Goal: Information Seeking & Learning: Find specific fact

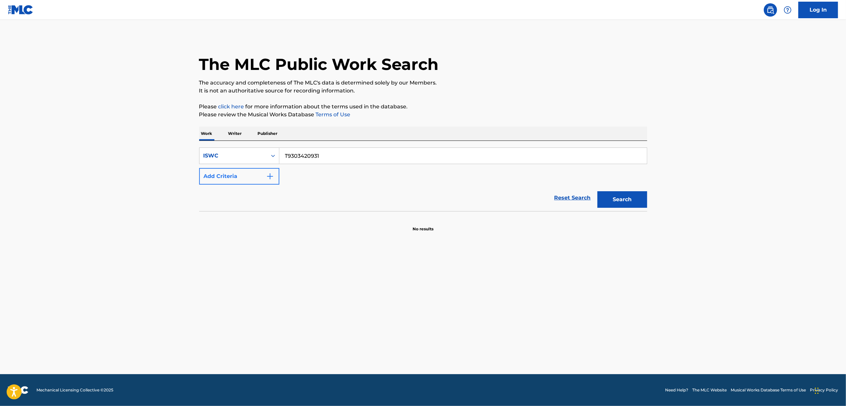
drag, startPoint x: 281, startPoint y: 168, endPoint x: 233, endPoint y: 174, distance: 48.1
click at [233, 175] on div "SearchWithCriteria7220f792-405d-436d-a0dc-b3e5b6824fe8 ISWC T9303420931 Add Cri…" at bounding box center [423, 165] width 448 height 37
click at [309, 186] on div "Reset Search Search" at bounding box center [423, 198] width 448 height 27
drag, startPoint x: 208, startPoint y: 184, endPoint x: 199, endPoint y: 186, distance: 9.6
click at [199, 186] on form "SearchWithCriteria7220f792-405d-436d-a0dc-b3e5b6824fe8 ISWC T9303420931 Add Cri…" at bounding box center [423, 179] width 448 height 64
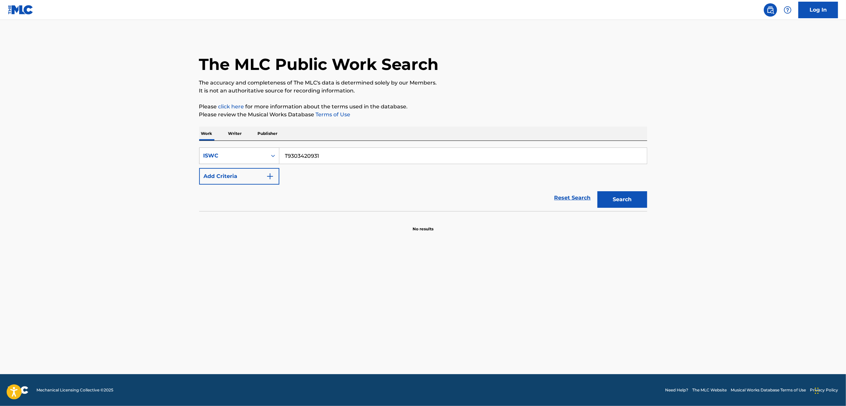
drag, startPoint x: 327, startPoint y: 154, endPoint x: 252, endPoint y: 161, distance: 75.2
click at [252, 161] on div "SearchWithCriteria7220f792-405d-436d-a0dc-b3e5b6824fe8 ISWC T9303420931" at bounding box center [423, 155] width 448 height 17
drag, startPoint x: 325, startPoint y: 158, endPoint x: 227, endPoint y: 175, distance: 99.6
click at [227, 175] on div "SearchWithCriteria9facaabd-3de4-4e4b-8d4d-4a250e964497 ISWC T9303421172 Add Cri…" at bounding box center [423, 165] width 448 height 37
click at [355, 149] on input "Search Form" at bounding box center [462, 156] width 367 height 16
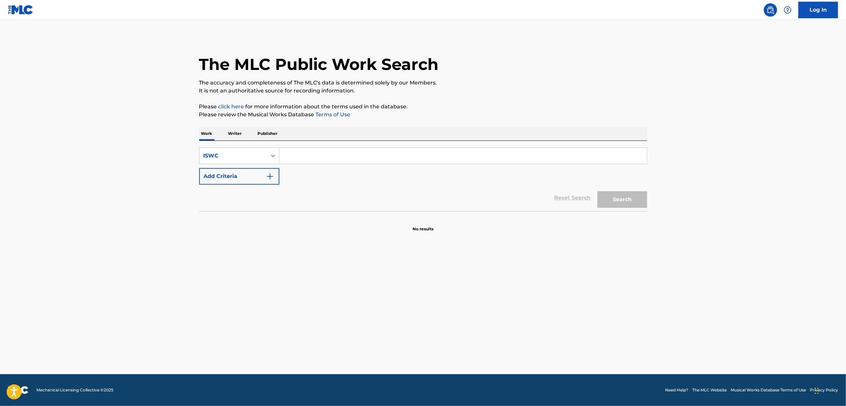
paste input "T9303420931"
type input "T9303420931"
drag, startPoint x: 617, startPoint y: 209, endPoint x: 623, endPoint y: 201, distance: 9.9
click at [619, 207] on div "Search" at bounding box center [620, 198] width 53 height 27
click at [624, 201] on button "Search" at bounding box center [622, 199] width 50 height 17
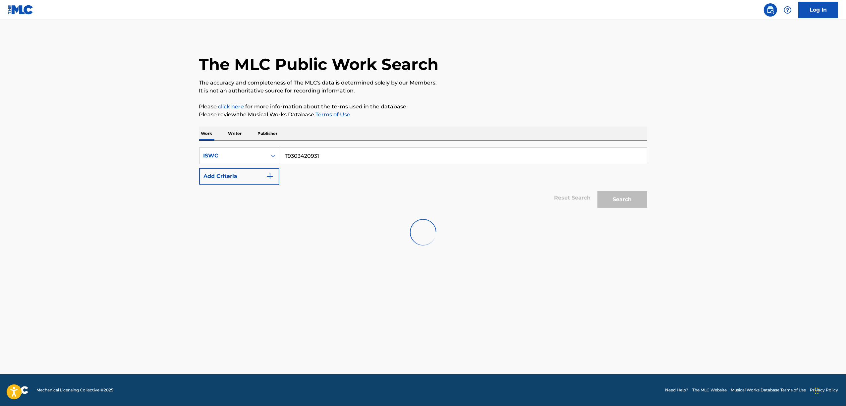
click at [632, 204] on div "Search" at bounding box center [620, 198] width 53 height 27
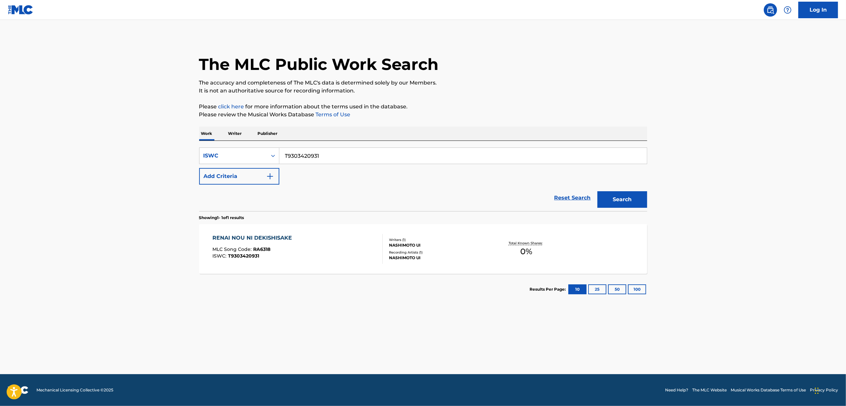
click at [260, 236] on div "RENAI NOU NI DEKISHISAKE" at bounding box center [253, 238] width 83 height 8
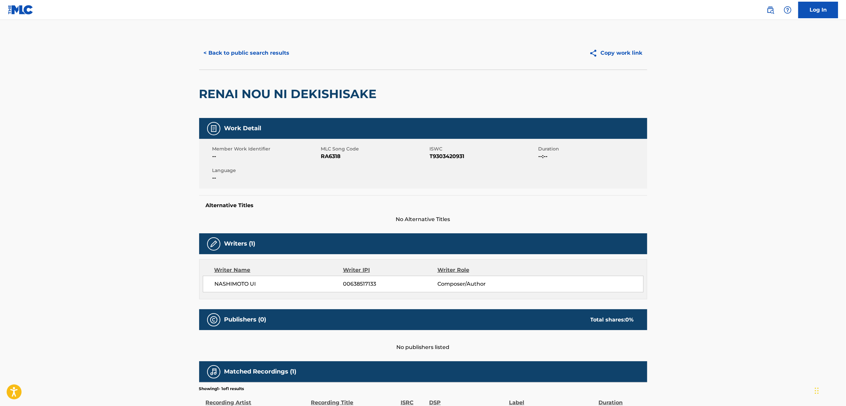
click at [334, 156] on span "RA6318" at bounding box center [374, 156] width 107 height 8
click at [334, 155] on span "RA6318" at bounding box center [374, 156] width 107 height 8
copy span "RA6318"
click at [255, 51] on button "< Back to public search results" at bounding box center [246, 53] width 95 height 17
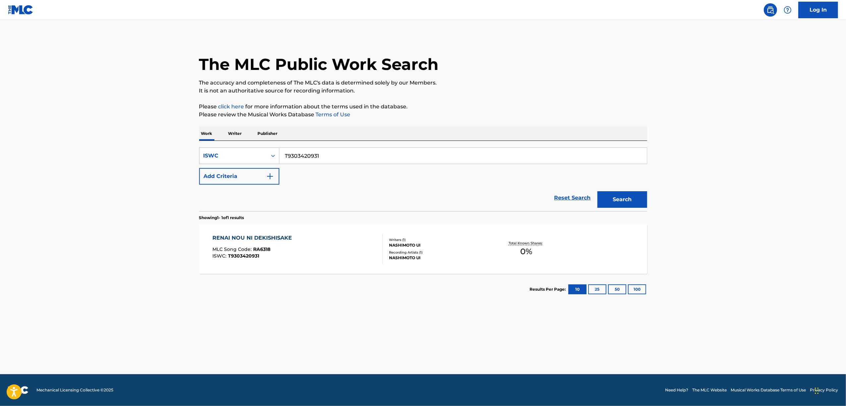
drag, startPoint x: 243, startPoint y: 160, endPoint x: 211, endPoint y: 162, distance: 32.2
click at [211, 162] on div "SearchWithCriteria9facaabd-3de4-4e4b-8d4d-4a250e964497 ISWC T9303420931" at bounding box center [423, 155] width 448 height 17
paste input "1172"
type input "T9303421172"
click at [627, 198] on button "Search" at bounding box center [622, 199] width 50 height 17
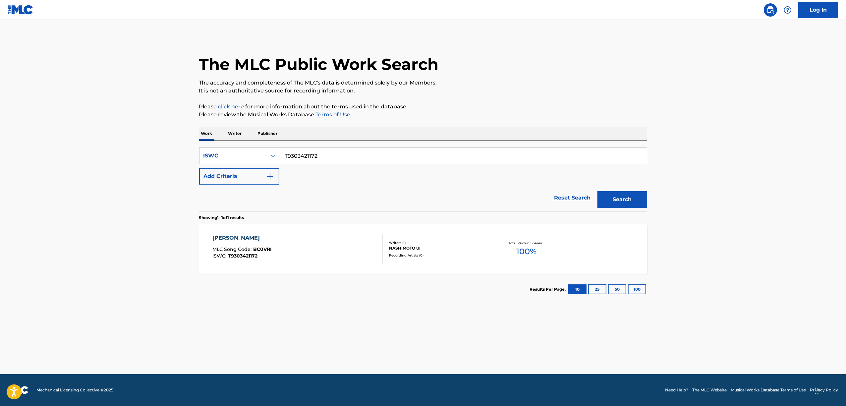
click at [247, 237] on div "BYOUMEI KOJIKI" at bounding box center [241, 238] width 59 height 8
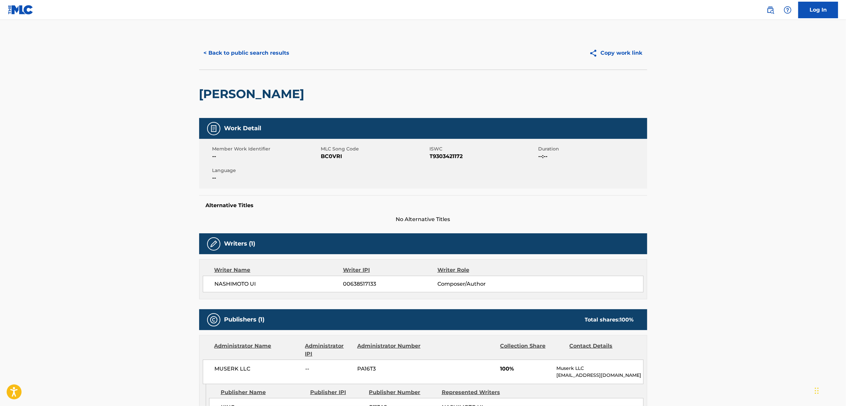
click at [329, 156] on span "BC0VRI" at bounding box center [374, 156] width 107 height 8
copy span "BC0VRI"
click at [276, 54] on button "< Back to public search results" at bounding box center [246, 53] width 95 height 17
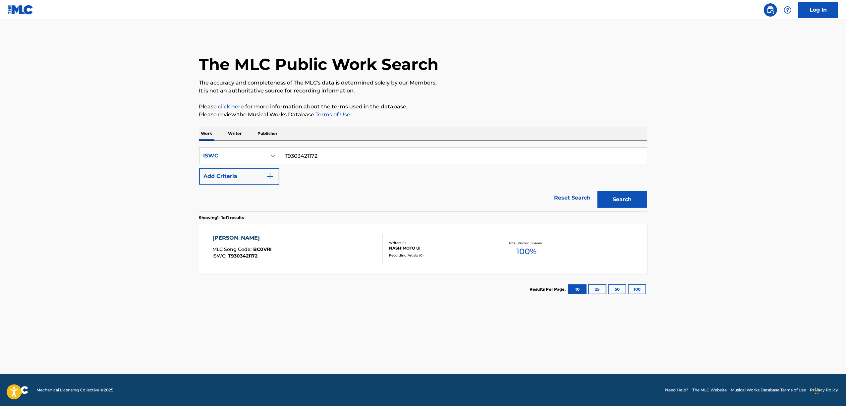
drag, startPoint x: 229, startPoint y: 175, endPoint x: 197, endPoint y: 176, distance: 31.2
click at [197, 176] on div "The MLC Public Work Search The accuracy and completeness of The MLC's data is d…" at bounding box center [423, 170] width 464 height 268
paste input "298840865"
click at [629, 198] on button "Search" at bounding box center [622, 199] width 50 height 17
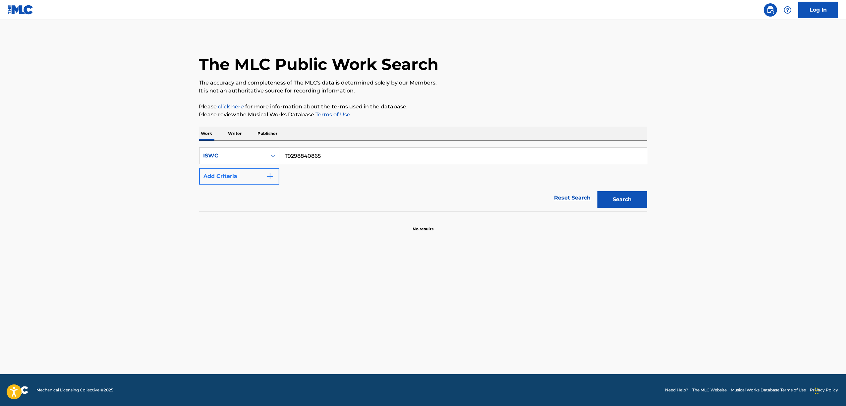
drag, startPoint x: 342, startPoint y: 158, endPoint x: 227, endPoint y: 179, distance: 117.6
click at [227, 179] on div "SearchWithCriteria9facaabd-3de4-4e4b-8d4d-4a250e964497 ISWC T9298840865 Add Cri…" at bounding box center [423, 165] width 448 height 37
paste input "303421172"
type input "T9303421172"
click at [616, 200] on button "Search" at bounding box center [622, 199] width 50 height 17
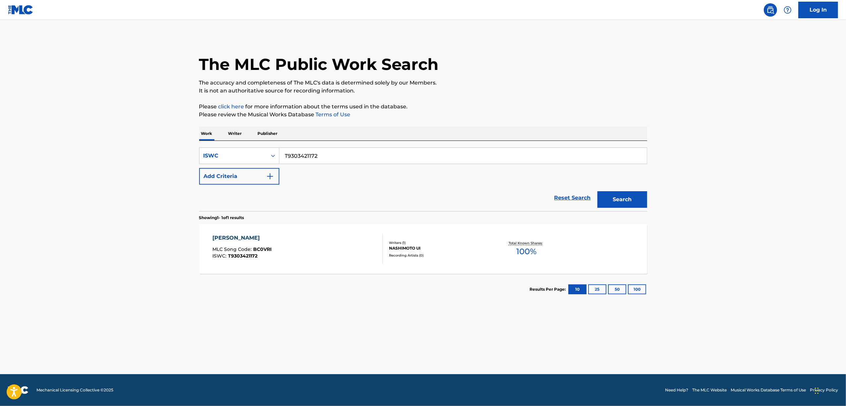
click at [229, 239] on div "BYOUMEI KOJIKI" at bounding box center [241, 238] width 59 height 8
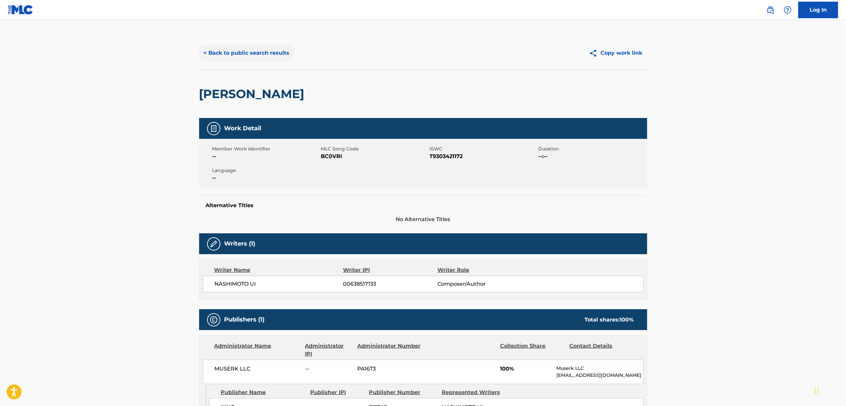
click at [270, 53] on button "< Back to public search results" at bounding box center [246, 53] width 95 height 17
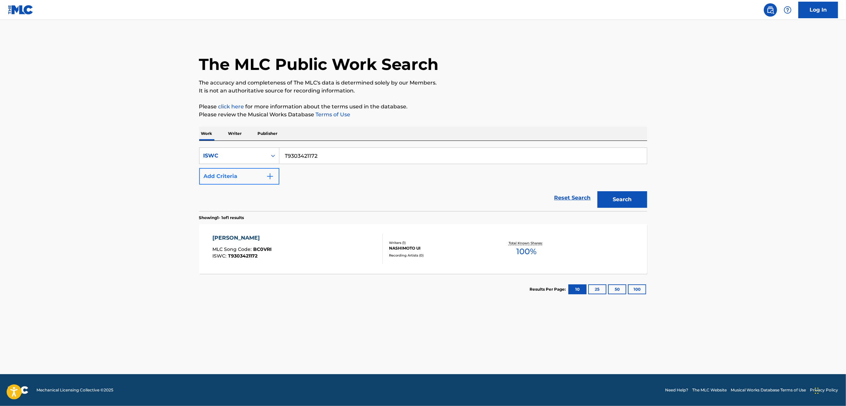
drag, startPoint x: 319, startPoint y: 158, endPoint x: 254, endPoint y: 175, distance: 67.9
click at [255, 175] on div "SearchWithCriteria9facaabd-3de4-4e4b-8d4d-4a250e964497 ISWC T9303421172 Add Cri…" at bounding box center [423, 165] width 448 height 37
paste input "0544"
type input "T9303420544"
click at [630, 196] on button "Search" at bounding box center [622, 199] width 50 height 17
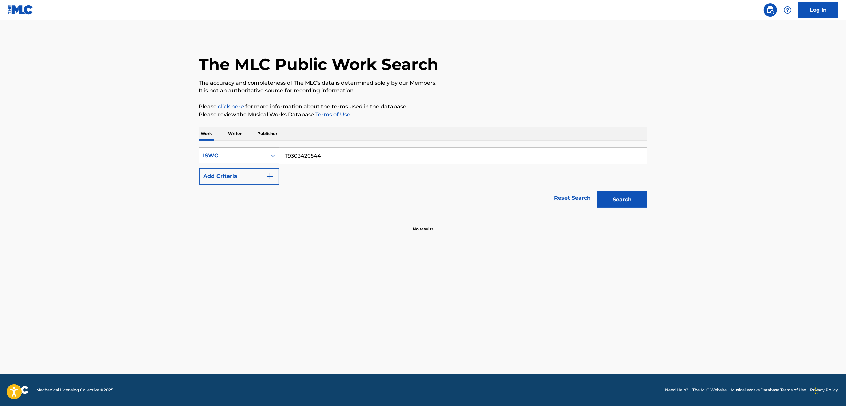
click at [274, 156] on icon "Search Form" at bounding box center [273, 156] width 4 height 2
drag, startPoint x: 232, startPoint y: 129, endPoint x: 246, endPoint y: 139, distance: 17.0
click at [232, 130] on p "Writer" at bounding box center [235, 134] width 18 height 14
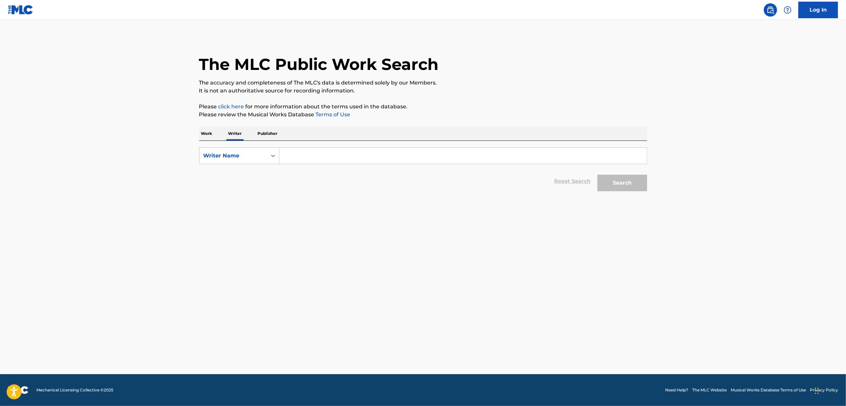
click at [285, 156] on input "Search Form" at bounding box center [462, 156] width 367 height 16
paste input "SHITOO"
type input "SHITOO"
click at [609, 182] on button "Search" at bounding box center [622, 183] width 50 height 17
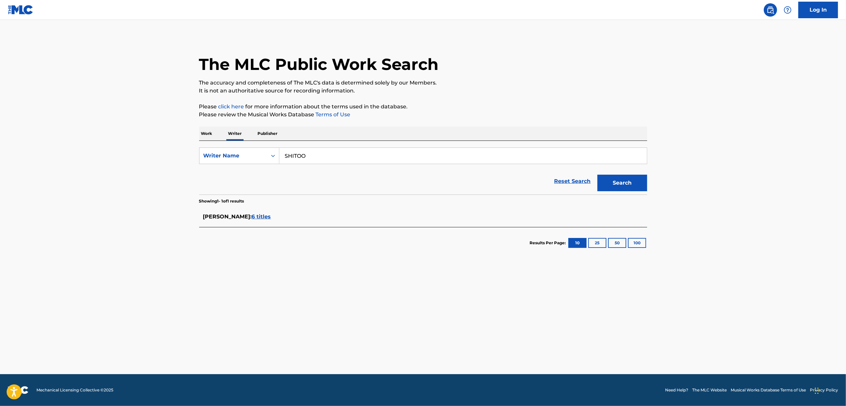
click at [258, 217] on span "6 titles" at bounding box center [261, 216] width 19 height 6
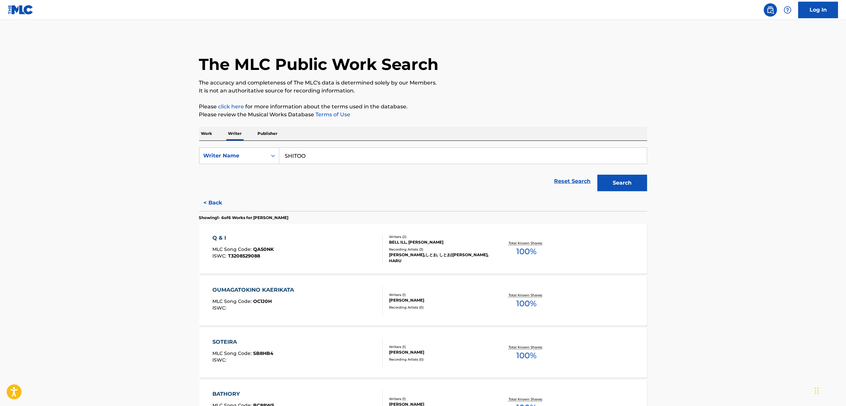
click at [205, 138] on p "Work" at bounding box center [206, 134] width 15 height 14
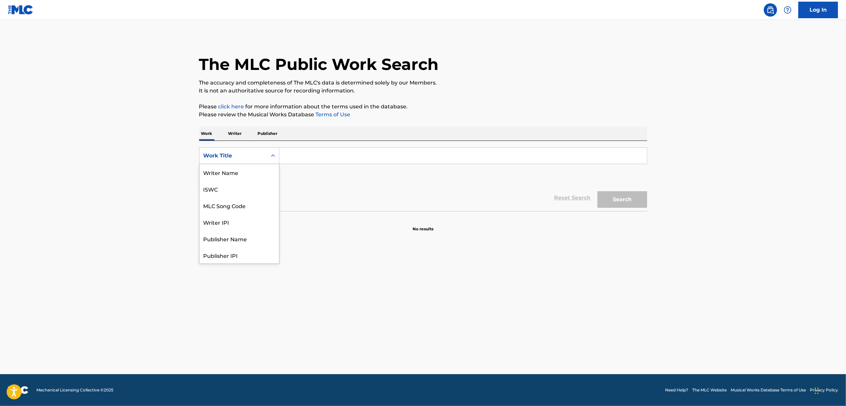
click at [271, 157] on icon "Search Form" at bounding box center [273, 155] width 7 height 7
drag, startPoint x: 229, startPoint y: 195, endPoint x: 295, endPoint y: 165, distance: 72.3
click at [229, 195] on div "ISWC" at bounding box center [239, 189] width 80 height 17
click at [309, 159] on input "Search Form" at bounding box center [462, 156] width 367 height 16
paste input "T3018528973"
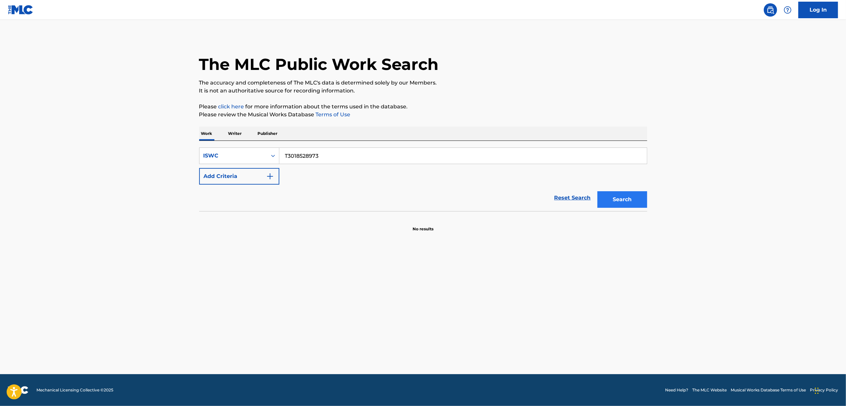
type input "T3018528973"
click at [614, 200] on button "Search" at bounding box center [622, 199] width 50 height 17
click at [234, 138] on p "Writer" at bounding box center [235, 134] width 18 height 14
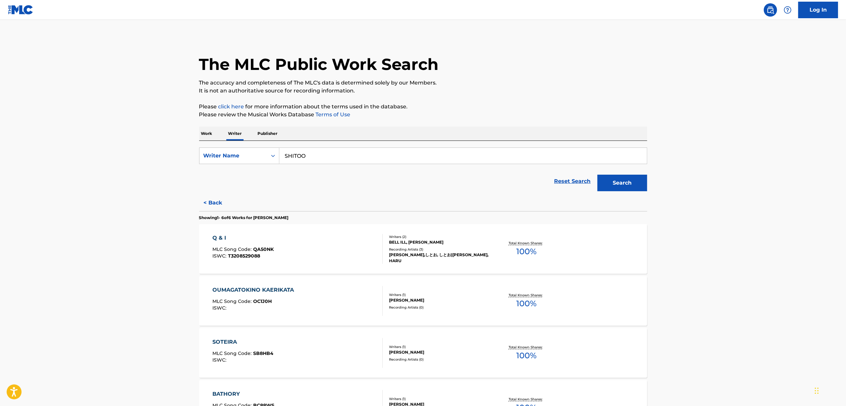
click at [215, 133] on div "Work Writer Publisher" at bounding box center [423, 134] width 448 height 14
click at [207, 134] on p "Work" at bounding box center [206, 134] width 15 height 14
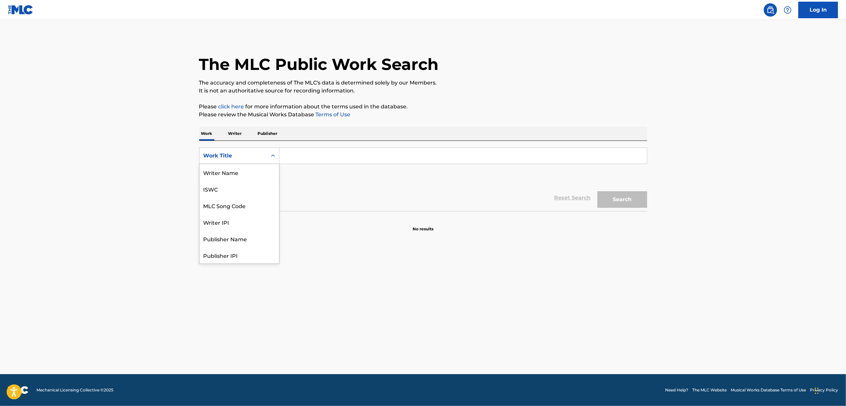
scroll to position [33, 0]
click at [276, 150] on div "Search Form" at bounding box center [273, 156] width 12 height 12
click at [302, 152] on input "Search Form" at bounding box center [462, 156] width 367 height 16
drag, startPoint x: 302, startPoint y: 152, endPoint x: 309, endPoint y: 149, distance: 7.1
click at [303, 152] on input "Search Form" at bounding box center [462, 156] width 367 height 16
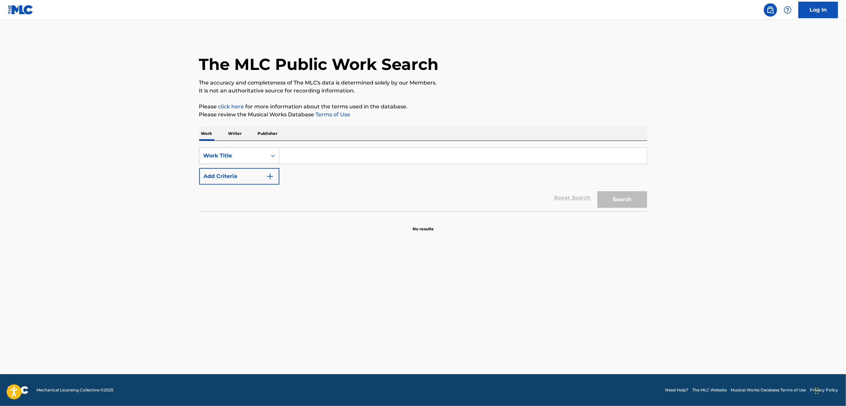
paste input "KIRAA KUIIN"
click at [617, 205] on button "Search" at bounding box center [622, 199] width 50 height 17
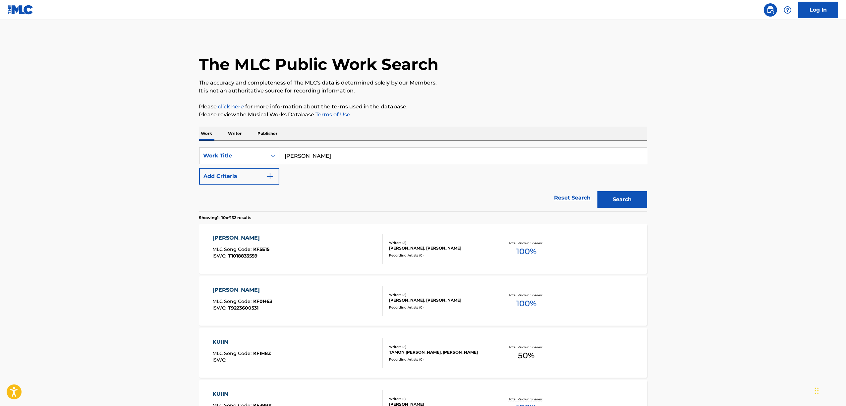
click at [308, 170] on div "SearchWithCriteria658dde2c-7918-40f6-868c-2264e718eec5 Work Title KIRAA KUIIN A…" at bounding box center [423, 165] width 448 height 37
drag, startPoint x: 328, startPoint y: 157, endPoint x: 319, endPoint y: 155, distance: 8.7
click at [319, 155] on input "KIRAA KUIIN" at bounding box center [462, 156] width 367 height 16
click at [301, 158] on input "KIRAA KUIIN" at bounding box center [462, 156] width 367 height 16
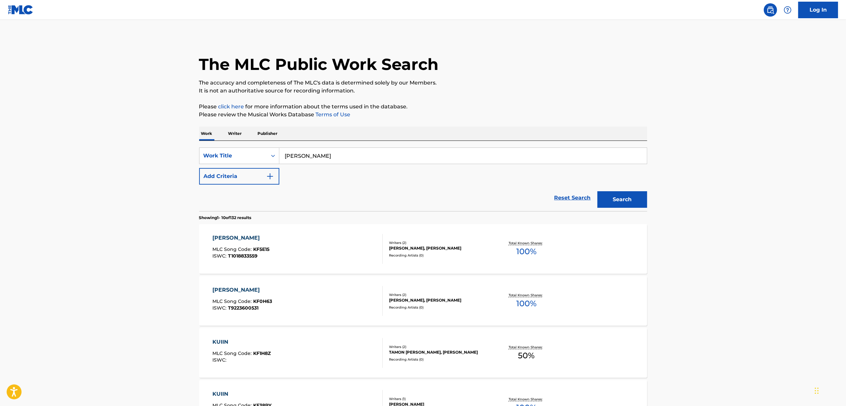
click at [301, 158] on input "KIRAA KUIIN" at bounding box center [462, 156] width 367 height 16
paste input "RASUTO RIZOOTO"
type input "RASUTO RIZOOTO"
click at [610, 200] on button "Search" at bounding box center [622, 199] width 50 height 17
click at [273, 177] on img "Search Form" at bounding box center [270, 176] width 8 height 8
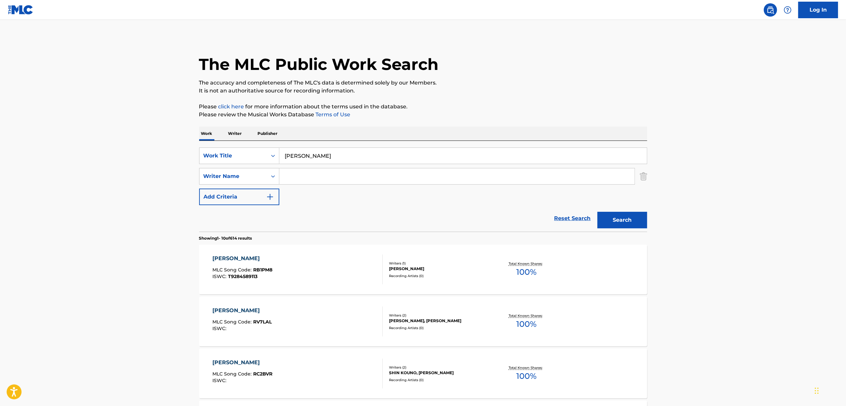
click at [292, 178] on input "Search Form" at bounding box center [456, 176] width 355 height 16
paste input "Ayase"
type input "Ayase"
click at [632, 219] on button "Search" at bounding box center [622, 220] width 50 height 17
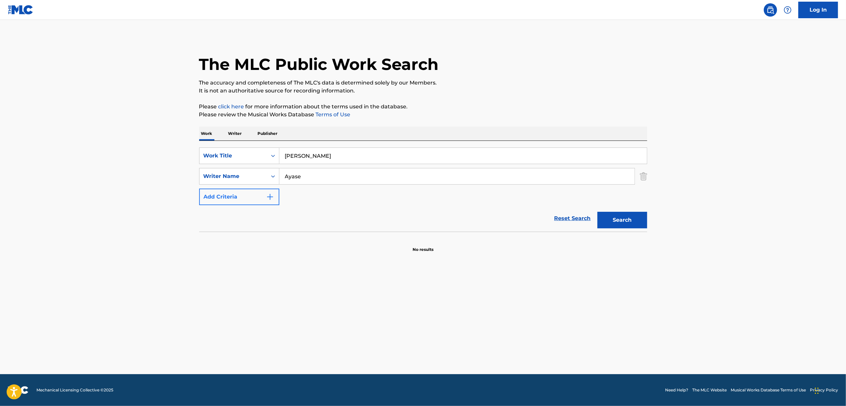
drag, startPoint x: 349, startPoint y: 150, endPoint x: 199, endPoint y: 190, distance: 155.2
click at [201, 189] on div "SearchWithCriteria658dde2c-7918-40f6-868c-2264e718eec5 Work Title RASUTO RIZOOT…" at bounding box center [423, 176] width 448 height 58
paste input "HAPPII ENDAA"
type input "HAPPII ENDAA"
click at [606, 223] on button "Search" at bounding box center [622, 220] width 50 height 17
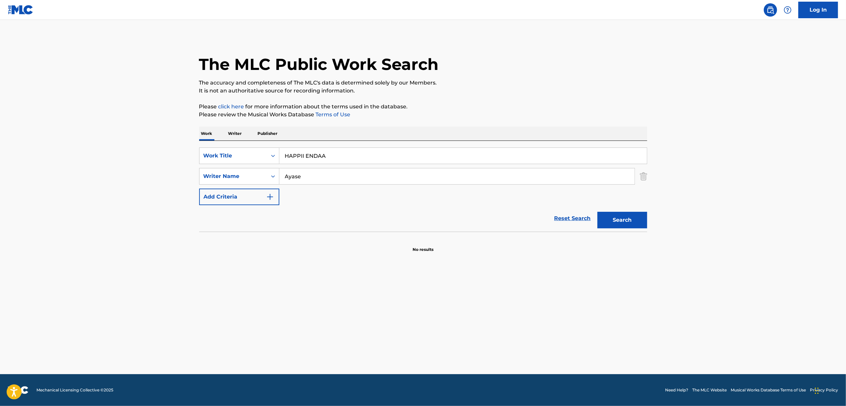
click at [233, 134] on p "Writer" at bounding box center [235, 134] width 18 height 14
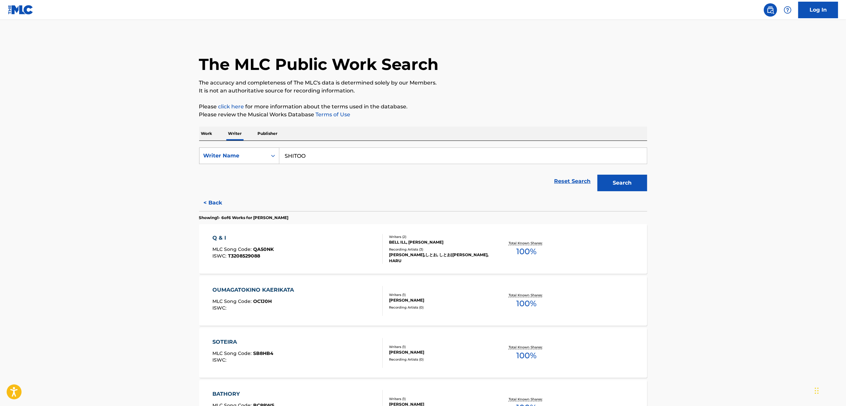
drag, startPoint x: 312, startPoint y: 158, endPoint x: 239, endPoint y: 163, distance: 73.1
click at [239, 163] on div "SearchWithCriteria40144940-46b8-49e7-b120-02e7a5c4b2bd Writer Name SHITOO" at bounding box center [423, 155] width 448 height 17
paste input "KULFIQ"
type input "KULFIQ"
click at [617, 185] on button "Search" at bounding box center [622, 183] width 50 height 17
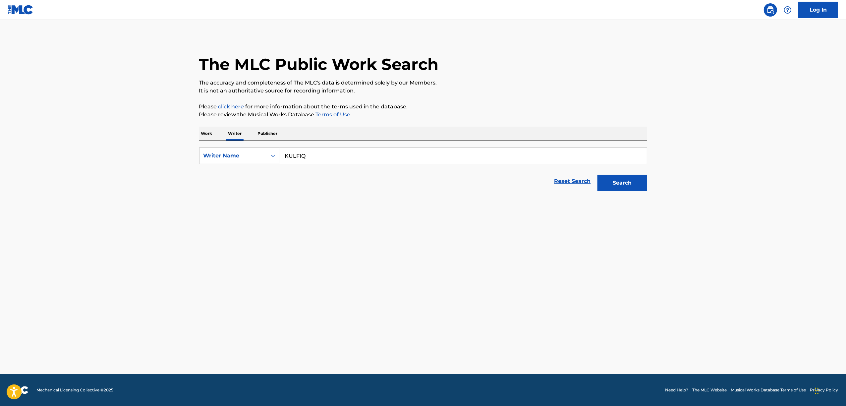
click at [204, 134] on p "Work" at bounding box center [206, 134] width 15 height 14
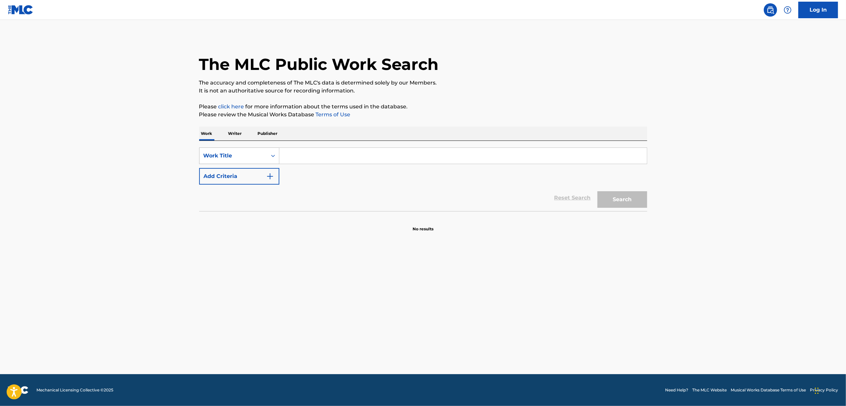
click at [272, 156] on icon "Search Form" at bounding box center [273, 156] width 4 height 2
click at [244, 186] on div "ISWC" at bounding box center [239, 189] width 80 height 17
click at [327, 154] on input "Search Form" at bounding box center [462, 156] width 367 height 16
paste input "T3018528202"
type input "T3018528202"
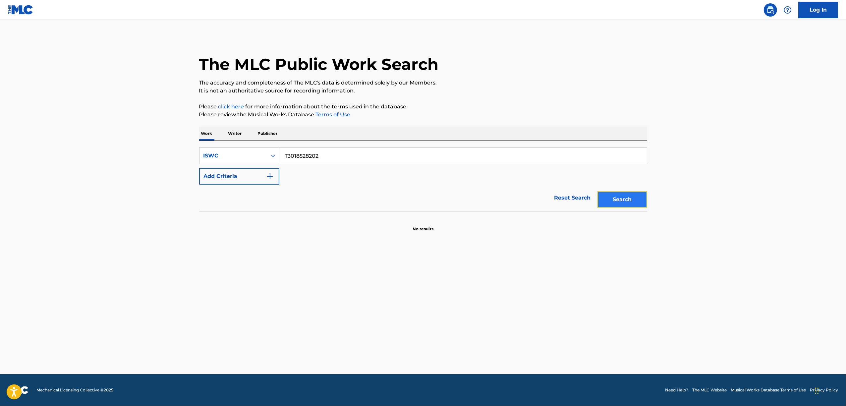
click at [641, 199] on button "Search" at bounding box center [622, 199] width 50 height 17
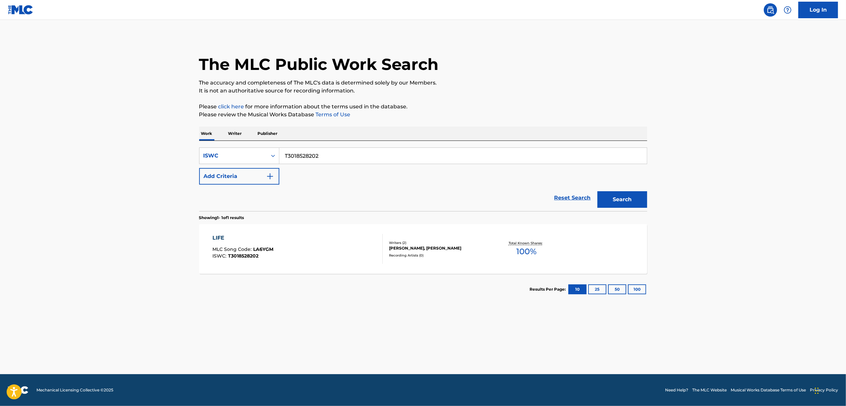
click at [215, 237] on div "LIFE" at bounding box center [242, 238] width 61 height 8
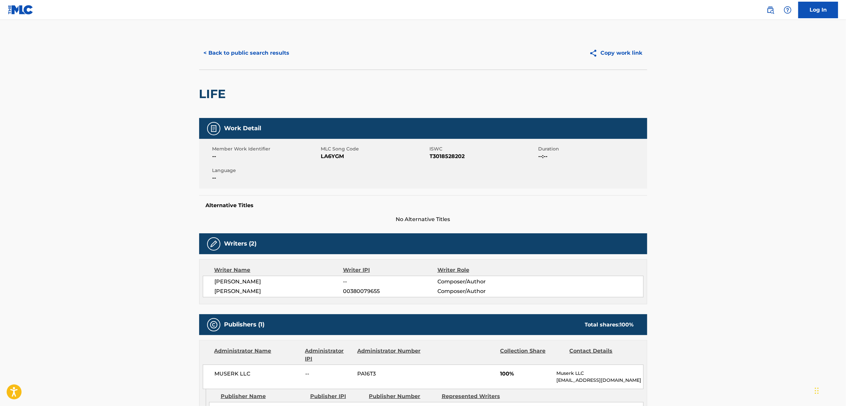
click at [333, 159] on span "LA6YGM" at bounding box center [374, 156] width 107 height 8
copy span "LA6YGM"
click at [234, 46] on button "< Back to public search results" at bounding box center [246, 53] width 95 height 17
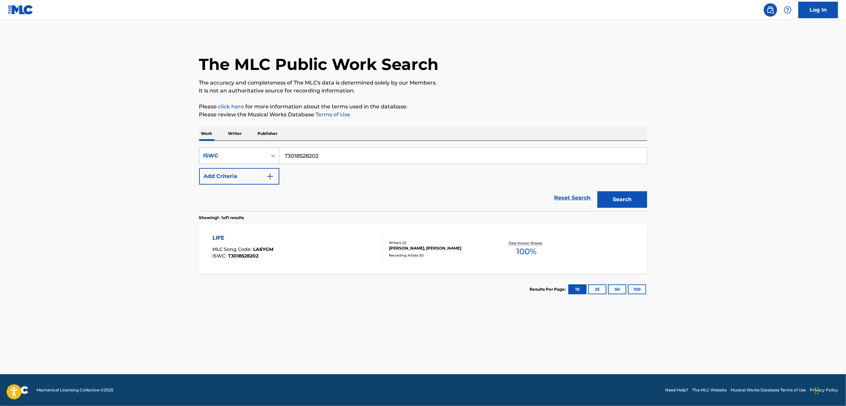
click at [270, 152] on div "Search Form" at bounding box center [273, 156] width 12 height 12
drag, startPoint x: 274, startPoint y: 158, endPoint x: 272, endPoint y: 161, distance: 3.7
click at [273, 158] on icon "Search Form" at bounding box center [273, 155] width 7 height 7
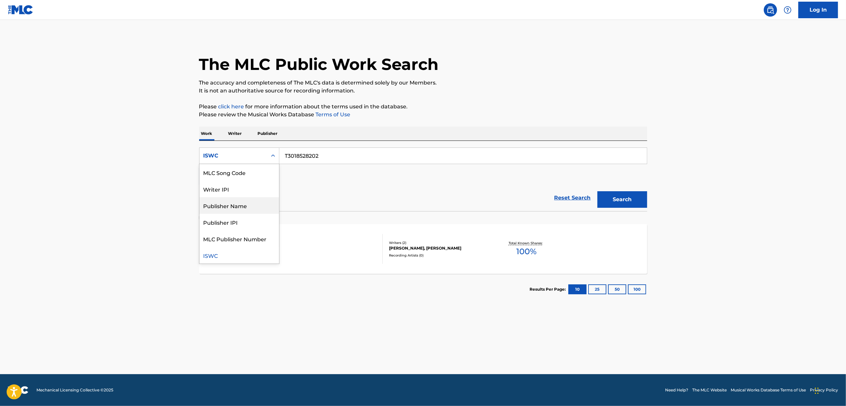
scroll to position [0, 0]
click at [247, 171] on div "Work Title" at bounding box center [239, 172] width 80 height 17
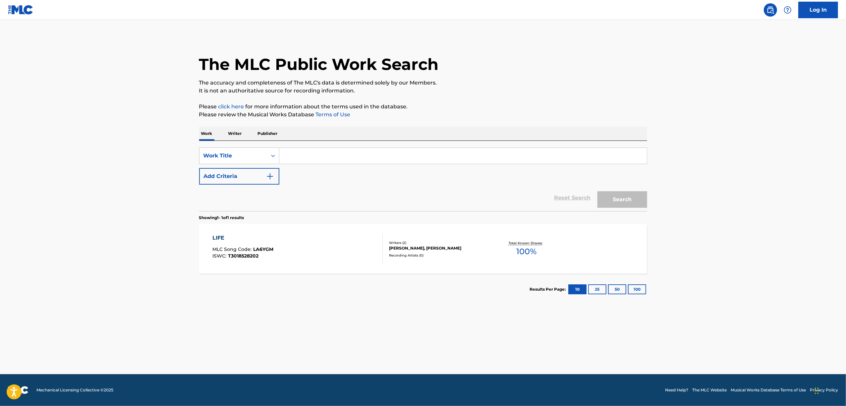
drag, startPoint x: 261, startPoint y: 166, endPoint x: 288, endPoint y: 156, distance: 28.6
click at [288, 156] on input "Search Form" at bounding box center [462, 156] width 367 height 16
paste input "MARUDE GORIRA"
click at [645, 196] on button "Search" at bounding box center [622, 199] width 50 height 17
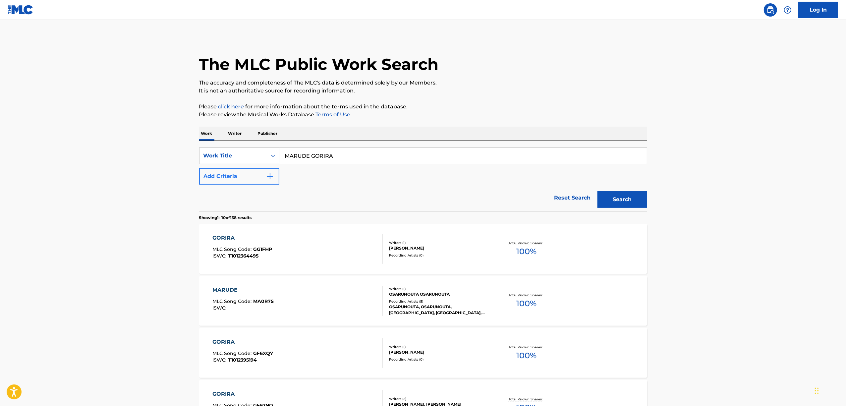
drag, startPoint x: 342, startPoint y: 157, endPoint x: 257, endPoint y: 171, distance: 85.7
click at [261, 171] on div "SearchWithCriteria752a6d4b-27a5-4ebe-b9c3-5a1d41e9a644 Work Title MARUDE GORIRA…" at bounding box center [423, 165] width 448 height 37
paste input "まるでゴリラ"
type input "まるでゴリラ"
click at [627, 195] on button "Search" at bounding box center [622, 199] width 50 height 17
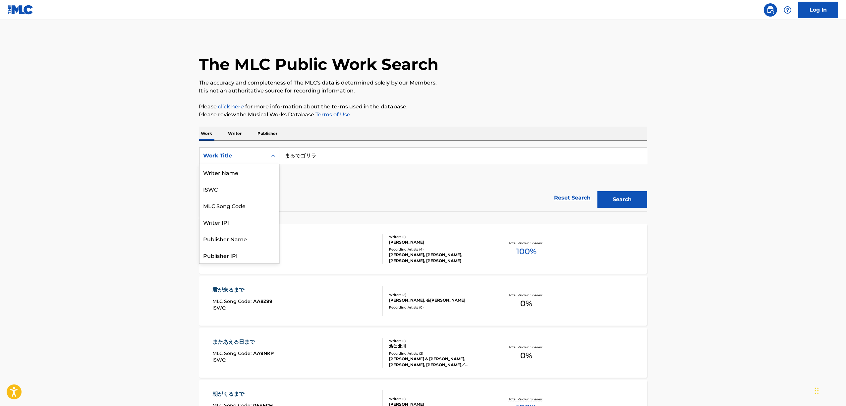
click at [277, 155] on div "Search Form" at bounding box center [273, 156] width 12 height 12
click at [236, 193] on div "ISWC" at bounding box center [239, 189] width 80 height 17
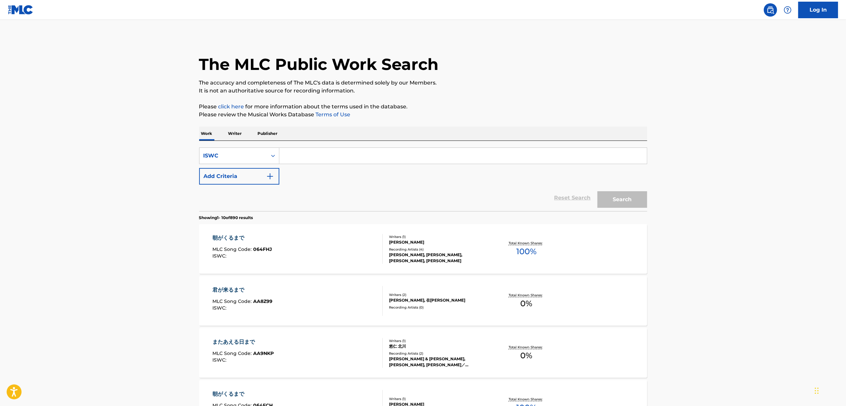
click at [313, 159] on input "Search Form" at bounding box center [462, 156] width 367 height 16
paste input "T1020836013"
type input "T1020836013"
click at [631, 195] on button "Search" at bounding box center [622, 199] width 50 height 17
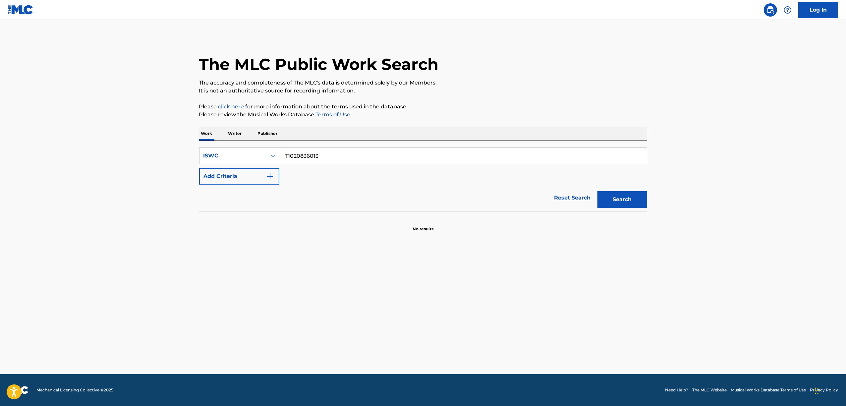
click at [234, 134] on p "Writer" at bounding box center [235, 134] width 18 height 14
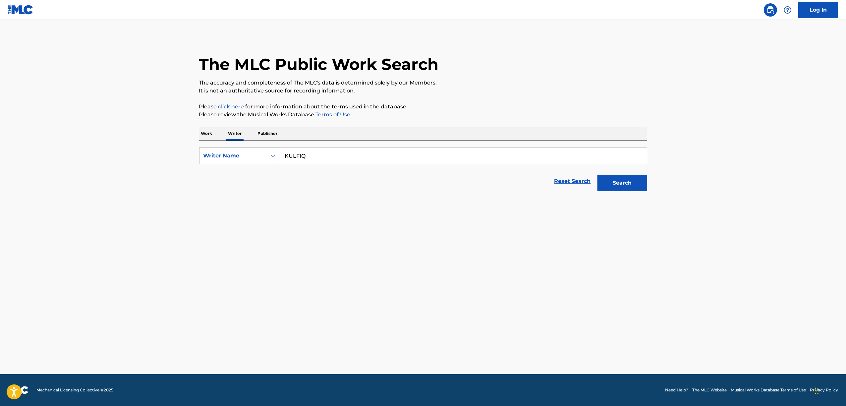
drag, startPoint x: 329, startPoint y: 155, endPoint x: 257, endPoint y: 157, distance: 71.9
click at [257, 158] on div "SearchWithCriteria40144940-46b8-49e7-b120-02e7a5c4b2bd Writer Name KULFIQ" at bounding box center [423, 155] width 448 height 17
paste input "DATEKEN"
type input "DATEKEN"
drag, startPoint x: 616, startPoint y: 182, endPoint x: 340, endPoint y: 245, distance: 283.1
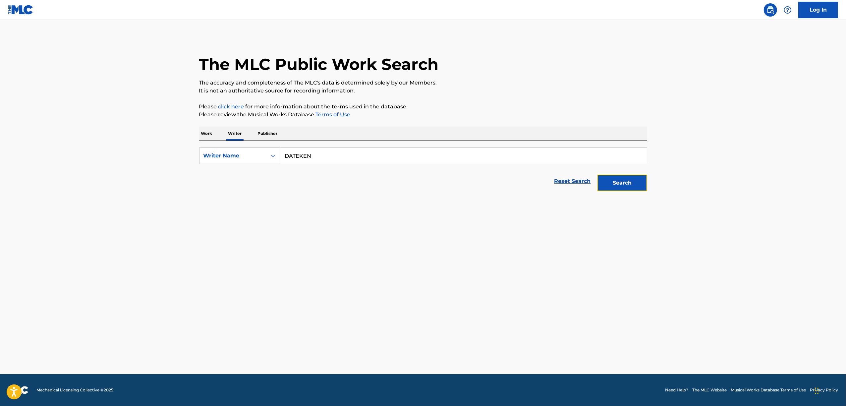
click at [612, 181] on button "Search" at bounding box center [622, 183] width 50 height 17
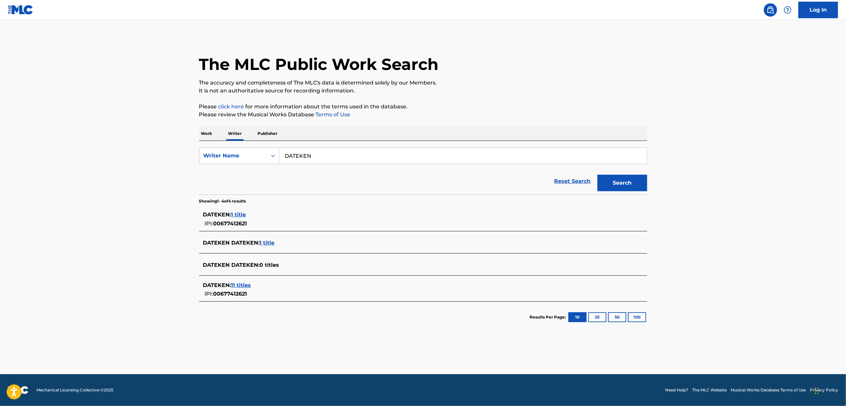
click at [240, 214] on span "1 title" at bounding box center [238, 214] width 15 height 6
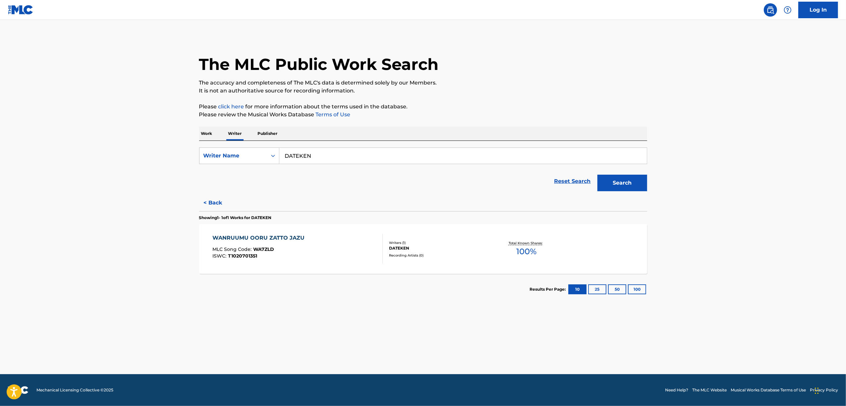
click at [250, 238] on div "WANRUUMU OORU ZATTO JAZU" at bounding box center [259, 238] width 95 height 8
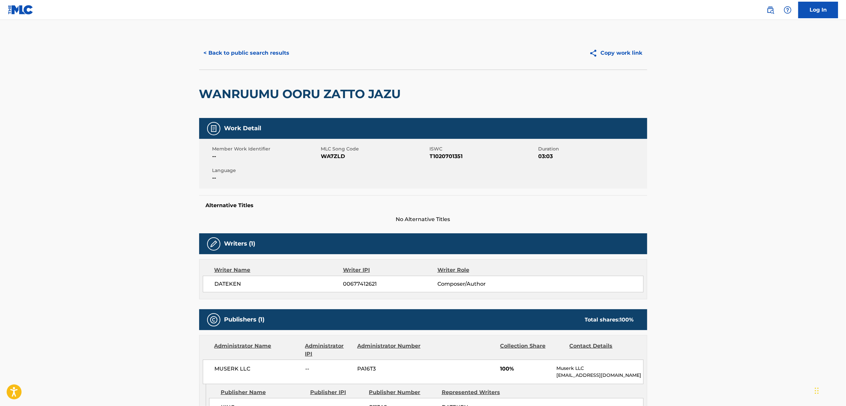
drag, startPoint x: 298, startPoint y: 83, endPoint x: 289, endPoint y: 94, distance: 14.8
click at [297, 83] on div "WANRUUMU OORU ZATTO JAZU" at bounding box center [301, 94] width 205 height 48
click at [289, 95] on h2 "WANRUUMU OORU ZATTO JAZU" at bounding box center [301, 93] width 205 height 15
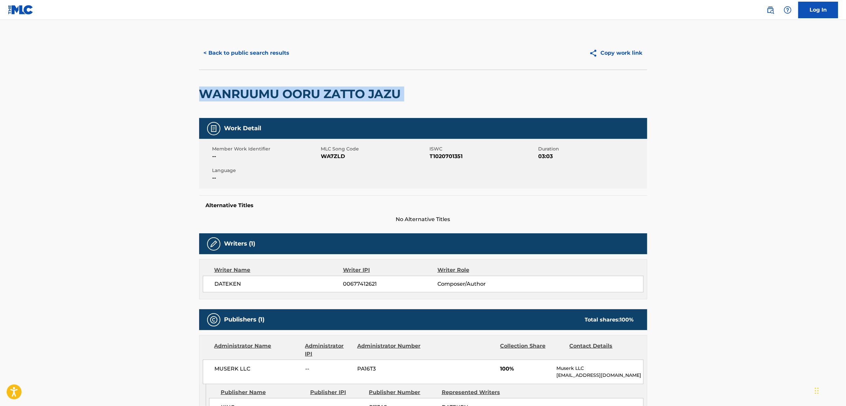
click at [289, 95] on h2 "WANRUUMU OORU ZATTO JAZU" at bounding box center [301, 93] width 205 height 15
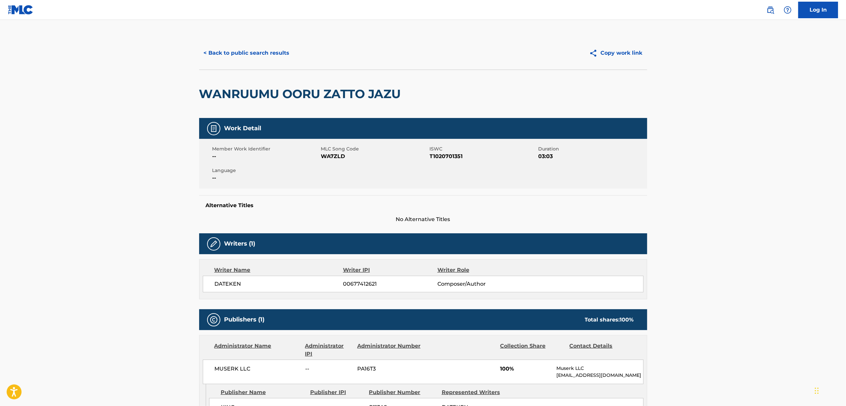
click at [336, 156] on span "WA7ZLD" at bounding box center [374, 156] width 107 height 8
copy span "WA7ZLD"
click at [245, 55] on button "< Back to public search results" at bounding box center [246, 53] width 95 height 17
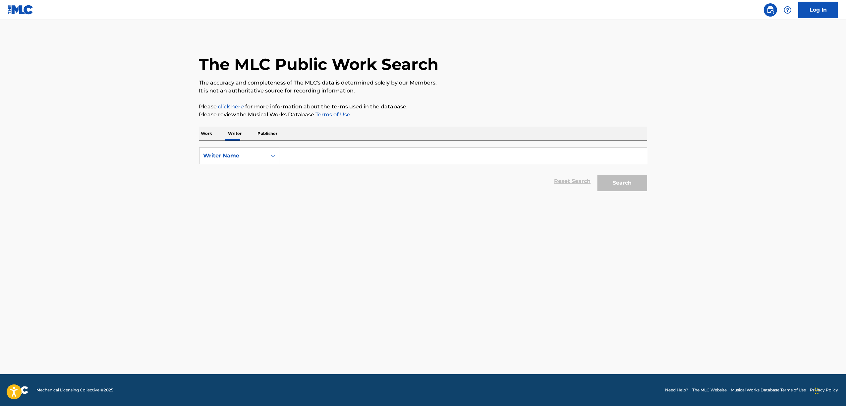
click at [295, 154] on input "Search Form" at bounding box center [462, 156] width 367 height 16
click at [311, 158] on input "Search Form" at bounding box center [462, 156] width 367 height 16
paste input "Dateken"
type input "Dateken"
click at [629, 175] on button "Search" at bounding box center [622, 183] width 50 height 17
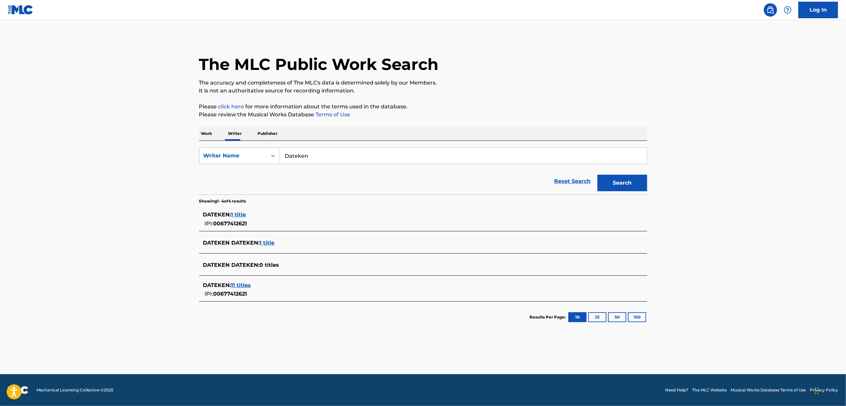
click at [241, 284] on span "11 titles" at bounding box center [241, 285] width 20 height 6
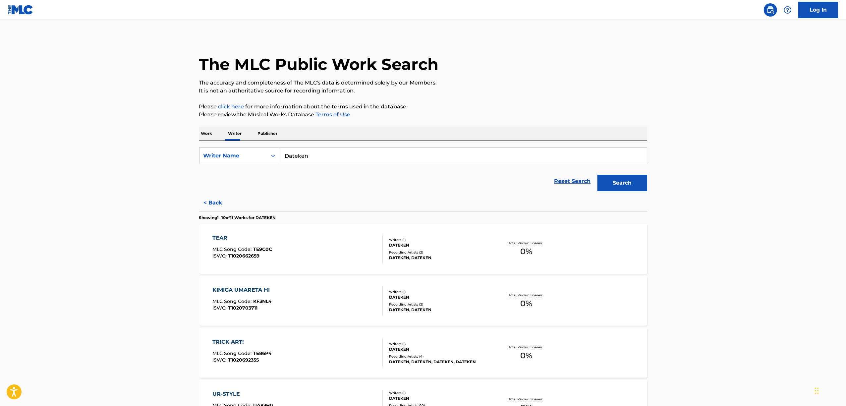
click at [219, 239] on div "TEAR" at bounding box center [242, 238] width 60 height 8
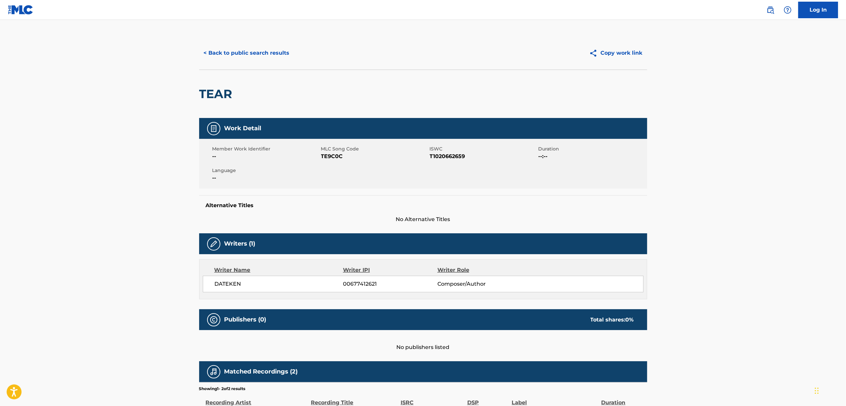
click at [327, 156] on span "TE9C0C" at bounding box center [374, 156] width 107 height 8
copy span "TE9C0C"
click at [239, 54] on button "< Back to public search results" at bounding box center [246, 53] width 95 height 17
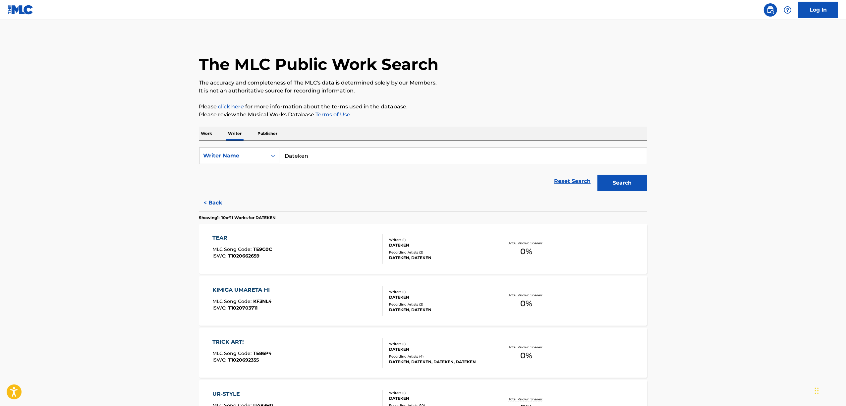
click at [227, 291] on div "KIMIGA UMARETA HI" at bounding box center [242, 290] width 61 height 8
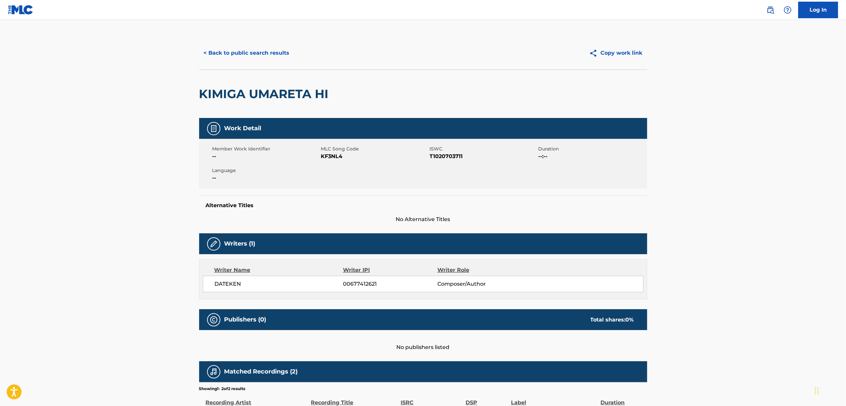
click at [328, 157] on span "KF3NL4" at bounding box center [374, 156] width 107 height 8
copy span "KF3NL4"
click at [232, 90] on h2 "KIMIGA UMARETA HI" at bounding box center [265, 93] width 133 height 15
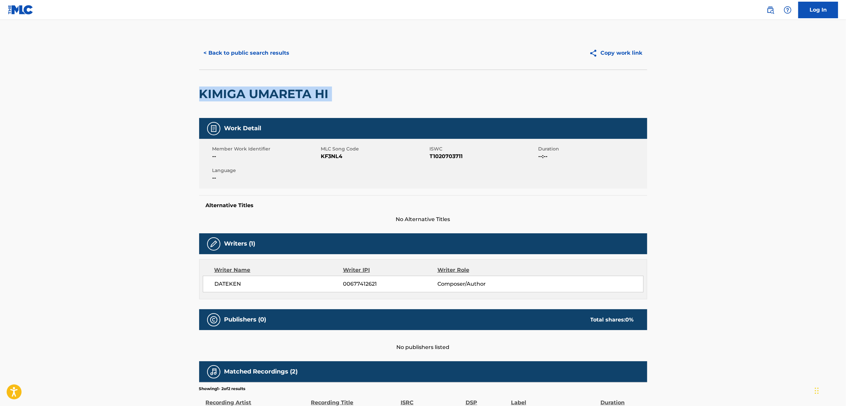
click at [232, 90] on h2 "KIMIGA UMARETA HI" at bounding box center [265, 93] width 133 height 15
copy div "KIMIGA UMARETA HI"
click at [328, 161] on div "Member Work Identifier -- MLC Song Code KF3NL4 ISWC T1020703711 Duration --:-- …" at bounding box center [423, 164] width 448 height 50
click at [328, 160] on div "Member Work Identifier -- MLC Song Code KF3NL4 ISWC T1020703711 Duration --:-- …" at bounding box center [423, 164] width 448 height 50
copy span "KF3NL4"
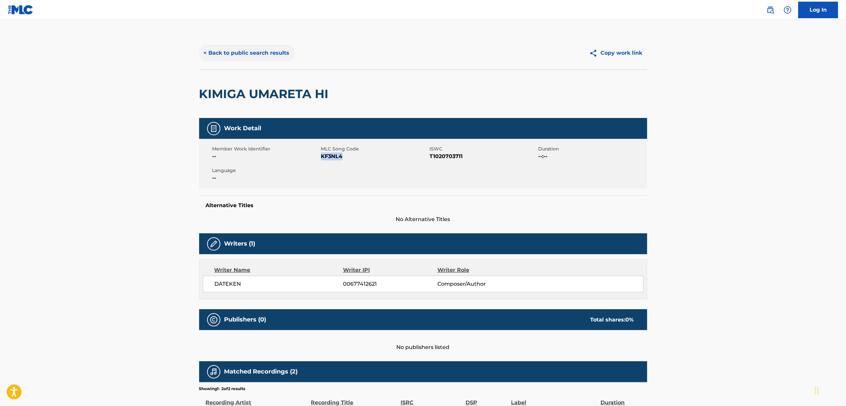
click at [261, 53] on button "< Back to public search results" at bounding box center [246, 53] width 95 height 17
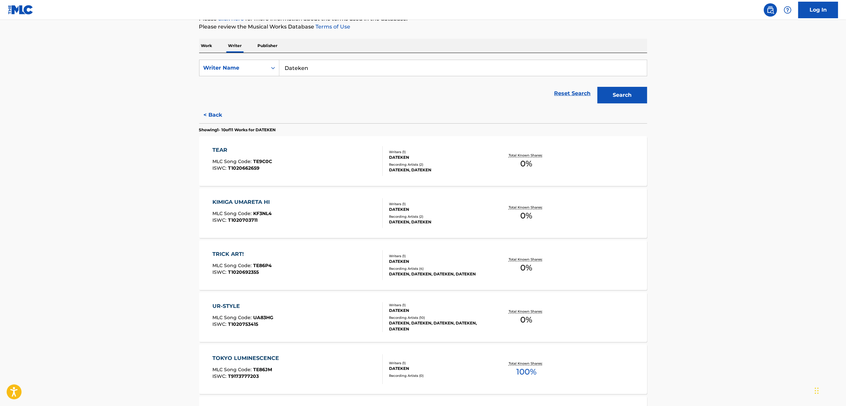
scroll to position [88, 0]
click at [219, 255] on div "TRICK ART!" at bounding box center [241, 254] width 59 height 8
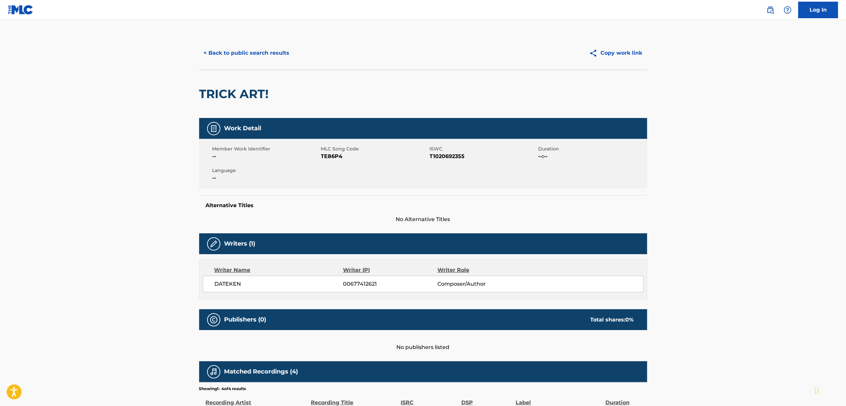
click at [337, 156] on span "TE86P4" at bounding box center [374, 156] width 107 height 8
copy span "TE86P4"
click at [231, 55] on button "< Back to public search results" at bounding box center [246, 53] width 95 height 17
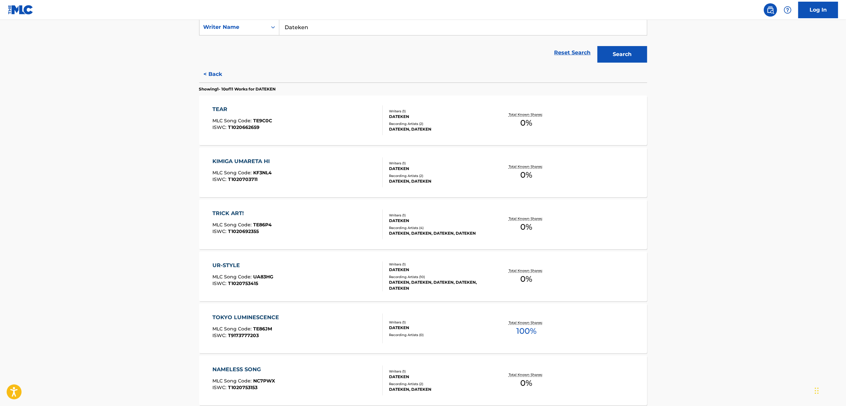
scroll to position [133, 0]
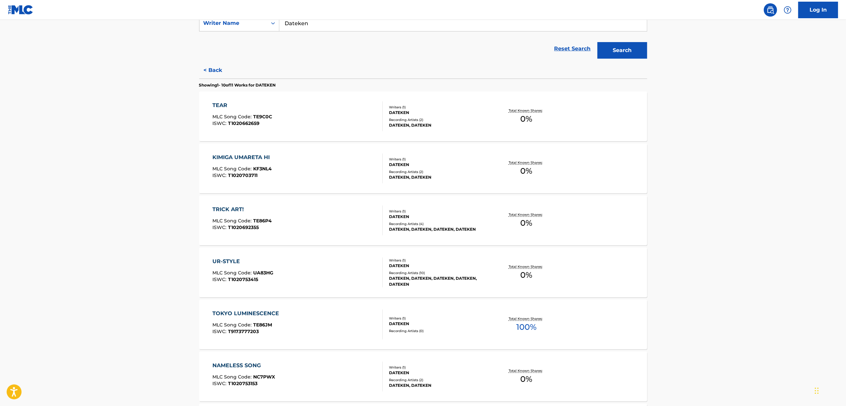
click at [234, 260] on div "UR-STYLE" at bounding box center [242, 261] width 61 height 8
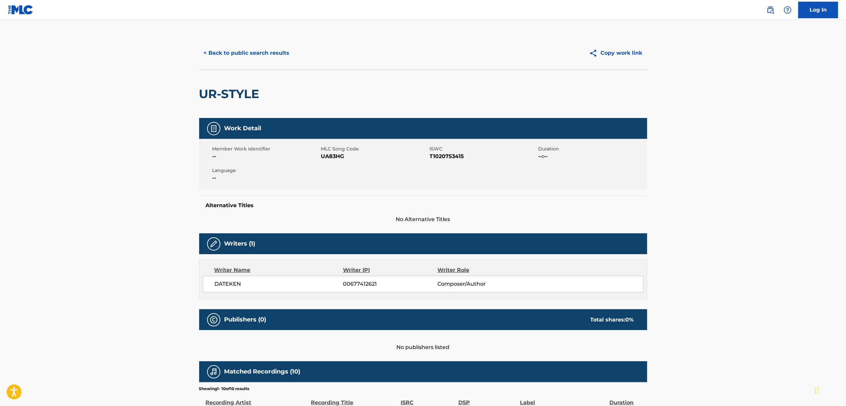
click at [333, 154] on span "UA83HG" at bounding box center [374, 156] width 107 height 8
copy span "UA83HG"
click at [251, 41] on div "< Back to public search results Copy work link" at bounding box center [423, 52] width 448 height 33
click at [247, 52] on button "< Back to public search results" at bounding box center [246, 53] width 95 height 17
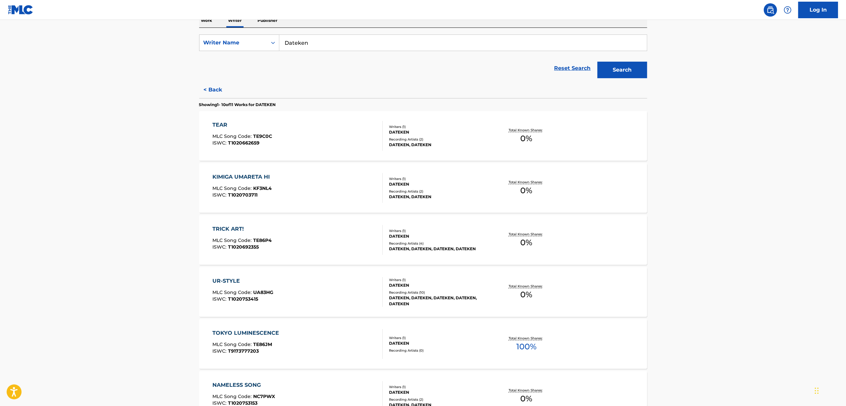
scroll to position [133, 0]
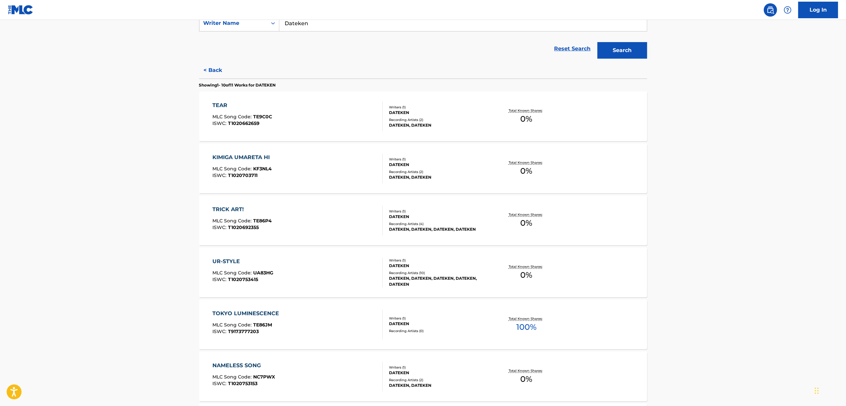
click at [246, 312] on div "TOKYO LUMINESCENCE" at bounding box center [247, 313] width 70 height 8
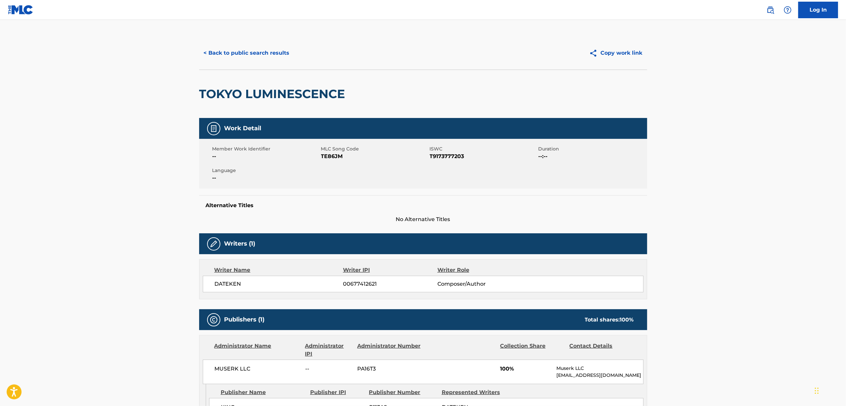
click at [430, 158] on span "T9173777203" at bounding box center [483, 156] width 107 height 8
copy span "T9173777203"
click at [230, 52] on button "< Back to public search results" at bounding box center [246, 53] width 95 height 17
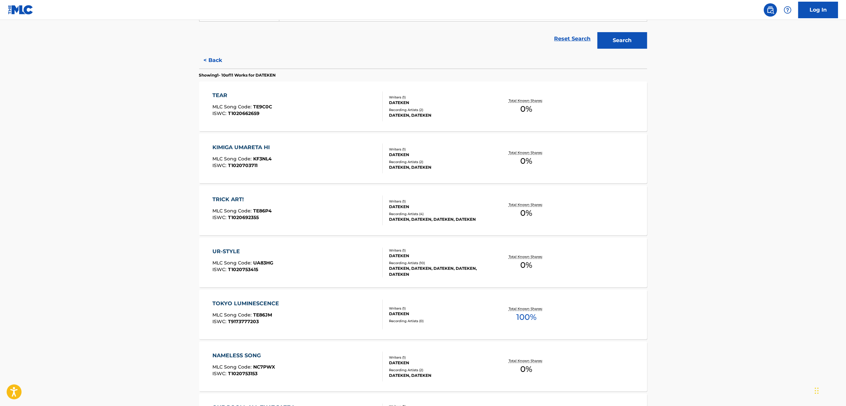
scroll to position [309, 0]
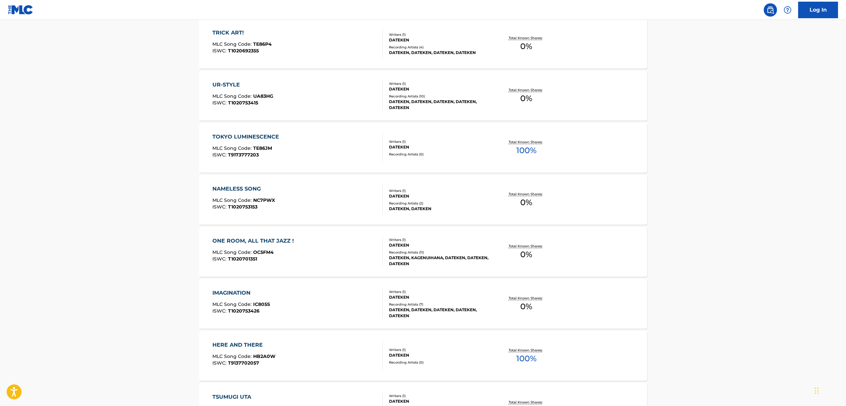
click at [246, 186] on div "NAMELESS SONG" at bounding box center [243, 189] width 63 height 8
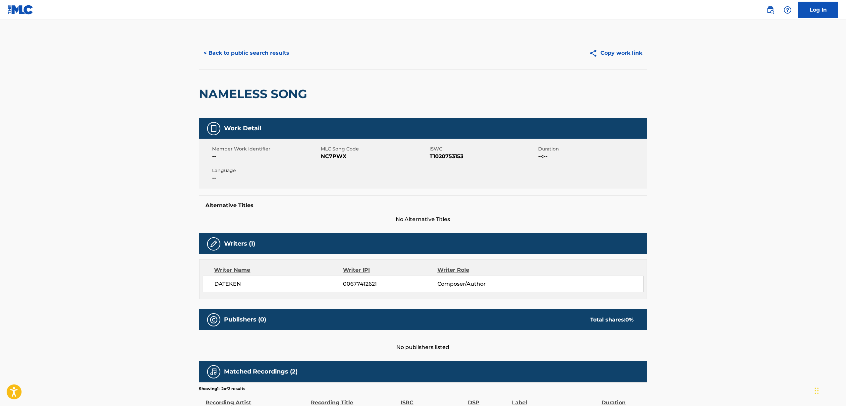
click at [253, 93] on h2 "NAMELESS SONG" at bounding box center [255, 93] width 112 height 15
copy div "NAMELESS SONG"
click at [440, 156] on span "T1020753153" at bounding box center [483, 156] width 107 height 8
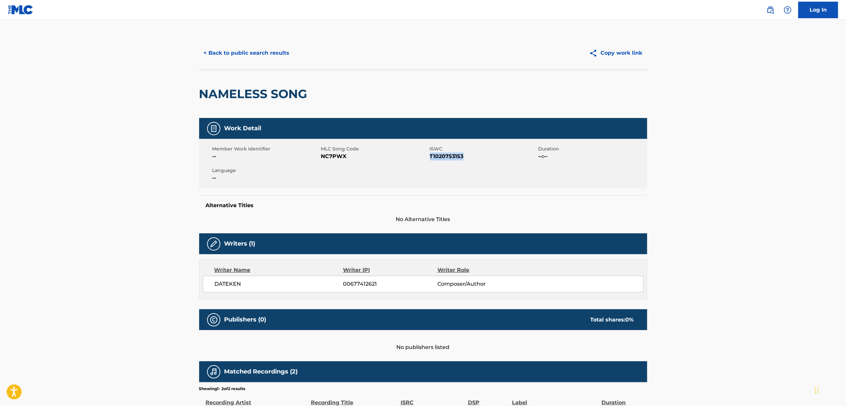
click at [440, 156] on span "T1020753153" at bounding box center [483, 156] width 107 height 8
copy span "T1020753153"
click at [323, 155] on span "NC7PWX" at bounding box center [374, 156] width 107 height 8
copy span "NC7PWX"
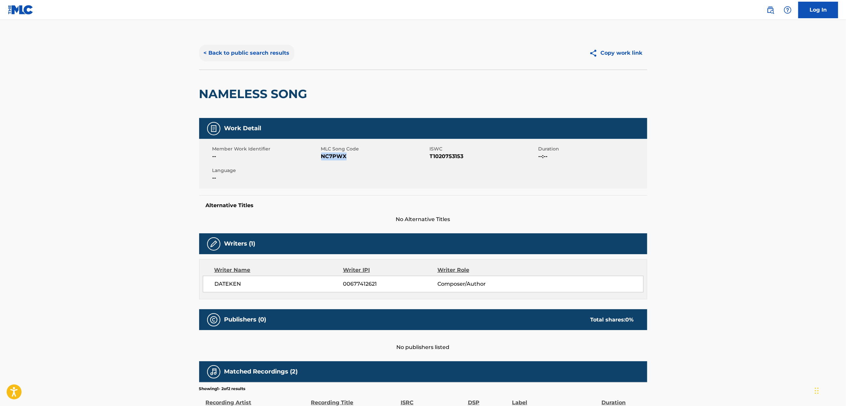
click at [230, 47] on button "< Back to public search results" at bounding box center [246, 53] width 95 height 17
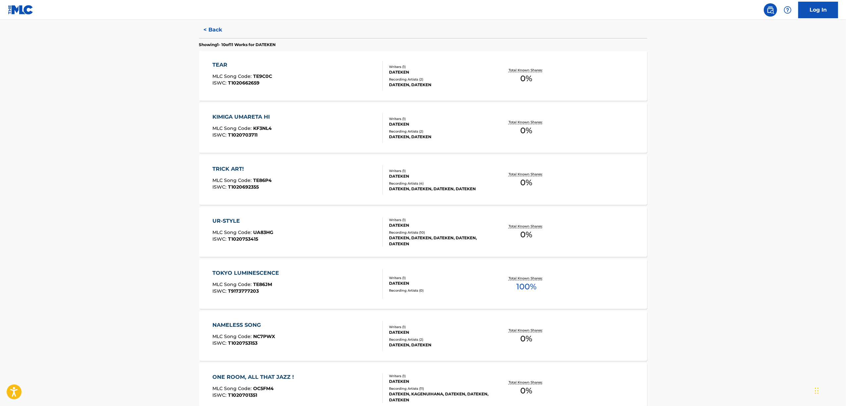
scroll to position [221, 0]
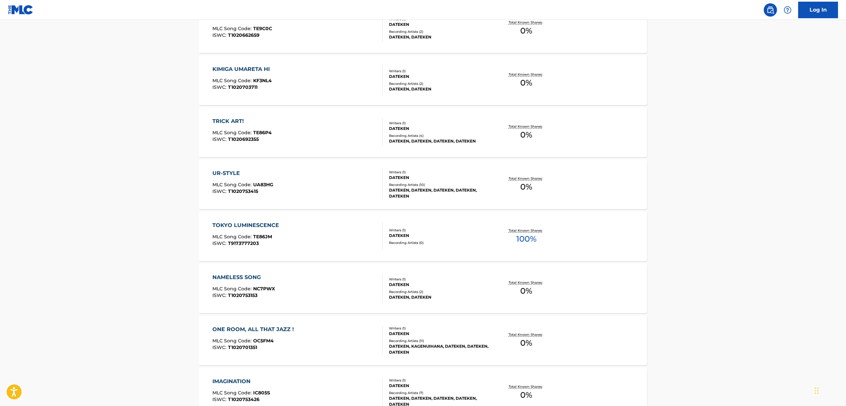
click at [261, 222] on div "TOKYO LUMINESCENCE" at bounding box center [247, 225] width 70 height 8
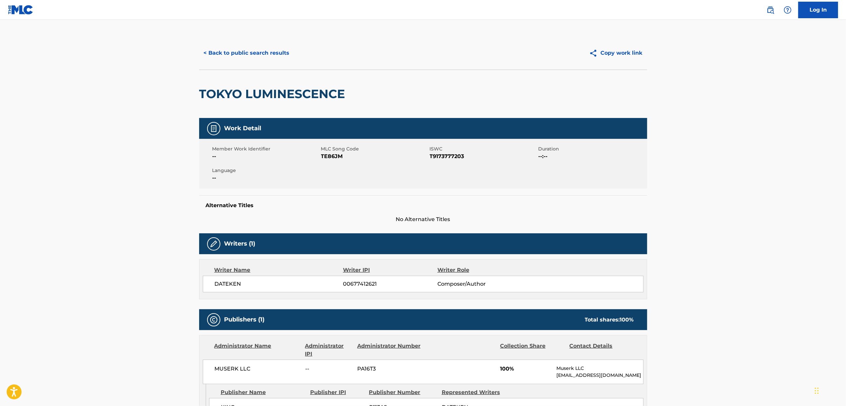
click at [446, 154] on span "T9173777203" at bounding box center [483, 156] width 107 height 8
click at [231, 56] on button "< Back to public search results" at bounding box center [246, 53] width 95 height 17
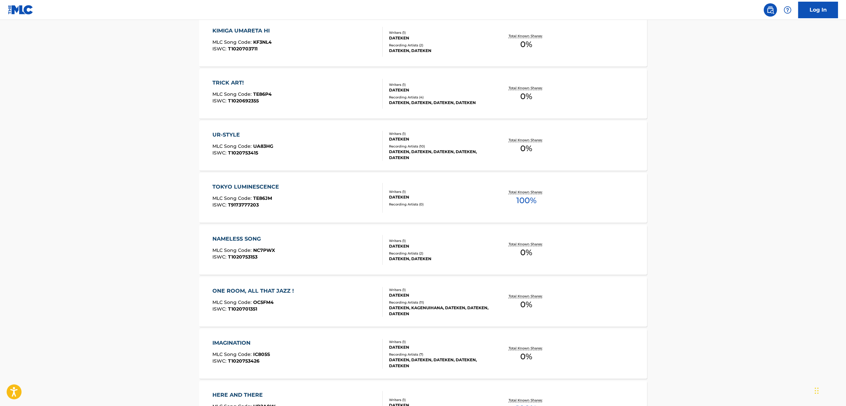
scroll to position [265, 0]
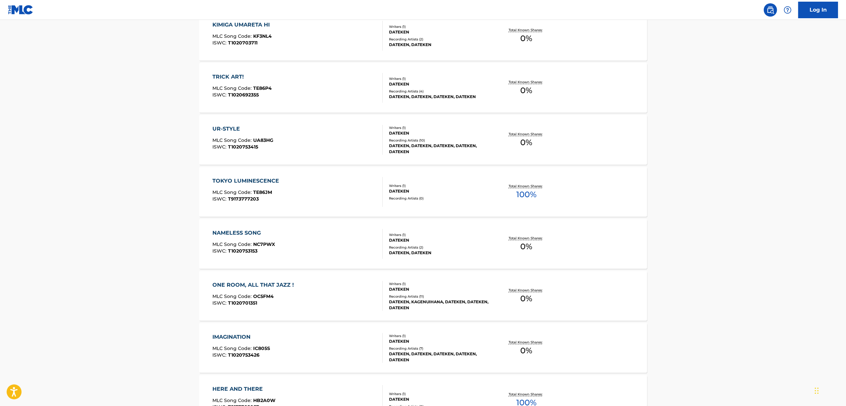
click at [245, 283] on div "ONE ROOM, ALL THAT JAZZ !" at bounding box center [254, 285] width 85 height 8
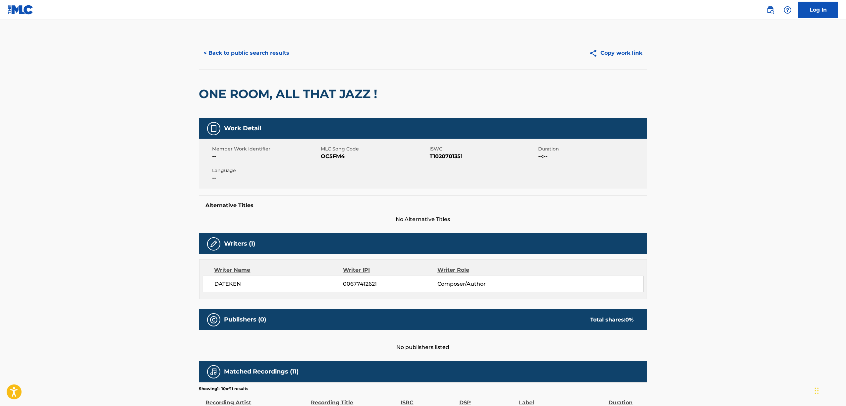
click at [448, 158] on span "T1020701351" at bounding box center [483, 156] width 107 height 8
click at [231, 50] on button "< Back to public search results" at bounding box center [246, 53] width 95 height 17
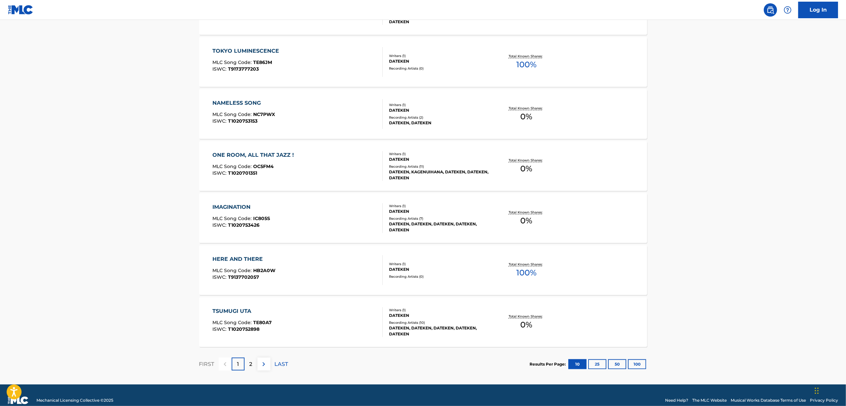
scroll to position [398, 0]
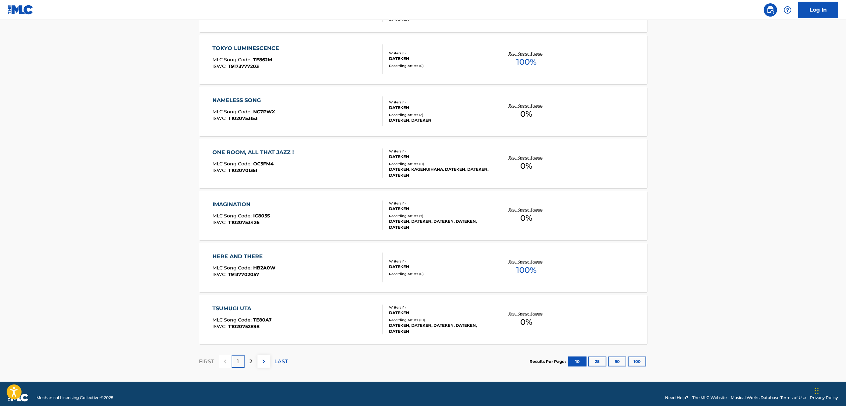
click at [220, 202] on div "IMAGINATION" at bounding box center [241, 204] width 58 height 8
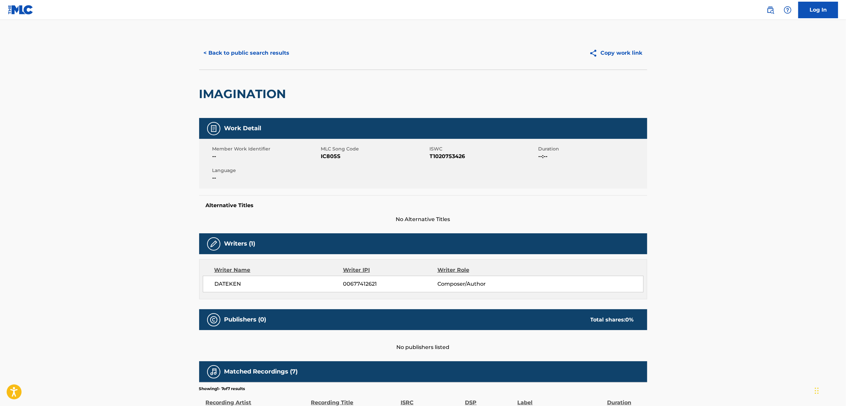
click at [321, 160] on span "IC805S" at bounding box center [374, 156] width 107 height 8
click at [443, 156] on span "T1020753426" at bounding box center [483, 156] width 107 height 8
click at [330, 158] on span "IC805S" at bounding box center [374, 156] width 107 height 8
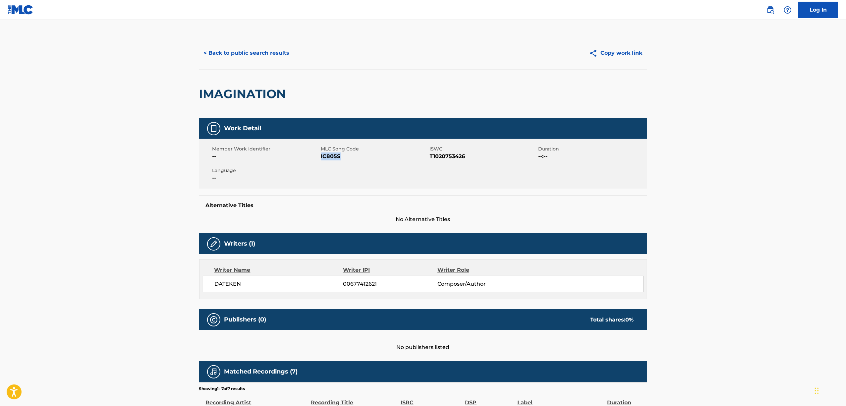
click at [330, 157] on span "IC805S" at bounding box center [374, 156] width 107 height 8
click at [236, 52] on button "< Back to public search results" at bounding box center [246, 53] width 95 height 17
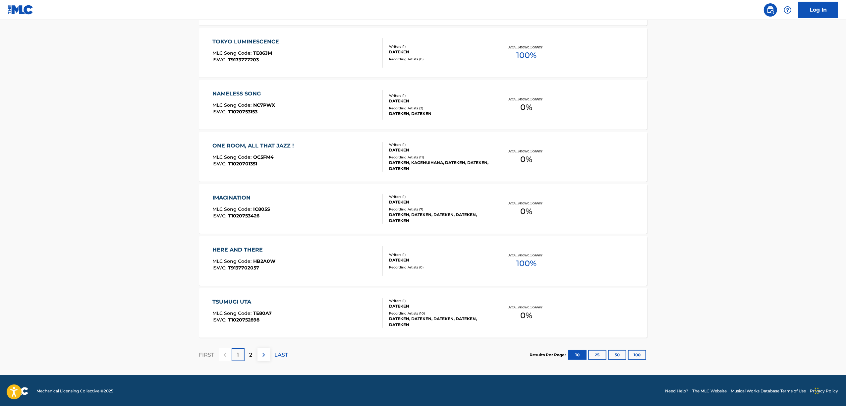
scroll to position [405, 0]
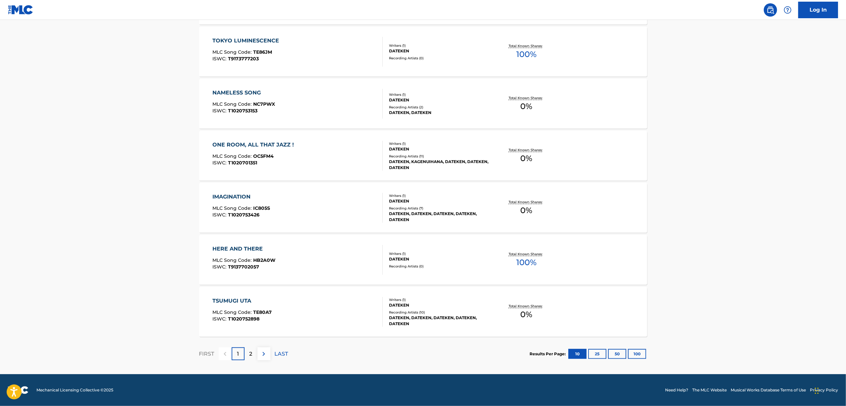
click at [226, 248] on div "HERE AND THERE" at bounding box center [243, 249] width 63 height 8
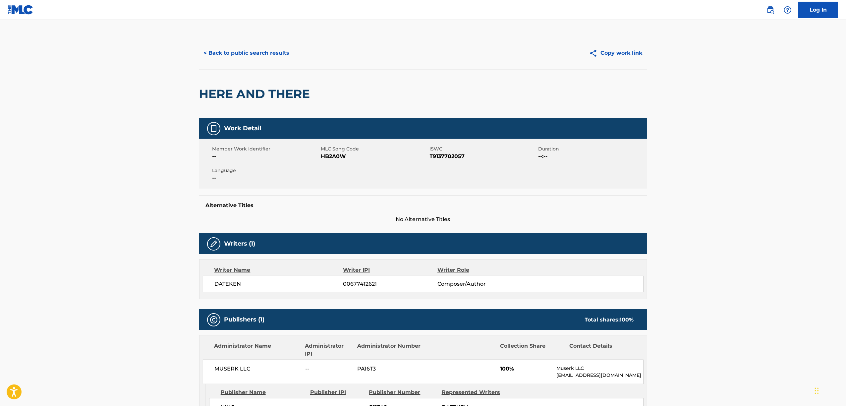
click at [435, 158] on span "T9137702057" at bounding box center [483, 156] width 107 height 8
click at [331, 155] on span "HB2A0W" at bounding box center [374, 156] width 107 height 8
click at [273, 51] on button "< Back to public search results" at bounding box center [246, 53] width 95 height 17
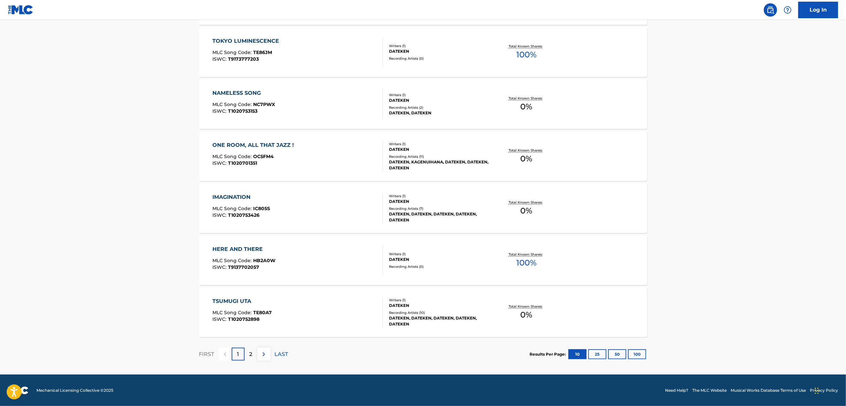
scroll to position [405, 0]
click at [243, 295] on div "TSUMUGI UTA MLC Song Code : TE80A7 ISWC : T1020752898 Writers ( 1 ) DATEKEN Rec…" at bounding box center [423, 312] width 448 height 50
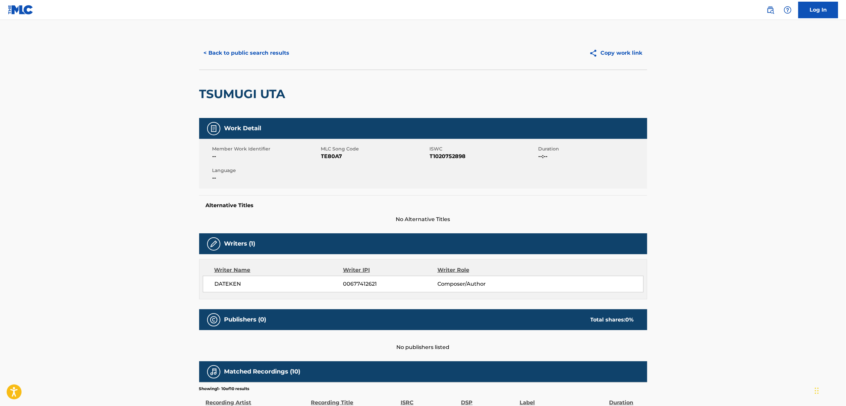
click at [335, 156] on span "TE80A7" at bounding box center [374, 156] width 107 height 8
click at [452, 157] on span "T1020752898" at bounding box center [483, 156] width 107 height 8
click at [329, 158] on span "TE80A7" at bounding box center [374, 156] width 107 height 8
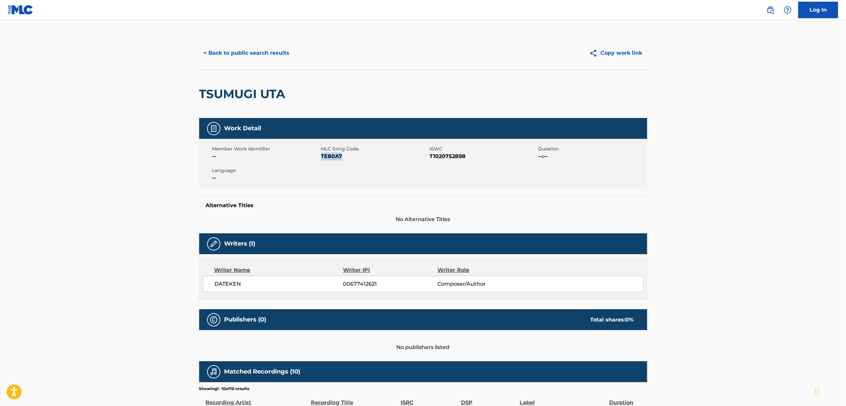
click at [329, 158] on span "TE80A7" at bounding box center [374, 156] width 107 height 8
click at [230, 50] on button "< Back to public search results" at bounding box center [246, 53] width 95 height 17
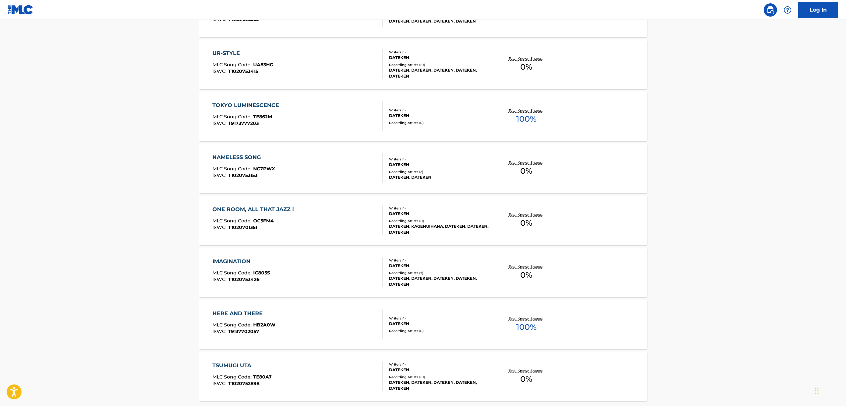
scroll to position [405, 0]
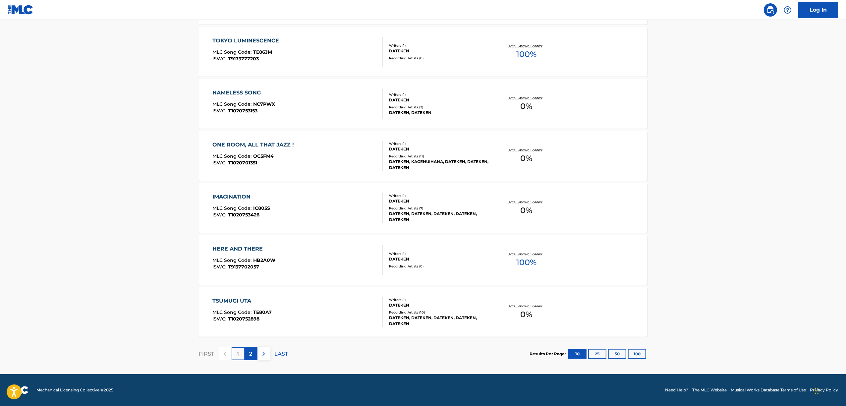
click at [251, 354] on p "2" at bounding box center [250, 354] width 3 height 8
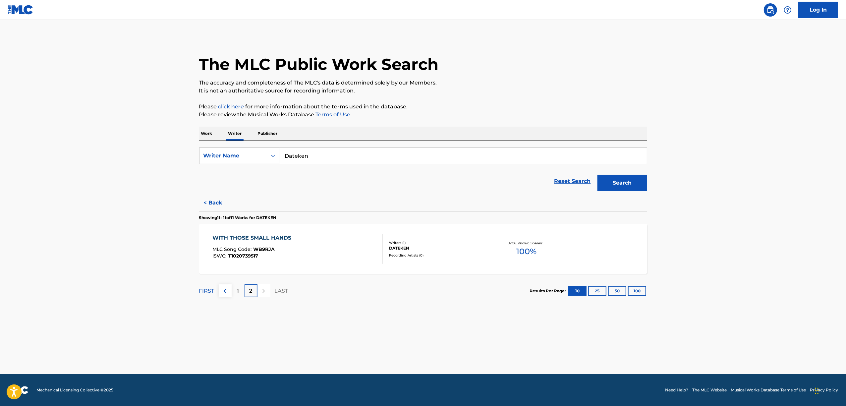
click at [262, 238] on div "WITH THOSE SMALL HANDS" at bounding box center [253, 238] width 82 height 8
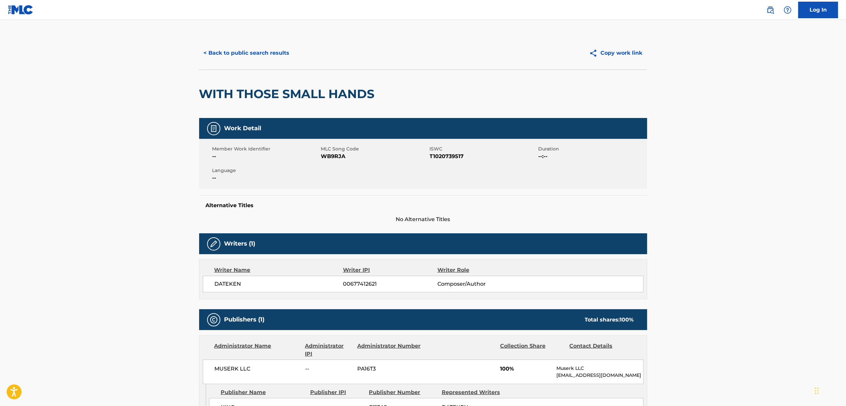
click at [450, 152] on span "T1020739517" at bounding box center [483, 156] width 107 height 8
click at [336, 155] on span "WB9RJA" at bounding box center [374, 156] width 107 height 8
click at [245, 51] on button "< Back to public search results" at bounding box center [246, 53] width 95 height 17
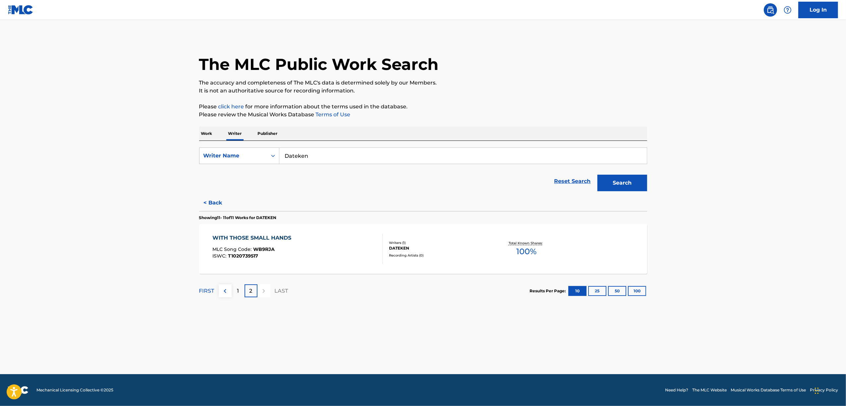
click at [235, 135] on p "Writer" at bounding box center [235, 134] width 18 height 14
click at [206, 135] on p "Work" at bounding box center [206, 134] width 15 height 14
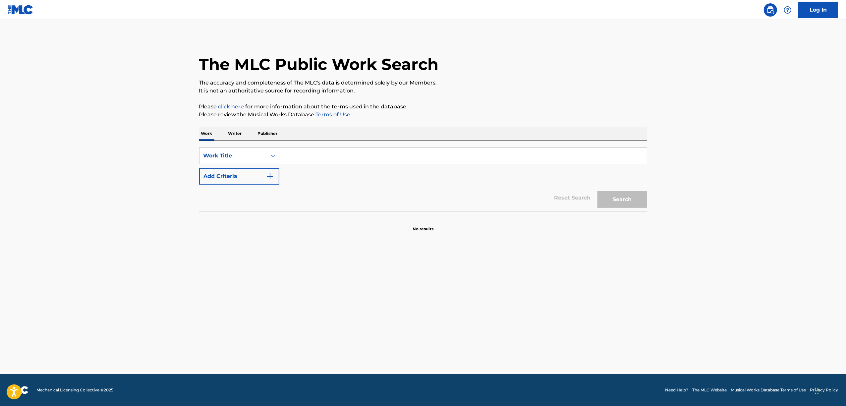
click at [238, 136] on p "Writer" at bounding box center [235, 134] width 18 height 14
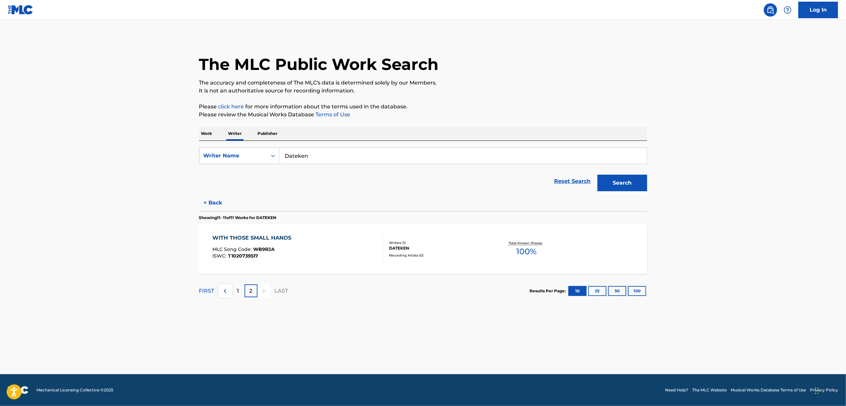
drag, startPoint x: 317, startPoint y: 158, endPoint x: 188, endPoint y: 177, distance: 130.1
click at [188, 177] on main "The MLC Public Work Search The accuracy and completeness of The MLC's data is d…" at bounding box center [423, 197] width 846 height 354
paste input "SLAVE V V R"
type input "SLAVE V V R"
click at [628, 174] on div "Search" at bounding box center [620, 181] width 53 height 27
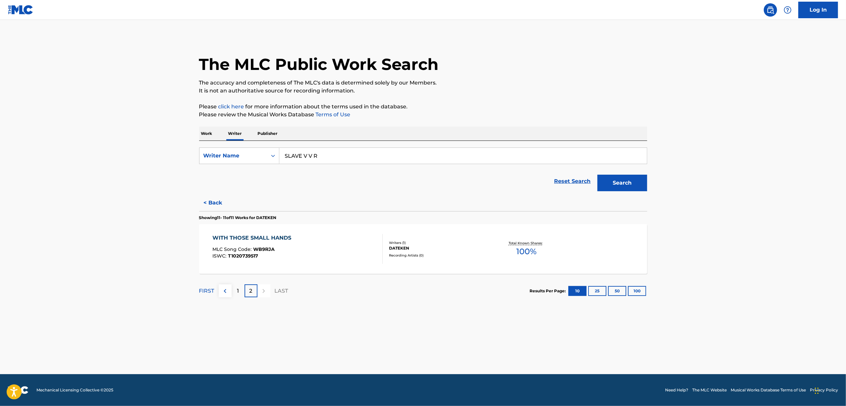
drag, startPoint x: 313, startPoint y: 155, endPoint x: 284, endPoint y: 156, distance: 28.8
click at [284, 156] on input "SLAVE V V R" at bounding box center [462, 156] width 367 height 16
click at [621, 188] on button "Search" at bounding box center [622, 183] width 50 height 17
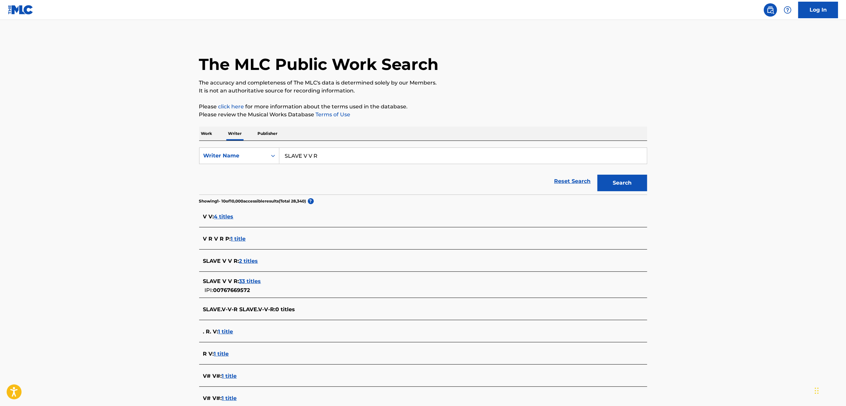
click at [250, 281] on span "33 titles" at bounding box center [250, 281] width 22 height 6
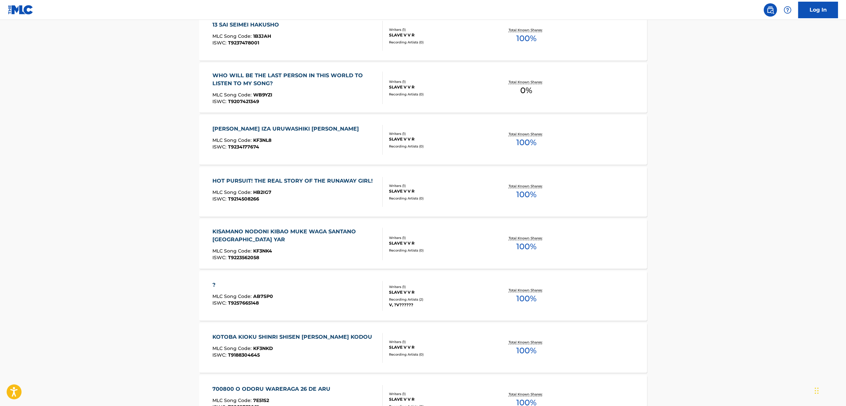
scroll to position [405, 0]
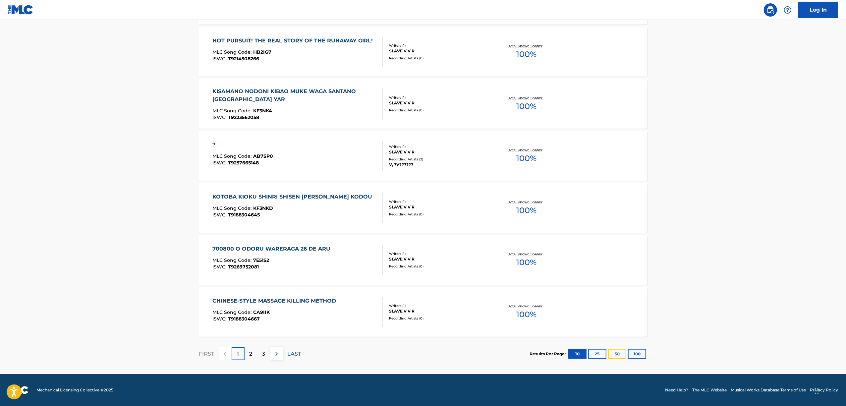
click at [616, 355] on button "50" at bounding box center [617, 354] width 18 height 10
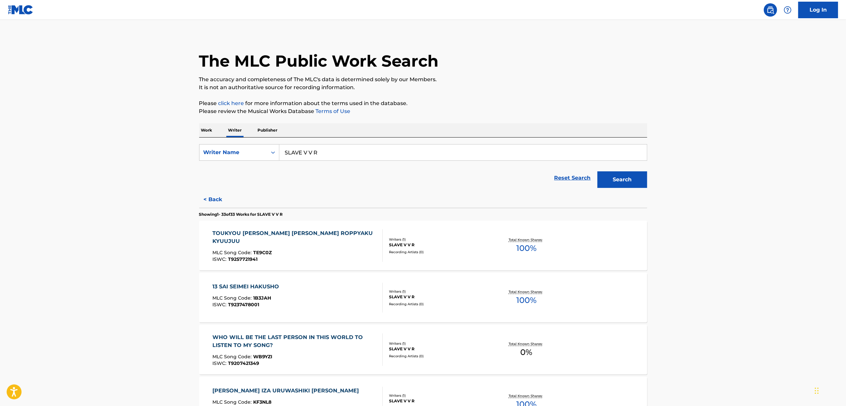
scroll to position [0, 0]
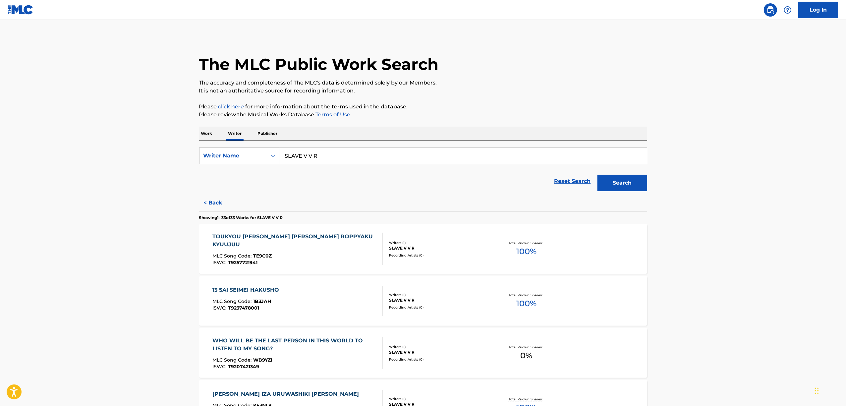
click at [244, 236] on div "TOUKYOU ROMAN JOSHI OUKA RANMACHI ROPPYAKU KYUUJUU" at bounding box center [294, 241] width 165 height 16
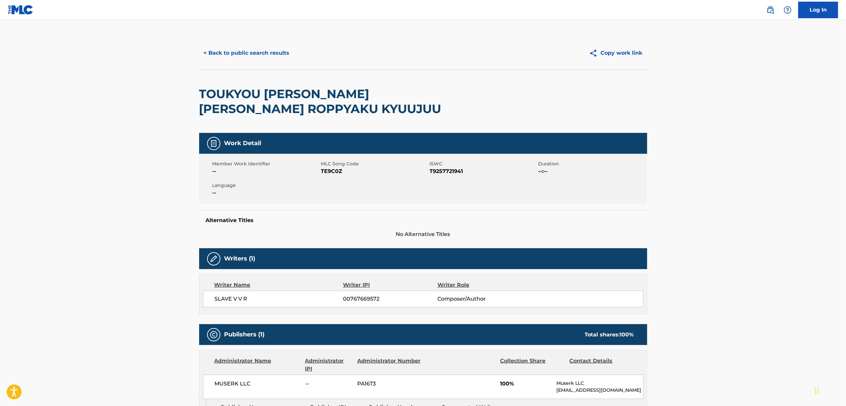
click at [449, 170] on span "T9257721941" at bounding box center [483, 171] width 107 height 8
click at [334, 171] on span "TE9C0Z" at bounding box center [374, 171] width 107 height 8
click at [245, 54] on button "< Back to public search results" at bounding box center [246, 53] width 95 height 17
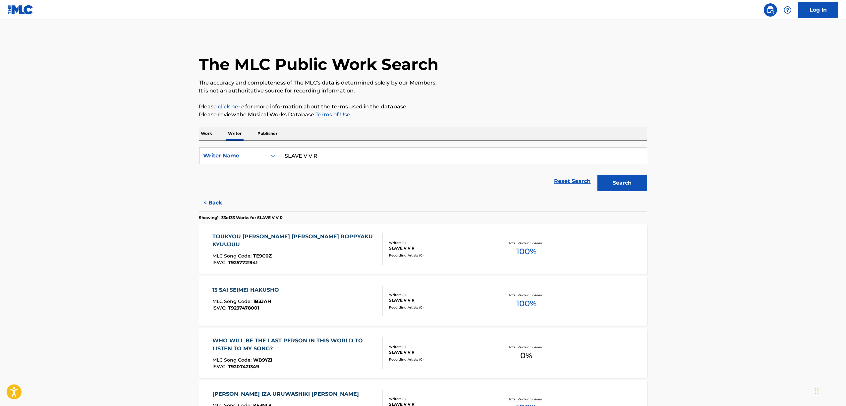
click at [238, 288] on div "13 SAI SEIMEI HAKUSHO" at bounding box center [247, 290] width 70 height 8
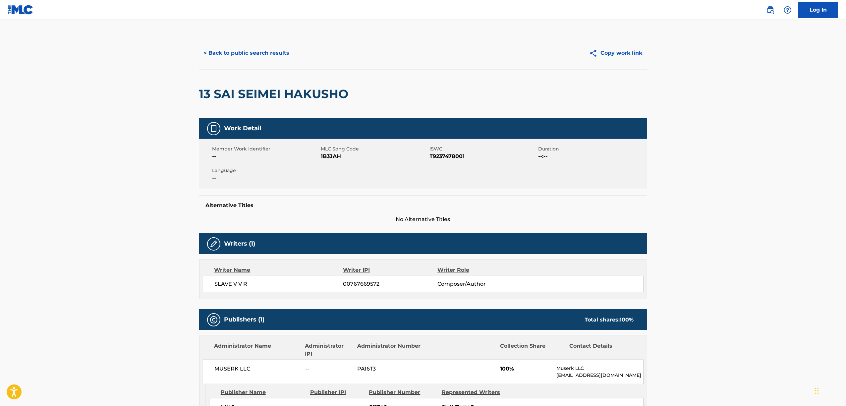
click at [321, 157] on span "1B3JAH" at bounding box center [374, 156] width 107 height 8
click at [450, 151] on span "ISWC" at bounding box center [483, 148] width 107 height 7
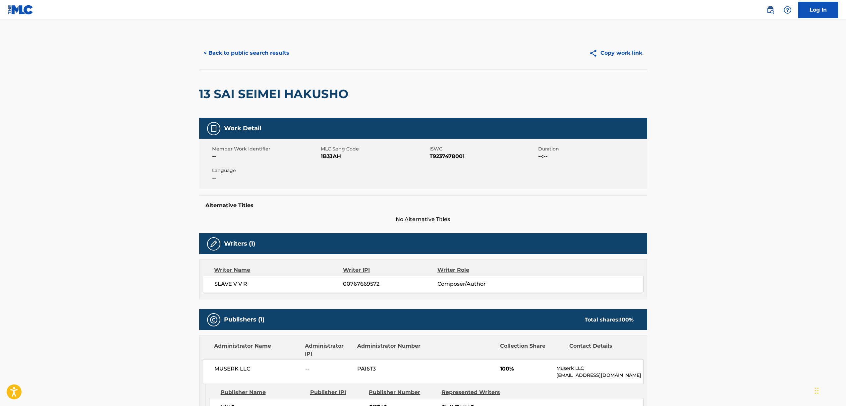
click at [447, 155] on span "T9237478001" at bounding box center [483, 156] width 107 height 8
drag, startPoint x: 351, startPoint y: 89, endPoint x: 199, endPoint y: 106, distance: 153.0
click at [199, 105] on div "13 SAI SEIMEI HAKUSHO" at bounding box center [275, 94] width 153 height 48
click at [328, 158] on span "1B3JAH" at bounding box center [374, 156] width 107 height 8
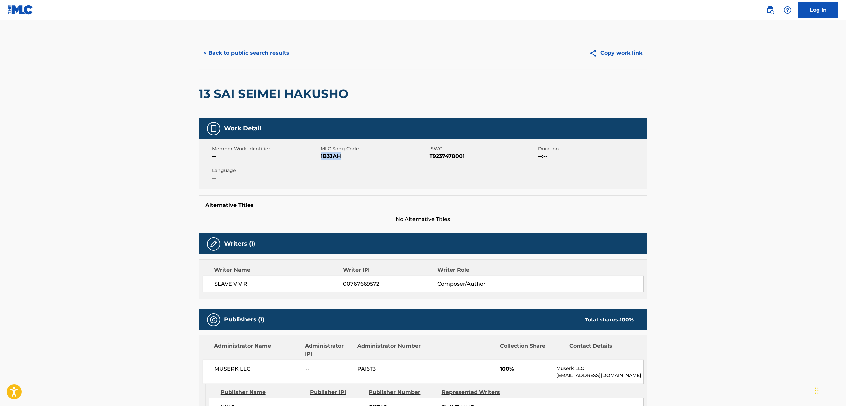
click at [328, 158] on span "1B3JAH" at bounding box center [374, 156] width 107 height 8
click at [451, 158] on span "T9237478001" at bounding box center [483, 156] width 107 height 8
click at [451, 157] on span "T9237478001" at bounding box center [483, 156] width 107 height 8
click at [246, 52] on button "< Back to public search results" at bounding box center [246, 53] width 95 height 17
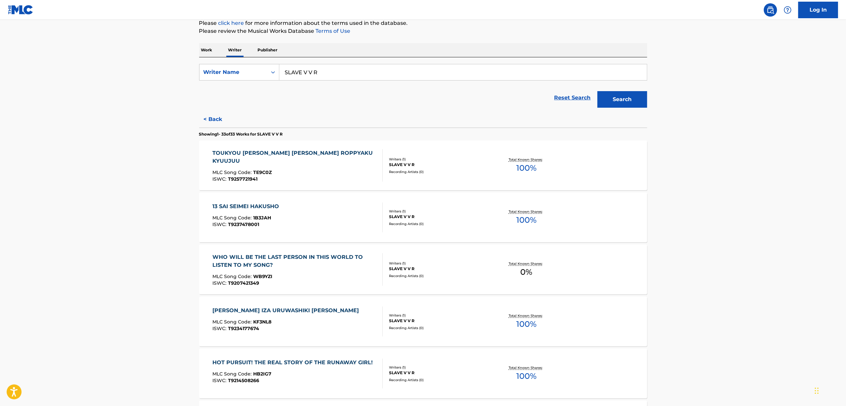
scroll to position [88, 0]
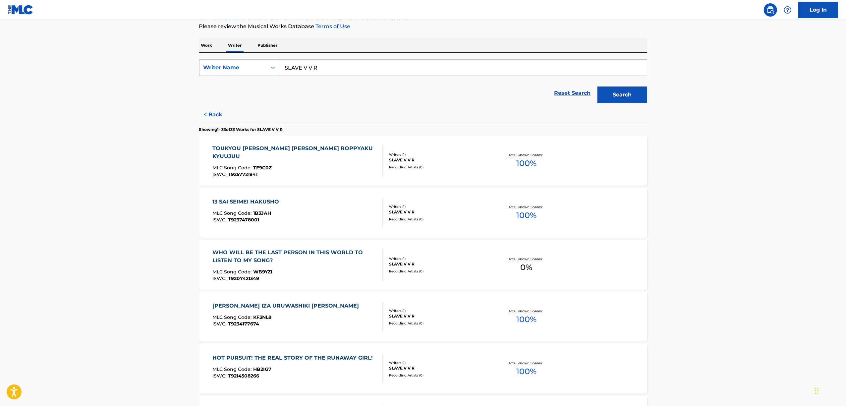
click at [258, 245] on div "WHO WILL BE THE LAST PERSON IN THIS WORLD TO LISTEN TO MY SONG? MLC Song Code :…" at bounding box center [423, 265] width 448 height 50
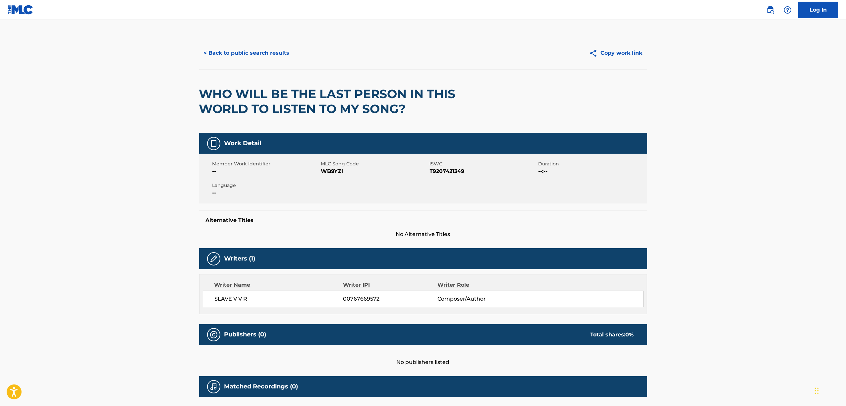
click at [338, 170] on span "WB9YZI" at bounding box center [374, 171] width 107 height 8
click at [453, 171] on span "T9207421349" at bounding box center [483, 171] width 107 height 8
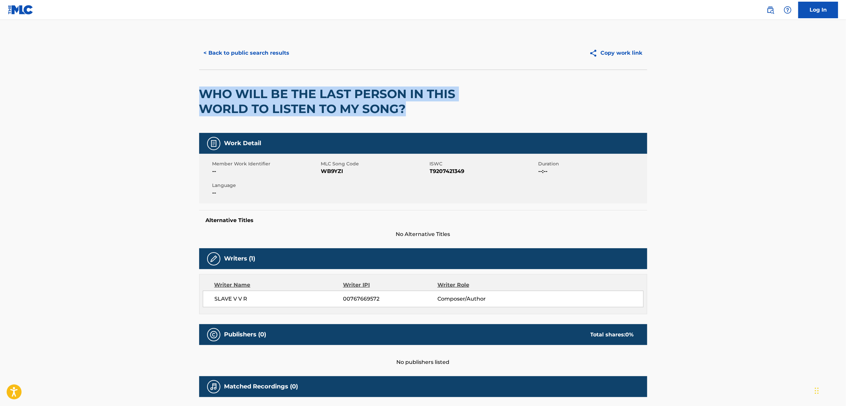
drag, startPoint x: 407, startPoint y: 108, endPoint x: 192, endPoint y: 84, distance: 215.6
click at [192, 84] on div "< Back to public search results Copy work link WHO WILL BE THE LAST PERSON IN T…" at bounding box center [423, 227] width 464 height 382
click at [246, 52] on button "< Back to public search results" at bounding box center [246, 53] width 95 height 17
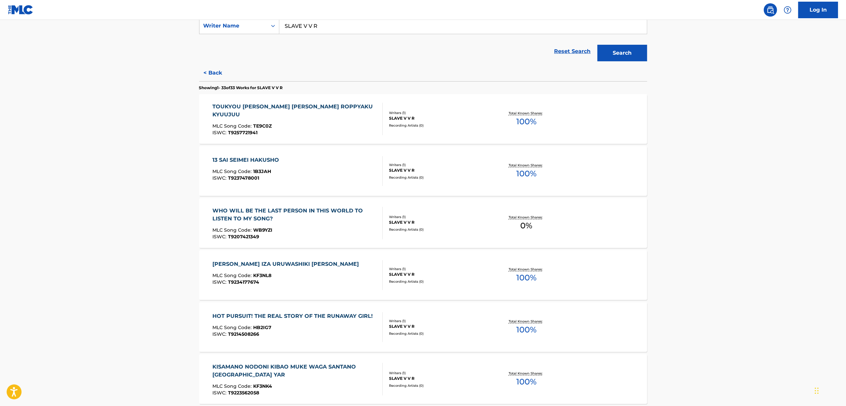
scroll to position [133, 0]
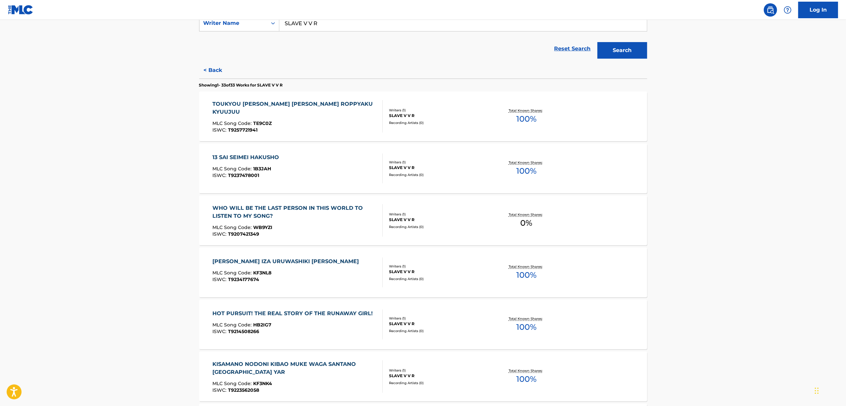
click at [231, 260] on div "KOYOIWA KYATSUMEO KADOWAKASHI IZA URUWASHIKI YAMIO MOYASAN" at bounding box center [287, 261] width 150 height 8
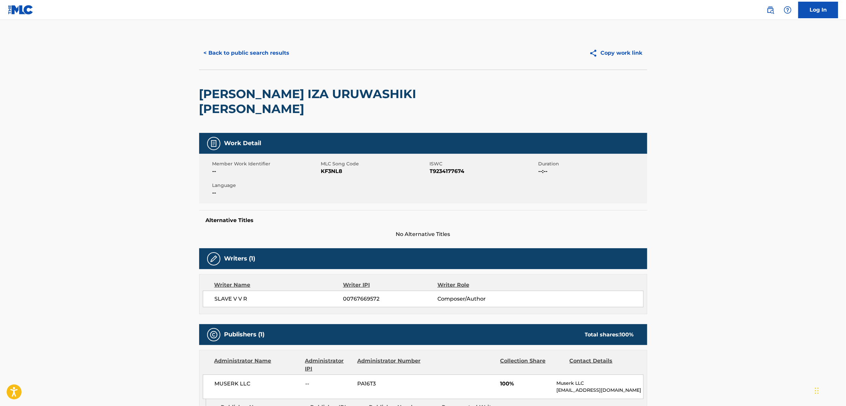
click at [441, 171] on span "T9234177674" at bounding box center [483, 171] width 107 height 8
drag, startPoint x: 434, startPoint y: 100, endPoint x: 272, endPoint y: 124, distance: 163.5
click at [288, 118] on div "KOYOIWA KYATSUMEO KADOWAKASHI IZA URUWASHIKI YAMIO MOYASAN" at bounding box center [333, 101] width 269 height 63
click at [272, 124] on div "KOYOIWA KYATSUMEO KADOWAKASHI IZA URUWASHIKI YAMIO MOYASAN" at bounding box center [333, 101] width 269 height 63
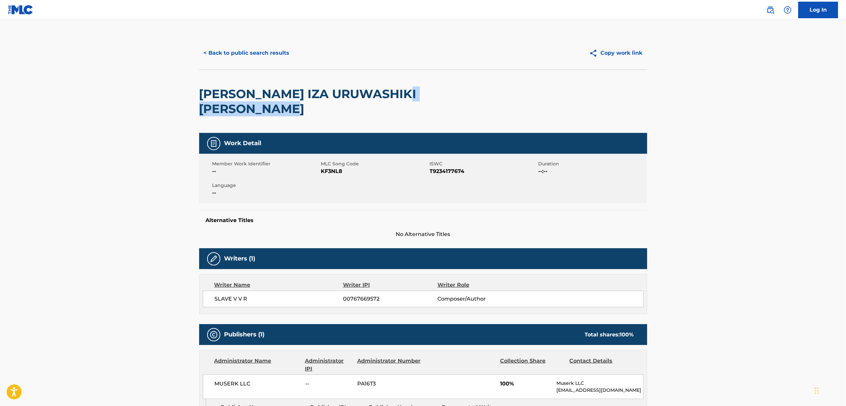
drag, startPoint x: 432, startPoint y: 106, endPoint x: 211, endPoint y: 97, distance: 221.5
click at [197, 91] on div "< Back to public search results Copy work link KOYOIWA KYATSUMEO KADOWAKASHI IZ…" at bounding box center [423, 261] width 464 height 451
click at [235, 55] on button "< Back to public search results" at bounding box center [246, 53] width 95 height 17
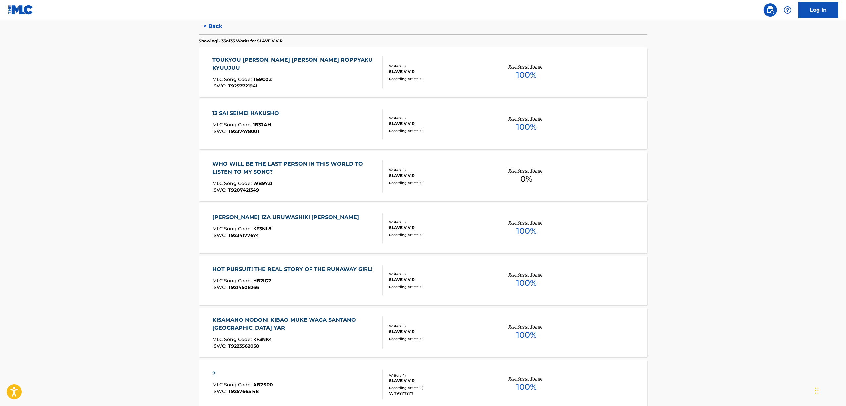
scroll to position [221, 0]
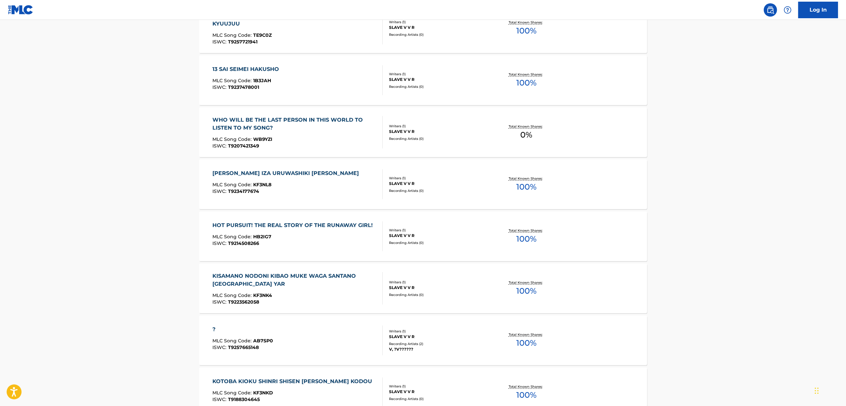
click at [263, 221] on div "HOT PURSUIT! THE REAL STORY OF THE RUNAWAY GIRL! MLC Song Code : HB2IG7 ISWC : …" at bounding box center [423, 236] width 448 height 50
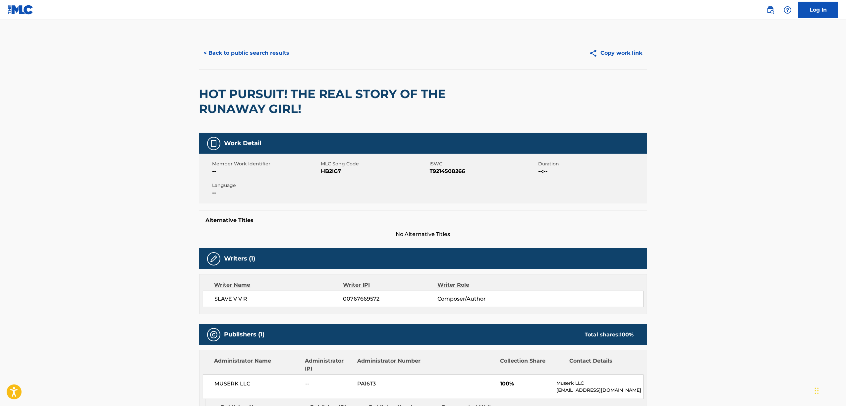
click at [443, 171] on span "T9214508266" at bounding box center [483, 171] width 107 height 8
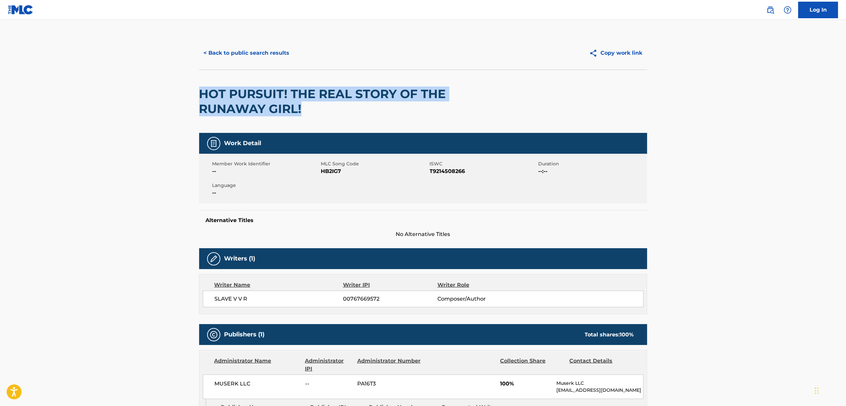
drag, startPoint x: 339, startPoint y: 115, endPoint x: 195, endPoint y: 100, distance: 144.5
click at [195, 100] on div "< Back to public search results Copy work link HOT PURSUIT! THE REAL STORY OF T…" at bounding box center [423, 261] width 464 height 451
click at [223, 88] on h2 "HOT PURSUIT! THE REAL STORY OF THE RUNAWAY GIRL!" at bounding box center [333, 101] width 269 height 30
click at [271, 98] on h2 "HOT PURSUIT! THE REAL STORY OF THE RUNAWAY GIRL!" at bounding box center [333, 101] width 269 height 30
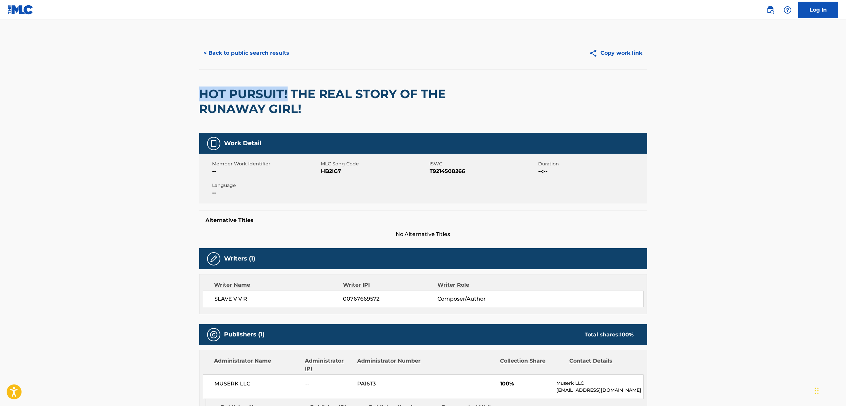
drag, startPoint x: 288, startPoint y: 93, endPoint x: 196, endPoint y: 94, distance: 91.8
click at [196, 94] on div "< Back to public search results Copy work link HOT PURSUIT! THE REAL STORY OF T…" at bounding box center [423, 261] width 464 height 451
click at [449, 173] on span "T9214508266" at bounding box center [483, 171] width 107 height 8
click at [235, 56] on button "< Back to public search results" at bounding box center [246, 53] width 95 height 17
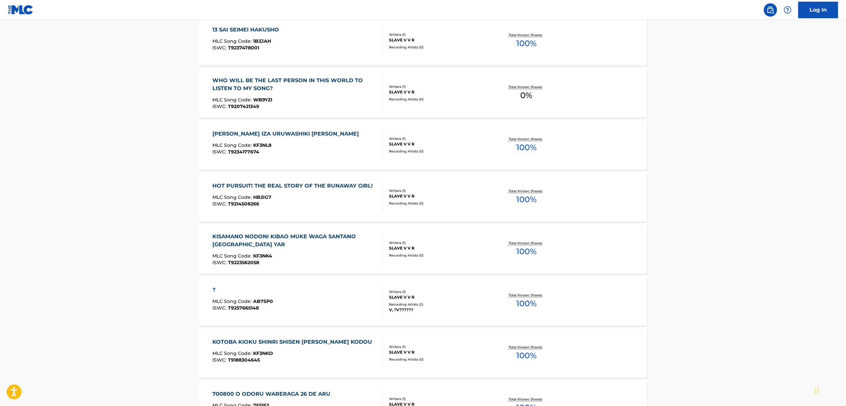
scroll to position [265, 0]
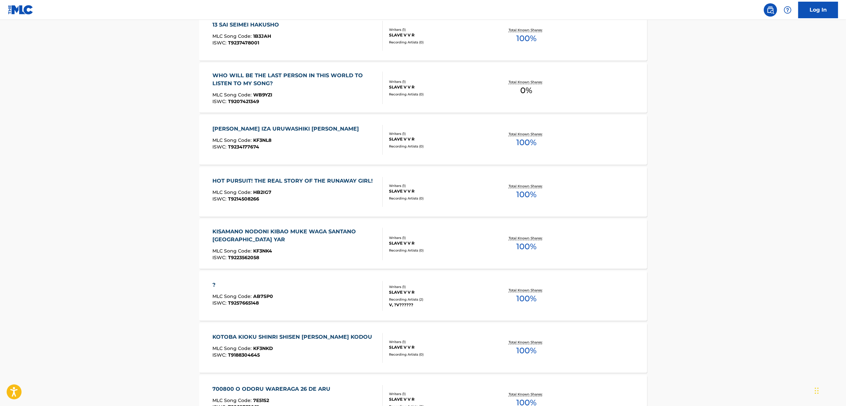
click at [252, 227] on div "KISAMANO NODONI KIBAO MUKE WAGA SANTANO KURETE YAR MLC Song Code : KF3NK4 ISWC …" at bounding box center [423, 244] width 448 height 50
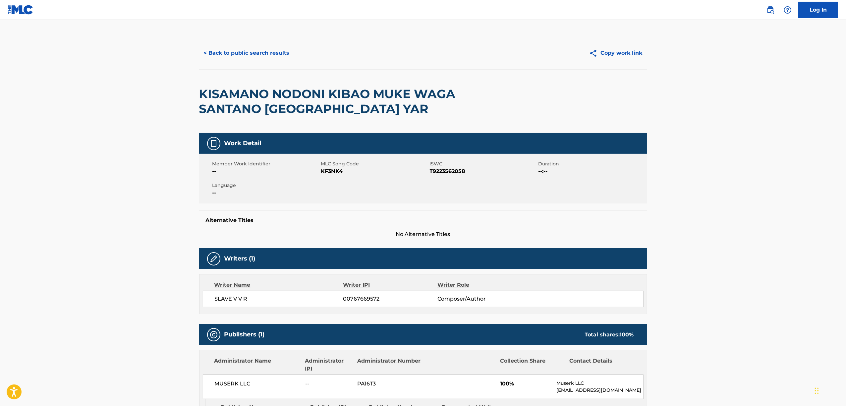
click at [333, 171] on span "KF3NK4" at bounding box center [374, 171] width 107 height 8
click at [455, 175] on div "Member Work Identifier -- MLC Song Code KF3NK4 ISWC T9223562058 Duration --:-- …" at bounding box center [423, 179] width 448 height 50
click at [329, 171] on span "KF3NK4" at bounding box center [374, 171] width 107 height 8
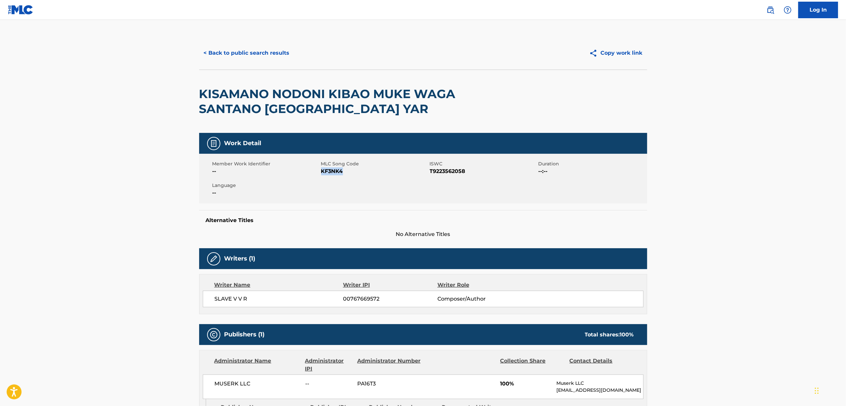
click at [329, 171] on span "KF3NK4" at bounding box center [374, 171] width 107 height 8
click at [249, 54] on button "< Back to public search results" at bounding box center [246, 53] width 95 height 17
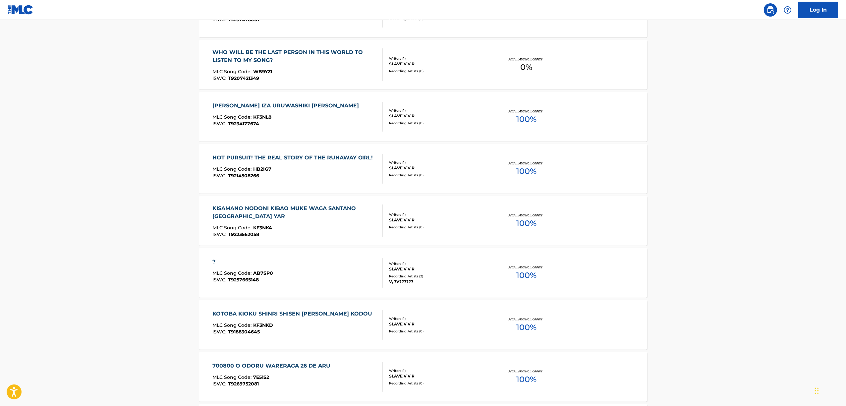
scroll to position [353, 0]
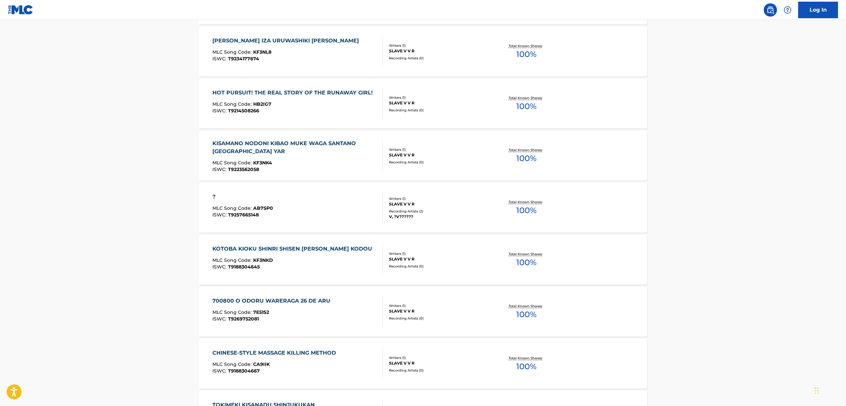
click at [215, 197] on div "?" at bounding box center [242, 197] width 61 height 8
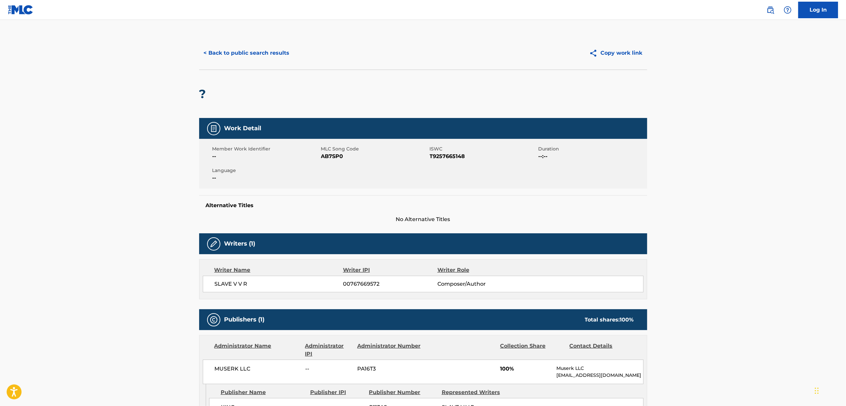
click at [460, 154] on span "T9257665148" at bounding box center [483, 156] width 107 height 8
click at [325, 162] on div "Member Work Identifier -- MLC Song Code AB7SP0 ISWC T9257665148 Duration --:-- …" at bounding box center [423, 164] width 448 height 50
click at [239, 52] on button "< Back to public search results" at bounding box center [246, 53] width 95 height 17
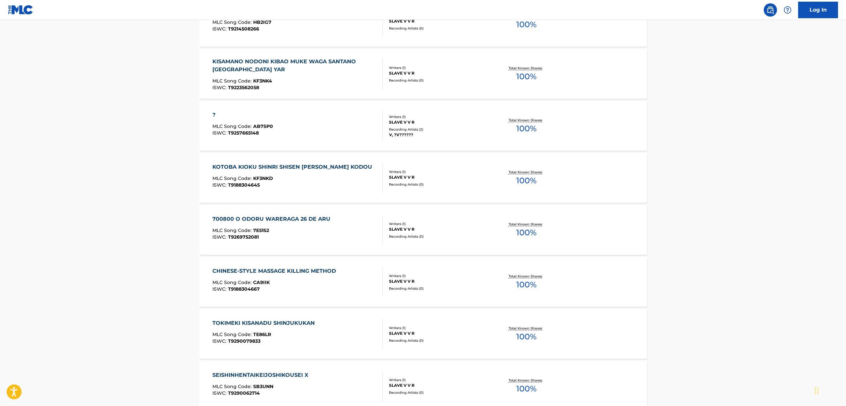
scroll to position [442, 0]
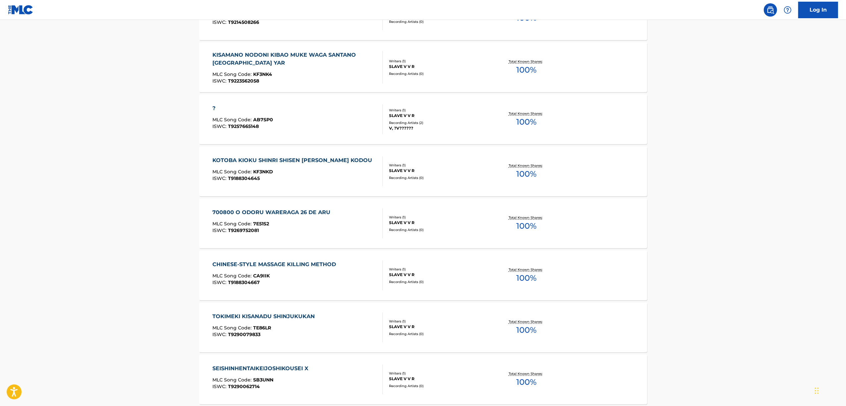
click at [266, 161] on div "KOTOBA KIOKU SHINRI SHISEN TAION KODOU" at bounding box center [293, 160] width 163 height 8
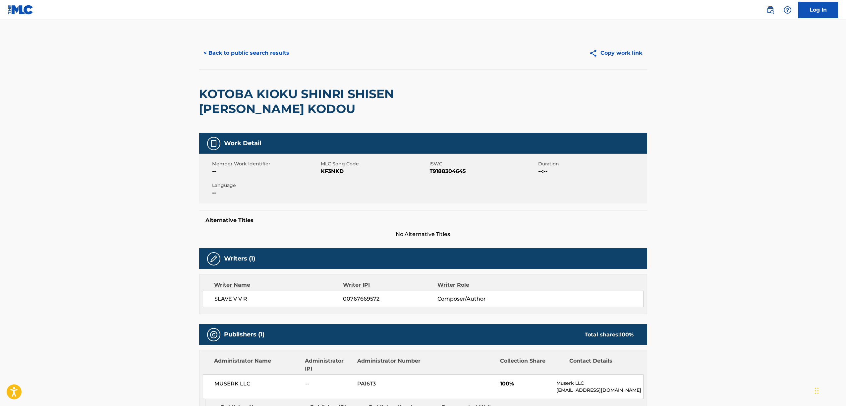
click at [449, 168] on span "T9188304645" at bounding box center [483, 171] width 107 height 8
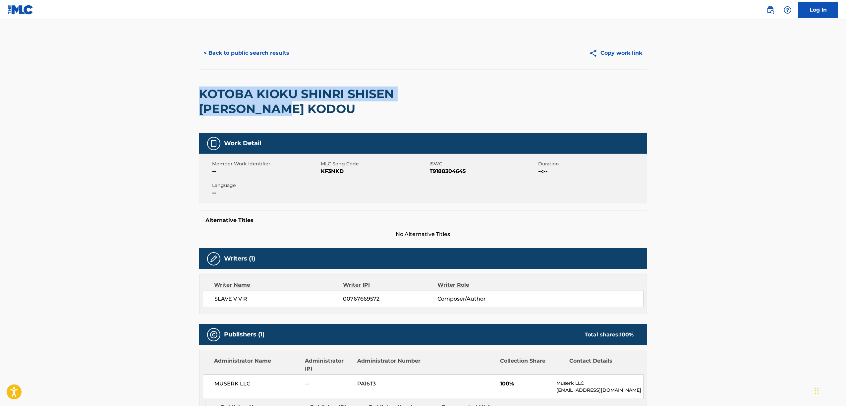
drag, startPoint x: 251, startPoint y: 116, endPoint x: 195, endPoint y: 93, distance: 60.2
click at [195, 93] on div "< Back to public search results Copy work link KOTOBA KIOKU SHINRI SHISEN TAION…" at bounding box center [423, 261] width 464 height 451
click at [233, 53] on button "< Back to public search results" at bounding box center [246, 53] width 95 height 17
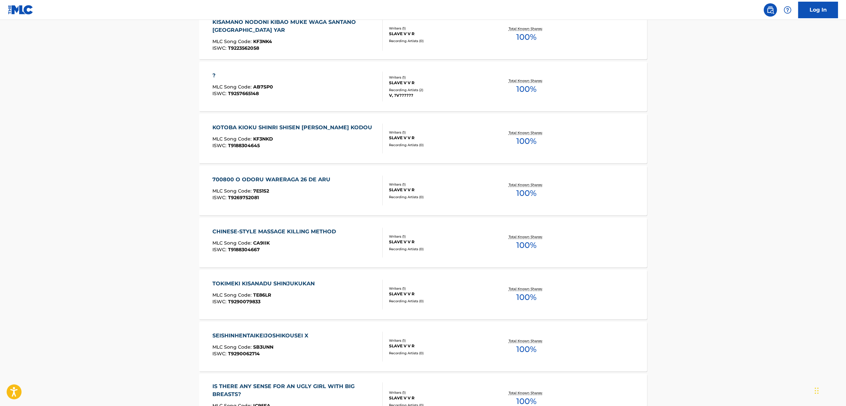
scroll to position [486, 0]
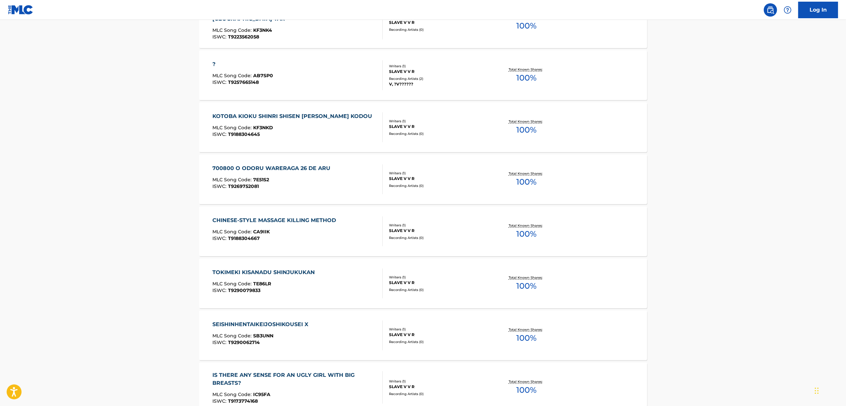
click at [289, 166] on div "700800 O ODORU WARERAGA 26 DE ARU" at bounding box center [272, 168] width 121 height 8
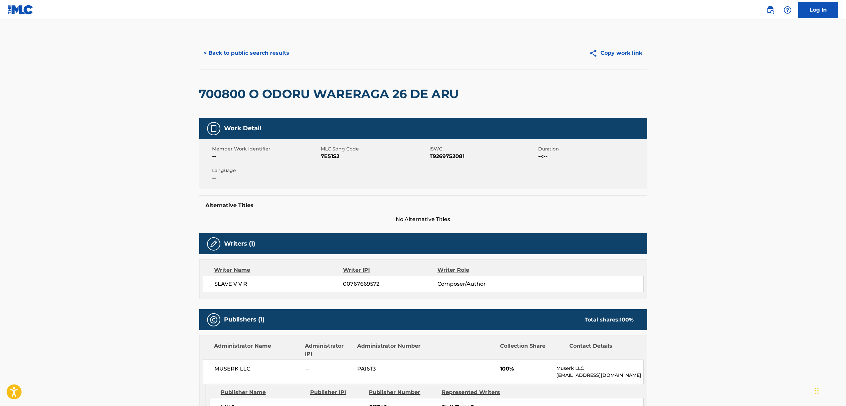
click at [330, 158] on span "7E51S2" at bounding box center [374, 156] width 107 height 8
click at [451, 160] on span "T9269752081" at bounding box center [483, 156] width 107 height 8
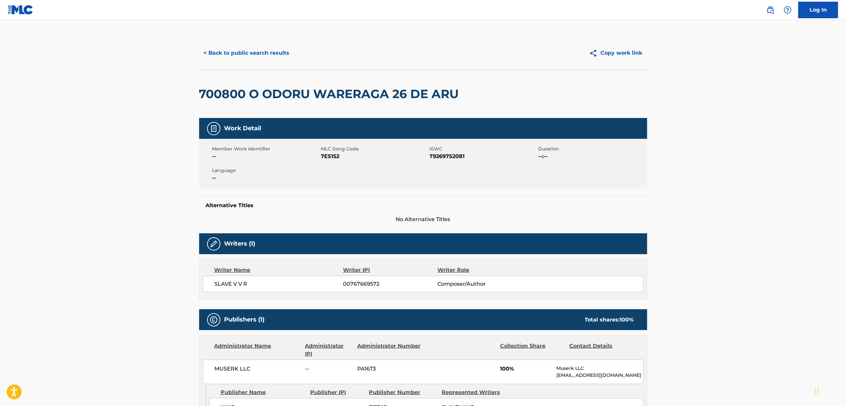
click at [319, 159] on div "Member Work Identifier --" at bounding box center [266, 152] width 109 height 15
click at [335, 157] on span "7E51S2" at bounding box center [374, 156] width 107 height 8
click at [272, 49] on button "< Back to public search results" at bounding box center [246, 53] width 95 height 17
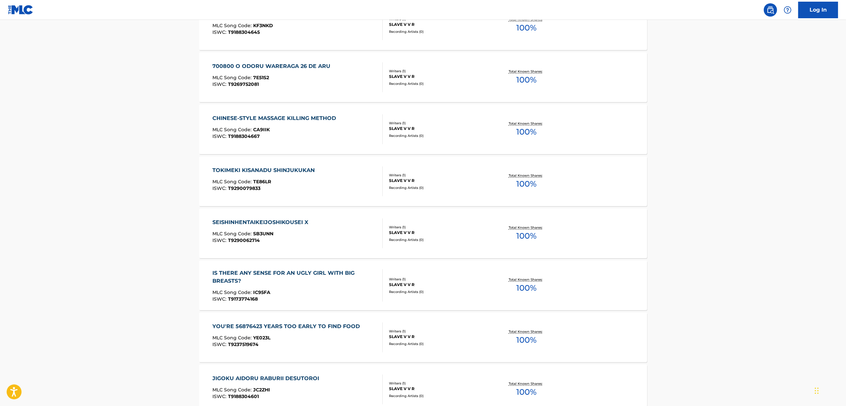
scroll to position [530, 0]
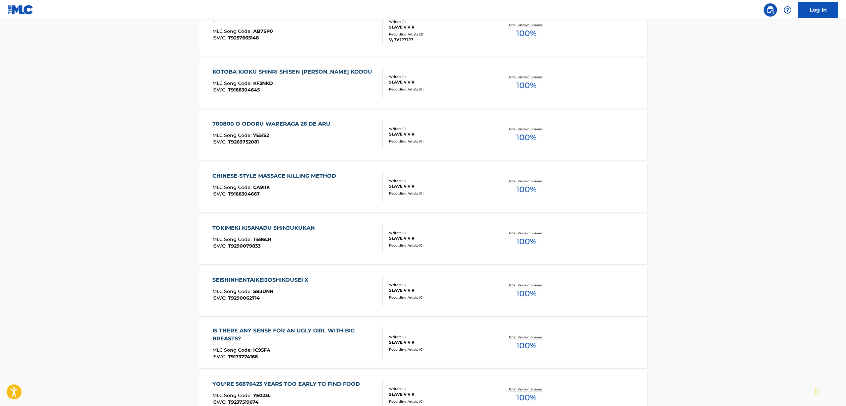
click at [258, 177] on div "CHINESE-STYLE MASSAGE KILLING METHOD" at bounding box center [275, 176] width 127 height 8
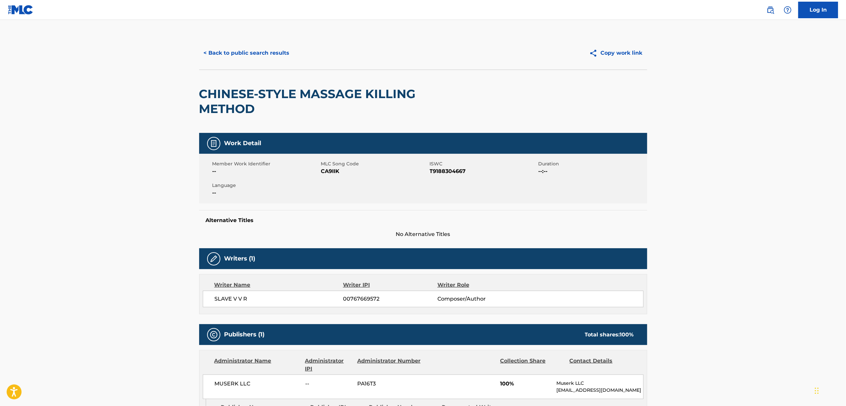
click at [439, 179] on div "Member Work Identifier -- MLC Song Code CA9IIK ISWC T9188304667 Duration --:-- …" at bounding box center [423, 179] width 448 height 50
click at [441, 174] on span "T9188304667" at bounding box center [483, 171] width 107 height 8
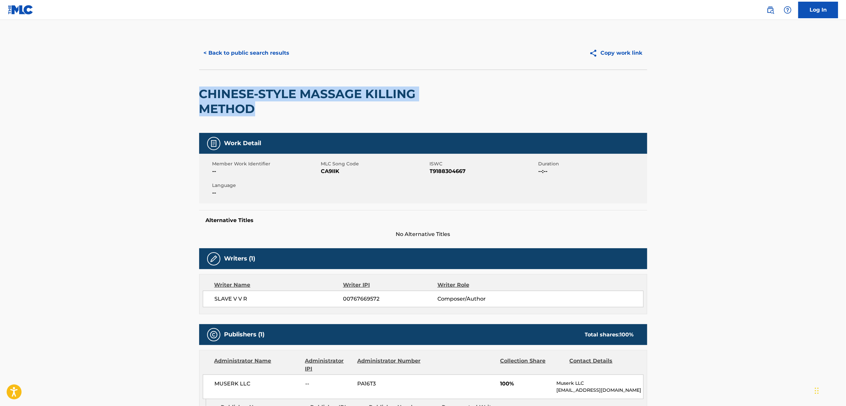
drag, startPoint x: 273, startPoint y: 108, endPoint x: 190, endPoint y: 95, distance: 83.8
click at [190, 95] on main "< Back to public search results Copy work link CHINESE-STYLE MASSAGE KILLING ME…" at bounding box center [423, 259] width 846 height 478
click at [235, 50] on button "< Back to public search results" at bounding box center [246, 53] width 95 height 17
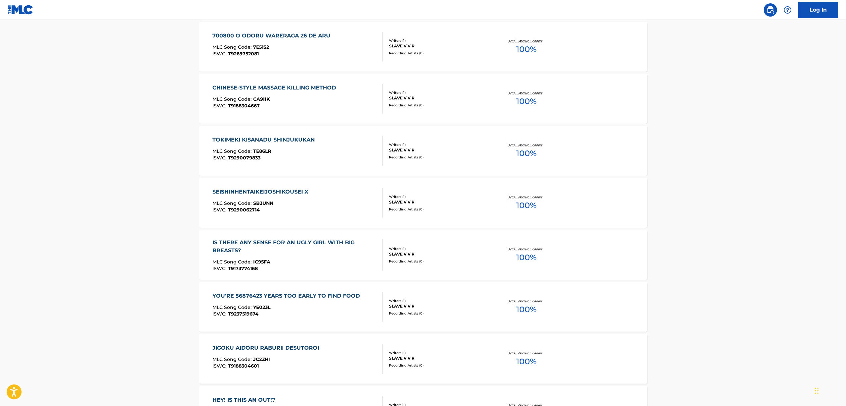
scroll to position [574, 0]
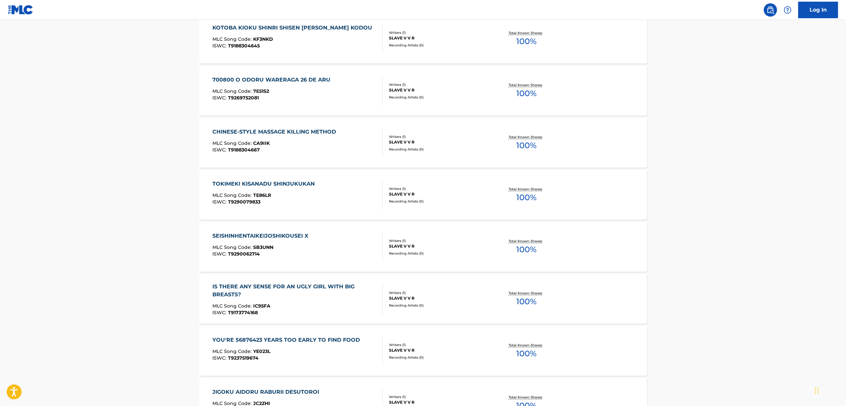
click at [253, 182] on div "TOKIMEKI KISANADU SHINJUKUKAN" at bounding box center [265, 184] width 106 height 8
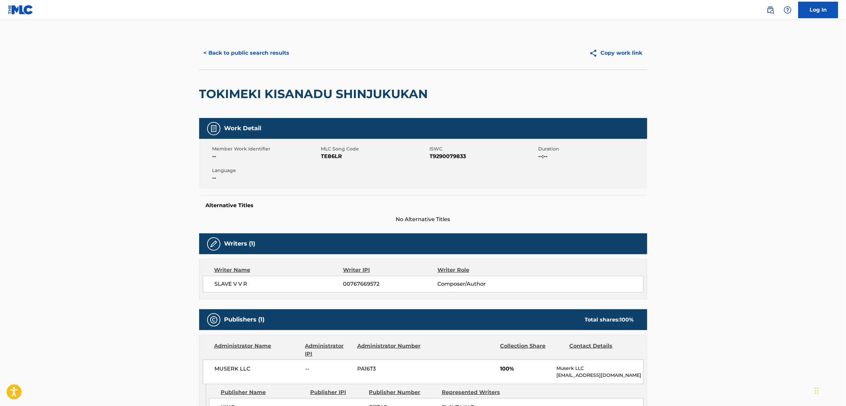
click at [455, 156] on span "T9290079833" at bounding box center [483, 156] width 107 height 8
drag, startPoint x: 444, startPoint y: 180, endPoint x: 455, endPoint y: 159, distance: 23.3
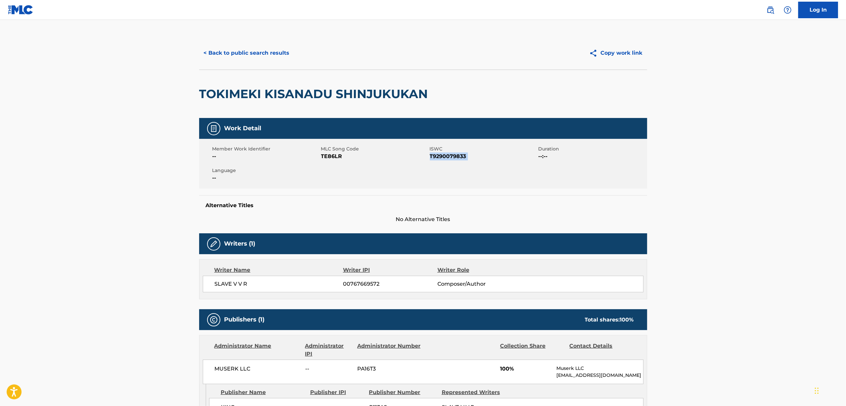
click at [444, 179] on div "Member Work Identifier -- MLC Song Code TE86LR ISWC T9290079833 Duration --:-- …" at bounding box center [423, 164] width 448 height 50
click at [445, 161] on div "Member Work Identifier -- MLC Song Code TE86LR ISWC T9290079833 Duration --:-- …" at bounding box center [423, 164] width 448 height 50
click at [446, 158] on span "T9290079833" at bounding box center [483, 156] width 107 height 8
click at [332, 156] on span "TE86LR" at bounding box center [374, 156] width 107 height 8
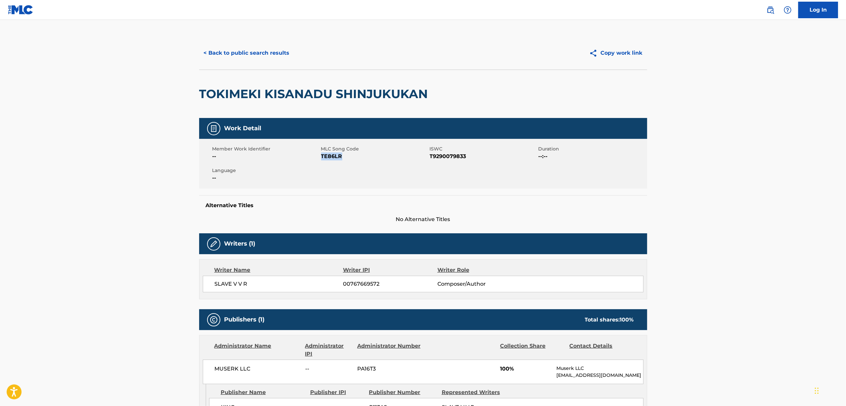
click at [332, 156] on span "TE86LR" at bounding box center [374, 156] width 107 height 8
click at [257, 47] on button "< Back to public search results" at bounding box center [246, 53] width 95 height 17
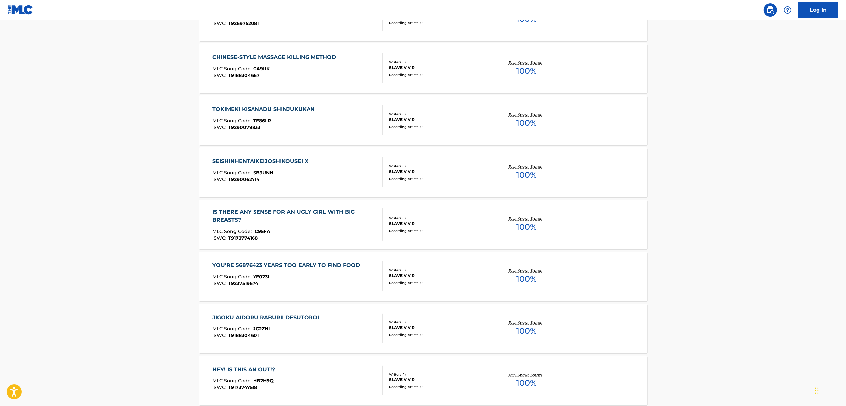
scroll to position [618, 0]
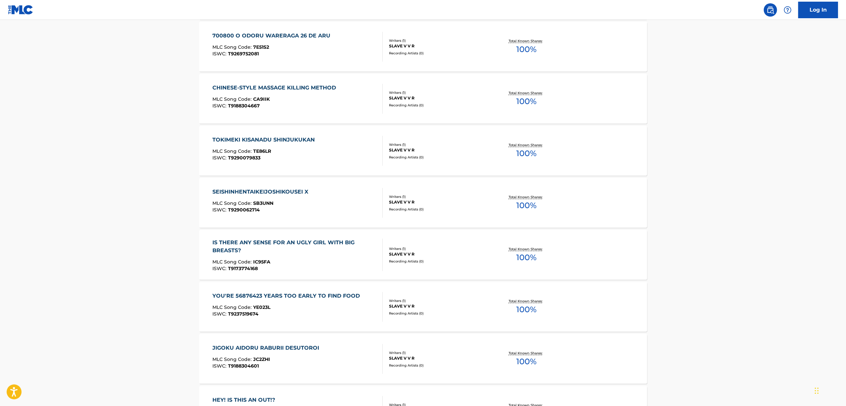
click at [266, 86] on div "CHINESE-STYLE MASSAGE KILLING METHOD" at bounding box center [275, 88] width 127 height 8
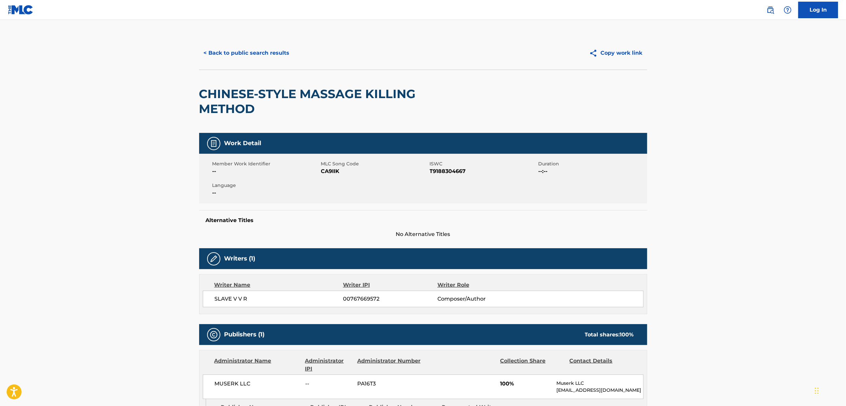
click at [459, 173] on span "T9188304667" at bounding box center [483, 171] width 107 height 8
click at [238, 54] on button "< Back to public search results" at bounding box center [246, 53] width 95 height 17
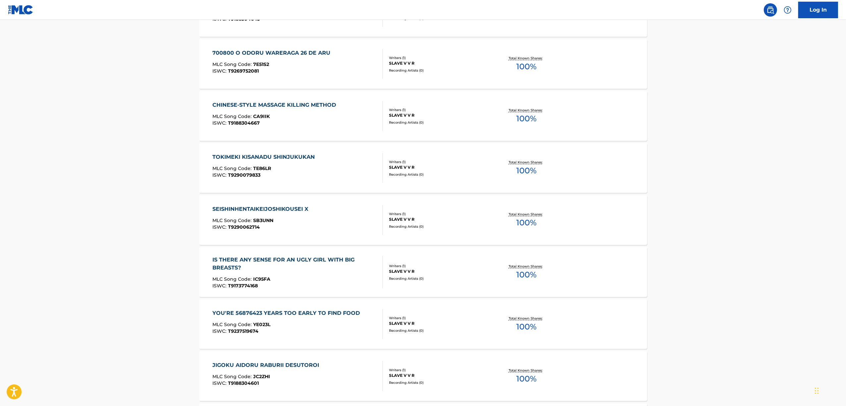
scroll to position [574, 0]
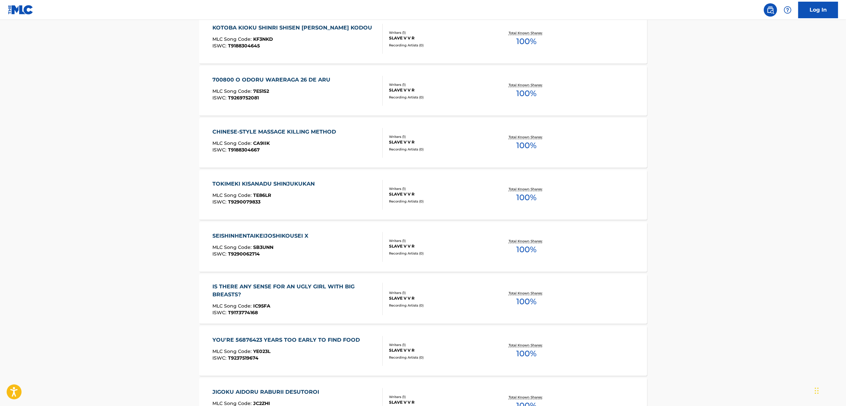
click at [264, 183] on div "TOKIMEKI KISANADU SHINJUKUKAN" at bounding box center [265, 184] width 106 height 8
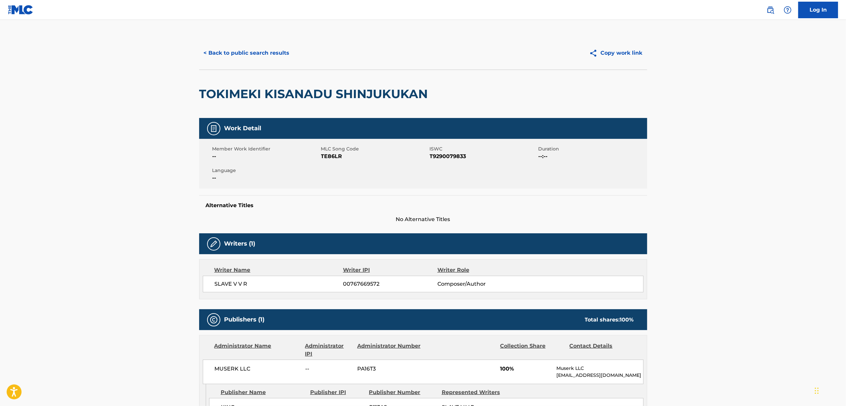
click at [451, 152] on span "T9290079833" at bounding box center [483, 156] width 107 height 8
click at [243, 52] on button "< Back to public search results" at bounding box center [246, 53] width 95 height 17
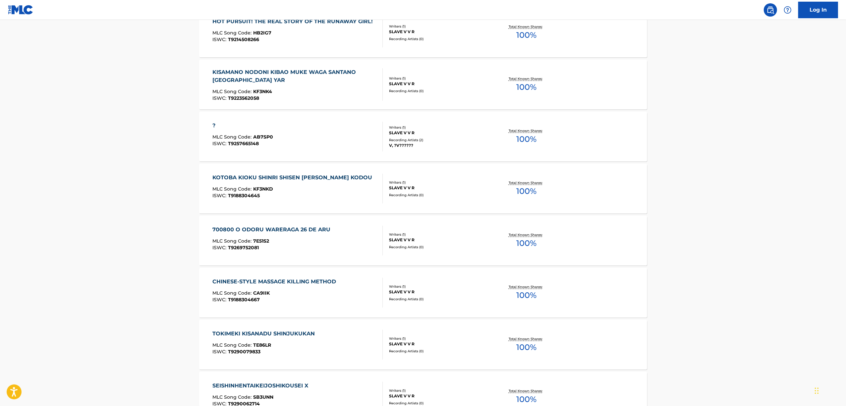
scroll to position [530, 0]
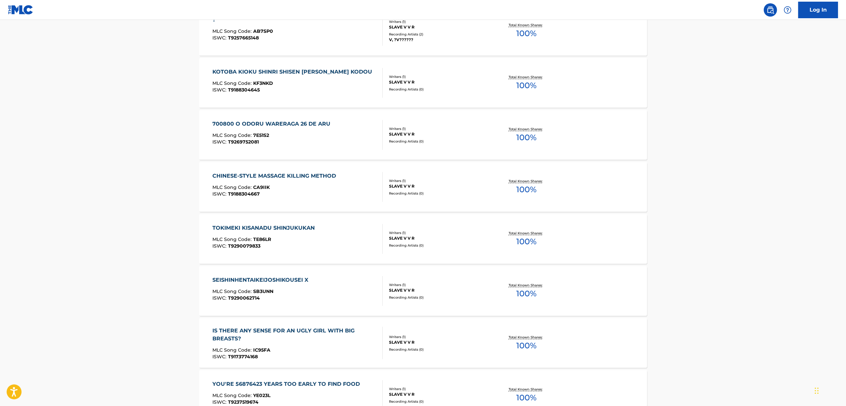
click at [259, 280] on div "SEISHINHENTAIKEIJOSHIKOUSEI X" at bounding box center [261, 280] width 99 height 8
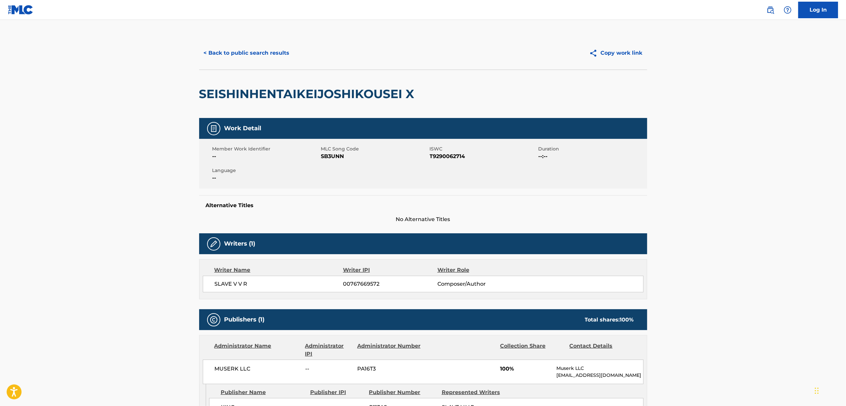
click at [446, 156] on span "T9290062714" at bounding box center [483, 156] width 107 height 8
click at [333, 156] on span "SB3UNN" at bounding box center [374, 156] width 107 height 8
click at [238, 50] on button "< Back to public search results" at bounding box center [246, 53] width 95 height 17
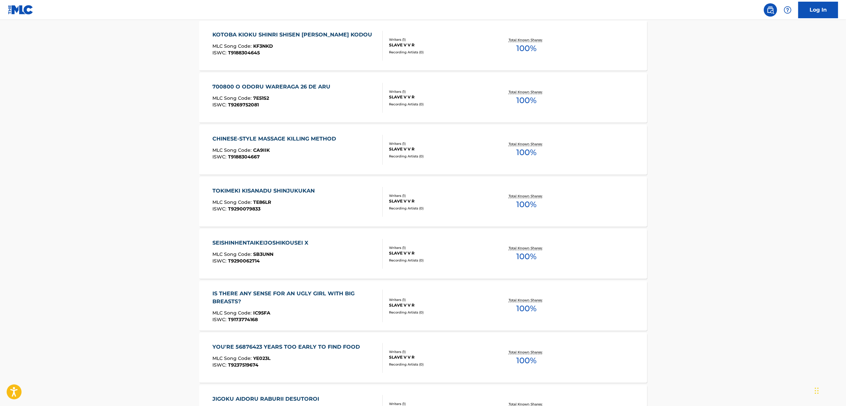
scroll to position [574, 0]
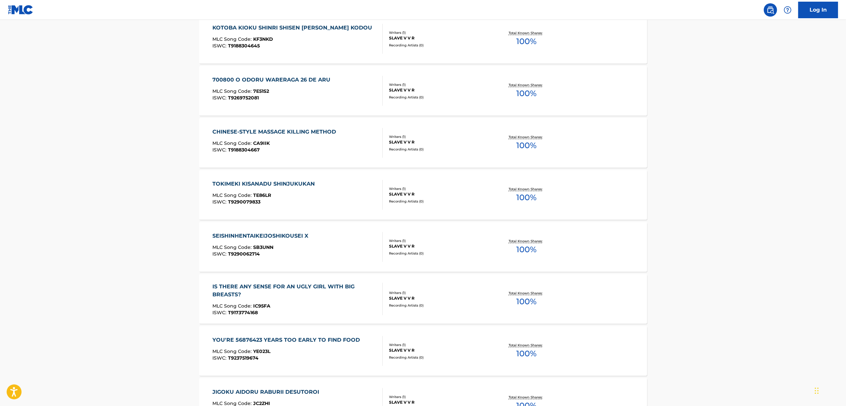
click at [232, 286] on div "IS THERE ANY SENSE FOR AN UGLY GIRL WITH BIG BREASTS?" at bounding box center [294, 291] width 165 height 16
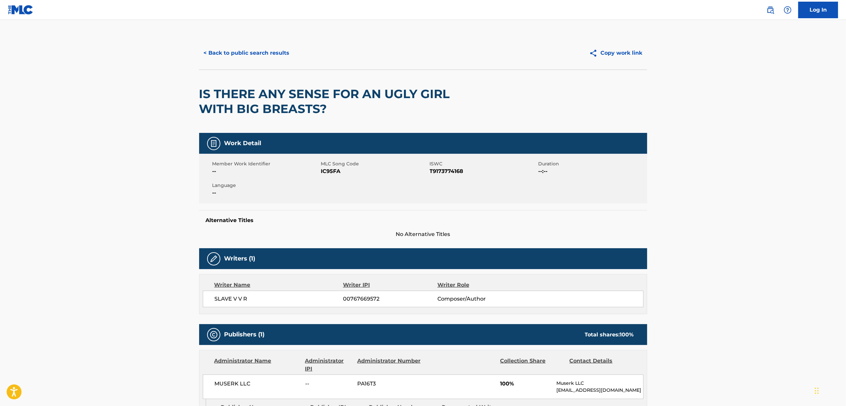
click at [329, 169] on span "IC95FA" at bounding box center [374, 171] width 107 height 8
click at [440, 175] on div "Member Work Identifier -- MLC Song Code IC95FA ISWC T9173774168 Duration --:-- …" at bounding box center [423, 179] width 448 height 50
click at [440, 175] on span "T9173774168" at bounding box center [483, 171] width 107 height 8
drag, startPoint x: 330, startPoint y: 93, endPoint x: 196, endPoint y: 85, distance: 134.1
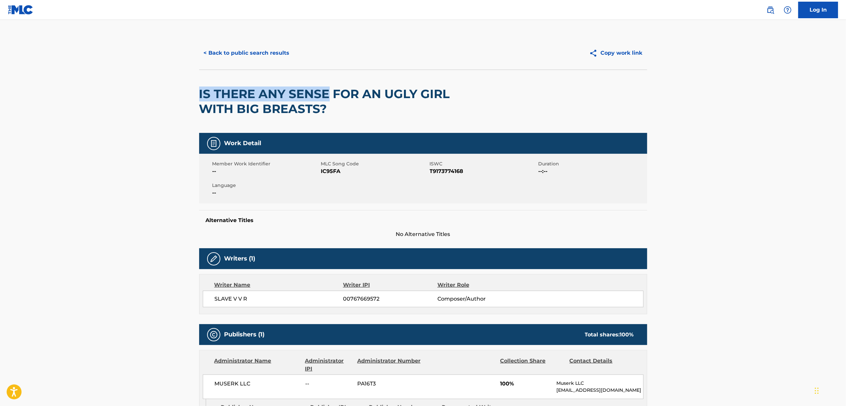
click at [196, 85] on div "< Back to public search results Copy work link IS THERE ANY SENSE FOR AN UGLY G…" at bounding box center [423, 261] width 464 height 451
click at [274, 52] on button "< Back to public search results" at bounding box center [246, 53] width 95 height 17
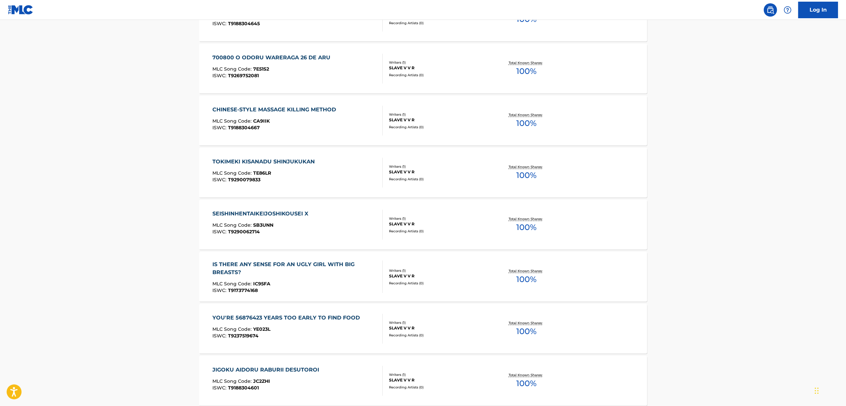
scroll to position [618, 0]
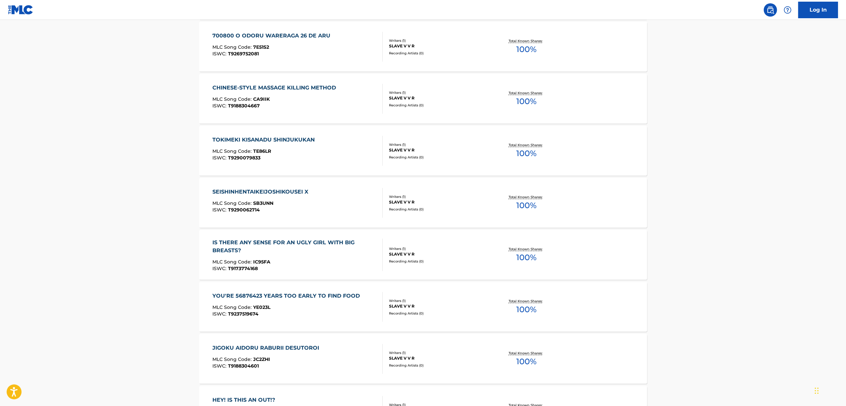
click at [265, 298] on div "YOU'RE 56876423 YEARS TOO EARLY TO FIND FOOD" at bounding box center [287, 296] width 151 height 8
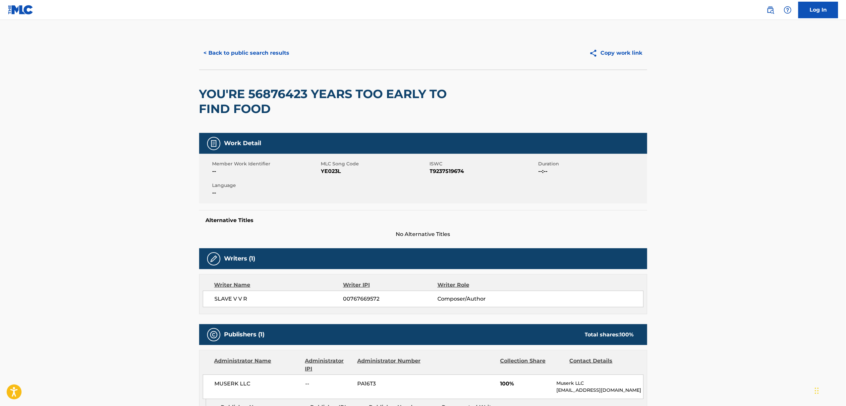
click at [451, 168] on span "T9237519674" at bounding box center [483, 171] width 107 height 8
click at [327, 170] on span "YE023L" at bounding box center [374, 171] width 107 height 8
click at [252, 54] on button "< Back to public search results" at bounding box center [246, 53] width 95 height 17
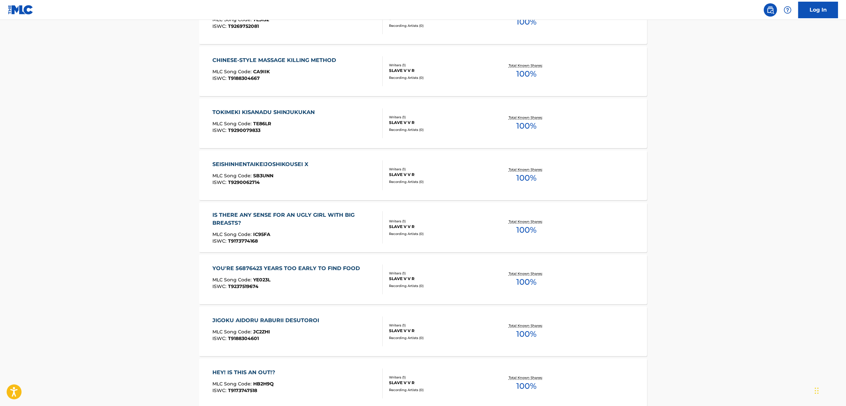
scroll to position [795, 0]
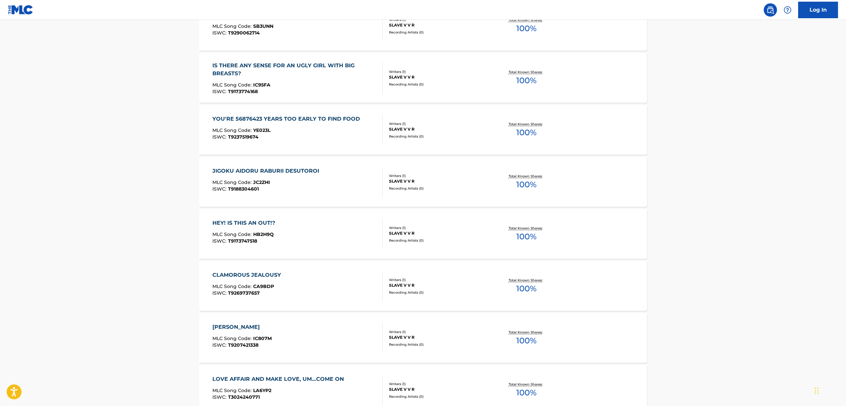
click at [242, 118] on div "YOU'RE 56876423 YEARS TOO EARLY TO FIND FOOD" at bounding box center [287, 119] width 151 height 8
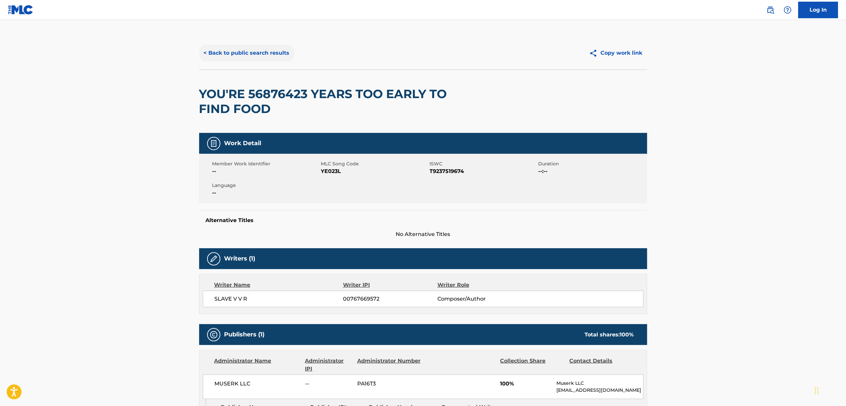
click at [234, 52] on button "< Back to public search results" at bounding box center [246, 53] width 95 height 17
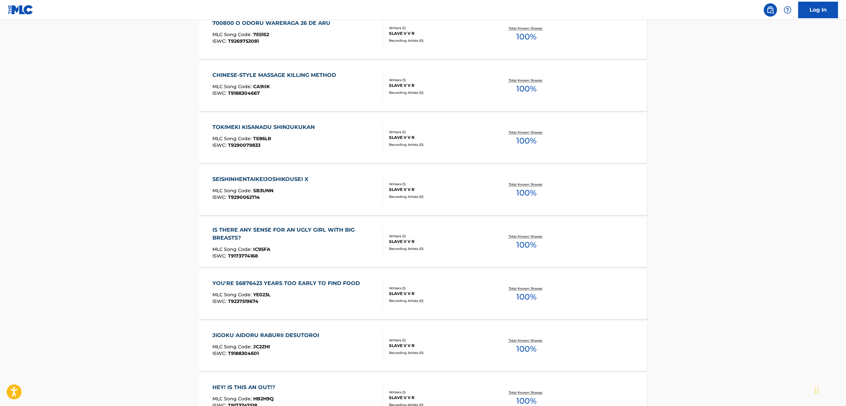
scroll to position [663, 0]
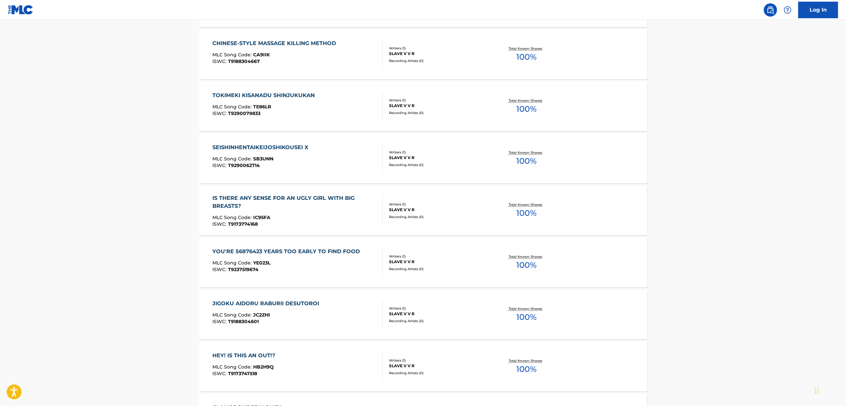
click at [248, 304] on div "JIGOKU AIDORU RABURII DESUTOROI" at bounding box center [267, 303] width 110 height 8
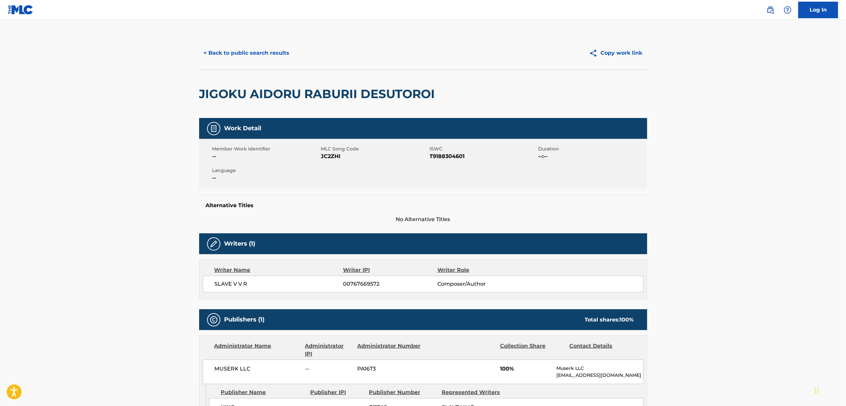
click at [449, 160] on span "T9188304601" at bounding box center [483, 156] width 107 height 8
click at [449, 159] on span "T9188304601" at bounding box center [483, 156] width 107 height 8
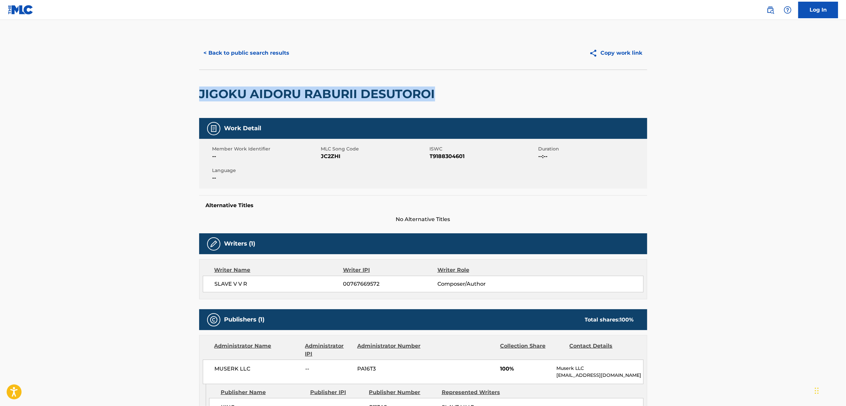
drag, startPoint x: 444, startPoint y: 94, endPoint x: 178, endPoint y: 117, distance: 267.3
click at [178, 91] on main "< Back to public search results Copy work link JIGOKU AIDORU RABURII DESUTOROI …" at bounding box center [423, 251] width 846 height 463
click at [227, 52] on button "< Back to public search results" at bounding box center [246, 53] width 95 height 17
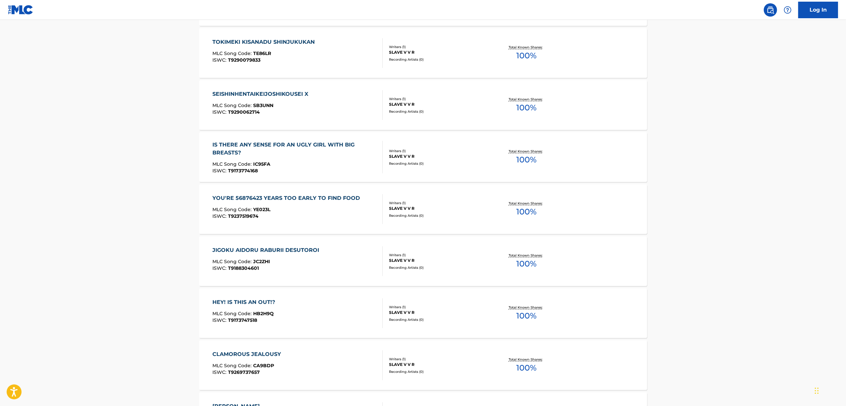
scroll to position [751, 0]
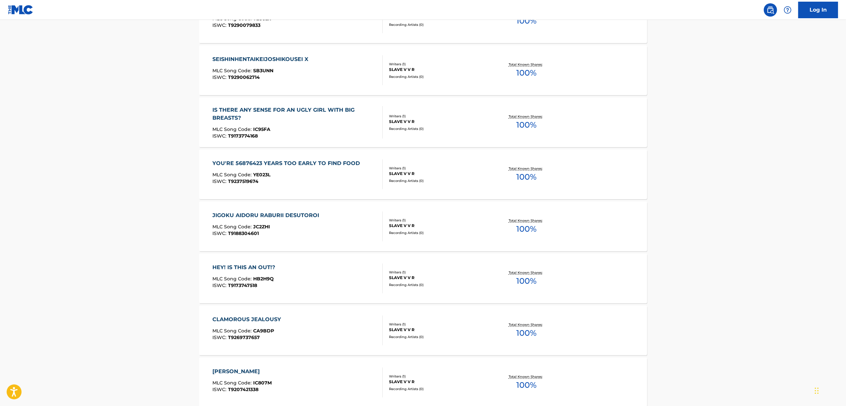
click at [239, 265] on div "HEY! IS THIS AN OUT!?" at bounding box center [245, 267] width 66 height 8
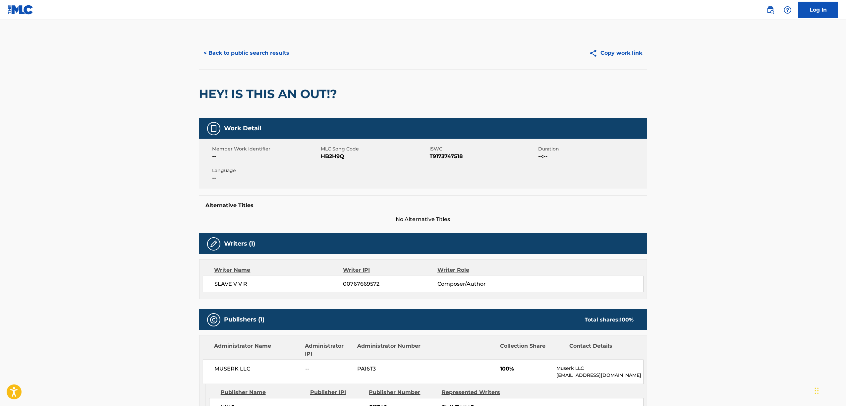
click at [444, 159] on span "T9173747518" at bounding box center [483, 156] width 107 height 8
click at [434, 173] on div "Member Work Identifier -- MLC Song Code HB2H9Q ISWC T9173747518 Duration --:-- …" at bounding box center [423, 164] width 448 height 50
click at [443, 156] on span "T9173747518" at bounding box center [483, 156] width 107 height 8
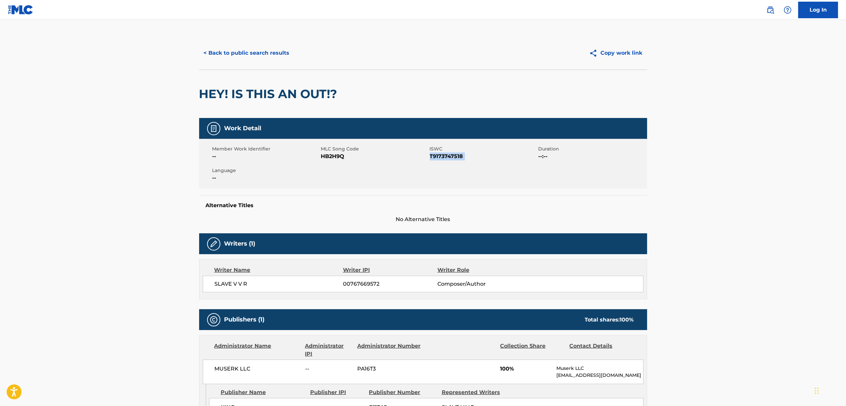
click at [443, 156] on span "T9173747518" at bounding box center [483, 156] width 107 height 8
drag, startPoint x: 314, startPoint y: 94, endPoint x: 196, endPoint y: 108, distance: 119.0
click at [197, 109] on div "< Back to public search results Copy work link HEY! IS THIS AN OUT!? Work Detai…" at bounding box center [423, 254] width 464 height 436
click at [258, 53] on button "< Back to public search results" at bounding box center [246, 53] width 95 height 17
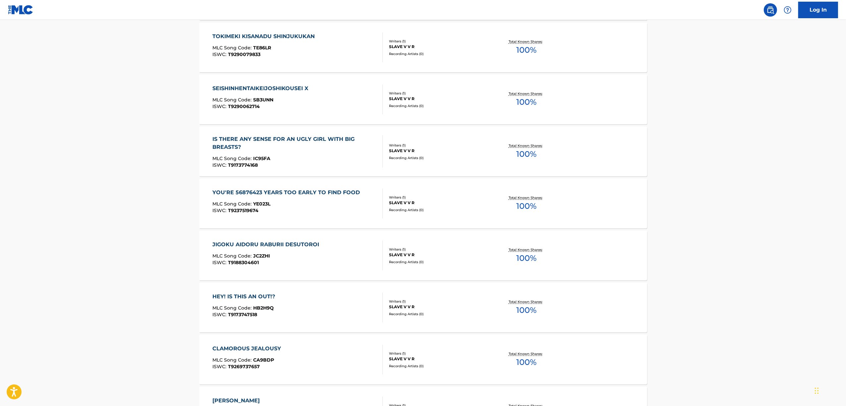
scroll to position [751, 0]
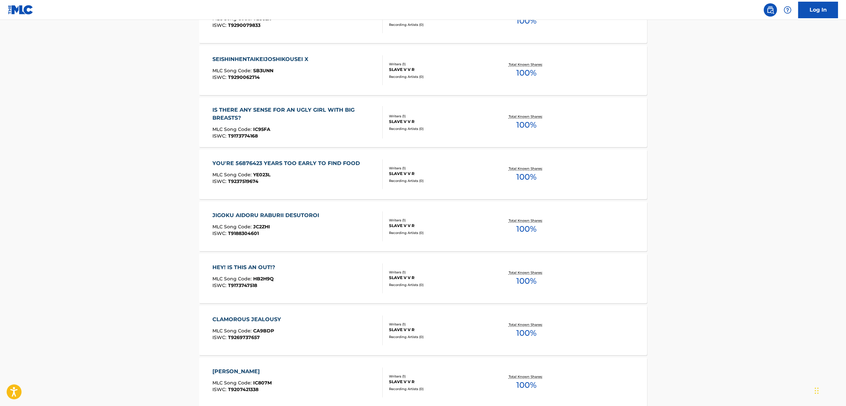
click at [271, 315] on div "CLAMOROUS JEALOUSY MLC Song Code : CA9BDP ISWC : T9269737657 Writers ( 1 ) SLAV…" at bounding box center [423, 330] width 448 height 50
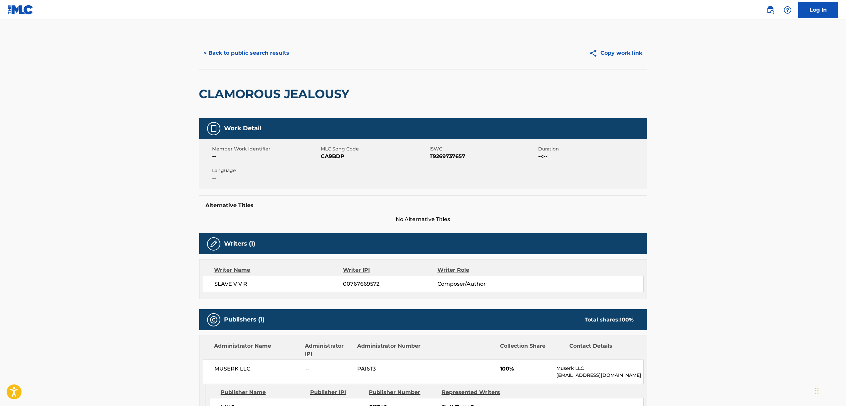
click at [440, 153] on span "T9269737657" at bounding box center [483, 156] width 107 height 8
click at [331, 154] on span "CA9BDP" at bounding box center [374, 156] width 107 height 8
click at [244, 50] on button "< Back to public search results" at bounding box center [246, 53] width 95 height 17
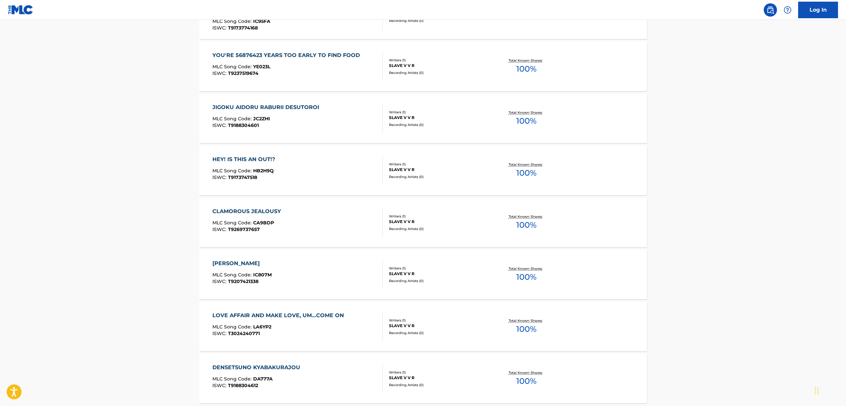
scroll to position [883, 0]
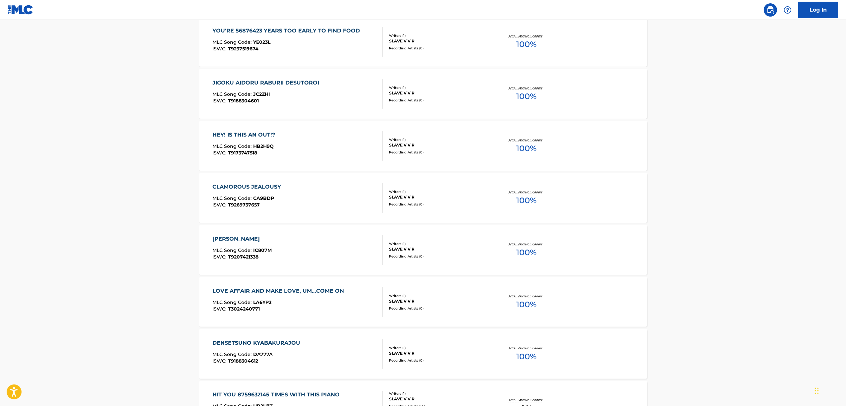
click at [257, 237] on div "ISSHINJOUNO TSUGOUNIYORI BUKKOROSHIMASU" at bounding box center [241, 239] width 59 height 8
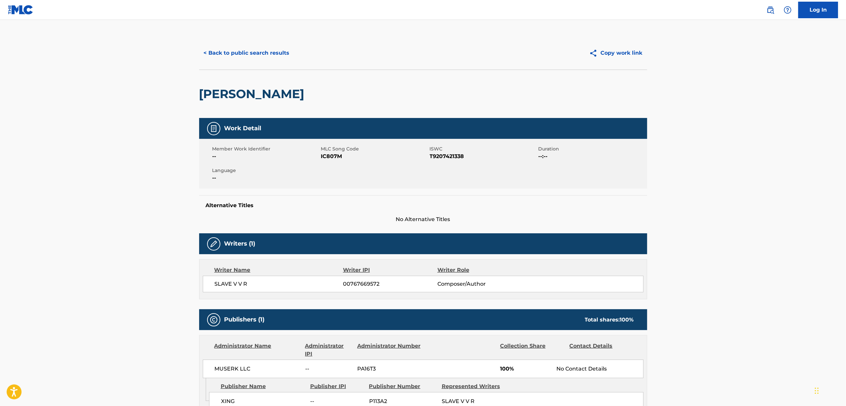
click at [445, 152] on span "ISWC" at bounding box center [483, 148] width 107 height 7
click at [443, 160] on span "T9207421338" at bounding box center [483, 156] width 107 height 8
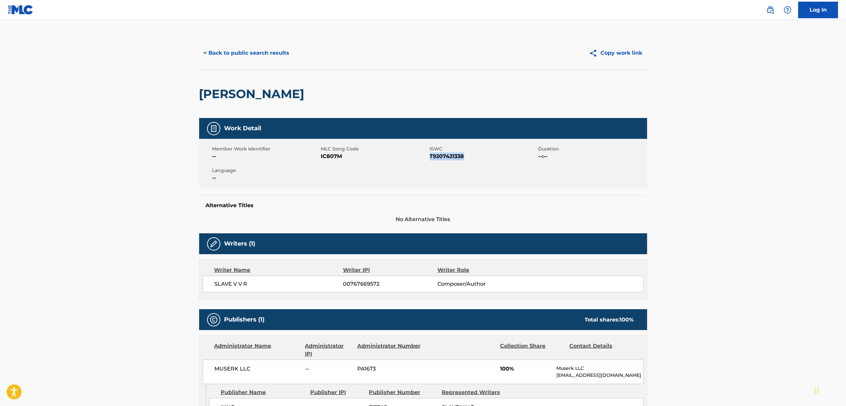
click at [443, 160] on span "T9207421338" at bounding box center [483, 156] width 107 height 8
drag, startPoint x: 291, startPoint y: 113, endPoint x: 200, endPoint y: 95, distance: 92.3
click at [200, 95] on h2 "ISSHINJOUNO TSUGOUNIYORI BUKKOROSHIMASU" at bounding box center [253, 93] width 109 height 15
click at [236, 50] on button "< Back to public search results" at bounding box center [246, 53] width 95 height 17
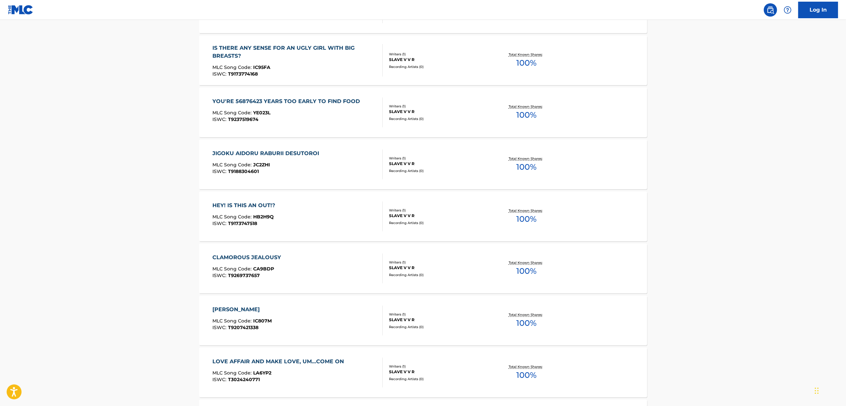
scroll to position [839, 0]
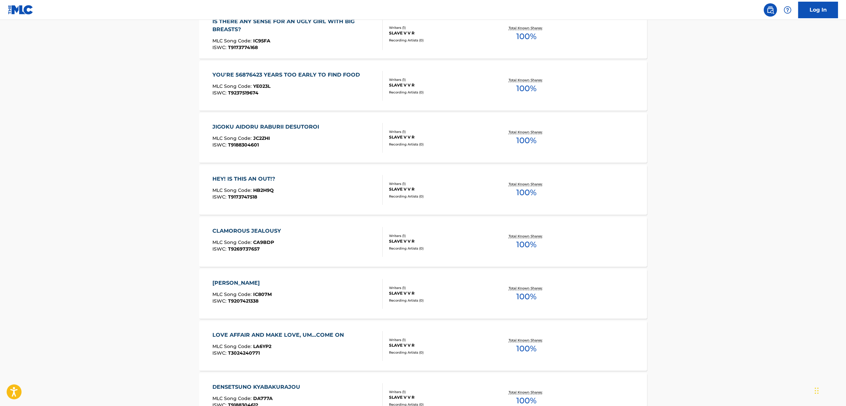
click at [235, 334] on div "LOVE AFFAIR AND MAKE LOVE, UM…COME ON" at bounding box center [279, 335] width 135 height 8
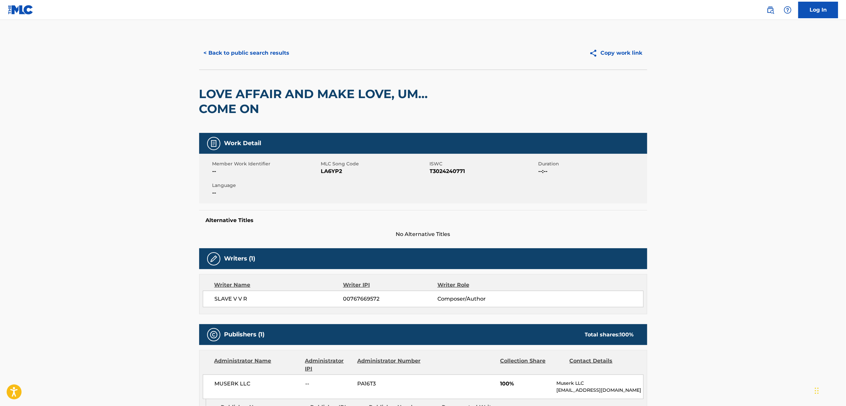
click at [435, 177] on div "Member Work Identifier -- MLC Song Code LA6YP2 ISWC T3024240771 Duration --:-- …" at bounding box center [423, 179] width 448 height 50
click at [249, 55] on button "< Back to public search results" at bounding box center [246, 53] width 95 height 17
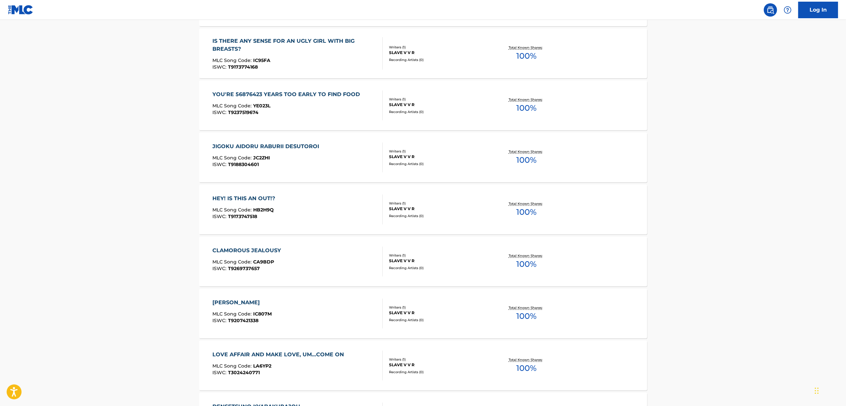
scroll to position [928, 0]
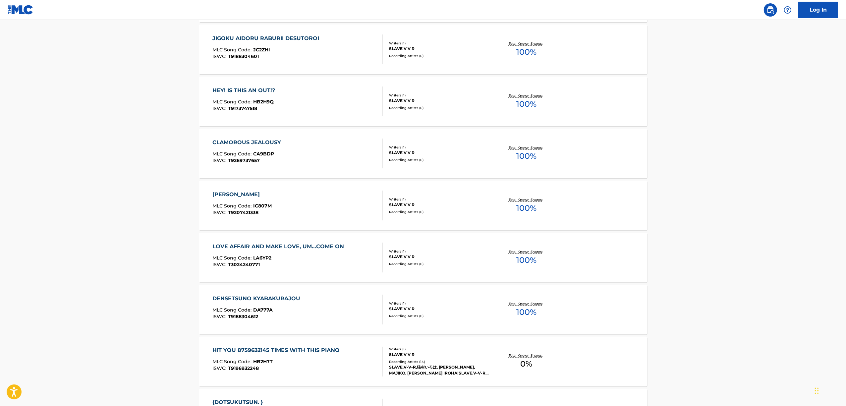
click at [252, 299] on div "DENSETSUNO KYABAKURAJOU" at bounding box center [257, 299] width 91 height 8
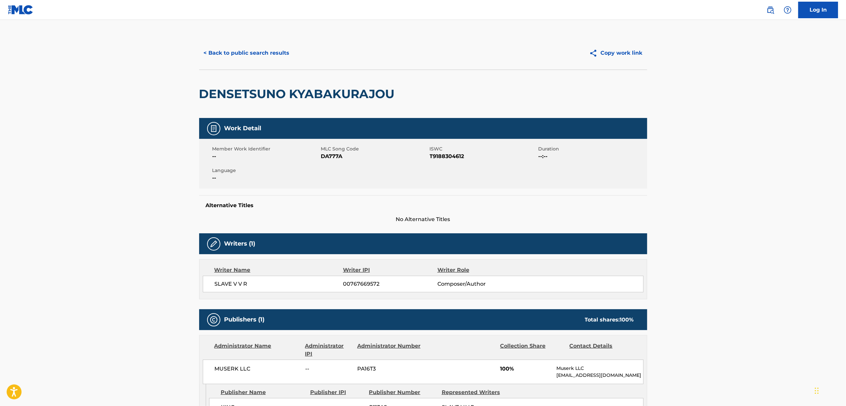
click at [438, 159] on span "T9188304612" at bounding box center [483, 156] width 107 height 8
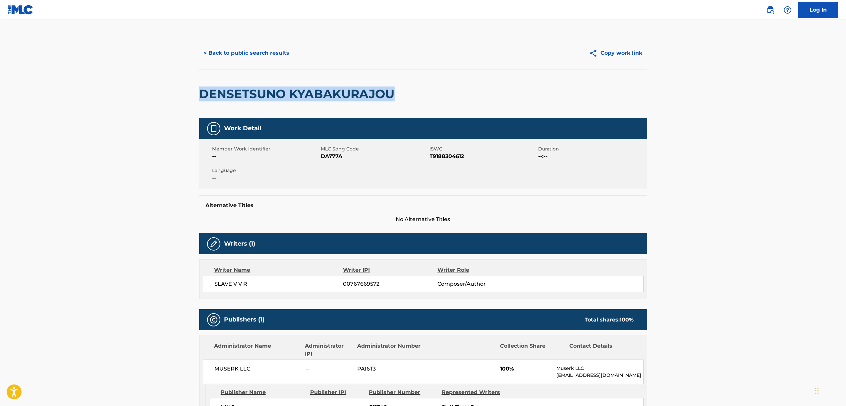
drag, startPoint x: 395, startPoint y: 94, endPoint x: 203, endPoint y: 113, distance: 193.1
click at [197, 99] on div "< Back to public search results Copy work link DENSETSUNO KYABAKURAJOU Work Det…" at bounding box center [423, 254] width 464 height 436
click at [266, 50] on button "< Back to public search results" at bounding box center [246, 53] width 95 height 17
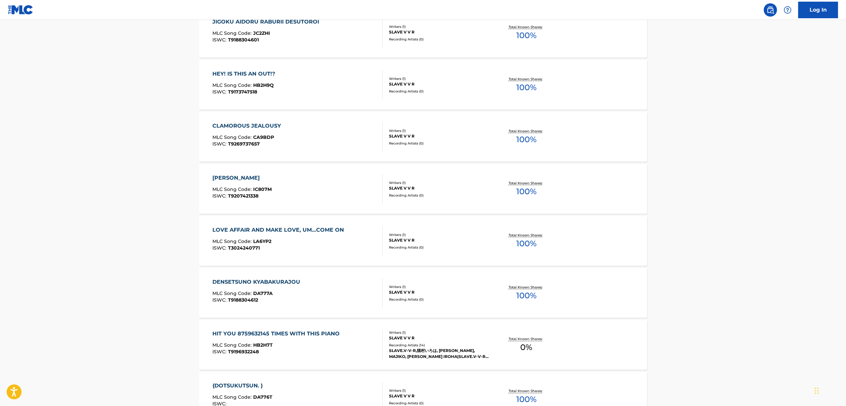
scroll to position [972, 0]
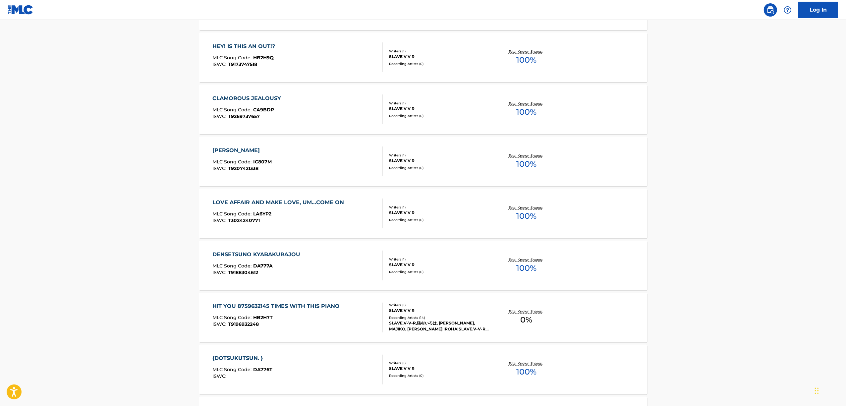
click at [239, 307] on div "HIT YOU 8759632145 TIMES WITH THIS PIANO" at bounding box center [277, 306] width 131 height 8
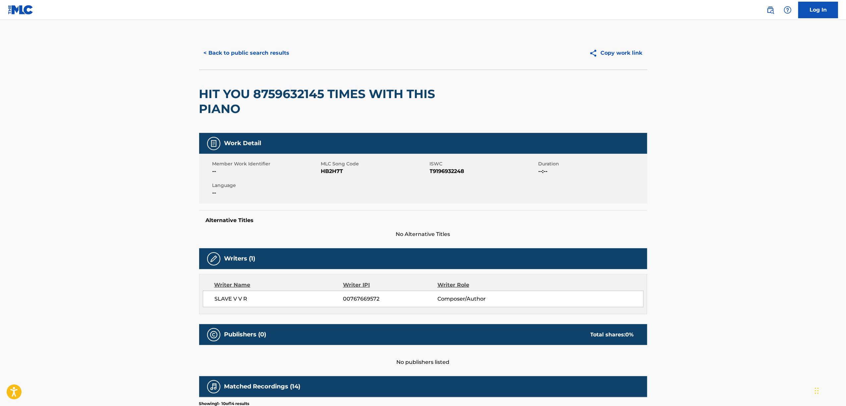
click at [443, 173] on span "T9196932248" at bounding box center [483, 171] width 107 height 8
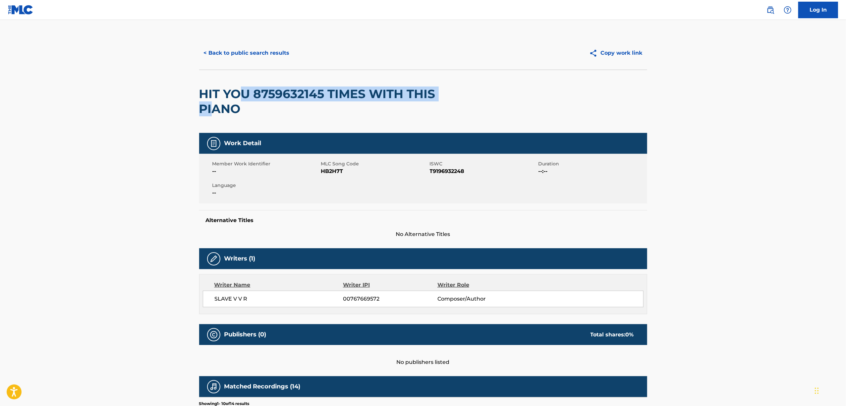
drag, startPoint x: 238, startPoint y: 100, endPoint x: 211, endPoint y: 103, distance: 26.8
click at [211, 103] on h2 "HIT YOU 8759632145 TIMES WITH THIS PIANO" at bounding box center [333, 101] width 269 height 30
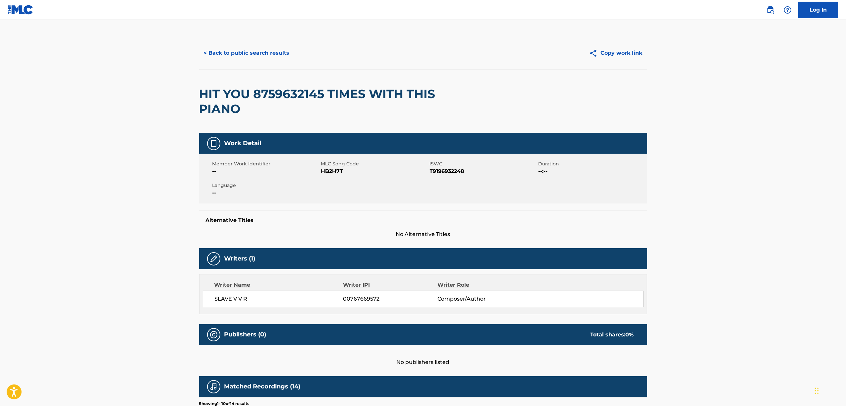
click at [258, 122] on div "HIT YOU 8759632145 TIMES WITH THIS PIANO" at bounding box center [333, 101] width 269 height 63
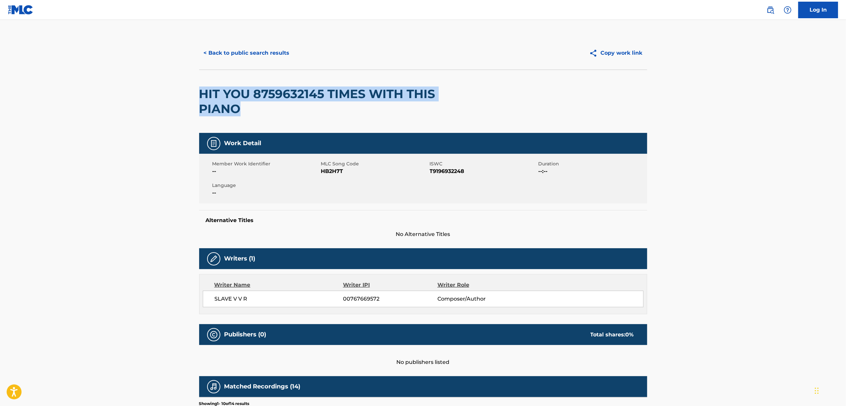
drag, startPoint x: 196, startPoint y: 98, endPoint x: 186, endPoint y: 89, distance: 13.8
click at [186, 89] on main "< Back to public search results Copy work link HIT YOU 8759632145 TIMES WITH TH…" at bounding box center [423, 325] width 846 height 611
drag, startPoint x: 309, startPoint y: 113, endPoint x: 327, endPoint y: 93, distance: 27.0
click at [308, 112] on h2 "HIT YOU 8759632145 TIMES WITH THIS PIANO" at bounding box center [333, 101] width 269 height 30
drag, startPoint x: 328, startPoint y: 90, endPoint x: 316, endPoint y: 97, distance: 13.6
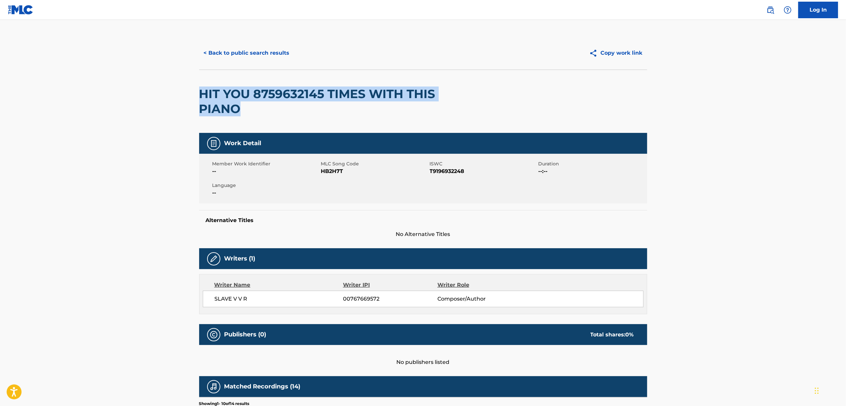
click at [327, 90] on h2 "HIT YOU 8759632145 TIMES WITH THIS PIANO" at bounding box center [333, 101] width 269 height 30
click at [316, 95] on h2 "HIT YOU 8759632145 TIMES WITH THIS PIANO" at bounding box center [333, 101] width 269 height 30
drag, startPoint x: 314, startPoint y: 96, endPoint x: 283, endPoint y: 100, distance: 31.7
click at [313, 95] on h2 "HIT YOU 8759632145 TIMES WITH THIS PIANO" at bounding box center [333, 101] width 269 height 30
click at [264, 93] on h2 "HIT YOU 8759632145 TIMES WITH THIS PIANO" at bounding box center [333, 101] width 269 height 30
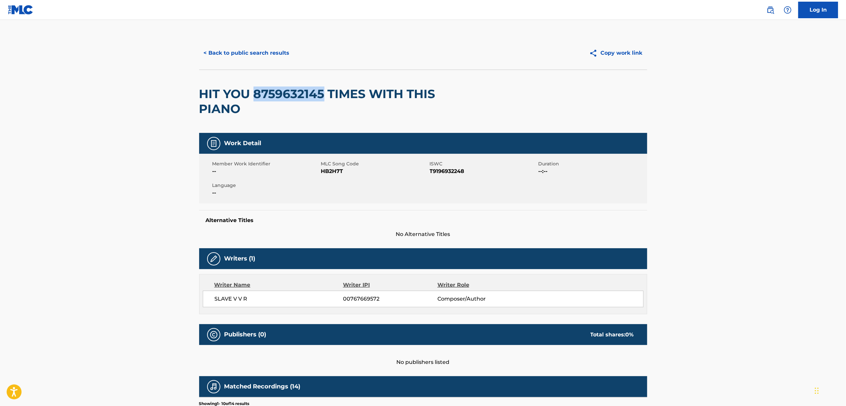
click at [264, 92] on h2 "HIT YOU 8759632145 TIMES WITH THIS PIANO" at bounding box center [333, 101] width 269 height 30
click at [232, 52] on button "< Back to public search results" at bounding box center [246, 53] width 95 height 17
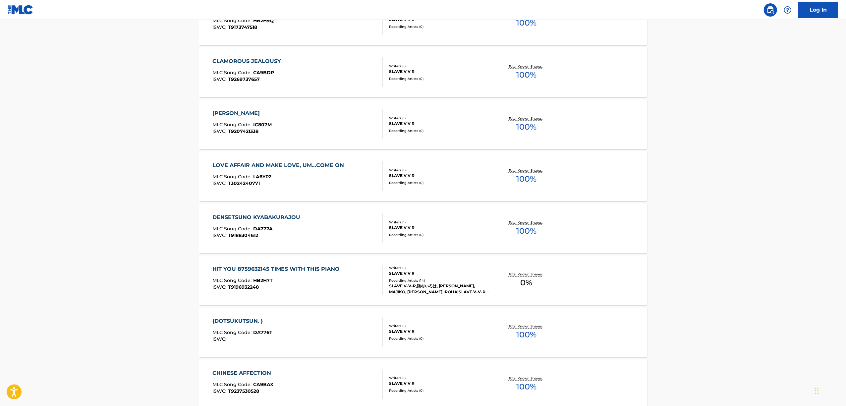
scroll to position [1016, 0]
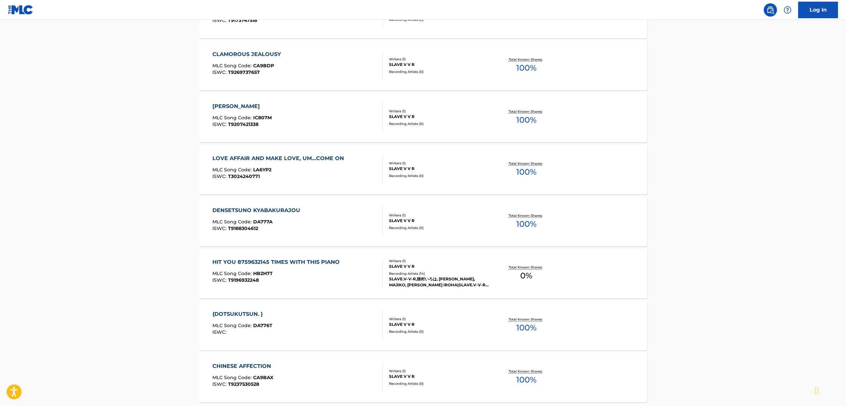
click at [243, 315] on div "{DOTSUKUTSUN. }" at bounding box center [242, 314] width 60 height 8
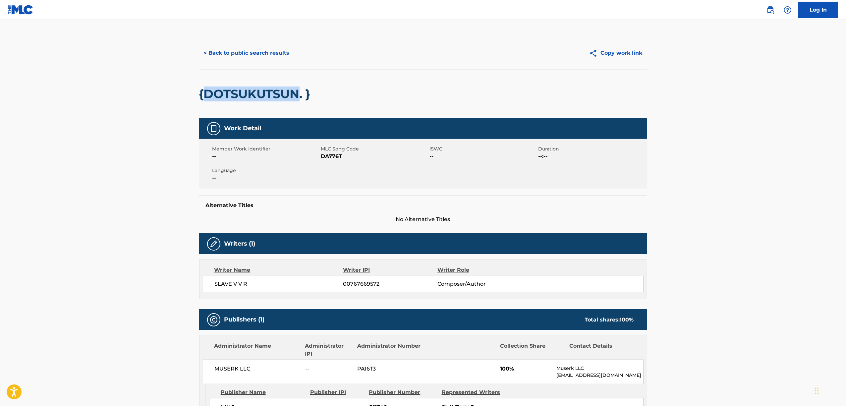
drag, startPoint x: 300, startPoint y: 92, endPoint x: 204, endPoint y: 95, distance: 95.8
click at [204, 94] on h2 "{DOTSUKUTSUN. }" at bounding box center [256, 93] width 115 height 15
drag, startPoint x: 292, startPoint y: 87, endPoint x: 195, endPoint y: 100, distance: 97.5
click at [190, 87] on main "< Back to public search results Copy work link {DOTSUKUTSUN. } Work Detail Memb…" at bounding box center [423, 251] width 846 height 463
click at [252, 52] on button "< Back to public search results" at bounding box center [246, 53] width 95 height 17
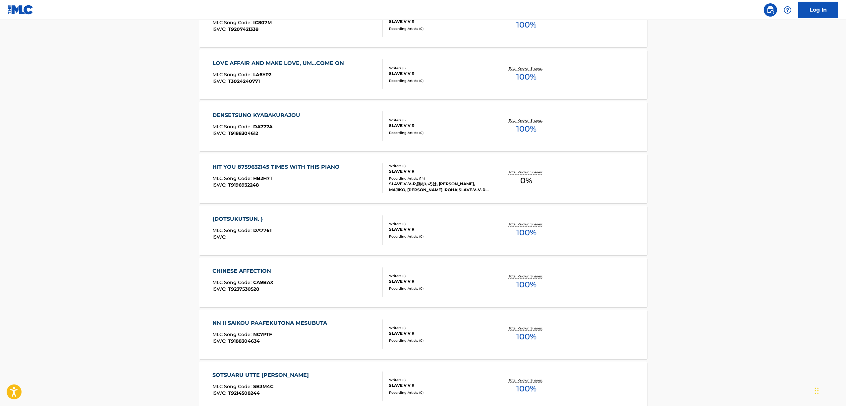
scroll to position [1148, 0]
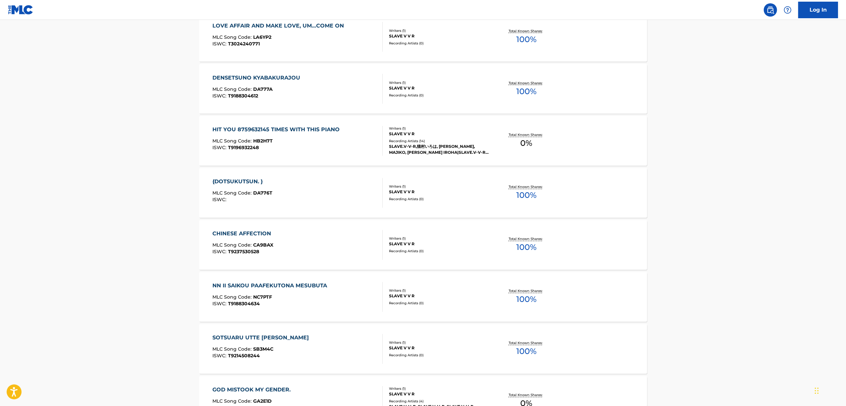
click at [259, 237] on div "CHINESE AFFECTION" at bounding box center [243, 234] width 62 height 8
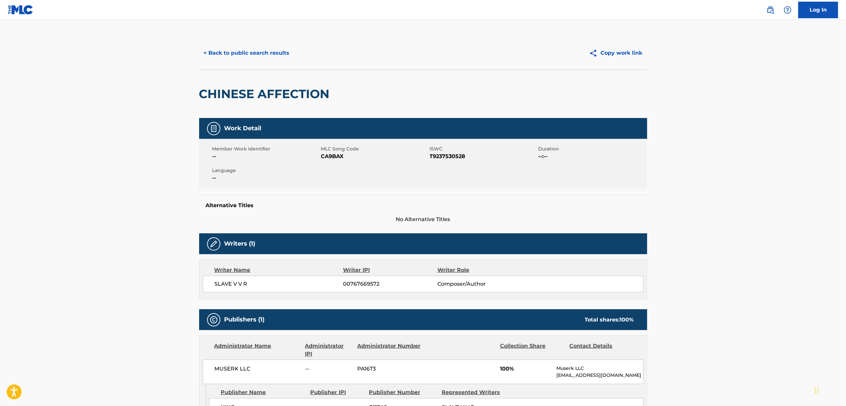
click at [451, 154] on span "T9237530528" at bounding box center [483, 156] width 107 height 8
drag, startPoint x: 337, startPoint y: 91, endPoint x: 202, endPoint y: 106, distance: 136.3
click at [202, 106] on div "CHINESE AFFECTION" at bounding box center [423, 94] width 448 height 48
click at [256, 57] on button "< Back to public search results" at bounding box center [246, 53] width 95 height 17
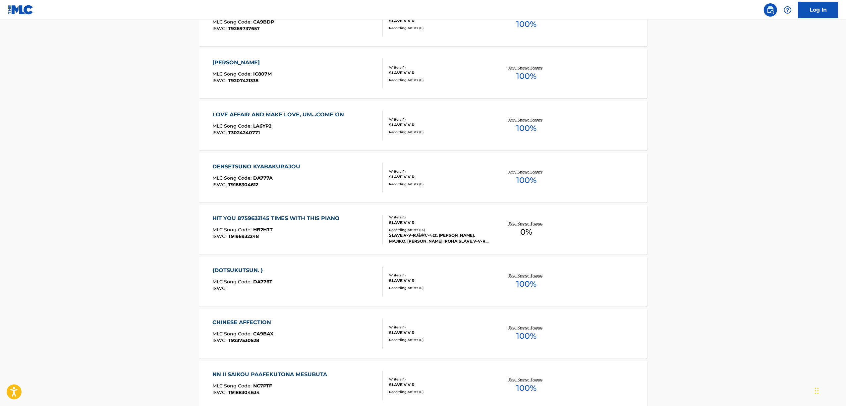
scroll to position [1060, 0]
click at [218, 375] on div "NN II SAIKOU PAAFEKUTONA MESUBUTA" at bounding box center [271, 374] width 118 height 8
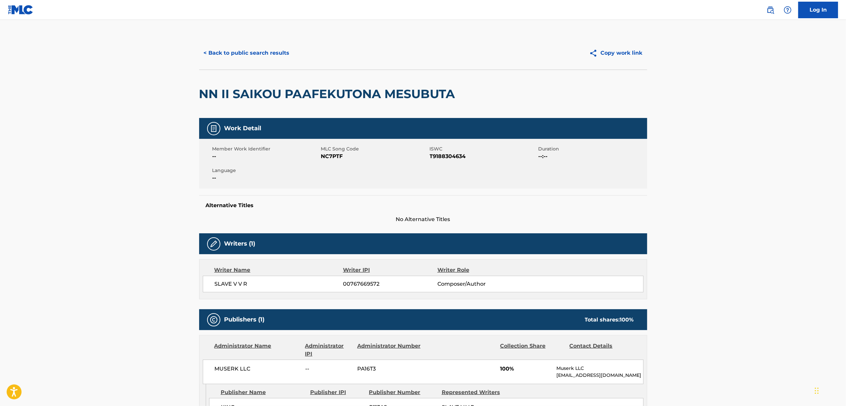
click at [466, 146] on span "ISWC" at bounding box center [483, 148] width 107 height 7
click at [446, 157] on span "T9188304634" at bounding box center [483, 156] width 107 height 8
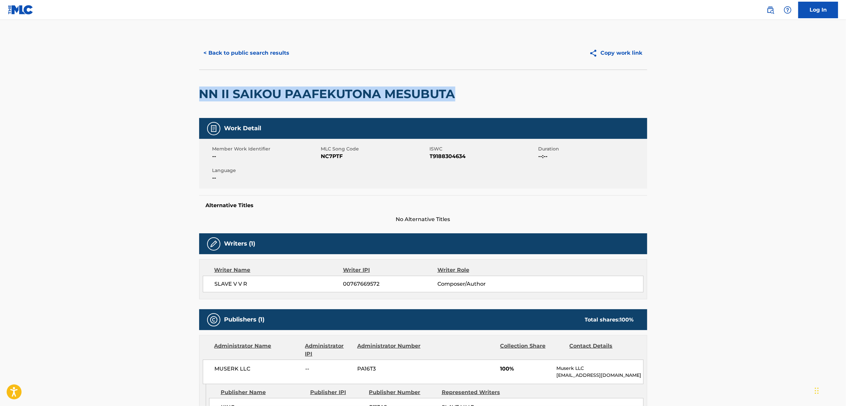
drag, startPoint x: 456, startPoint y: 93, endPoint x: 201, endPoint y: 99, distance: 255.5
click at [201, 99] on h2 "NN II SAIKOU PAAFEKUTONA MESUBUTA" at bounding box center [328, 93] width 259 height 15
click at [258, 52] on button "< Back to public search results" at bounding box center [246, 53] width 95 height 17
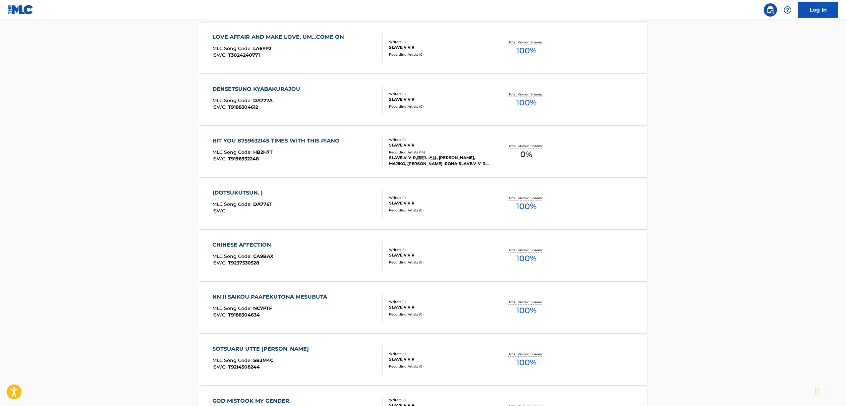
scroll to position [1237, 0]
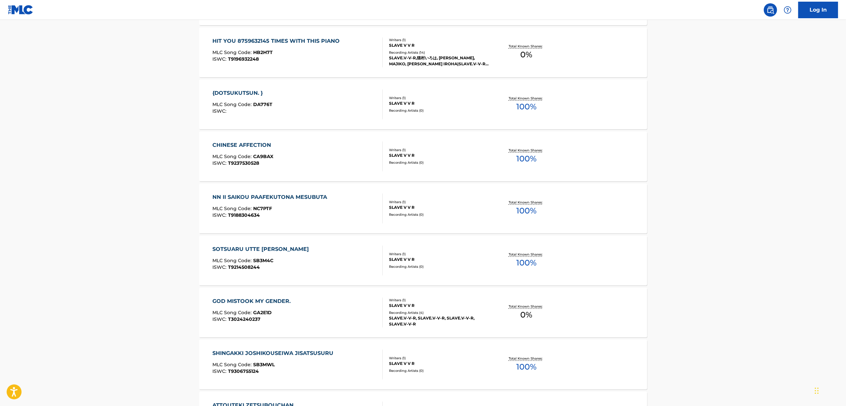
click at [268, 248] on div "SOTSUARU UTTE HANAYANI NARIMASU" at bounding box center [262, 249] width 100 height 8
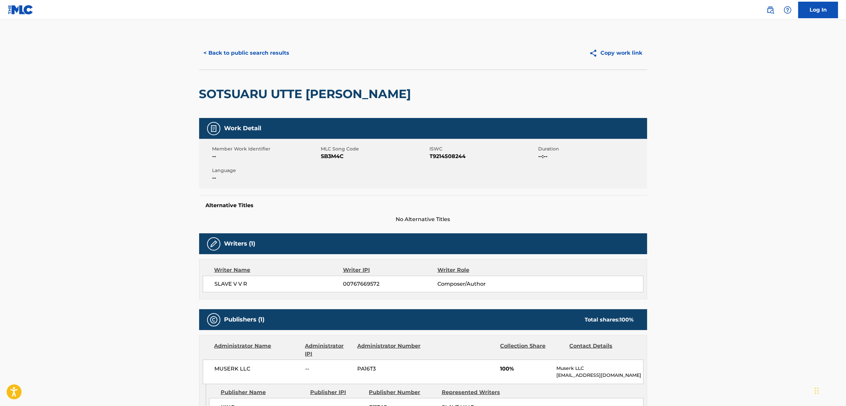
click at [444, 154] on span "T9214508244" at bounding box center [483, 156] width 107 height 8
drag, startPoint x: 453, startPoint y: 88, endPoint x: 188, endPoint y: 99, distance: 264.6
click at [188, 99] on main "< Back to public search results Copy work link SOTSUARU UTTE HANAYANI NARIMASU …" at bounding box center [423, 251] width 846 height 463
click at [251, 52] on button "< Back to public search results" at bounding box center [246, 53] width 95 height 17
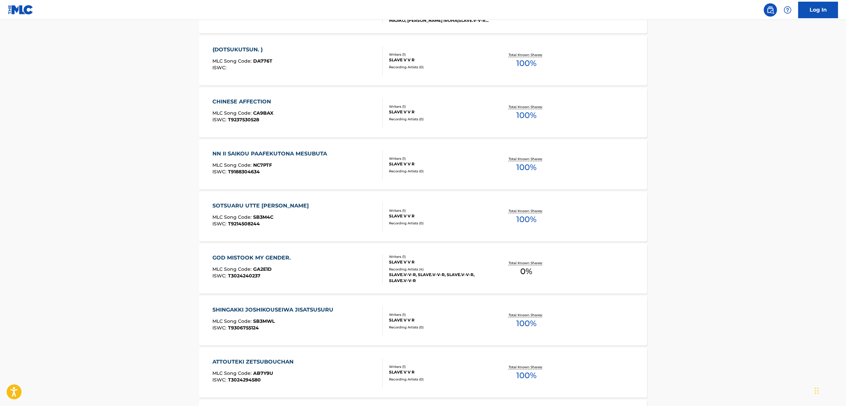
scroll to position [1281, 0]
click at [236, 260] on div "GOD MISTOOK MY GENDER." at bounding box center [252, 257] width 81 height 8
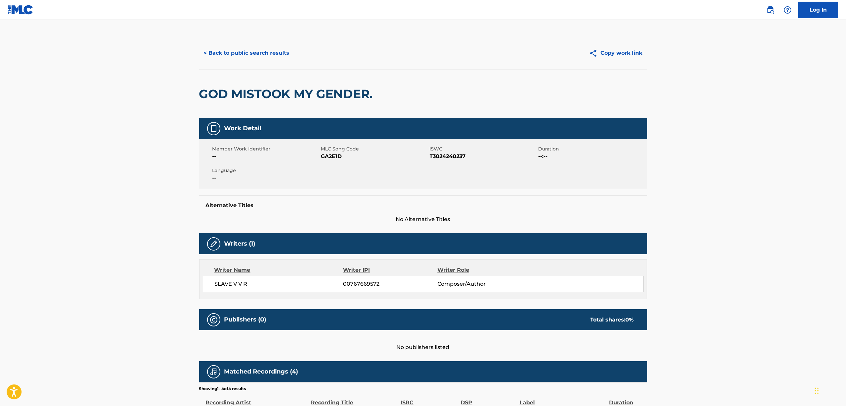
click at [443, 154] on span "T3024240237" at bounding box center [483, 156] width 107 height 8
click at [236, 51] on button "< Back to public search results" at bounding box center [246, 53] width 95 height 17
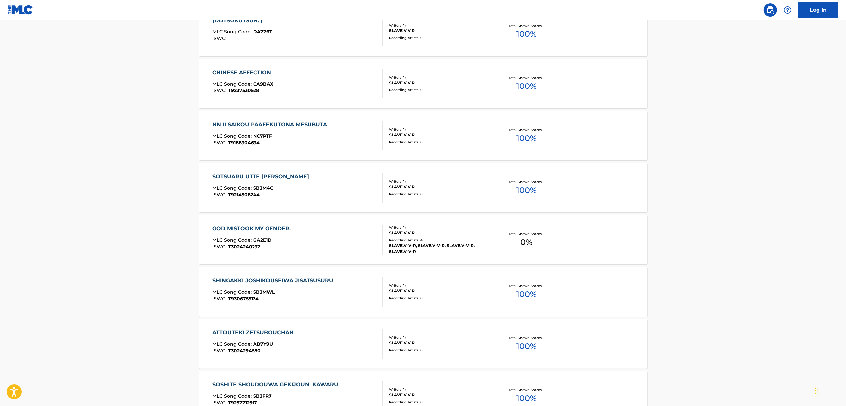
scroll to position [1325, 0]
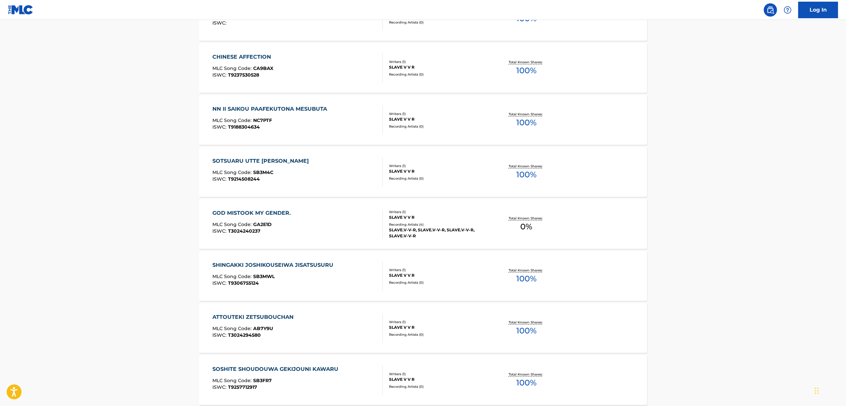
click at [252, 264] on div "SHINGAKKI JOSHIKOUSEIWA JISATSUSURU" at bounding box center [274, 265] width 124 height 8
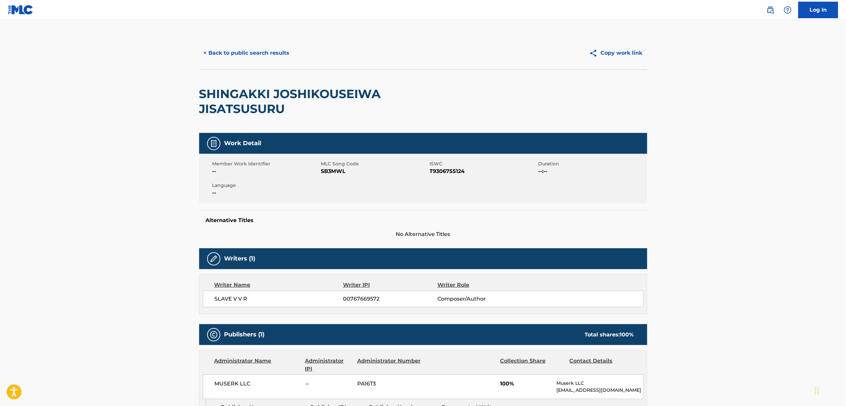
click at [451, 167] on span "ISWC" at bounding box center [483, 163] width 107 height 7
click at [449, 171] on span "T9306755124" at bounding box center [483, 171] width 107 height 8
click at [448, 171] on span "T9306755124" at bounding box center [483, 171] width 107 height 8
click at [240, 56] on button "< Back to public search results" at bounding box center [246, 53] width 95 height 17
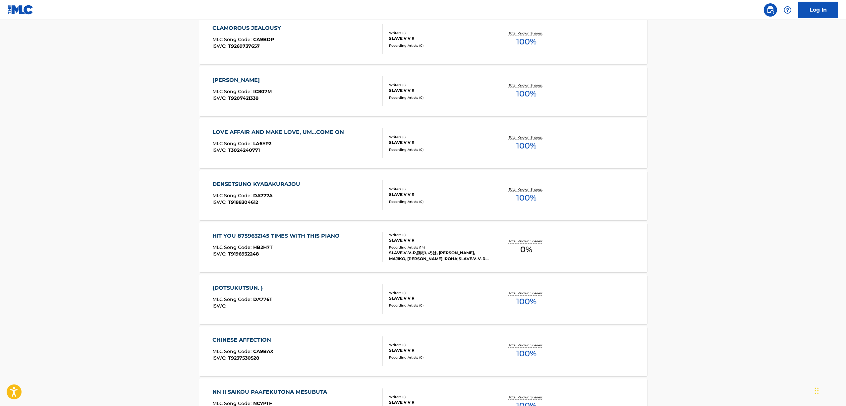
scroll to position [1325, 0]
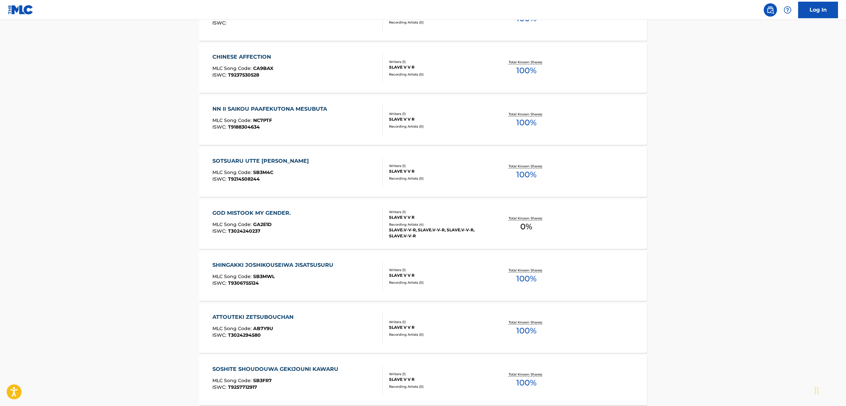
click at [249, 317] on div "ATTOUTEKI ZETSUBOUCHAN" at bounding box center [254, 317] width 84 height 8
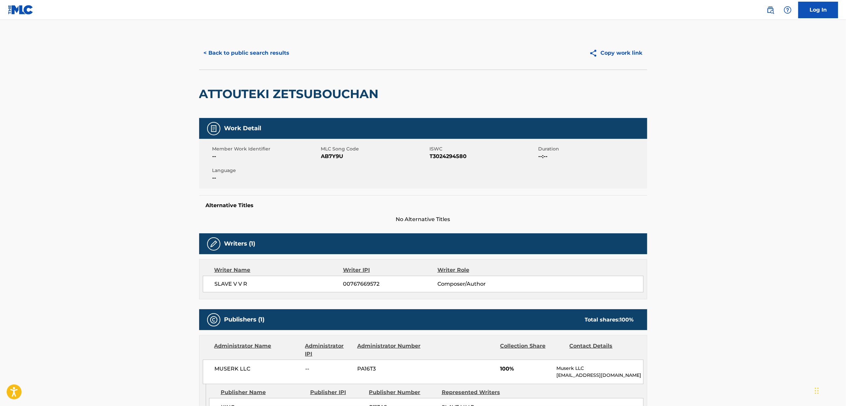
click at [451, 161] on div "Member Work Identifier -- MLC Song Code AB7Y9U ISWC T3024294580 Duration --:-- …" at bounding box center [423, 164] width 448 height 50
click at [251, 54] on button "< Back to public search results" at bounding box center [246, 53] width 95 height 17
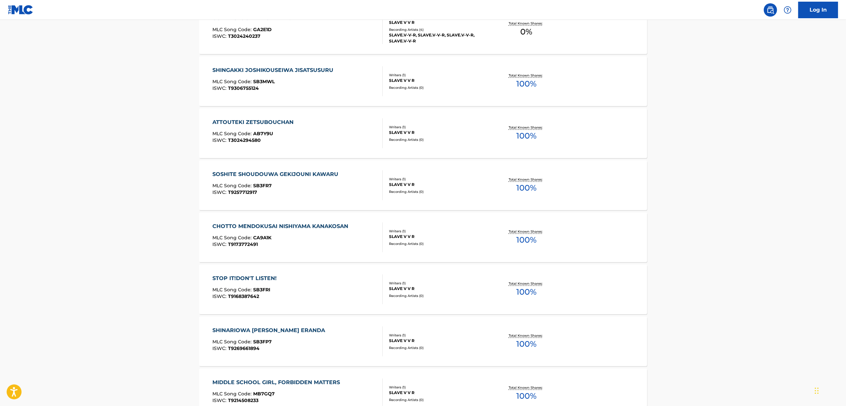
scroll to position [1466, 0]
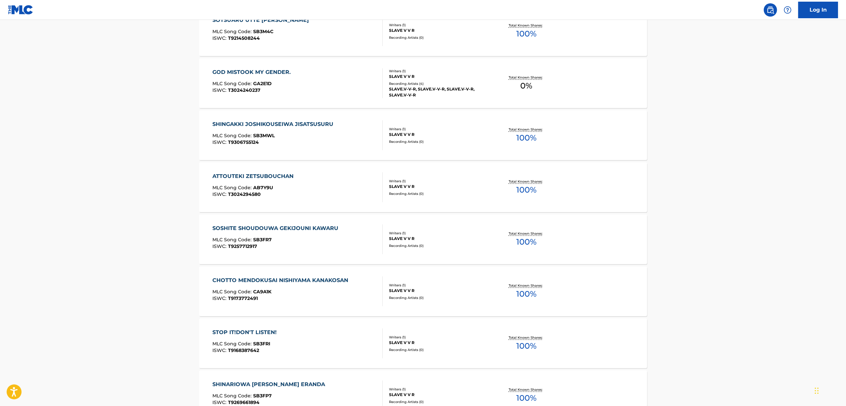
click at [243, 227] on div "SOSHITE SHOUDOUWA GEKIJOUNI KAWARU" at bounding box center [276, 228] width 129 height 8
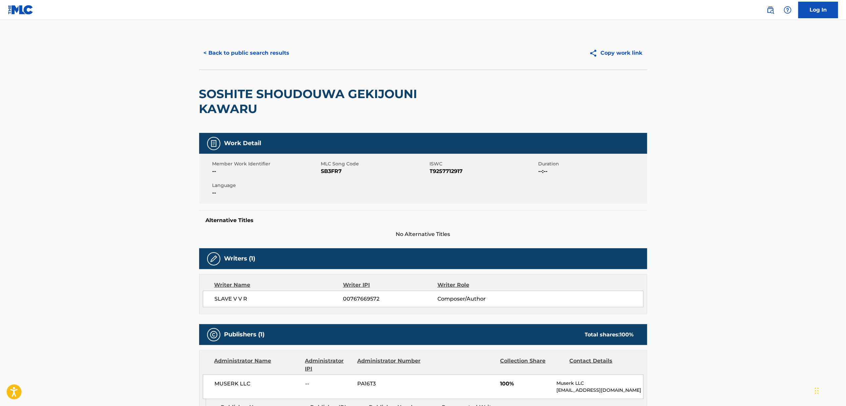
click at [444, 166] on span "ISWC" at bounding box center [483, 163] width 107 height 7
click at [441, 173] on span "T9257712917" at bounding box center [483, 171] width 107 height 8
click at [322, 172] on span "SB3FR7" at bounding box center [374, 171] width 107 height 8
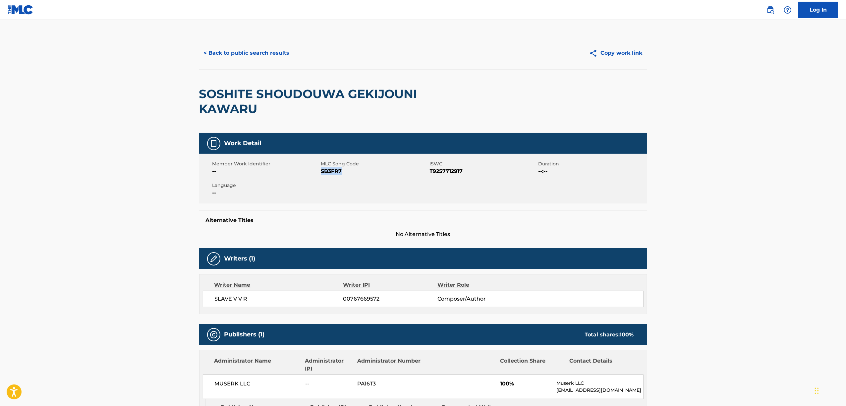
click at [322, 172] on span "SB3FR7" at bounding box center [374, 171] width 107 height 8
click at [241, 53] on button "< Back to public search results" at bounding box center [246, 53] width 95 height 17
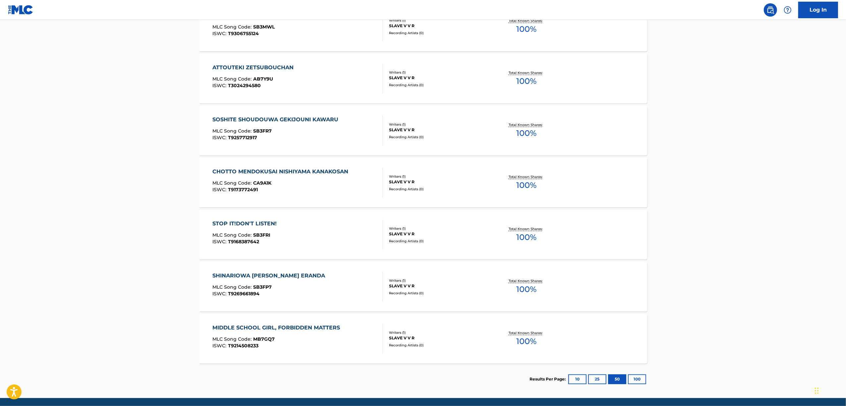
scroll to position [1590, 0]
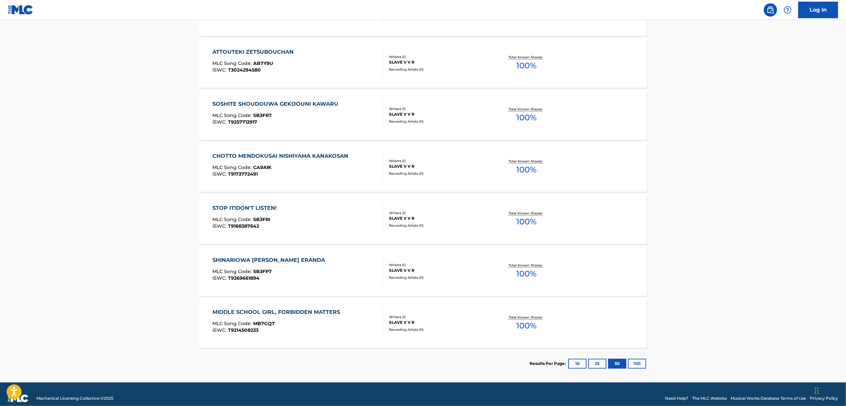
click at [253, 155] on div "CHOTTO MENDOKUSAI NISHIYAMA KANAKOSAN" at bounding box center [281, 156] width 139 height 8
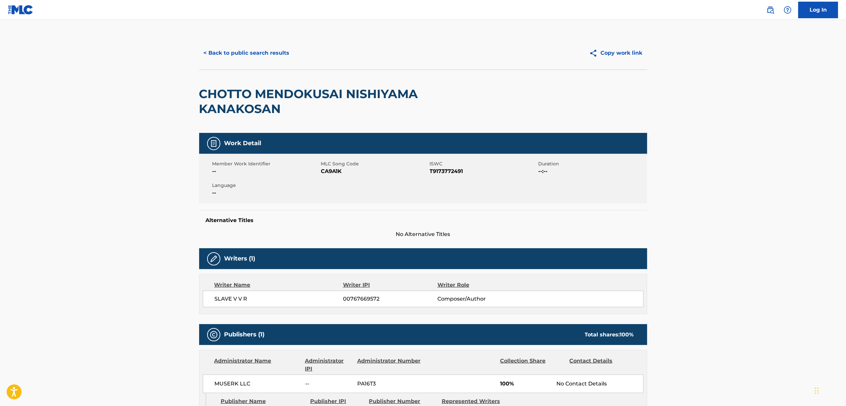
click at [444, 173] on span "T9173772491" at bounding box center [483, 171] width 107 height 8
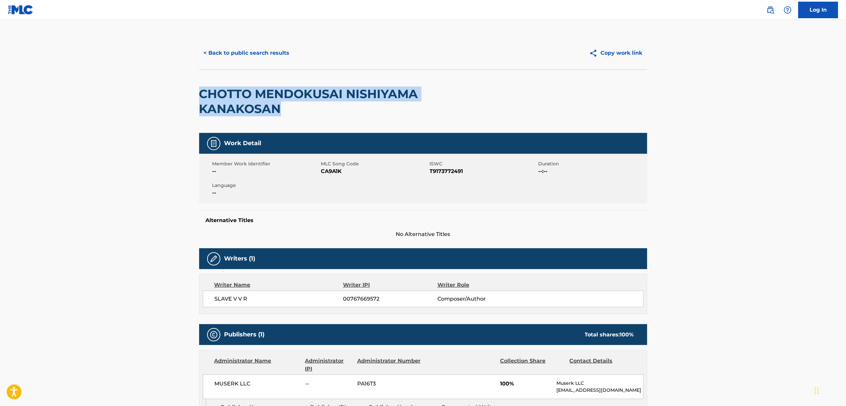
drag, startPoint x: 290, startPoint y: 109, endPoint x: 199, endPoint y: 94, distance: 91.2
click at [199, 94] on h2 "CHOTTO MENDOKUSAI NISHIYAMA KANAKOSAN" at bounding box center [333, 101] width 269 height 30
drag, startPoint x: 257, startPoint y: 52, endPoint x: 255, endPoint y: 64, distance: 12.1
click at [256, 55] on button "< Back to public search results" at bounding box center [246, 53] width 95 height 17
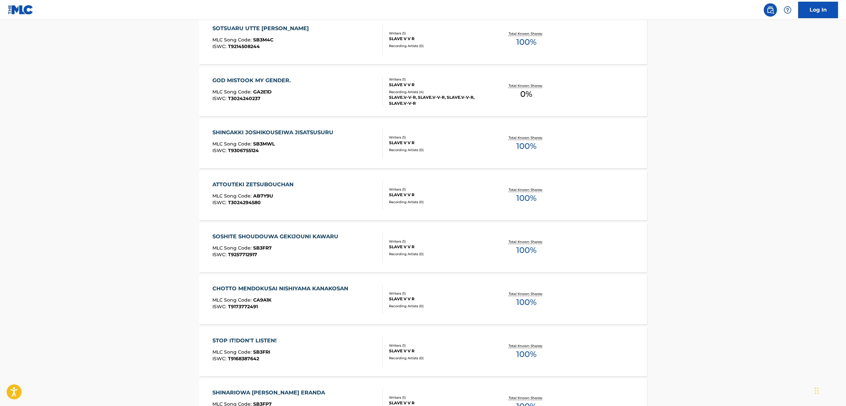
scroll to position [1598, 0]
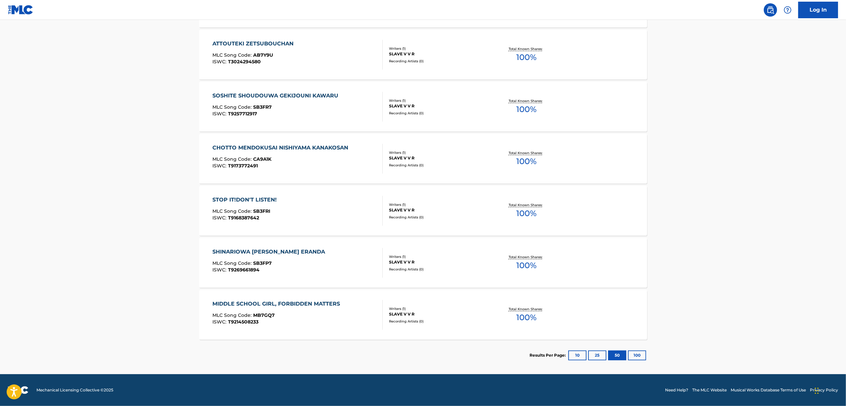
click at [251, 196] on div "STOP IT!DON'T LISTEN!" at bounding box center [246, 200] width 68 height 8
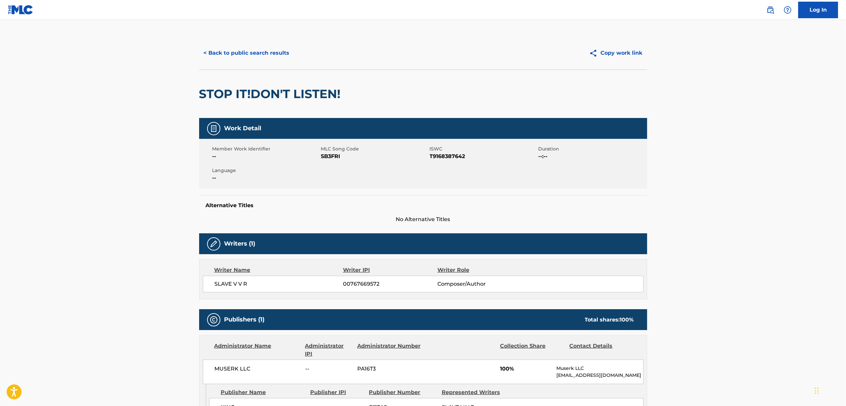
click at [455, 157] on span "T9168387642" at bounding box center [483, 156] width 107 height 8
drag, startPoint x: 349, startPoint y: 94, endPoint x: 201, endPoint y: 97, distance: 147.4
click at [199, 93] on div "STOP IT!DON'T LISTEN!" at bounding box center [423, 94] width 448 height 48
click at [231, 56] on button "< Back to public search results" at bounding box center [246, 53] width 95 height 17
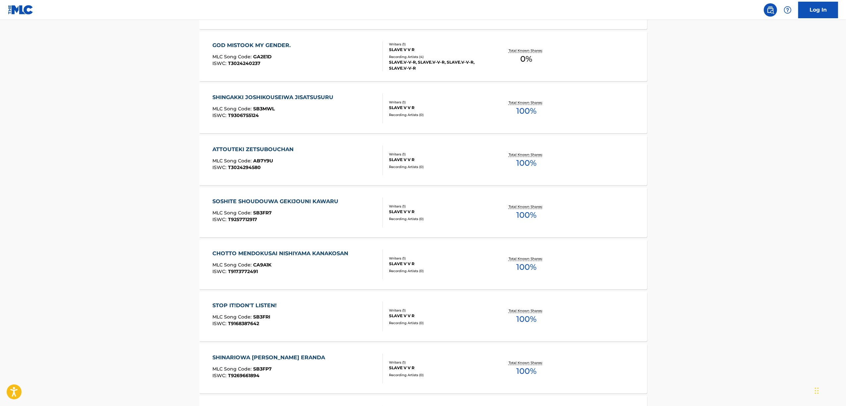
scroll to position [1590, 0]
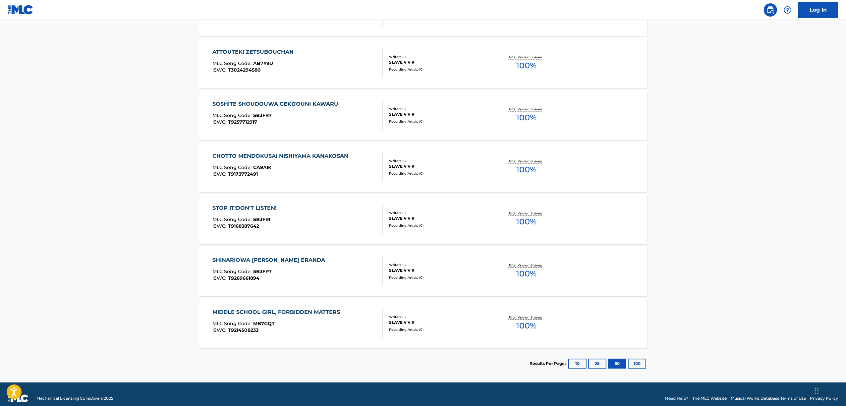
click at [234, 258] on div "SHINARIOWA AMETO HANATABAO RASUTOSHIINNI ERANDA" at bounding box center [270, 260] width 116 height 8
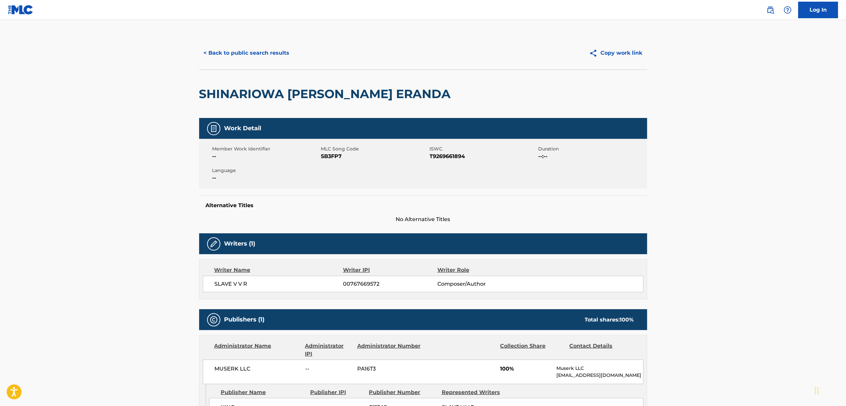
click at [435, 177] on div "Member Work Identifier -- MLC Song Code SB3FP7 ISWC T9269661894 Duration --:-- …" at bounding box center [423, 164] width 448 height 50
click at [438, 160] on span "T9269661894" at bounding box center [483, 156] width 107 height 8
click at [329, 160] on span "SB3FP7" at bounding box center [374, 156] width 107 height 8
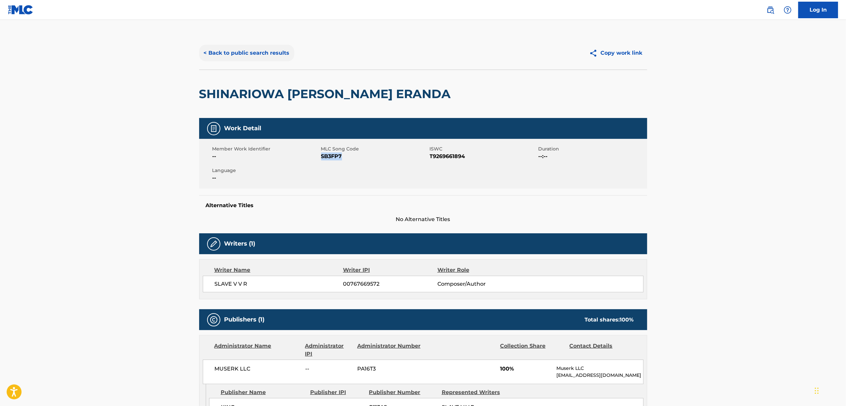
click at [235, 55] on button "< Back to public search results" at bounding box center [246, 53] width 95 height 17
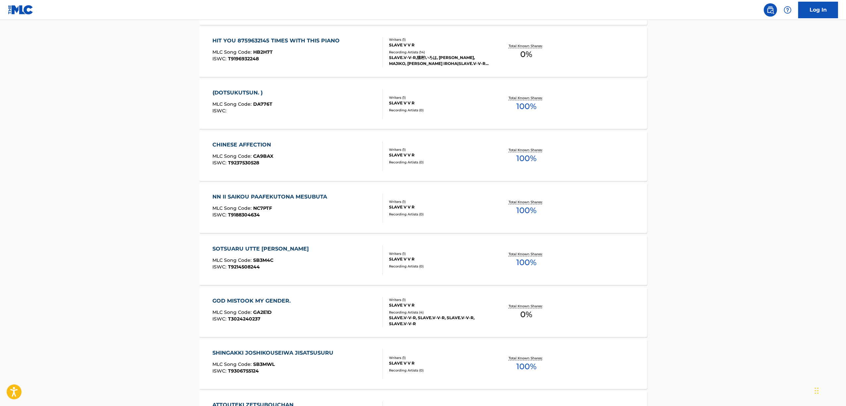
scroll to position [1590, 0]
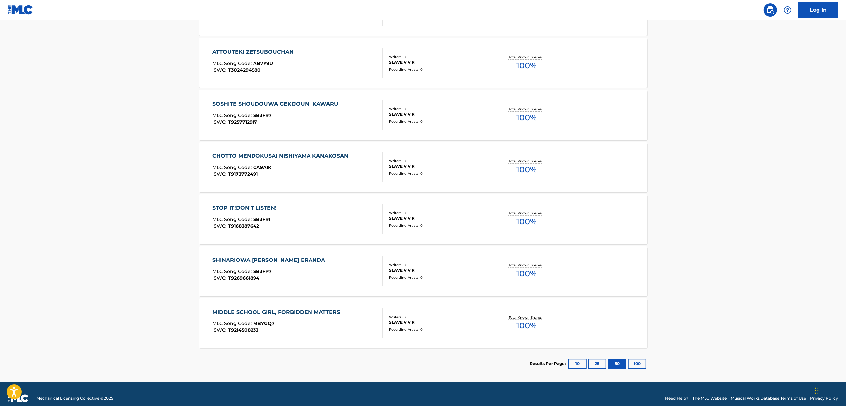
click at [249, 312] on div "MIDDLE SCHOOL GIRL, FORBIDDEN MATTERS" at bounding box center [277, 312] width 131 height 8
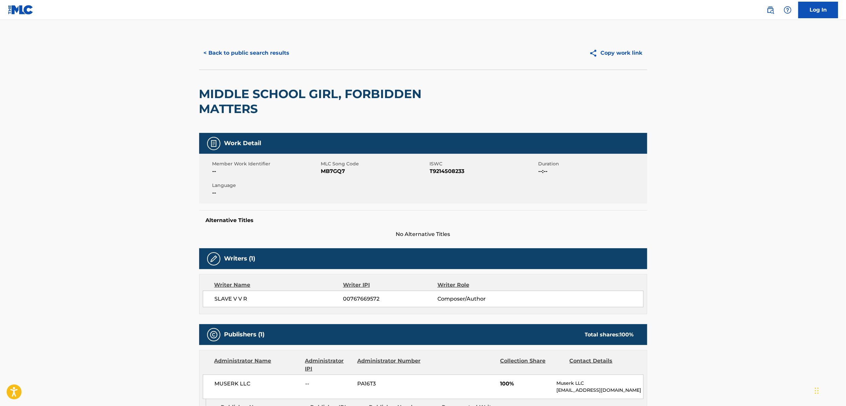
click at [451, 170] on span "T9214508233" at bounding box center [483, 171] width 107 height 8
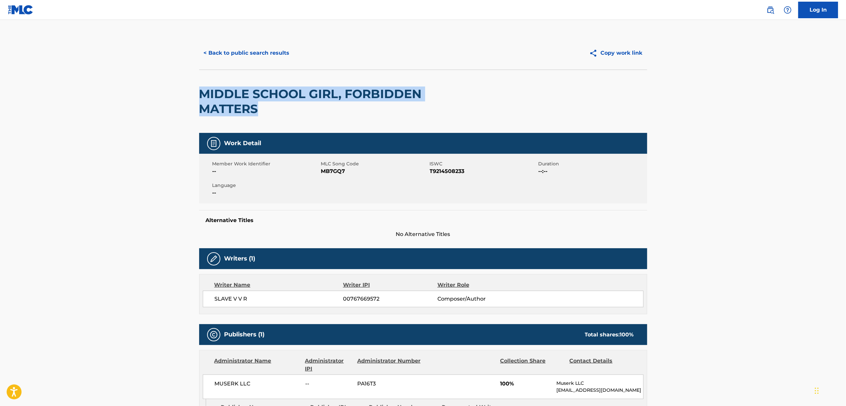
drag, startPoint x: 244, startPoint y: 111, endPoint x: 191, endPoint y: 99, distance: 53.8
click at [191, 99] on div "< Back to public search results Copy work link MIDDLE SCHOOL GIRL, FORBIDDEN MA…" at bounding box center [423, 261] width 464 height 451
drag, startPoint x: 282, startPoint y: 115, endPoint x: 288, endPoint y: 109, distance: 8.7
click at [282, 114] on h2 "MIDDLE SCHOOL GIRL, FORBIDDEN MATTERS" at bounding box center [333, 101] width 269 height 30
drag, startPoint x: 318, startPoint y: 102, endPoint x: 339, endPoint y: 93, distance: 22.5
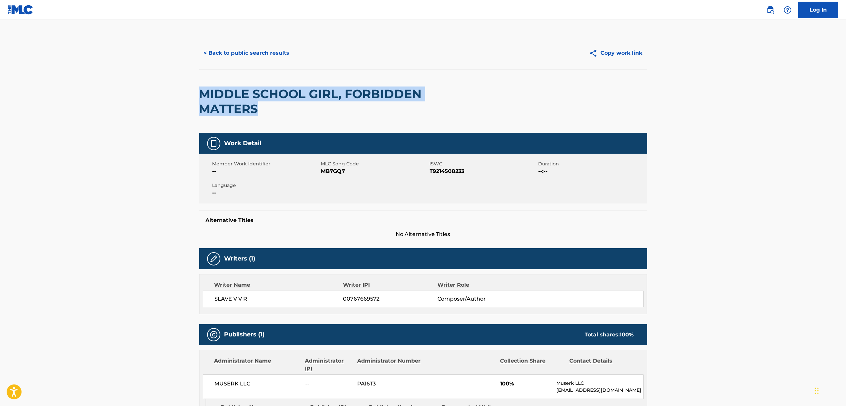
click at [317, 101] on h2 "MIDDLE SCHOOL GIRL, FORBIDDEN MATTERS" at bounding box center [333, 101] width 269 height 30
click at [338, 91] on h2 "MIDDLE SCHOOL GIRL, FORBIDDEN MATTERS" at bounding box center [333, 101] width 269 height 30
click at [279, 84] on div "MIDDLE SCHOOL GIRL, FORBIDDEN MATTERS" at bounding box center [333, 101] width 269 height 63
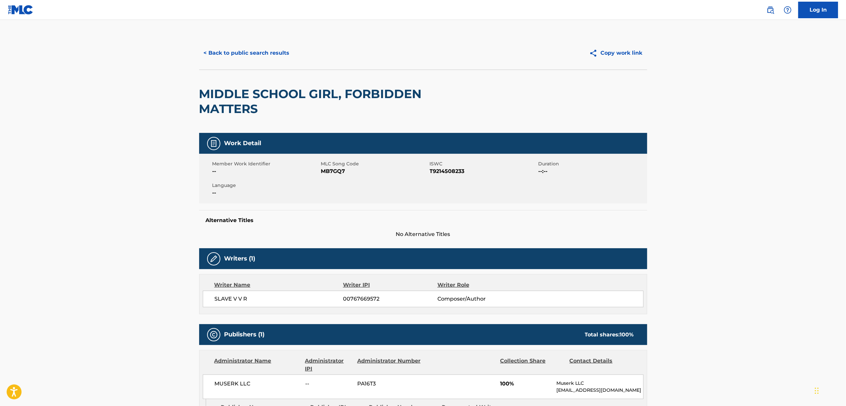
click at [248, 100] on h2 "MIDDLE SCHOOL GIRL, FORBIDDEN MATTERS" at bounding box center [333, 101] width 269 height 30
drag, startPoint x: 337, startPoint y: 91, endPoint x: 196, endPoint y: 96, distance: 141.2
click at [196, 96] on div "< Back to public search results Copy work link MIDDLE SCHOOL GIRL, FORBIDDEN MA…" at bounding box center [423, 261] width 464 height 451
click at [256, 49] on button "< Back to public search results" at bounding box center [246, 53] width 95 height 17
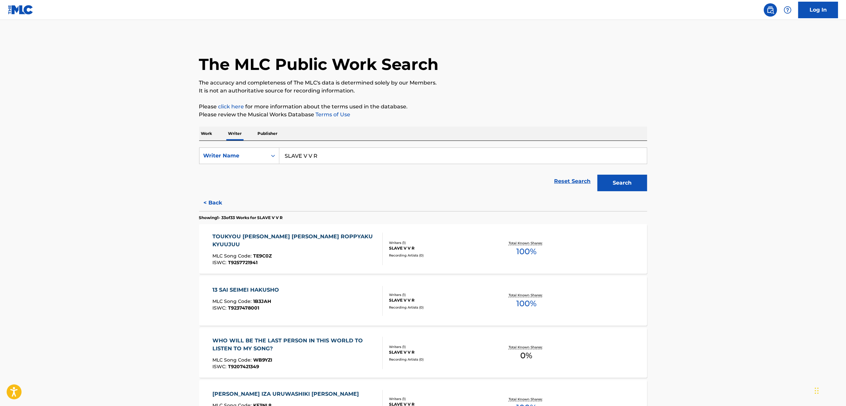
click at [209, 136] on p "Work" at bounding box center [206, 134] width 15 height 14
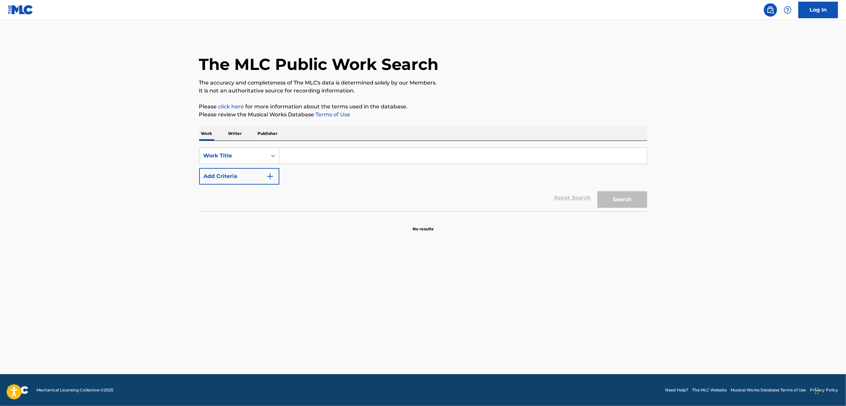
click at [239, 128] on p "Writer" at bounding box center [235, 134] width 18 height 14
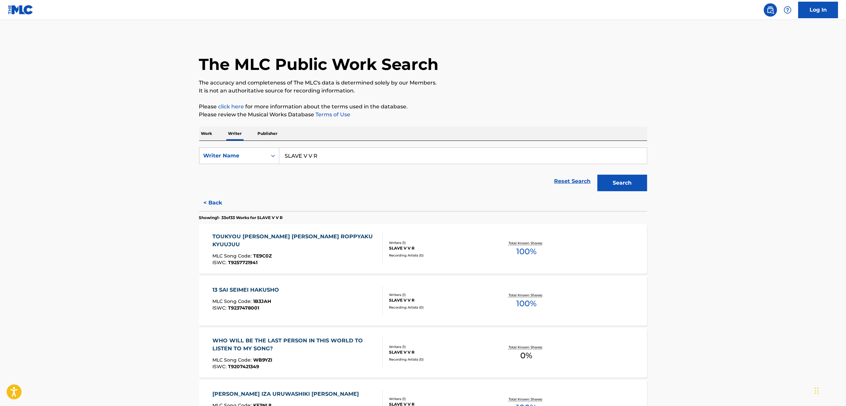
drag, startPoint x: 351, startPoint y: 153, endPoint x: 212, endPoint y: 169, distance: 140.0
click at [212, 169] on form "SearchWithCriteriaa38fcbc3-4a3b-40d7-b373-cc7ada024c76 Writer Name SLAVE V V R …" at bounding box center [423, 170] width 448 height 47
paste input "SHITOO"
click at [298, 152] on input "SHITOO" at bounding box center [462, 156] width 367 height 16
click at [597, 175] on button "Search" at bounding box center [622, 183] width 50 height 17
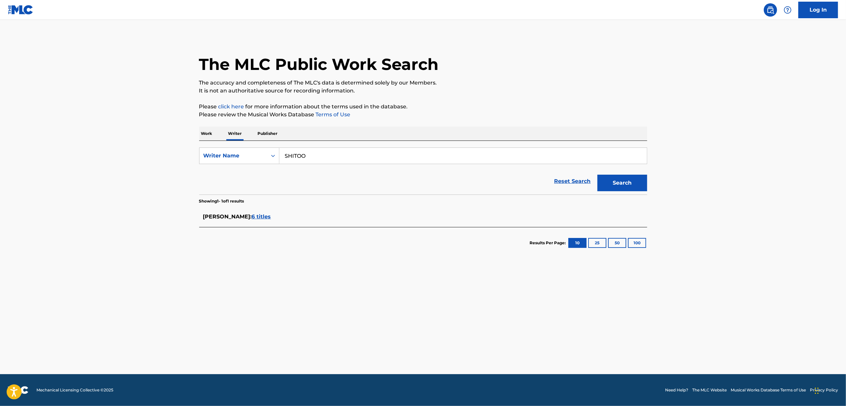
click at [256, 215] on span "6 titles" at bounding box center [261, 216] width 19 height 6
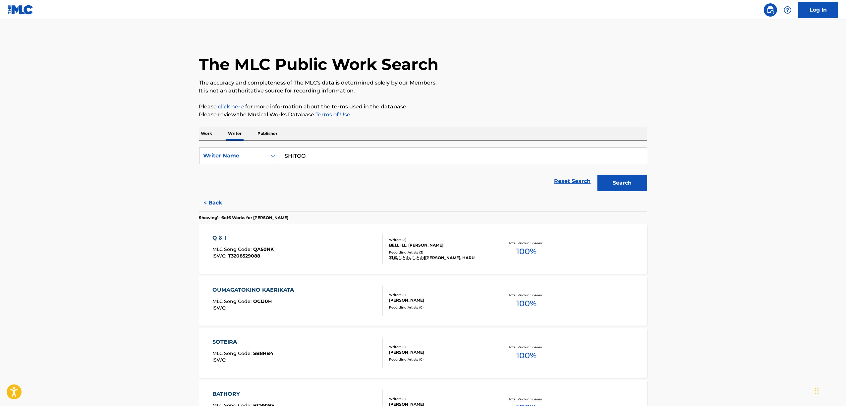
drag, startPoint x: 326, startPoint y: 158, endPoint x: 193, endPoint y: 175, distance: 134.6
click at [193, 175] on div "The MLC Public Work Search The accuracy and completeness of The MLC's data is d…" at bounding box center [423, 300] width 464 height 528
paste input "Rokka"
click at [623, 180] on button "Search" at bounding box center [622, 183] width 50 height 17
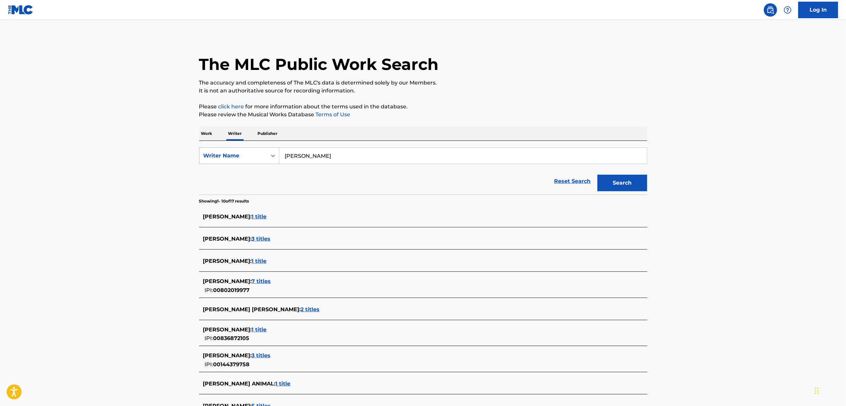
drag, startPoint x: 272, startPoint y: 156, endPoint x: 262, endPoint y: 157, distance: 10.0
click at [262, 157] on div "SearchWithCriteriaa38fcbc3-4a3b-40d7-b373-cc7ada024c76 Writer Name Rokka" at bounding box center [423, 155] width 448 height 17
paste input "inko Kurosaw"
click at [628, 181] on button "Search" at bounding box center [622, 183] width 50 height 17
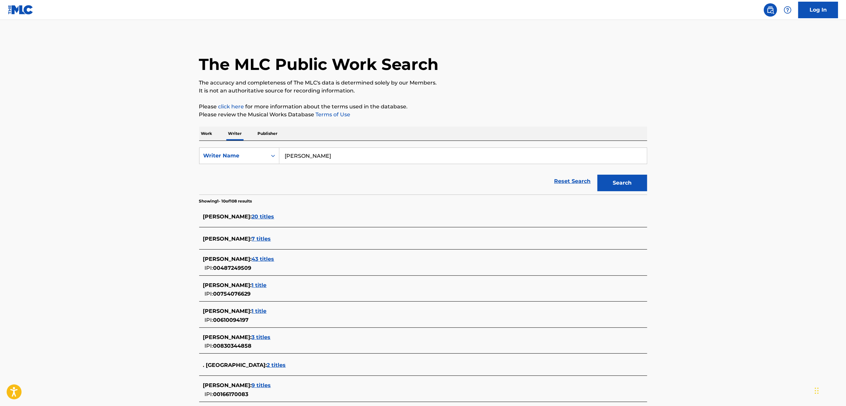
click at [335, 175] on div "Reset Search Search" at bounding box center [423, 181] width 448 height 27
drag, startPoint x: 334, startPoint y: 156, endPoint x: 317, endPoint y: 150, distance: 17.7
click at [333, 156] on input "Rinko Kurosawa" at bounding box center [462, 156] width 367 height 16
click at [317, 150] on input "Rinko Kurosawa" at bounding box center [462, 156] width 367 height 16
click at [315, 151] on input "Rinko Kurosawa" at bounding box center [462, 156] width 367 height 16
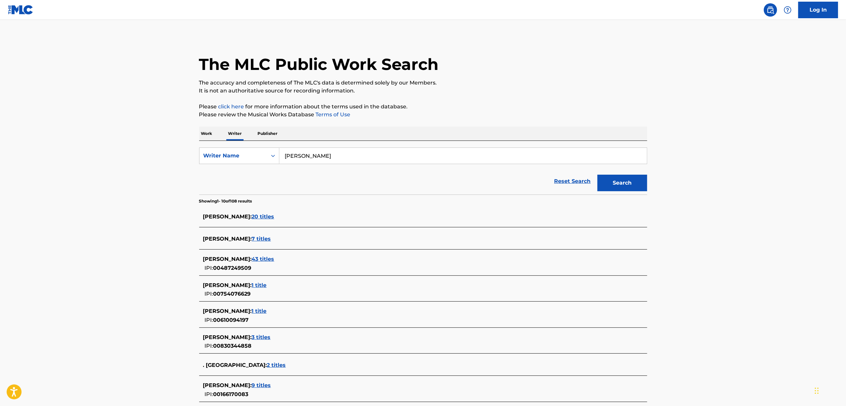
click at [328, 158] on input "Rinko Kurosawa" at bounding box center [462, 156] width 367 height 16
drag, startPoint x: 344, startPoint y: 161, endPoint x: 320, endPoint y: 165, distance: 23.9
click at [339, 160] on input "Rinko Kurosawa" at bounding box center [462, 156] width 367 height 16
drag, startPoint x: 308, startPoint y: 168, endPoint x: 268, endPoint y: 157, distance: 41.1
click at [302, 167] on form "SearchWithCriteriaa38fcbc3-4a3b-40d7-b373-cc7ada024c76 Writer Name Rinko Kurosa…" at bounding box center [423, 170] width 448 height 47
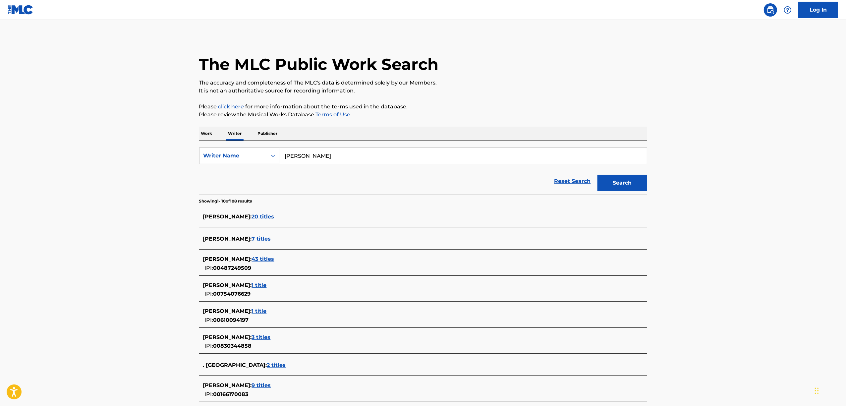
click at [294, 161] on input "Rinko Kurosawa" at bounding box center [462, 156] width 367 height 16
paste input "Mashiro Shirakami"
click at [286, 155] on input "Mashiro Shirakami" at bounding box center [462, 156] width 367 height 16
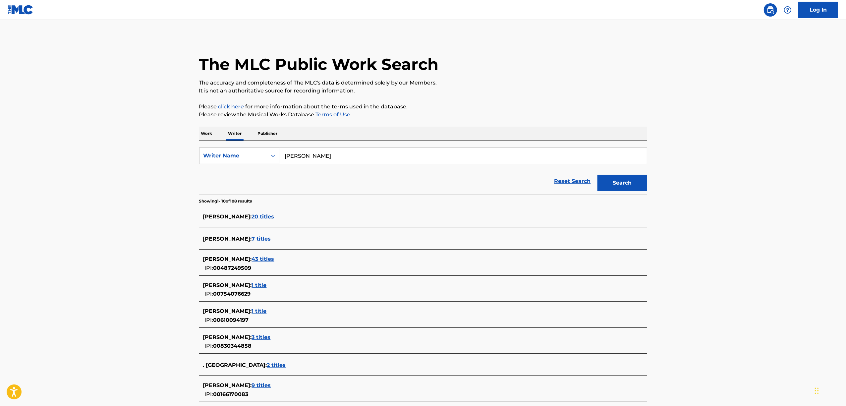
type input "Mashiro Shirakami"
click at [597, 175] on button "Search" at bounding box center [622, 183] width 50 height 17
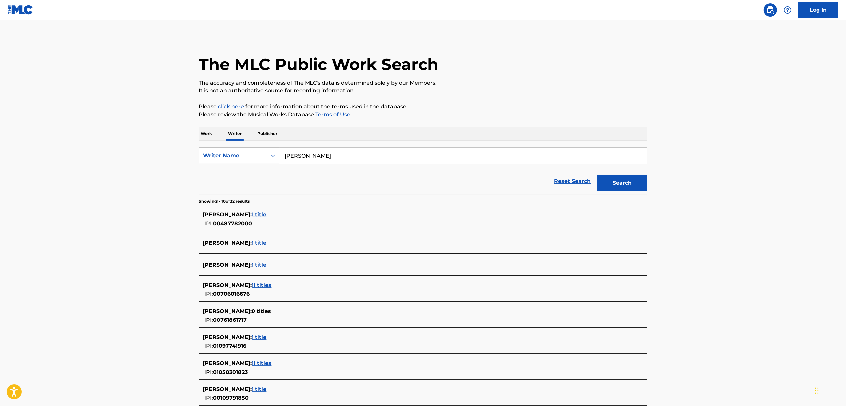
click at [271, 285] on span "11 titles" at bounding box center [262, 285] width 20 height 6
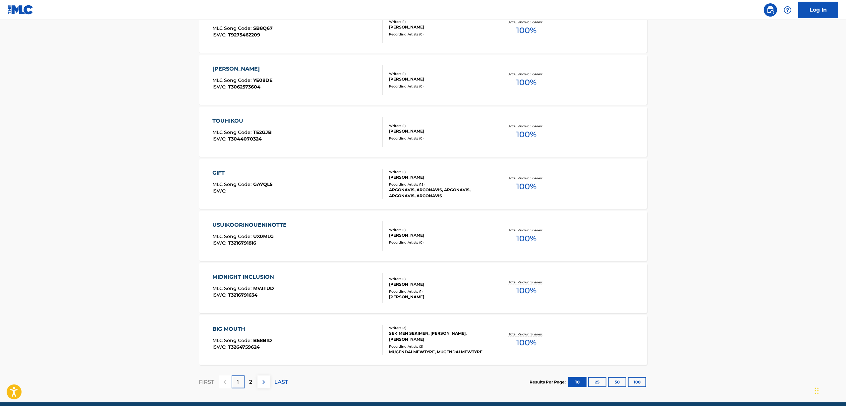
scroll to position [405, 0]
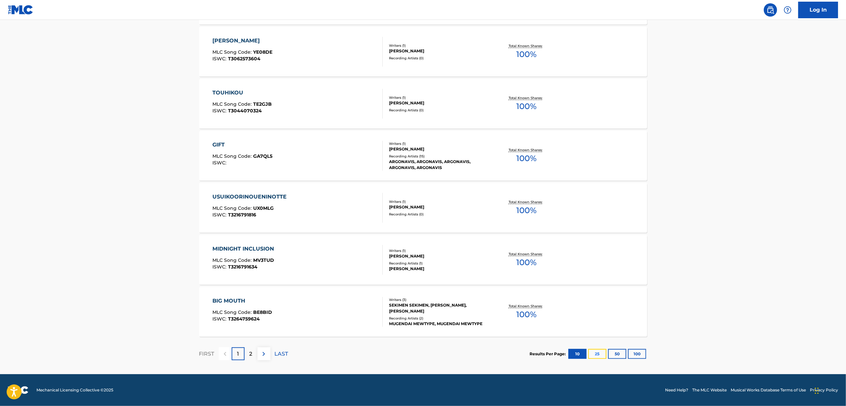
click at [597, 353] on button "25" at bounding box center [597, 354] width 18 height 10
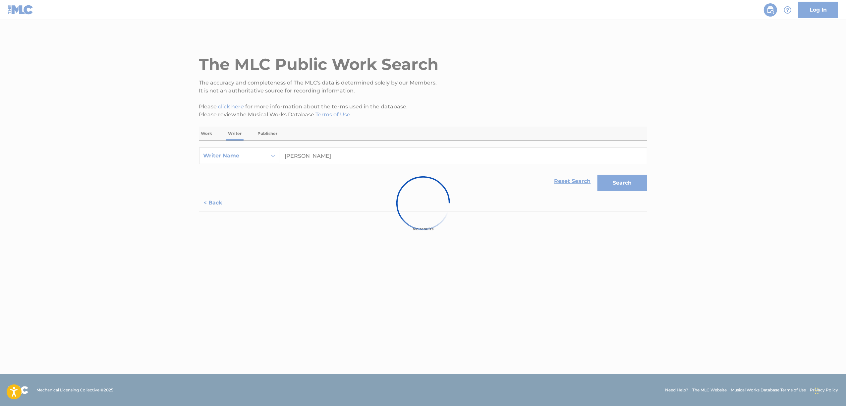
scroll to position [0, 0]
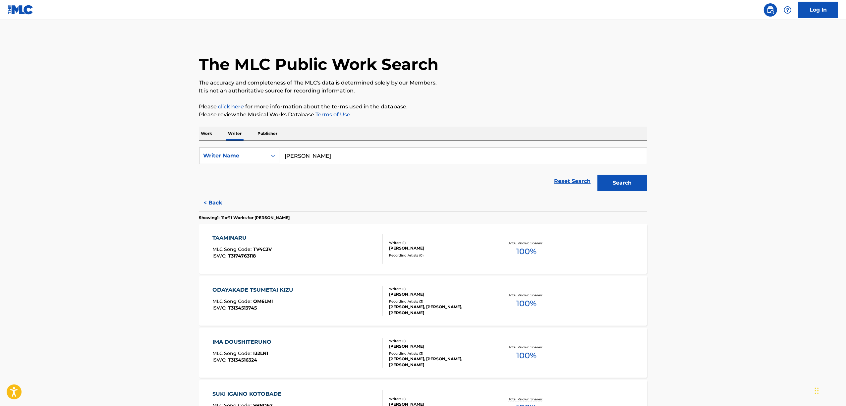
click at [225, 237] on div "TAAMINARU" at bounding box center [241, 238] width 59 height 8
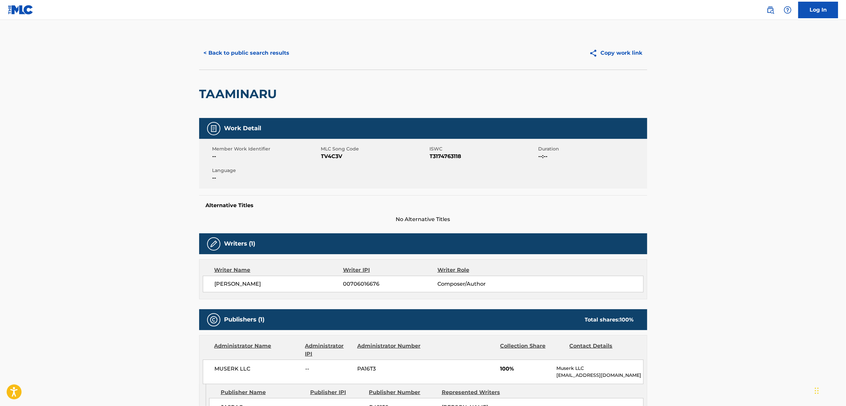
click at [463, 152] on span "T3174763118" at bounding box center [483, 156] width 107 height 8
click at [431, 162] on div "Member Work Identifier -- MLC Song Code TV4C3V ISWC T3174763118 Duration --:-- …" at bounding box center [423, 164] width 448 height 50
drag, startPoint x: 281, startPoint y: 95, endPoint x: 172, endPoint y: 71, distance: 112.3
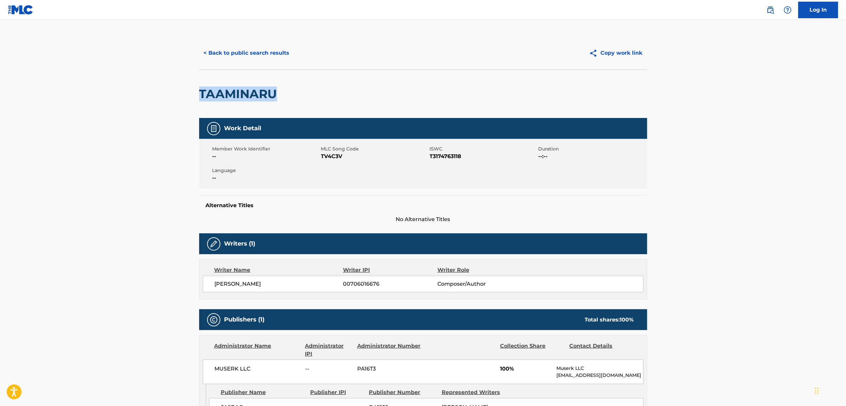
click at [192, 116] on div "< Back to public search results Copy work link TAAMINARU Work Detail Member Wor…" at bounding box center [423, 254] width 464 height 436
click at [247, 56] on button "< Back to public search results" at bounding box center [246, 53] width 95 height 17
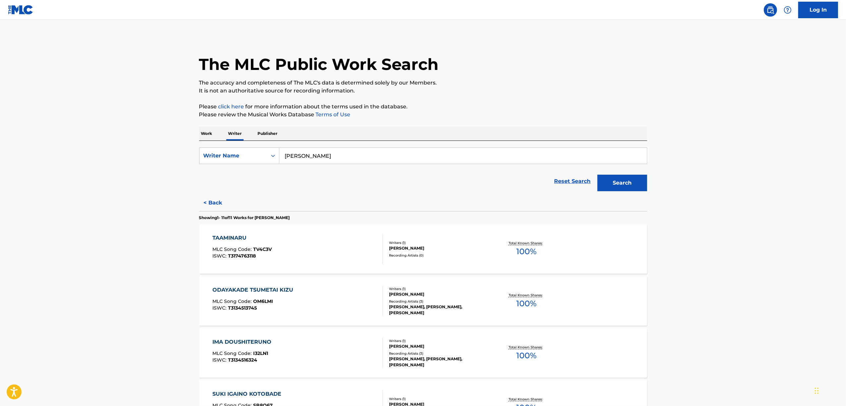
click at [242, 288] on div "ODAYAKADE TSUMETAI KIZU" at bounding box center [254, 290] width 84 height 8
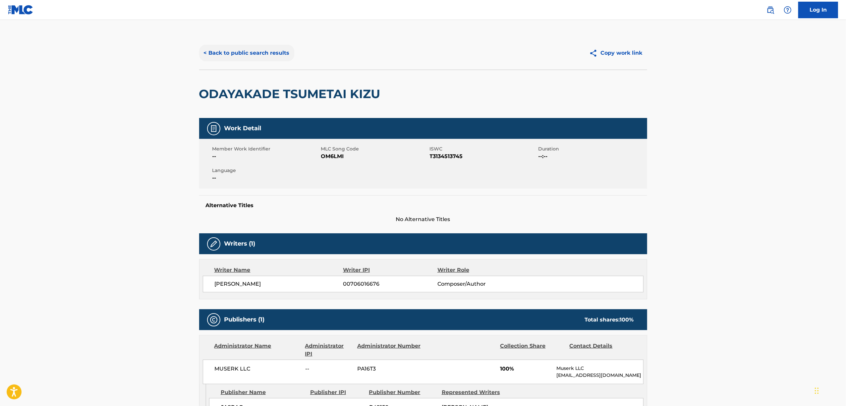
click at [269, 50] on button "< Back to public search results" at bounding box center [246, 53] width 95 height 17
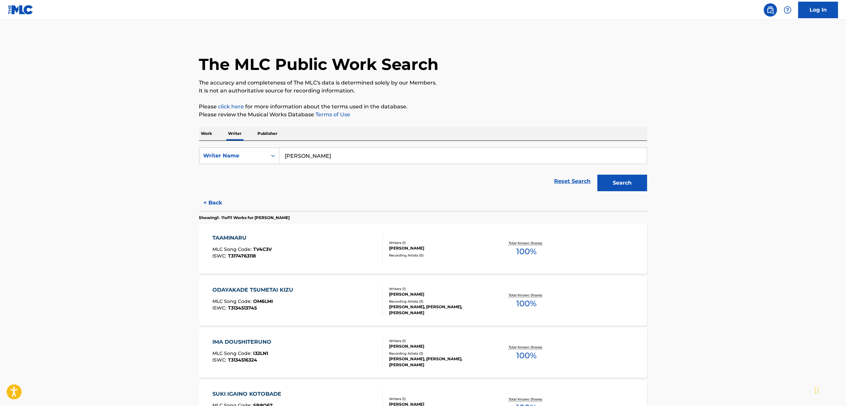
click at [241, 284] on div "ODAYAKADE TSUMETAI KIZU MLC Song Code : OM6LMI ISWC : T3134513745 Writers ( 1 )…" at bounding box center [423, 301] width 448 height 50
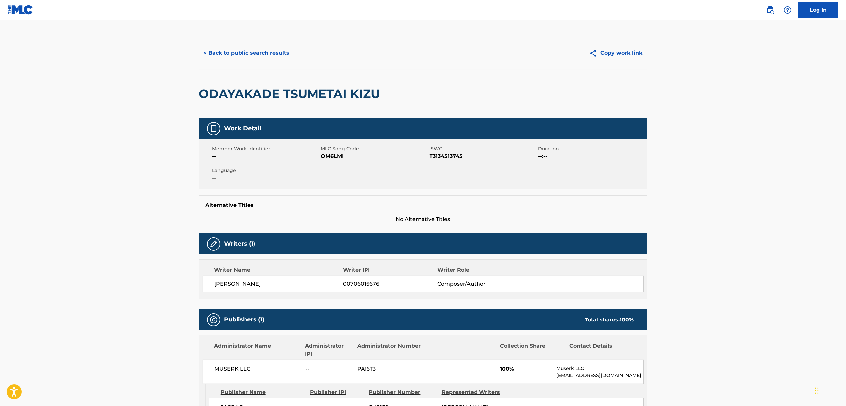
click at [456, 156] on span "T3134513745" at bounding box center [483, 156] width 107 height 8
drag, startPoint x: 387, startPoint y: 90, endPoint x: 203, endPoint y: 109, distance: 185.1
click at [200, 99] on div "ODAYAKADE TSUMETAI KIZU" at bounding box center [423, 94] width 448 height 48
click at [226, 55] on button "< Back to public search results" at bounding box center [246, 53] width 95 height 17
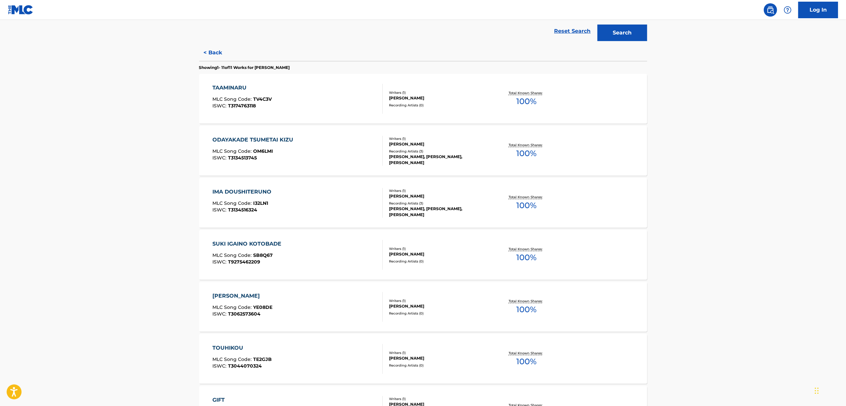
scroll to position [177, 0]
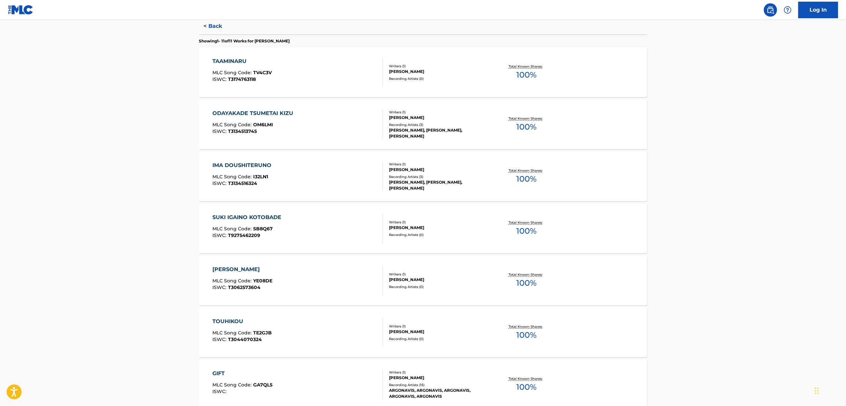
click at [253, 164] on div "IMA DOUSHITERUNO" at bounding box center [243, 165] width 62 height 8
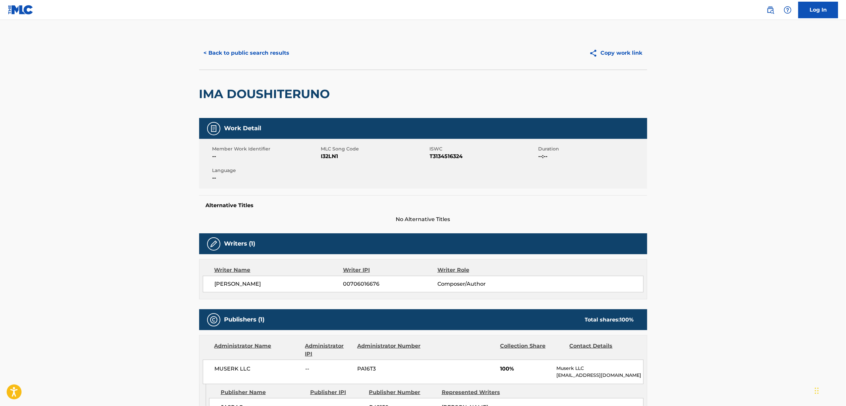
click at [436, 155] on span "T3134516324" at bounding box center [483, 156] width 107 height 8
drag, startPoint x: 337, startPoint y: 90, endPoint x: 198, endPoint y: 105, distance: 139.9
click at [198, 105] on div "< Back to public search results Copy work link IMA DOUSHITERUNO Work Detail Mem…" at bounding box center [423, 281] width 464 height 491
click at [229, 52] on button "< Back to public search results" at bounding box center [246, 53] width 95 height 17
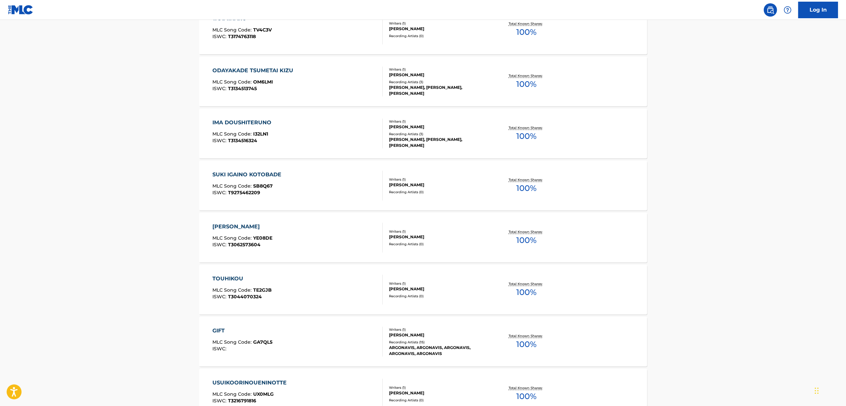
scroll to position [221, 0]
click at [252, 171] on div "SUKI IGAINO KOTOBADE" at bounding box center [248, 173] width 72 height 8
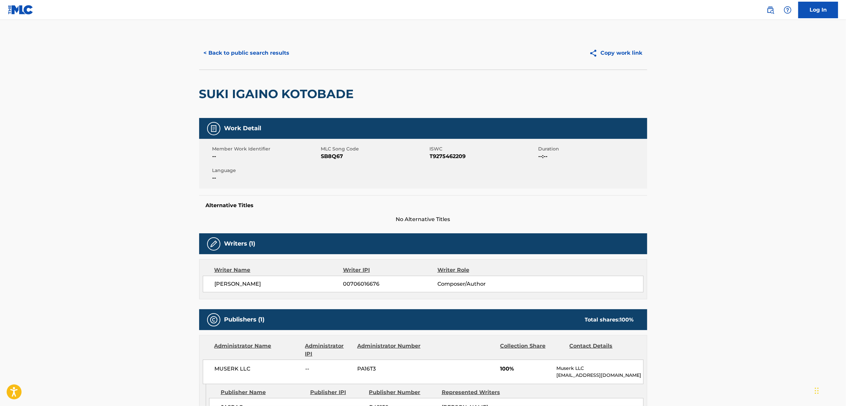
click at [437, 152] on span "T9275462209" at bounding box center [483, 156] width 107 height 8
drag, startPoint x: 345, startPoint y: 93, endPoint x: 196, endPoint y: 113, distance: 150.3
click at [196, 113] on div "< Back to public search results Copy work link SUKI IGAINO KOTOBADE Work Detail…" at bounding box center [423, 254] width 464 height 436
click at [259, 50] on button "< Back to public search results" at bounding box center [246, 53] width 95 height 17
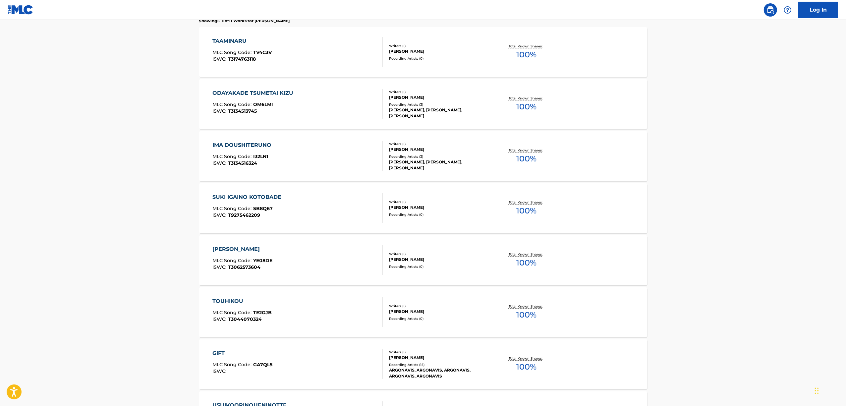
scroll to position [221, 0]
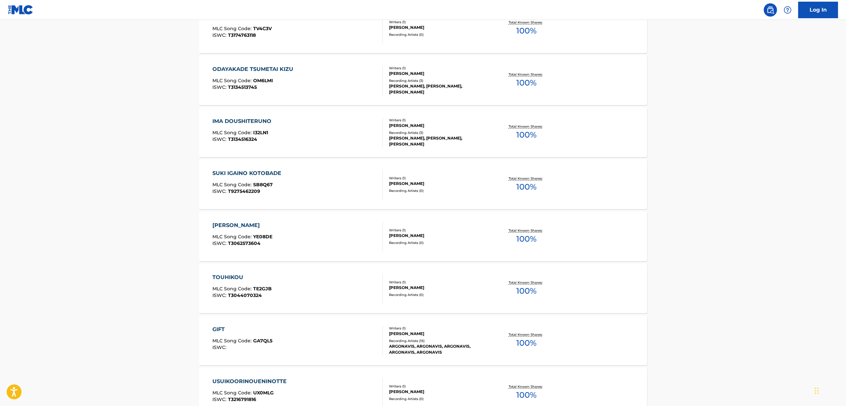
click at [248, 223] on div "YAKUSOKUO SHINAINOWA" at bounding box center [242, 225] width 60 height 8
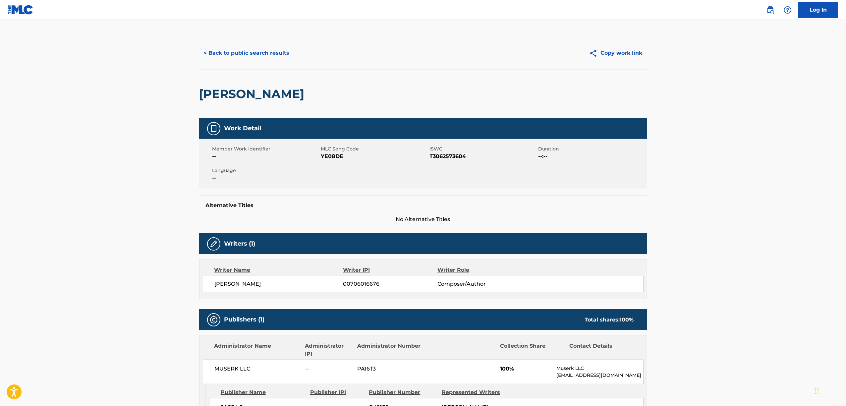
click at [447, 157] on span "T3062573604" at bounding box center [483, 156] width 107 height 8
drag, startPoint x: 378, startPoint y: 85, endPoint x: 199, endPoint y: 91, distance: 179.3
click at [199, 90] on div "YAKUSOKUO SHINAINOWA" at bounding box center [423, 94] width 448 height 48
click at [256, 52] on button "< Back to public search results" at bounding box center [246, 53] width 95 height 17
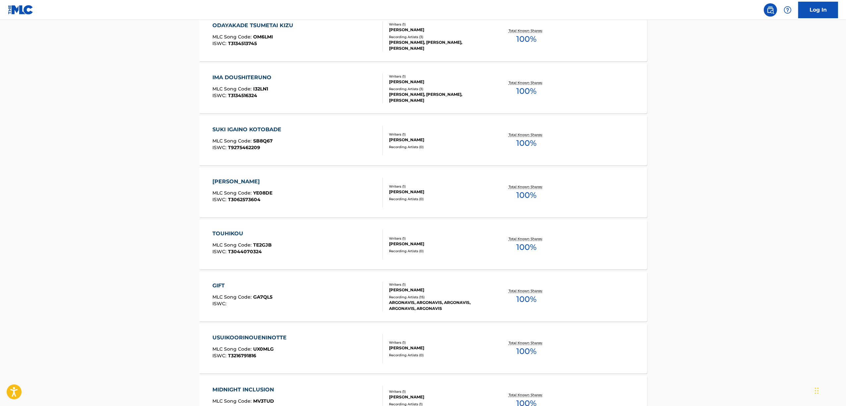
scroll to position [265, 0]
click at [237, 236] on div "TOUHIKOU" at bounding box center [241, 233] width 59 height 8
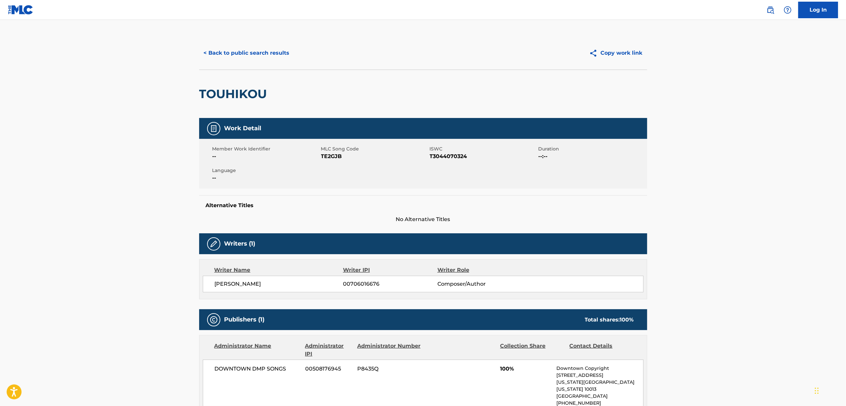
click at [437, 160] on span "T3044070324" at bounding box center [483, 156] width 107 height 8
drag, startPoint x: 268, startPoint y: 88, endPoint x: 198, endPoint y: 102, distance: 71.3
click at [198, 102] on div "< Back to public search results Copy work link TOUHIKOU Work Detail Member Work…" at bounding box center [423, 271] width 464 height 471
drag, startPoint x: 235, startPoint y: 51, endPoint x: 240, endPoint y: 52, distance: 5.1
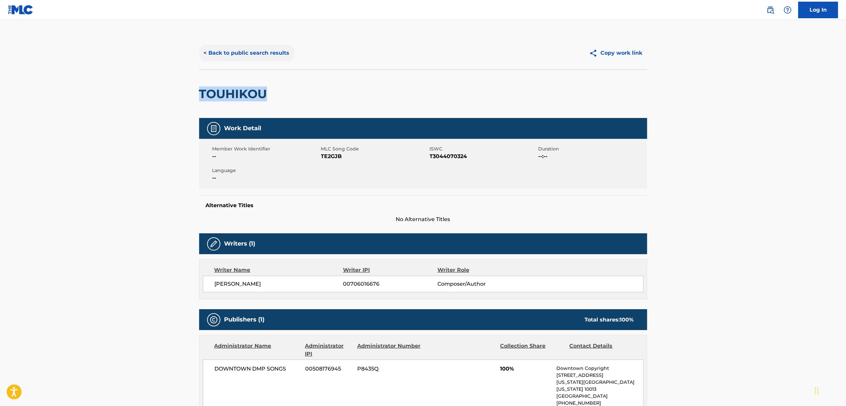
click at [237, 51] on button "< Back to public search results" at bounding box center [246, 53] width 95 height 17
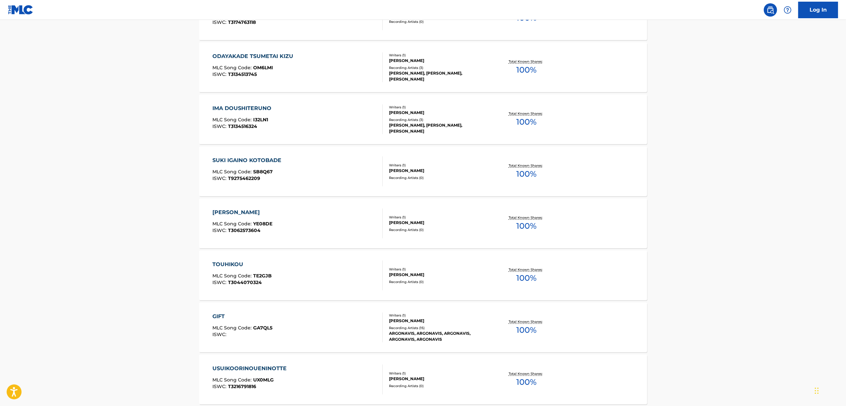
scroll to position [309, 0]
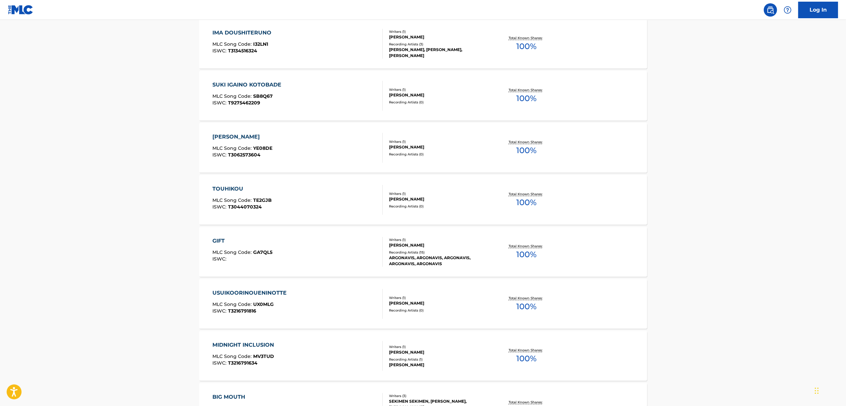
click at [219, 241] on div "GIFT" at bounding box center [242, 241] width 60 height 8
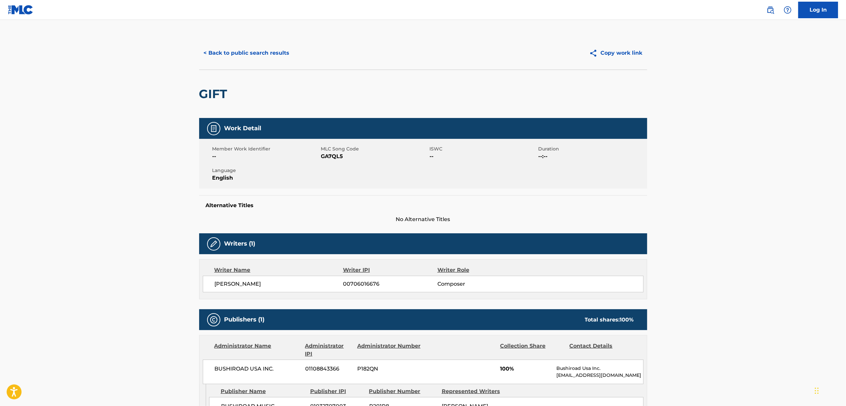
click at [327, 160] on span "GA7QL5" at bounding box center [374, 156] width 107 height 8
drag, startPoint x: 243, startPoint y: 94, endPoint x: 196, endPoint y: 99, distance: 47.3
click at [196, 99] on div "< Back to public search results Copy work link GIFT Work Detail Member Work Ide…" at bounding box center [423, 354] width 464 height 637
click at [282, 59] on button "< Back to public search results" at bounding box center [246, 53] width 95 height 17
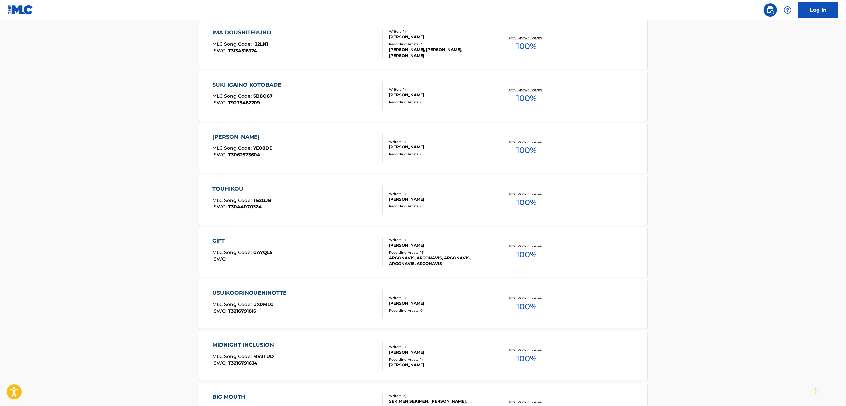
scroll to position [455, 0]
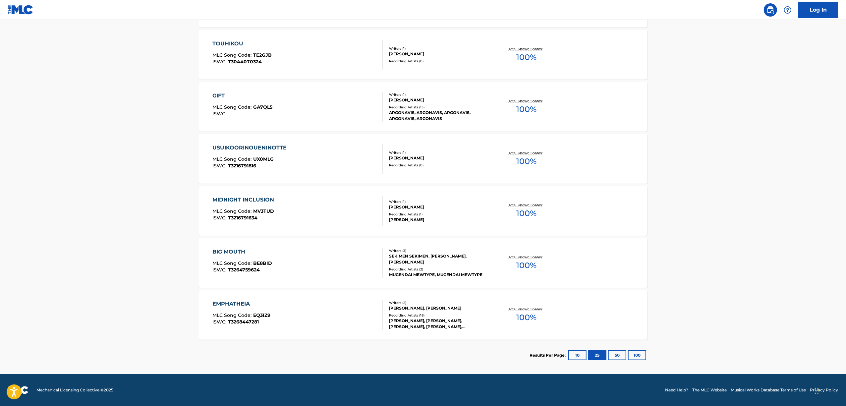
click at [248, 148] on div "USUIKOORINOUENINOTTE" at bounding box center [251, 148] width 78 height 8
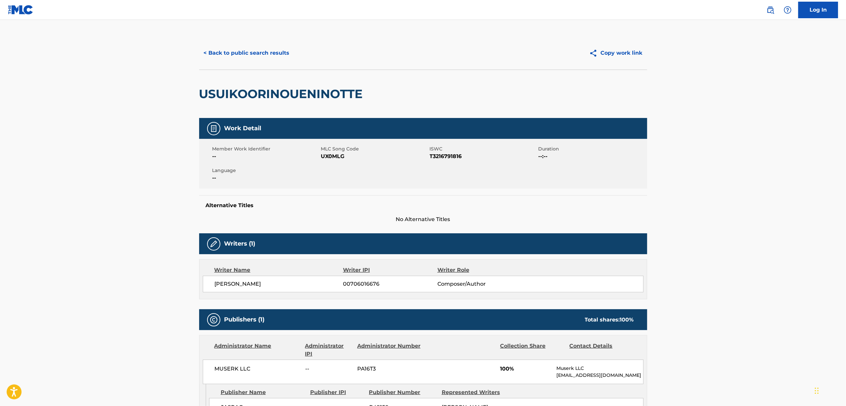
click at [443, 156] on span "T3216791816" at bounding box center [483, 156] width 107 height 8
click at [337, 152] on span "UX0MLG" at bounding box center [374, 156] width 107 height 8
drag, startPoint x: 359, startPoint y: 89, endPoint x: 196, endPoint y: 117, distance: 165.6
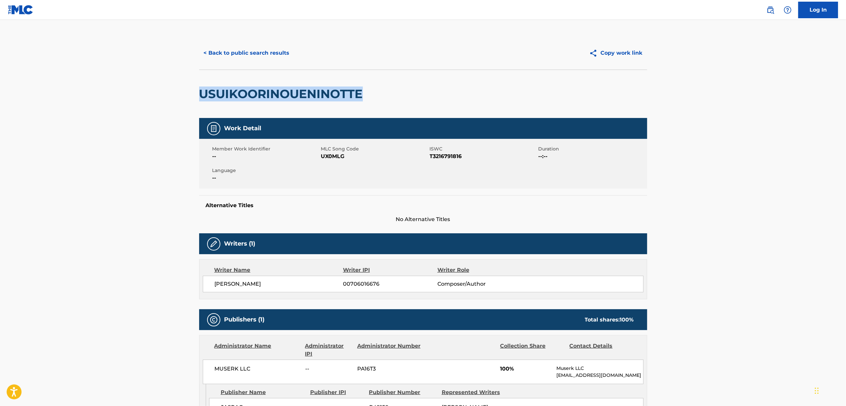
click at [196, 117] on div "< Back to public search results Copy work link USUIKOORINOUENINOTTE Work Detail…" at bounding box center [423, 254] width 464 height 436
click at [148, 146] on main "< Back to public search results Copy work link USUIKOORINOUENINOTTE Work Detail…" at bounding box center [423, 251] width 846 height 463
click at [253, 55] on button "< Back to public search results" at bounding box center [246, 53] width 95 height 17
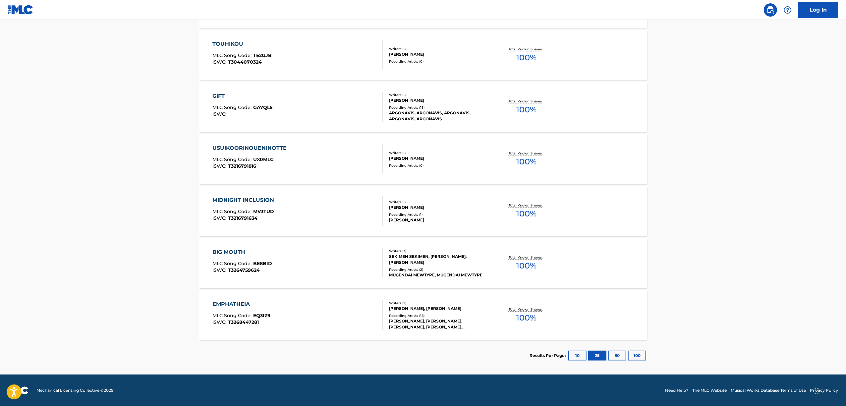
scroll to position [455, 0]
click at [253, 198] on div "MIDNIGHT INCLUSION" at bounding box center [244, 200] width 65 height 8
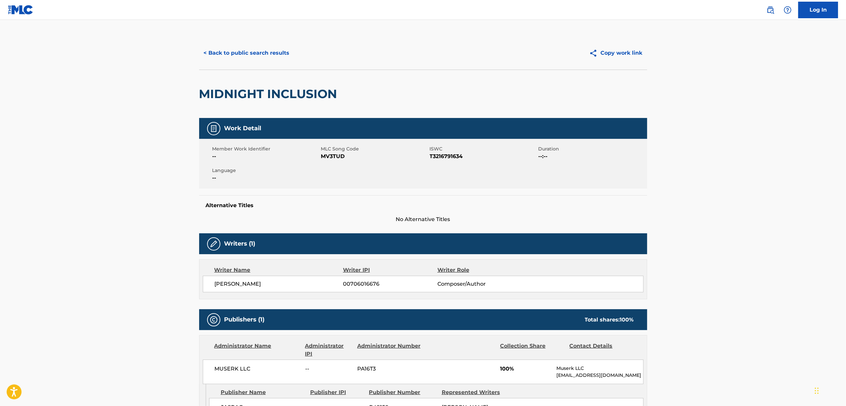
click at [441, 154] on span "T3216791634" at bounding box center [483, 156] width 107 height 8
drag, startPoint x: 301, startPoint y: 98, endPoint x: 197, endPoint y: 106, distance: 103.6
click at [197, 106] on div "< Back to public search results Copy work link MIDNIGHT INCLUSION Work Detail M…" at bounding box center [423, 265] width 464 height 458
click at [272, 53] on button "< Back to public search results" at bounding box center [246, 53] width 95 height 17
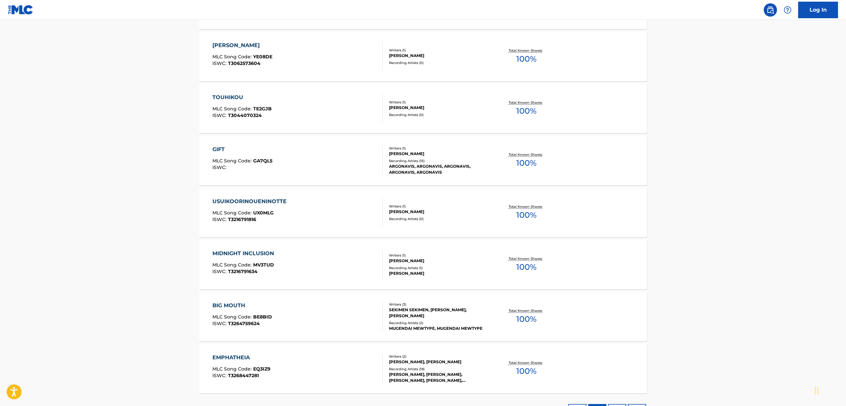
scroll to position [455, 0]
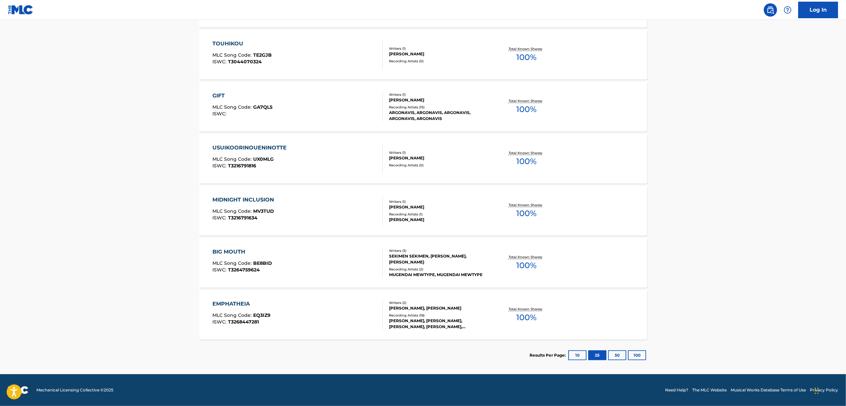
click at [241, 248] on div "BIG MOUTH" at bounding box center [242, 252] width 60 height 8
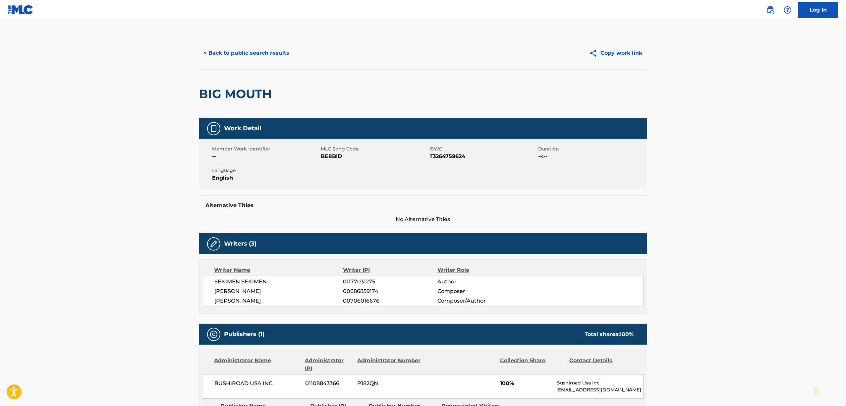
click at [446, 159] on span "T3264759624" at bounding box center [483, 156] width 107 height 8
drag, startPoint x: 280, startPoint y: 97, endPoint x: 197, endPoint y: 104, distance: 83.1
click at [197, 104] on div "< Back to public search results Copy work link BIG MOUTH Work Detail Member Wor…" at bounding box center [423, 284] width 464 height 496
click at [262, 52] on button "< Back to public search results" at bounding box center [246, 53] width 95 height 17
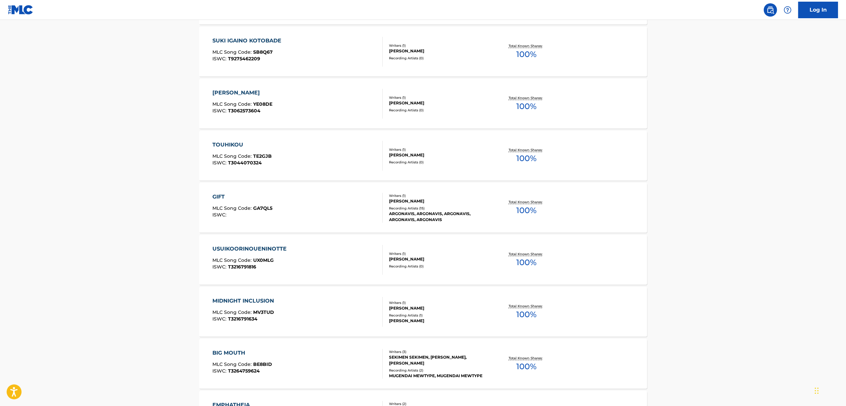
scroll to position [455, 0]
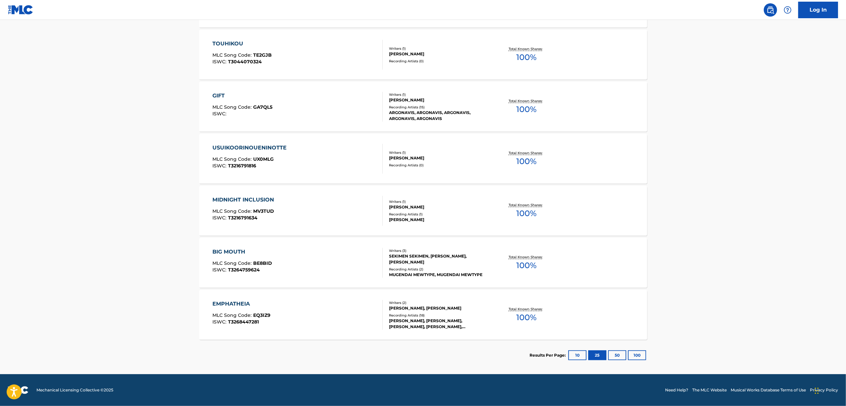
click at [235, 303] on div "EMPHATHEIA" at bounding box center [241, 304] width 58 height 8
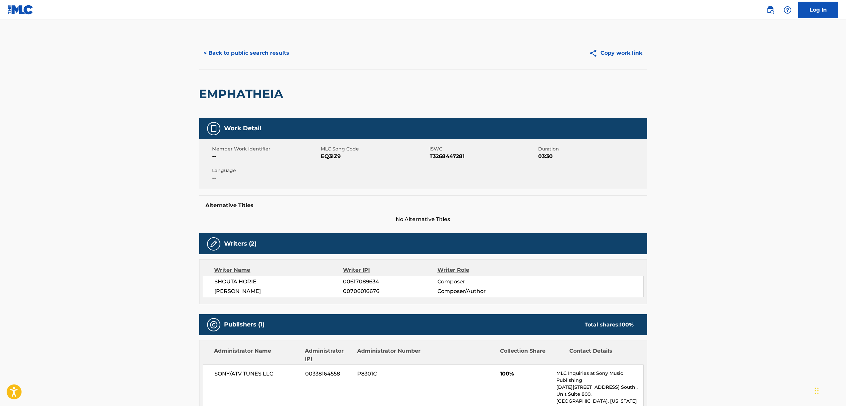
click at [456, 153] on span "T3268447281" at bounding box center [483, 156] width 107 height 8
click at [456, 152] on span "T3268447281" at bounding box center [483, 156] width 107 height 8
click at [230, 99] on h2 "EMPHATHEIA" at bounding box center [243, 93] width 88 height 15
click at [159, 122] on main "< Back to public search results Copy work link EMPHATHEIA Work Detail Member Wo…" at bounding box center [423, 386] width 846 height 733
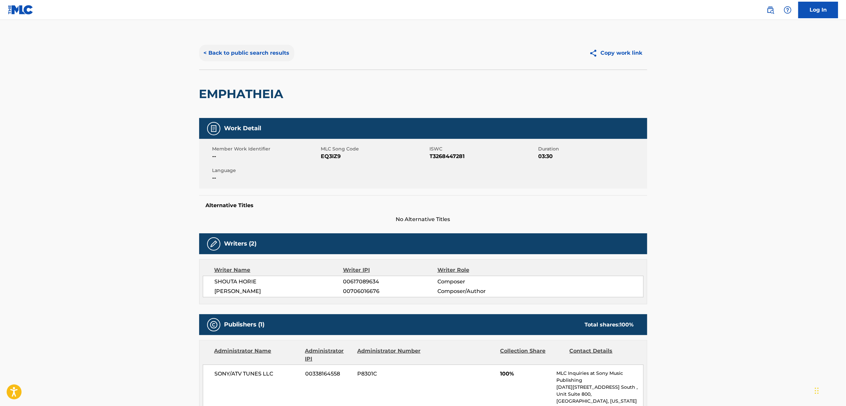
click at [256, 53] on button "< Back to public search results" at bounding box center [246, 53] width 95 height 17
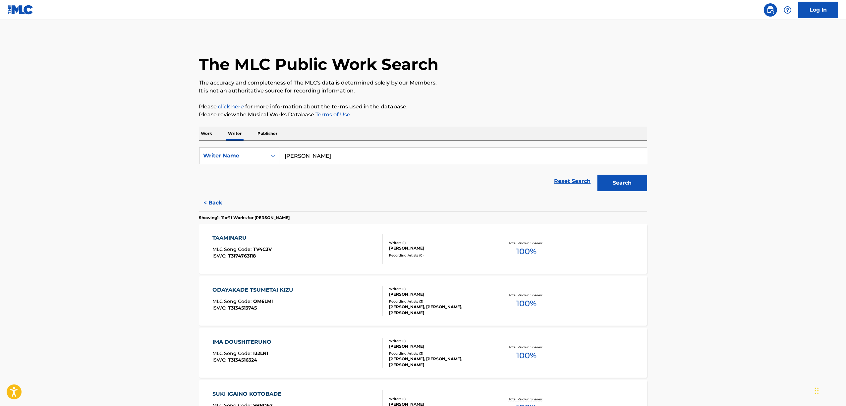
click at [204, 133] on p "Work" at bounding box center [206, 134] width 15 height 14
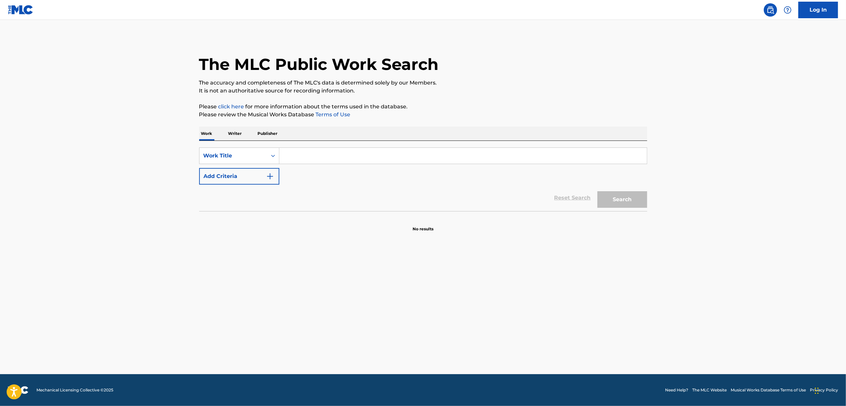
click at [330, 154] on input "Search Form" at bounding box center [462, 156] width 367 height 16
paste input "KATACHI"
type input "KATACHI"
click at [624, 201] on button "Search" at bounding box center [622, 199] width 50 height 17
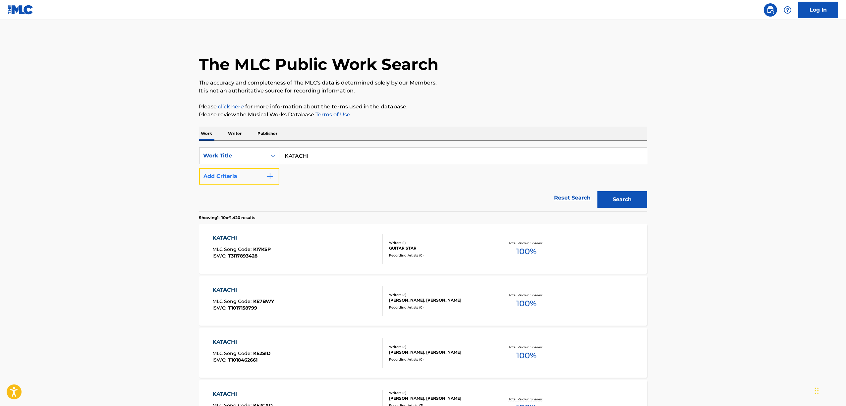
click at [266, 178] on img "Search Form" at bounding box center [270, 176] width 8 height 8
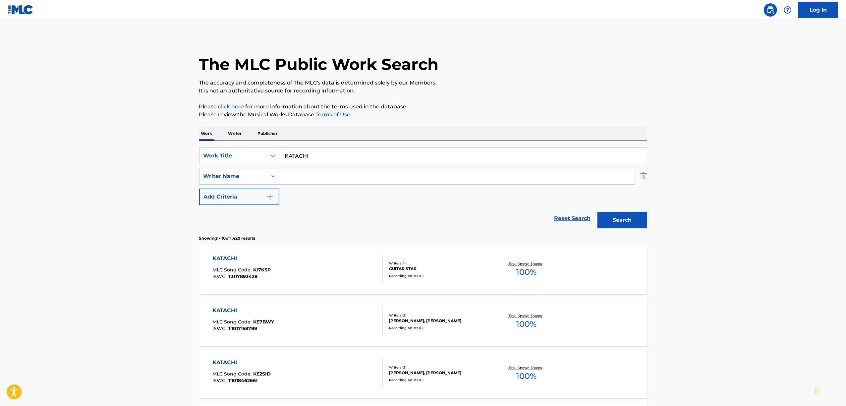
click at [295, 179] on input "Search Form" at bounding box center [456, 176] width 355 height 16
type input "koe"
click at [624, 220] on button "Search" at bounding box center [622, 220] width 50 height 17
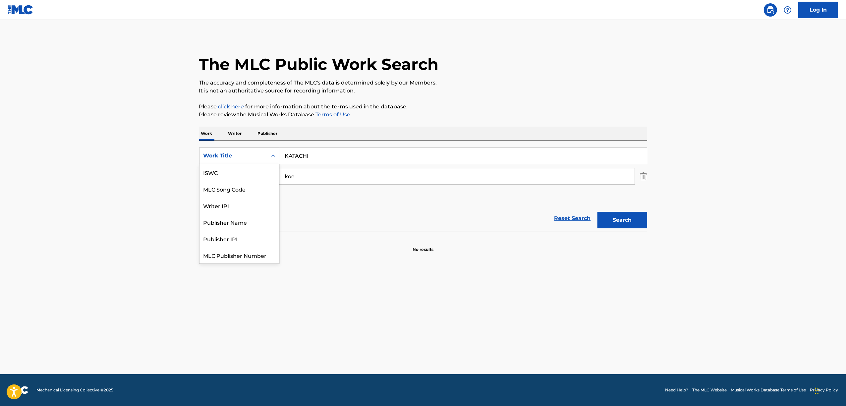
click at [272, 155] on icon "Search Form" at bounding box center [273, 155] width 4 height 2
click at [229, 173] on div "ISWC" at bounding box center [239, 172] width 80 height 17
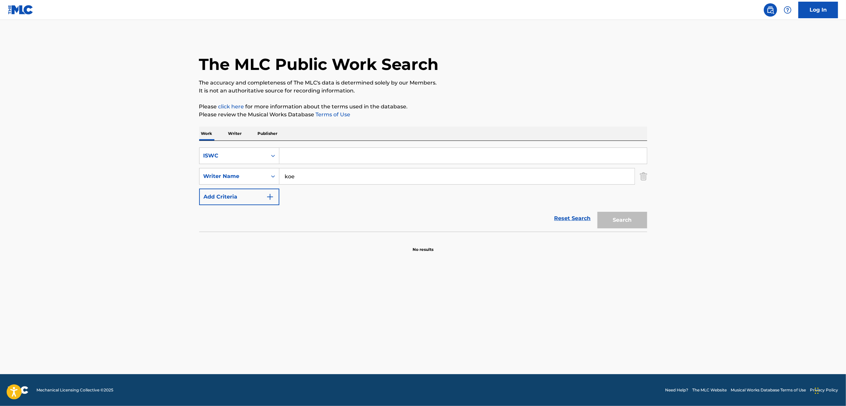
drag, startPoint x: 326, startPoint y: 138, endPoint x: 301, endPoint y: 163, distance: 35.1
click at [326, 139] on div "Work Writer Publisher" at bounding box center [423, 134] width 448 height 14
drag, startPoint x: 305, startPoint y: 153, endPoint x: 303, endPoint y: 161, distance: 8.3
click at [305, 156] on input "Search Form" at bounding box center [462, 156] width 367 height 16
paste input "T9278898945"
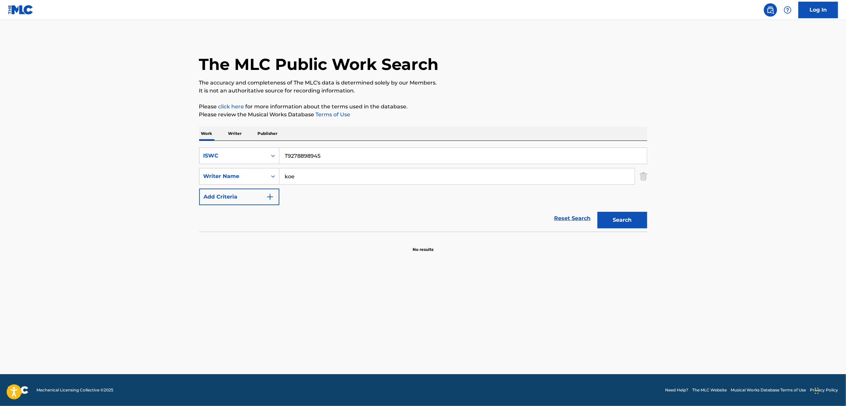
type input "T9278898945"
drag, startPoint x: 270, startPoint y: 185, endPoint x: 253, endPoint y: 178, distance: 18.6
click at [252, 178] on div "SearchWithCriteria6de7cc89-a0a1-403f-9cda-40d1d9f2a976 Writer Name koe" at bounding box center [423, 176] width 448 height 17
click at [597, 212] on button "Search" at bounding box center [622, 220] width 50 height 17
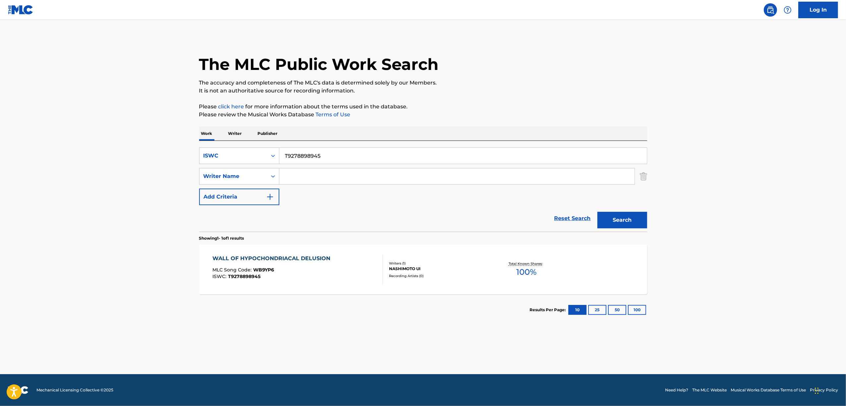
click at [241, 258] on div "WALL OF HYPOCHONDRIACAL DELUSION" at bounding box center [272, 258] width 121 height 8
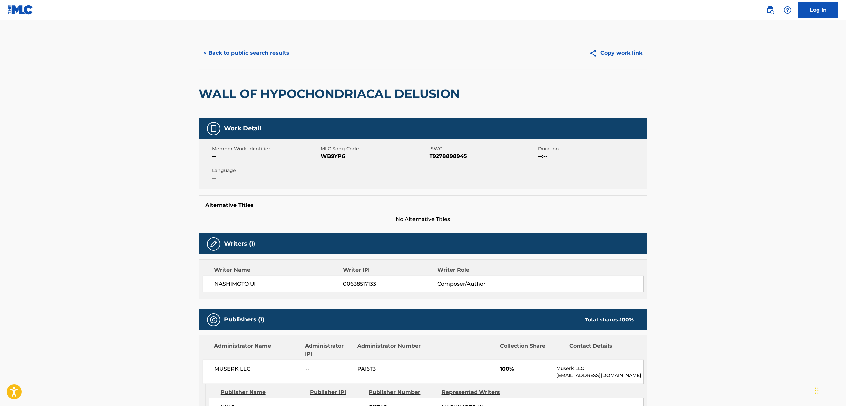
click at [332, 153] on span "WB9YP6" at bounding box center [374, 156] width 107 height 8
click at [234, 45] on button "< Back to public search results" at bounding box center [246, 53] width 95 height 17
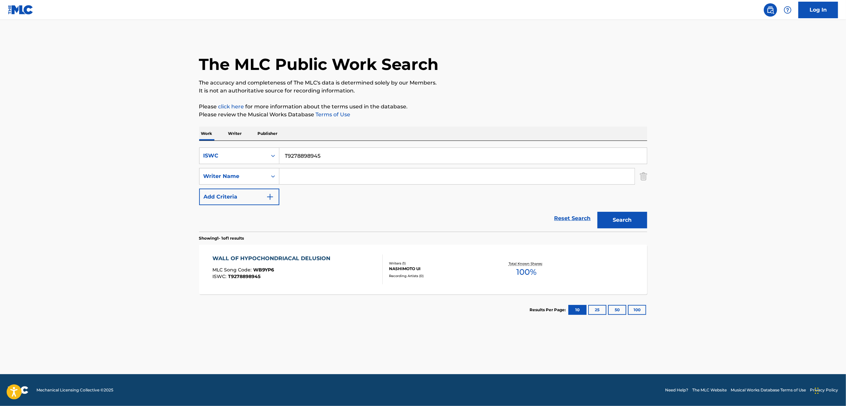
drag, startPoint x: 241, startPoint y: 131, endPoint x: 251, endPoint y: 135, distance: 10.8
click at [241, 131] on p "Writer" at bounding box center [235, 134] width 18 height 14
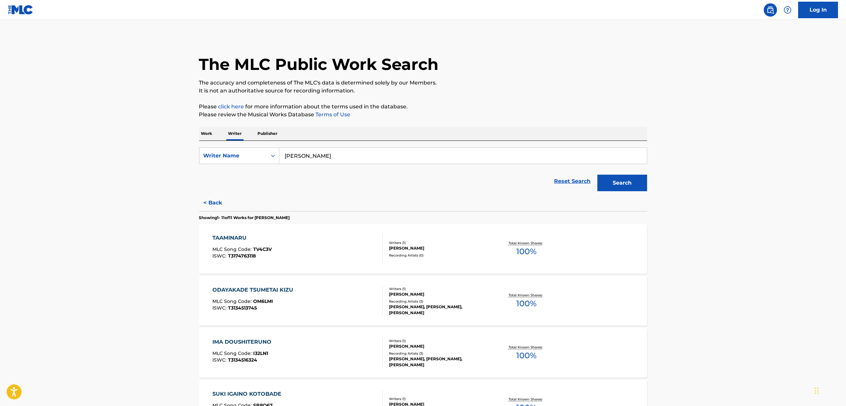
drag, startPoint x: 343, startPoint y: 160, endPoint x: 266, endPoint y: 168, distance: 77.9
click at [266, 168] on form "SearchWithCriteriaa38fcbc3-4a3b-40d7-b373-cc7ada024c76 Writer Name Mashiro Shir…" at bounding box center [423, 170] width 448 height 47
paste input "OONUMA PASERI"
click at [297, 155] on input "OONUMA PASERI" at bounding box center [462, 156] width 367 height 16
type input "OONUMA PASERI"
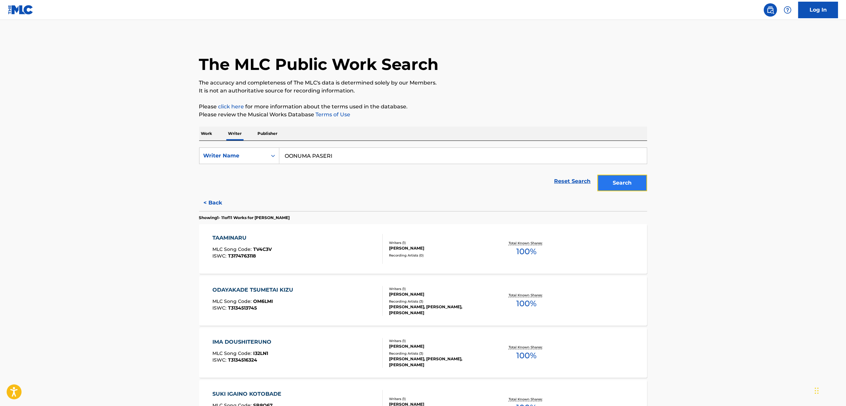
click at [616, 185] on button "Search" at bounding box center [622, 183] width 50 height 17
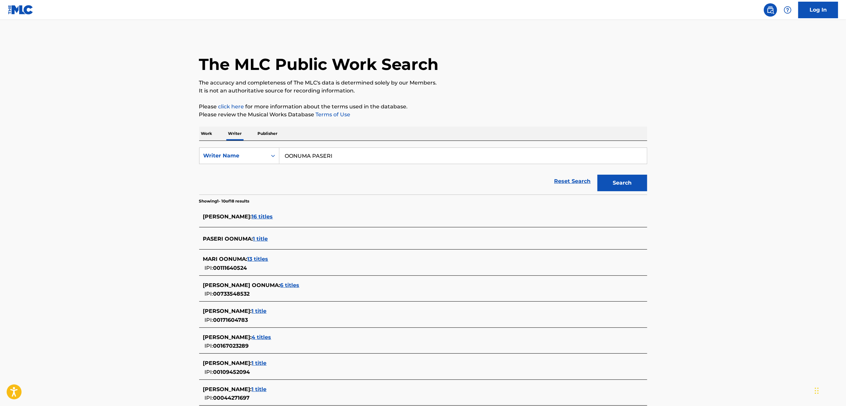
click at [207, 134] on p "Work" at bounding box center [206, 134] width 15 height 14
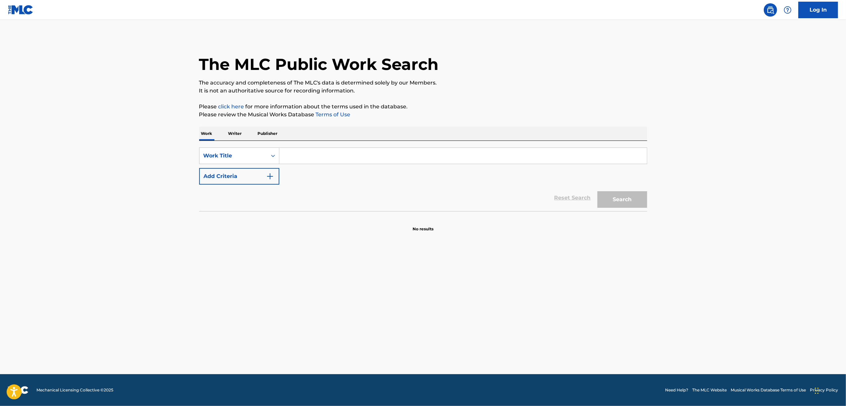
click at [242, 133] on p "Writer" at bounding box center [235, 134] width 18 height 14
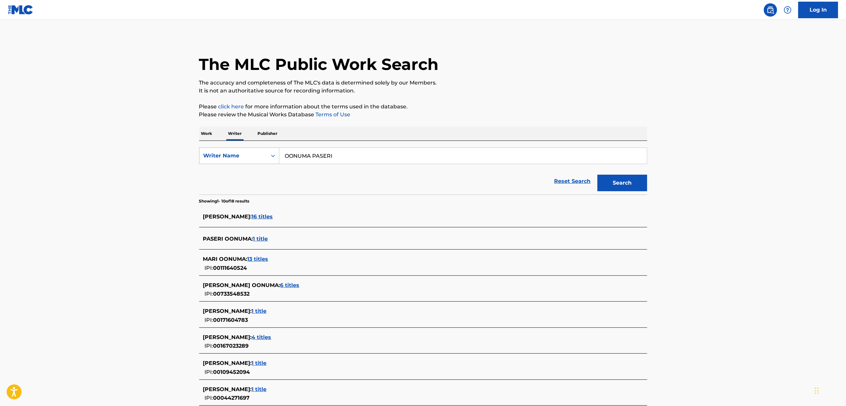
drag, startPoint x: 323, startPoint y: 158, endPoint x: 248, endPoint y: 154, distance: 74.6
click at [248, 154] on div "SearchWithCriteriaa38fcbc3-4a3b-40d7-b373-cc7ada024c76 Writer Name OONUMA PASERI" at bounding box center [423, 155] width 448 height 17
paste input "KOJIROO"
type input "KOJIROO"
click at [631, 182] on button "Search" at bounding box center [622, 183] width 50 height 17
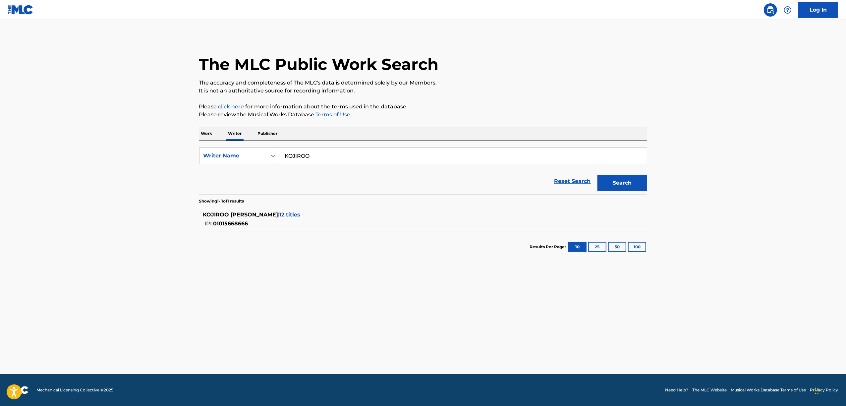
click at [207, 133] on p "Work" at bounding box center [206, 134] width 15 height 14
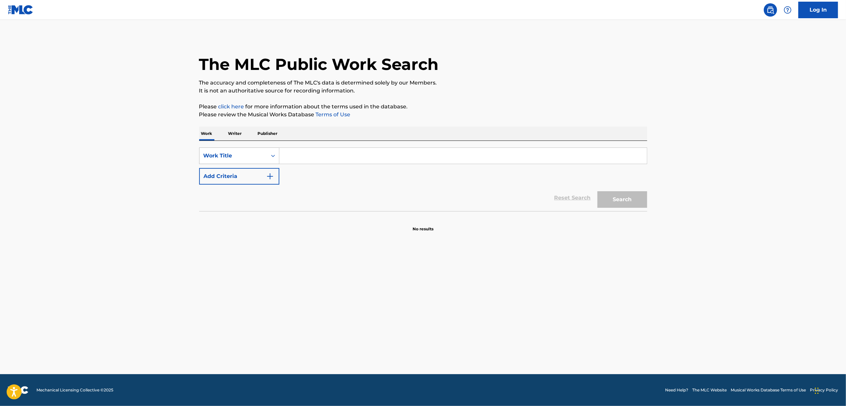
click at [270, 158] on icon "Search Form" at bounding box center [273, 155] width 7 height 7
click at [243, 186] on div "ISWC" at bounding box center [239, 189] width 80 height 17
click at [349, 150] on input "Search Form" at bounding box center [462, 156] width 367 height 16
paste input "T9269686386"
type input "T9269686386"
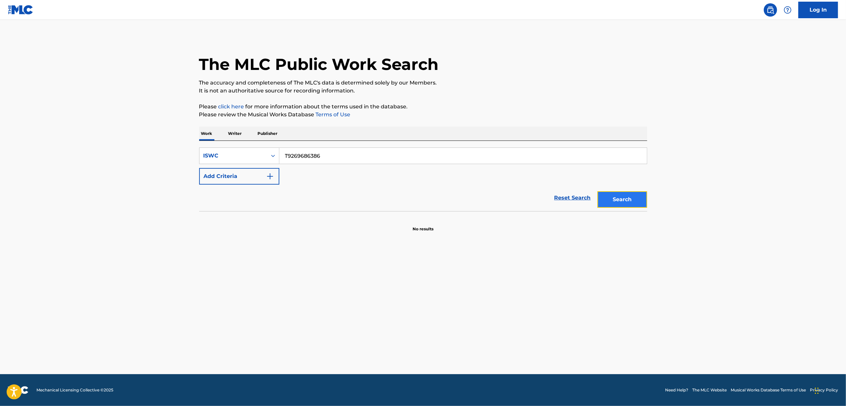
click at [627, 199] on button "Search" at bounding box center [622, 199] width 50 height 17
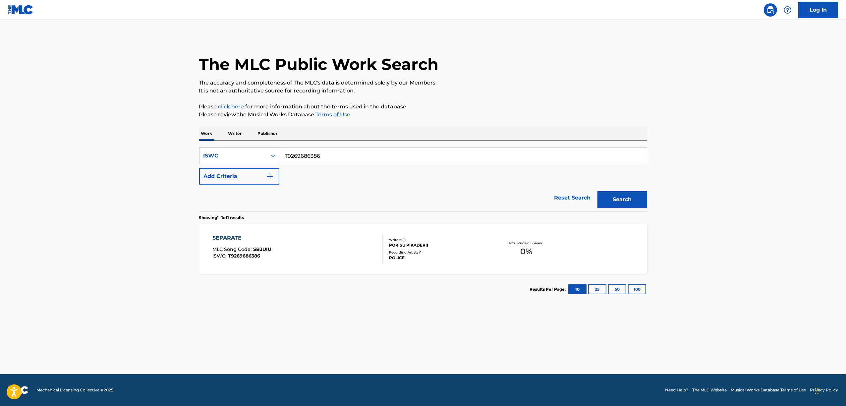
click at [223, 234] on div "SEPARATE" at bounding box center [241, 238] width 59 height 8
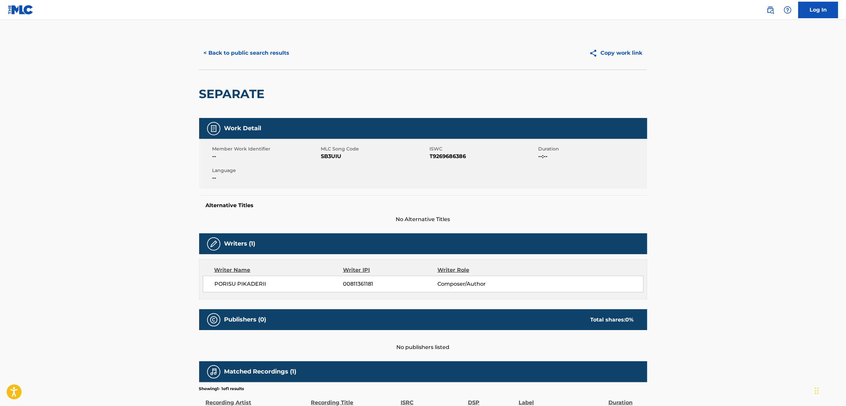
drag, startPoint x: 325, startPoint y: 154, endPoint x: 417, endPoint y: 161, distance: 92.3
click at [326, 155] on span "SB3UIU" at bounding box center [374, 156] width 107 height 8
click at [329, 159] on span "SB3UIU" at bounding box center [374, 156] width 107 height 8
click at [233, 47] on button "< Back to public search results" at bounding box center [246, 53] width 95 height 17
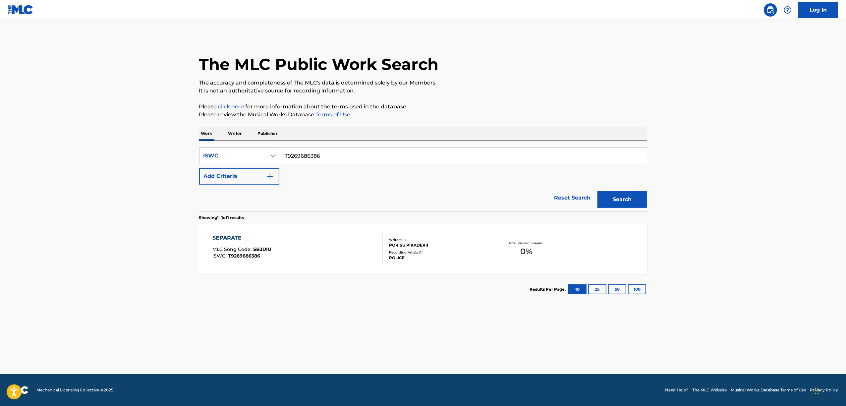
drag, startPoint x: 331, startPoint y: 158, endPoint x: 241, endPoint y: 161, distance: 89.8
click at [242, 161] on div "SearchWithCriteria78b0af6d-d0a6-4ea8-ad68-1026cd9540fe ISWC T9269686386" at bounding box center [423, 155] width 448 height 17
paste input "1020717422"
type input "T1020717422"
click at [639, 201] on button "Search" at bounding box center [622, 199] width 50 height 17
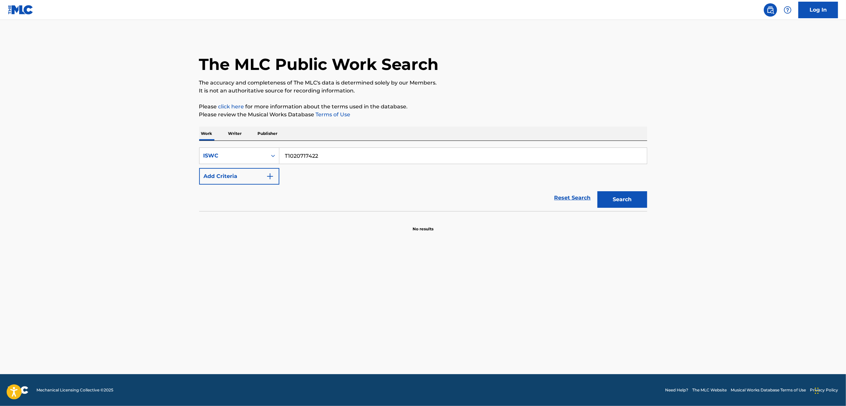
click at [231, 133] on p "Writer" at bounding box center [235, 134] width 18 height 14
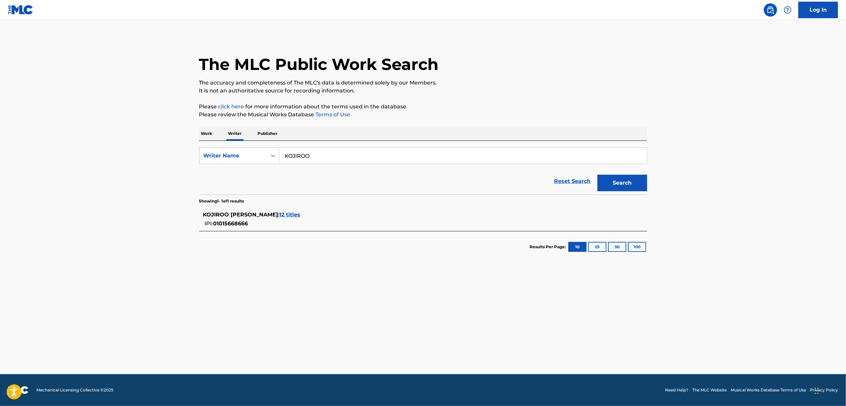
drag, startPoint x: 287, startPoint y: 160, endPoint x: 230, endPoint y: 166, distance: 57.7
click at [230, 166] on form "SearchWithCriteriaa38fcbc3-4a3b-40d7-b373-cc7ada024c76 Writer Name KOJIROO Rese…" at bounding box center [423, 170] width 448 height 47
paste input "SHINP"
click at [299, 154] on input "SHINP" at bounding box center [462, 156] width 367 height 16
type input "SHINP"
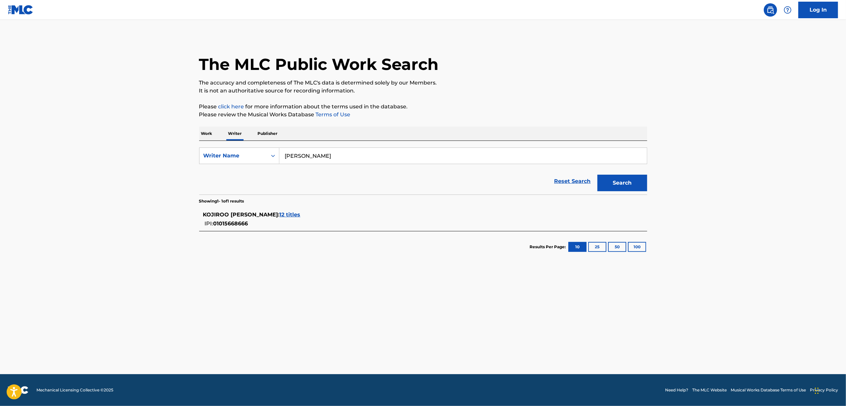
click at [597, 175] on button "Search" at bounding box center [622, 183] width 50 height 17
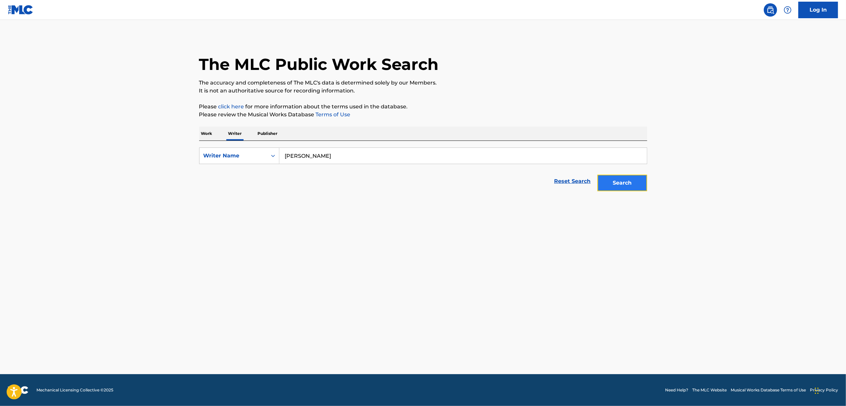
click at [635, 179] on button "Search" at bounding box center [622, 183] width 50 height 17
click at [205, 132] on p "Work" at bounding box center [206, 134] width 15 height 14
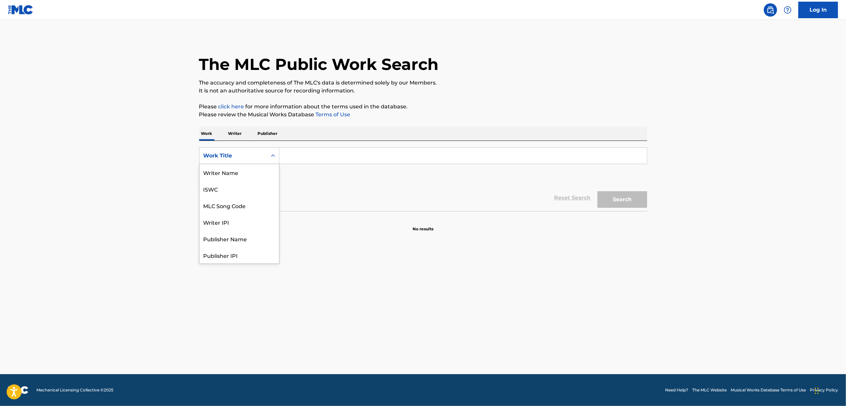
click at [275, 150] on div "Search Form" at bounding box center [273, 156] width 12 height 12
drag, startPoint x: 239, startPoint y: 184, endPoint x: 265, endPoint y: 172, distance: 29.1
click at [238, 184] on div "ISWC" at bounding box center [239, 189] width 80 height 17
click at [310, 160] on input "Search Form" at bounding box center [462, 156] width 367 height 16
paste input "T1020751588"
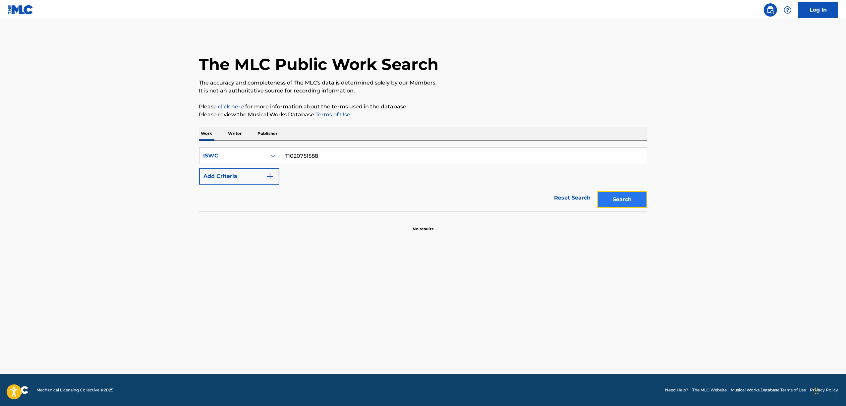
click at [623, 200] on button "Search" at bounding box center [622, 199] width 50 height 17
drag, startPoint x: 321, startPoint y: 155, endPoint x: 260, endPoint y: 162, distance: 61.0
click at [260, 162] on div "SearchWithCriteriaac3fab91-b5eb-41e5-8adc-4644b6662453 ISWC T1020751588" at bounding box center [423, 155] width 448 height 17
paste input "00870"
click at [619, 196] on button "Search" at bounding box center [622, 199] width 50 height 17
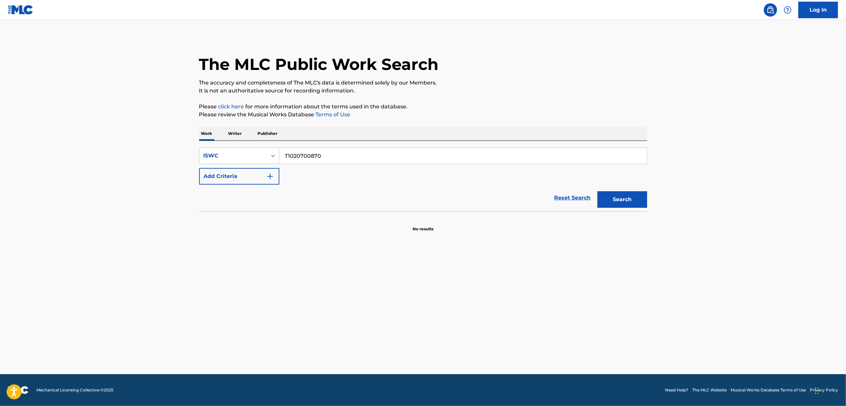
drag, startPoint x: 327, startPoint y: 160, endPoint x: 155, endPoint y: 202, distance: 177.4
click at [155, 202] on main "The MLC Public Work Search The accuracy and completeness of The MLC's data is d…" at bounding box center [423, 197] width 846 height 354
click at [318, 182] on div "SearchWithCriteriaac3fab91-b5eb-41e5-8adc-4644b6662453 ISWC T1020700870 Add Cri…" at bounding box center [423, 165] width 448 height 37
drag, startPoint x: 332, startPoint y: 153, endPoint x: 237, endPoint y: 165, distance: 95.5
click at [237, 165] on div "SearchWithCriteriaac3fab91-b5eb-41e5-8adc-4644b6662453 ISWC T1020700870 Add Cri…" at bounding box center [423, 165] width 448 height 37
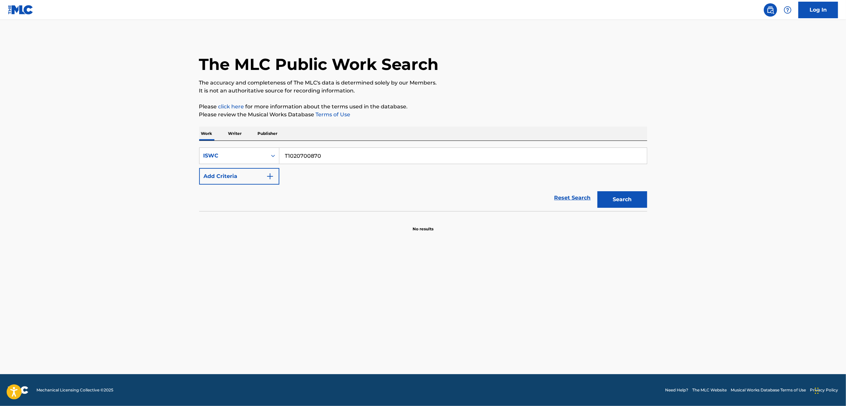
paste input "9269733564"
type input "T9269733564"
click at [631, 198] on button "Search" at bounding box center [622, 199] width 50 height 17
click at [238, 130] on p "Writer" at bounding box center [235, 134] width 18 height 14
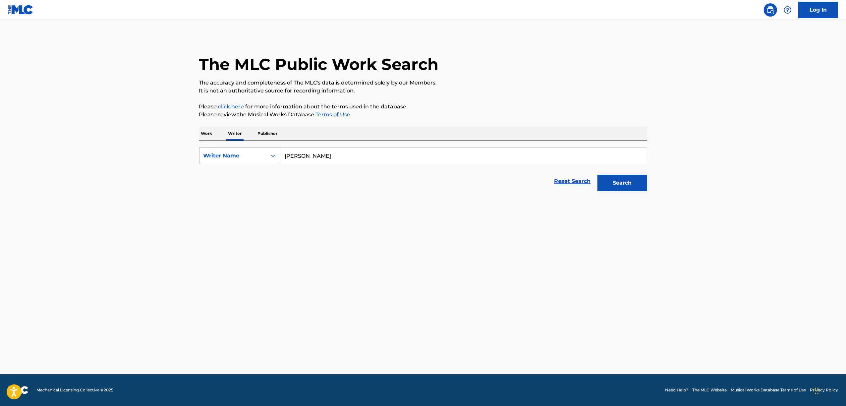
drag, startPoint x: 292, startPoint y: 159, endPoint x: 262, endPoint y: 161, distance: 29.5
click at [264, 161] on div "SearchWithCriteriaa38fcbc3-4a3b-40d7-b373-cc7ada024c76 Writer Name SHINP" at bounding box center [423, 155] width 448 height 17
paste input "Buzzg"
type input "Buzzg"
click at [617, 182] on button "Search" at bounding box center [622, 183] width 50 height 17
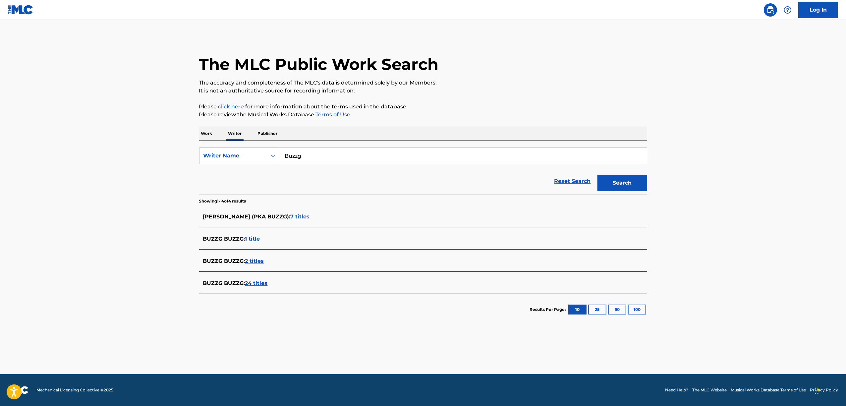
click at [260, 282] on span "24 titles" at bounding box center [256, 283] width 23 height 6
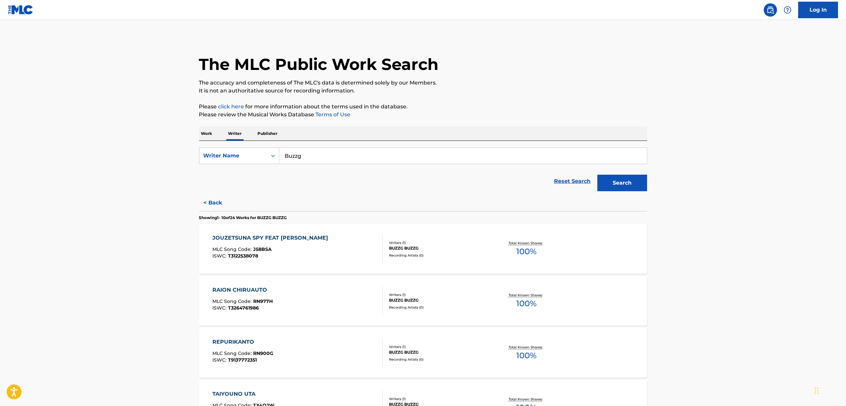
click at [212, 136] on div "Work Writer Publisher" at bounding box center [423, 134] width 448 height 14
click at [201, 132] on p "Work" at bounding box center [206, 134] width 15 height 14
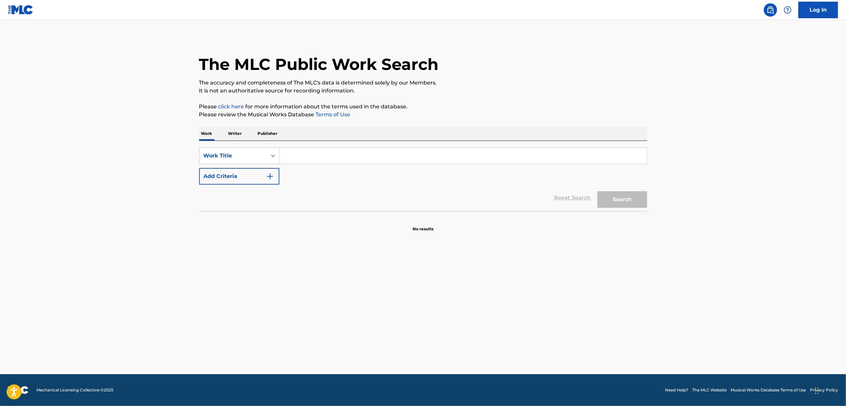
click at [279, 156] on input "Search Form" at bounding box center [462, 156] width 367 height 16
click at [273, 155] on icon "Search Form" at bounding box center [273, 155] width 4 height 2
click at [239, 187] on div "ISWC" at bounding box center [239, 189] width 80 height 17
click at [315, 156] on input "Search Form" at bounding box center [462, 156] width 367 height 16
paste input "T3025527140"
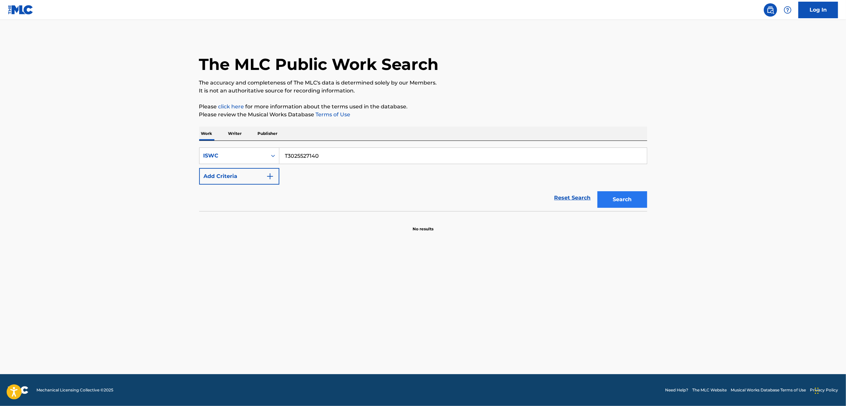
type input "T3025527140"
click at [632, 200] on button "Search" at bounding box center [622, 199] width 50 height 17
click at [274, 160] on div "Search Form" at bounding box center [273, 156] width 12 height 12
click at [239, 175] on div "Work Title" at bounding box center [239, 172] width 80 height 17
click at [301, 159] on input "Search Form" at bounding box center [462, 156] width 367 height 16
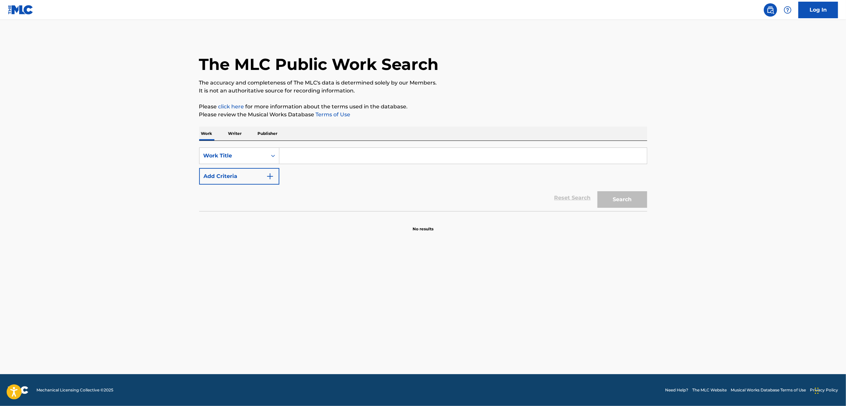
paste input "ARUKAIKKU SUMAIRU"
type input "ARUKAIKKU SUMAIRU"
click at [631, 196] on button "Search" at bounding box center [622, 199] width 50 height 17
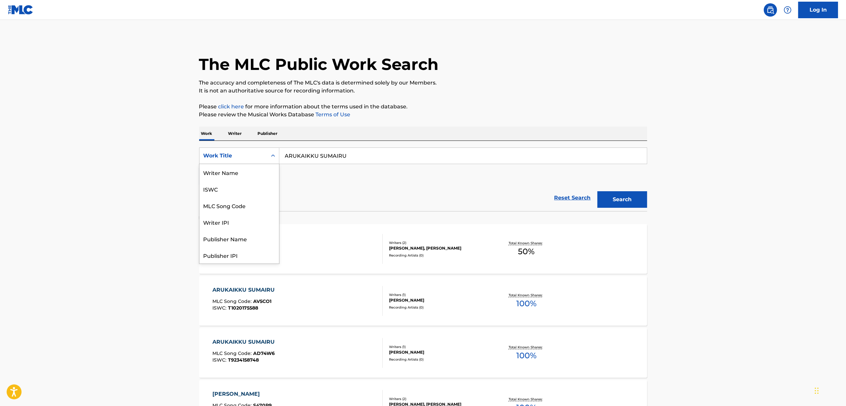
click at [275, 159] on div "Search Form" at bounding box center [273, 156] width 12 height 12
click at [239, 194] on div "ISWC" at bounding box center [239, 189] width 80 height 17
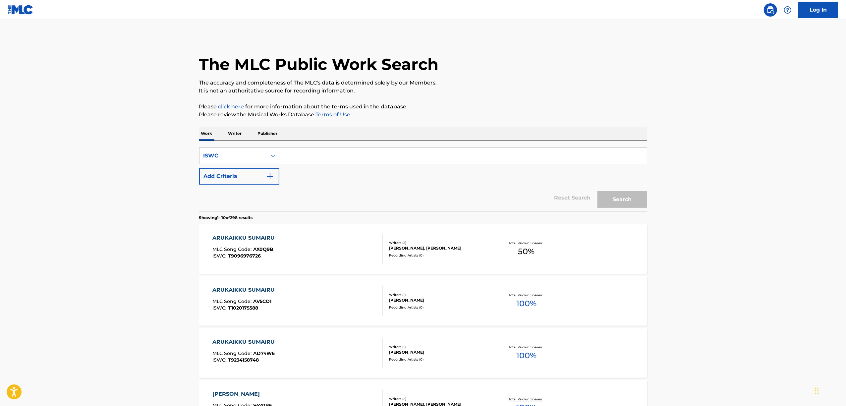
click at [321, 154] on input "Search Form" at bounding box center [462, 156] width 367 height 16
paste input "T9269684619"
type input "T9269684619"
click at [613, 203] on button "Search" at bounding box center [622, 199] width 50 height 17
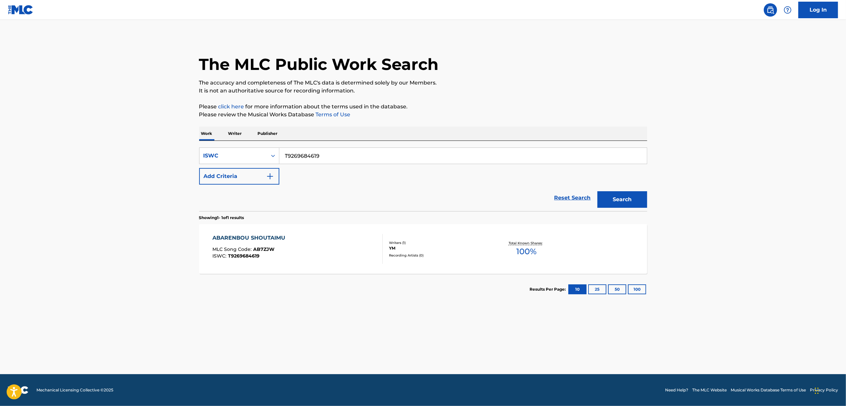
click at [232, 240] on div "ABARENBOU SHOUTAIMU" at bounding box center [250, 238] width 76 height 8
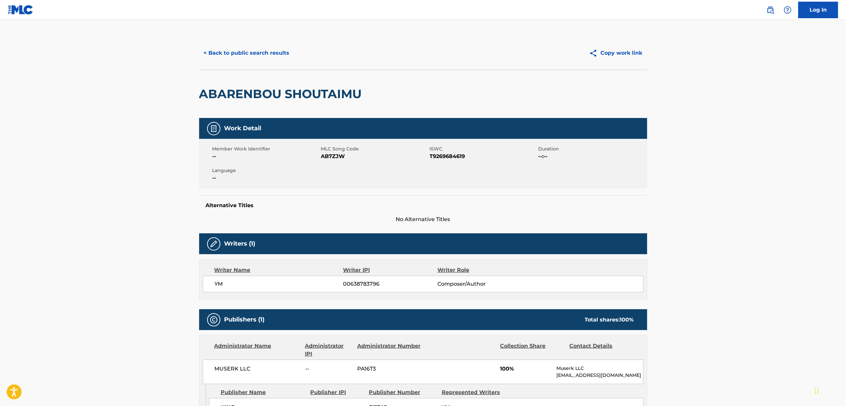
click at [329, 151] on span "MLC Song Code" at bounding box center [374, 148] width 107 height 7
click at [338, 158] on span "AB7ZJW" at bounding box center [374, 156] width 107 height 8
click at [228, 52] on button "< Back to public search results" at bounding box center [246, 53] width 95 height 17
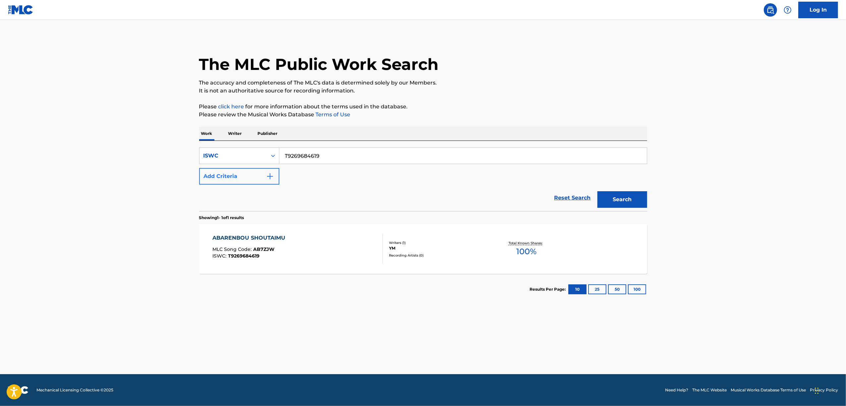
drag, startPoint x: 329, startPoint y: 154, endPoint x: 265, endPoint y: 168, distance: 65.4
click at [266, 168] on div "SearchWithCriteria01053f2a-8772-419b-b6a6-7f6ffcaca251 ISWC T9269684619 Add Cri…" at bounding box center [423, 165] width 448 height 37
paste input "482"
type input "T9269684482"
click at [617, 203] on button "Search" at bounding box center [622, 199] width 50 height 17
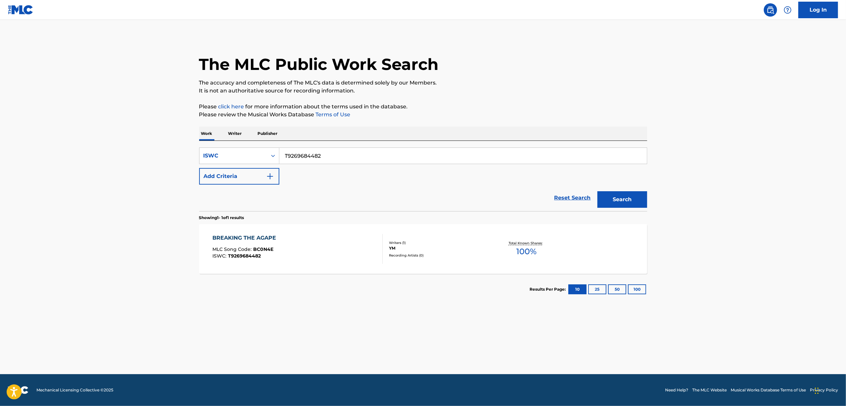
click at [243, 237] on div "BREAKING THE AGAPE" at bounding box center [245, 238] width 67 height 8
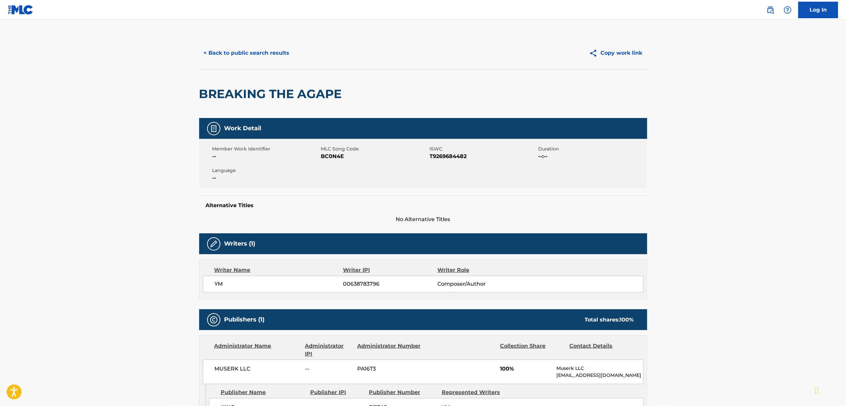
click at [437, 159] on span "T9269684482" at bounding box center [483, 156] width 107 height 8
click at [332, 158] on span "BC0N4E" at bounding box center [374, 156] width 107 height 8
click at [241, 52] on button "< Back to public search results" at bounding box center [246, 53] width 95 height 17
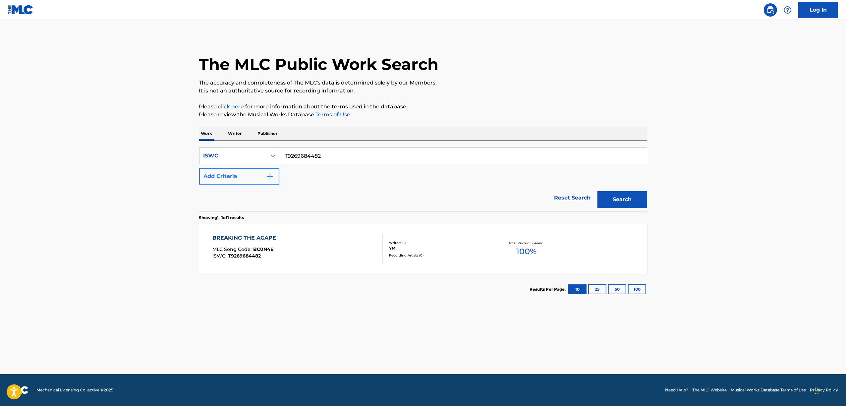
drag, startPoint x: 285, startPoint y: 162, endPoint x: 251, endPoint y: 168, distance: 34.7
click at [255, 168] on div "SearchWithCriteria01053f2a-8772-419b-b6a6-7f6ffcaca251 ISWC T9269684482 Add Cri…" at bounding box center [423, 165] width 448 height 37
paste input "754087"
type input "T9269754087"
click at [617, 200] on button "Search" at bounding box center [622, 199] width 50 height 17
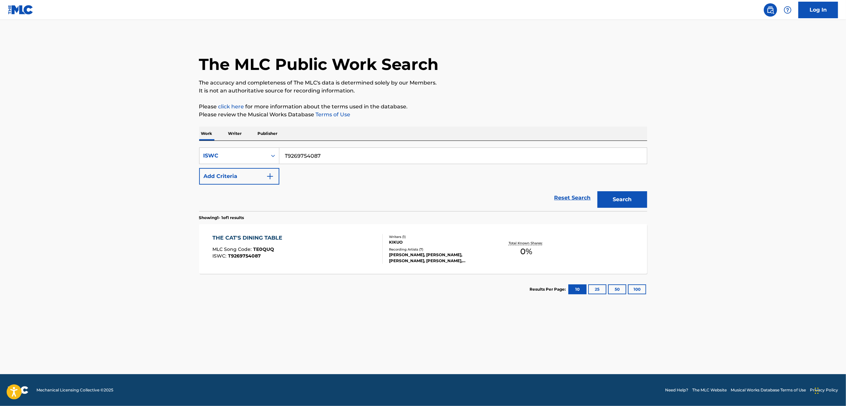
click at [251, 235] on div "THE CAT'S DINING TABLE" at bounding box center [248, 238] width 73 height 8
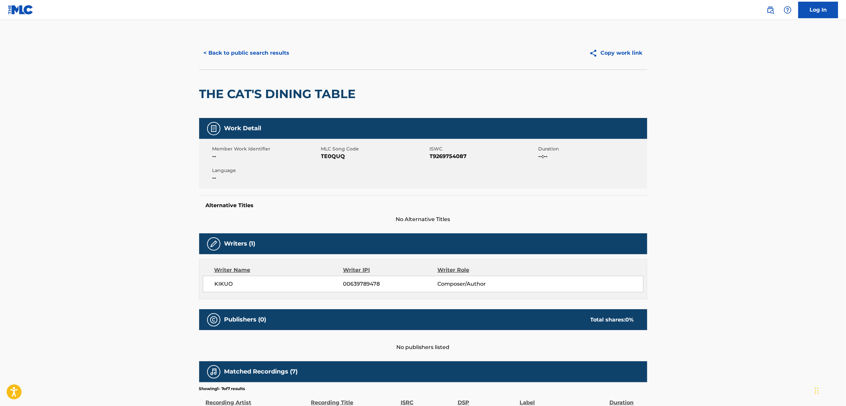
click at [332, 157] on span "TE0QUQ" at bounding box center [374, 156] width 107 height 8
click at [285, 52] on button "< Back to public search results" at bounding box center [246, 53] width 95 height 17
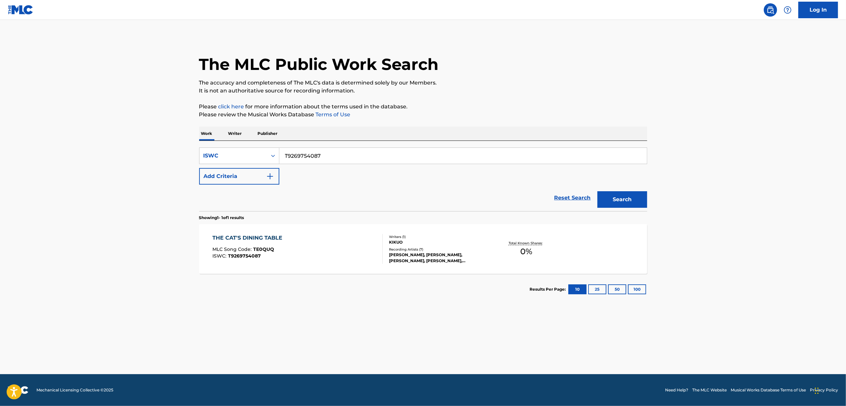
click at [241, 135] on p "Writer" at bounding box center [235, 134] width 18 height 14
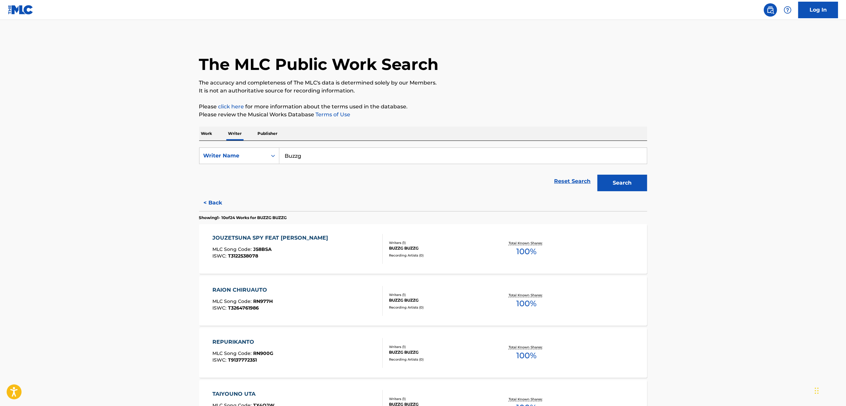
drag, startPoint x: 252, startPoint y: 166, endPoint x: 205, endPoint y: 172, distance: 47.1
click at [206, 172] on form "SearchWithCriteriaa38fcbc3-4a3b-40d7-b373-cc7ada024c76 Writer Name Buzzg Reset …" at bounding box center [423, 170] width 448 height 47
paste input "MONACA FACTORY"
click at [299, 154] on input "MONACA FACTORY" at bounding box center [462, 156] width 367 height 16
type input "MONACA FACTORY"
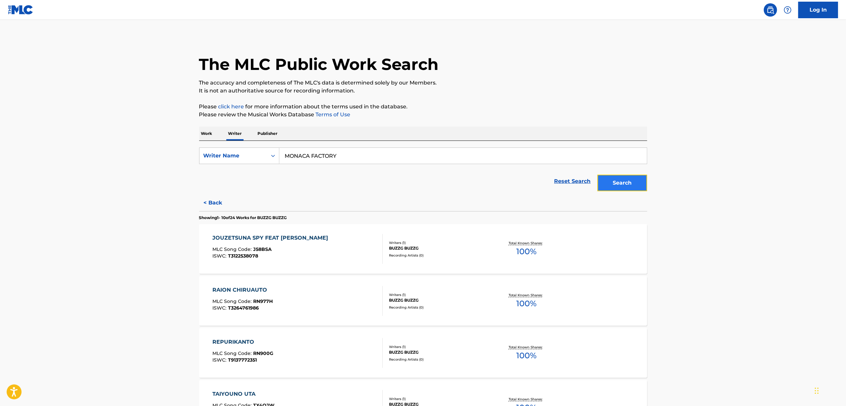
click at [631, 183] on button "Search" at bounding box center [622, 183] width 50 height 17
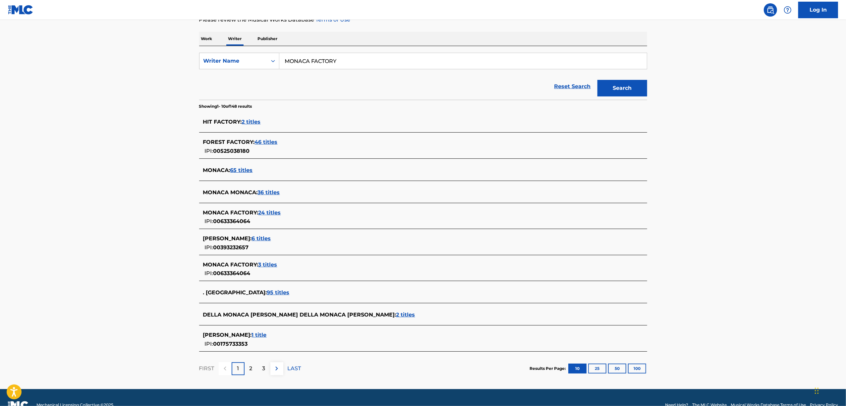
scroll to position [110, 0]
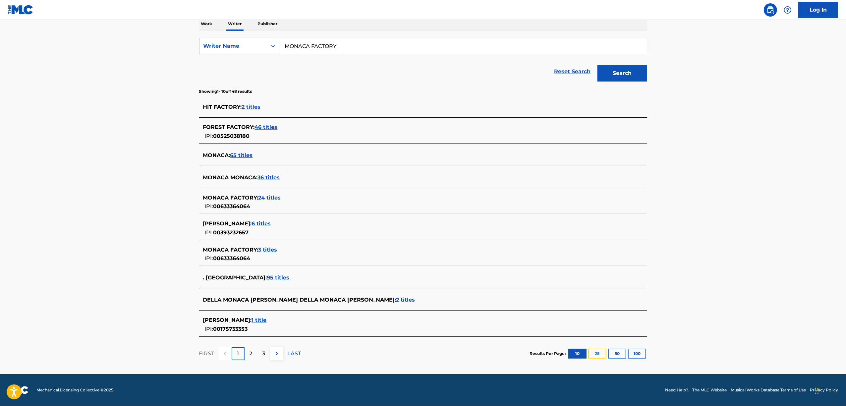
click at [595, 354] on button "25" at bounding box center [597, 354] width 18 height 10
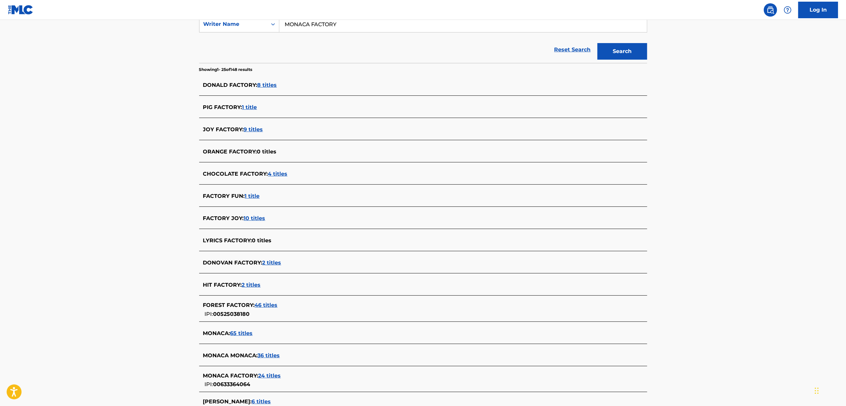
scroll to position [133, 0]
click at [268, 375] on span "24 titles" at bounding box center [269, 374] width 23 height 6
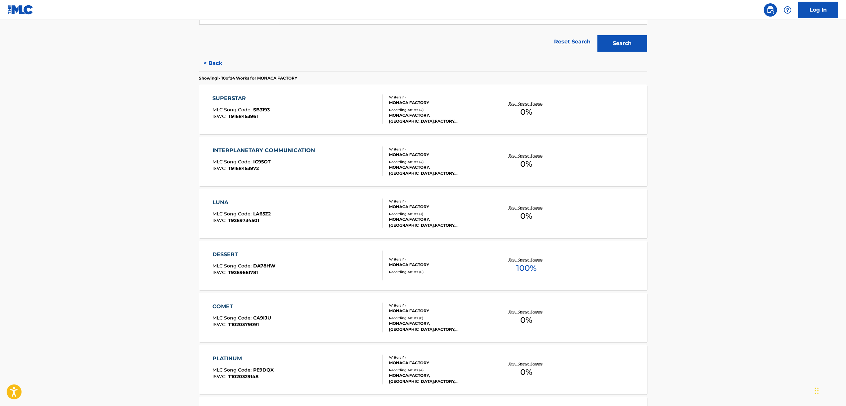
scroll to position [405, 0]
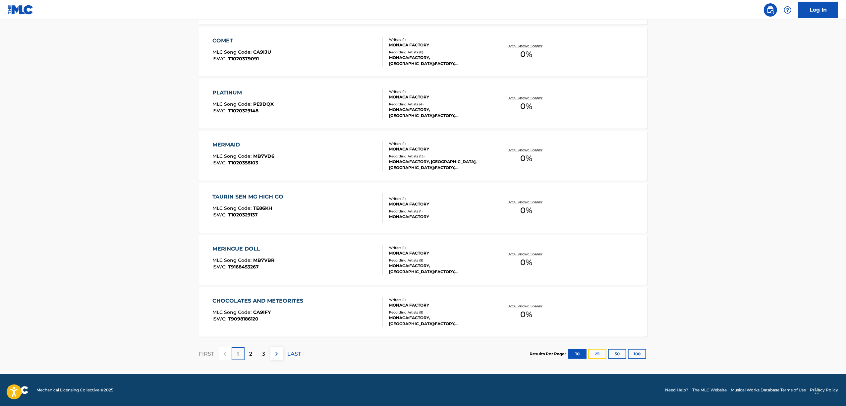
click at [595, 357] on button "25" at bounding box center [597, 354] width 18 height 10
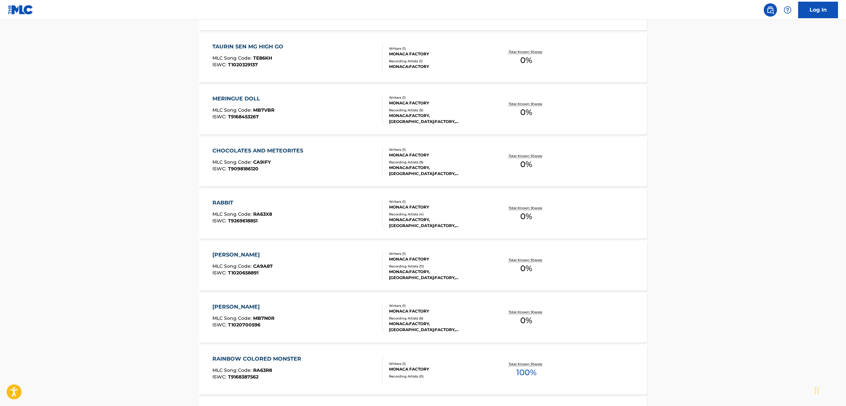
click at [219, 204] on div "RABBIT" at bounding box center [242, 203] width 60 height 8
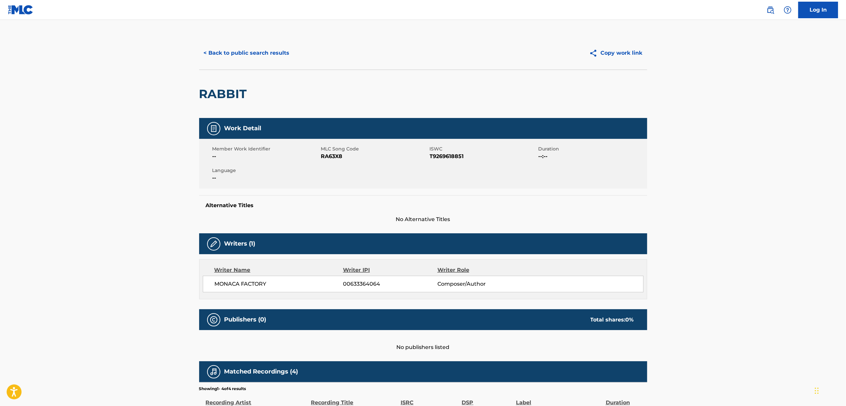
click at [328, 156] on span "RA63X8" at bounding box center [374, 156] width 107 height 8
click at [234, 50] on button "< Back to public search results" at bounding box center [246, 53] width 95 height 17
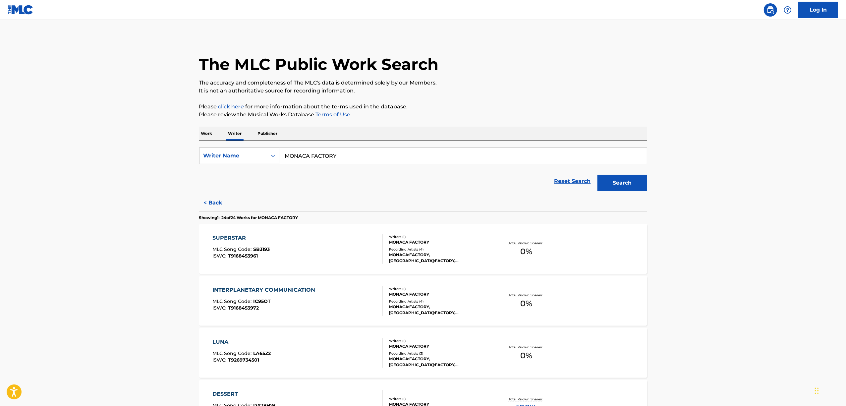
drag, startPoint x: 350, startPoint y: 155, endPoint x: 142, endPoint y: 191, distance: 211.8
paste input "ORYO"
click at [297, 155] on input "ORYO" at bounding box center [462, 156] width 367 height 16
type input "ORYO"
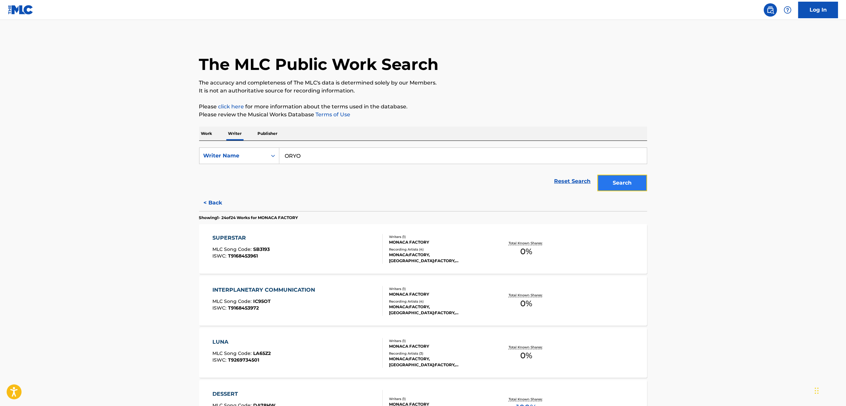
click at [604, 184] on button "Search" at bounding box center [622, 183] width 50 height 17
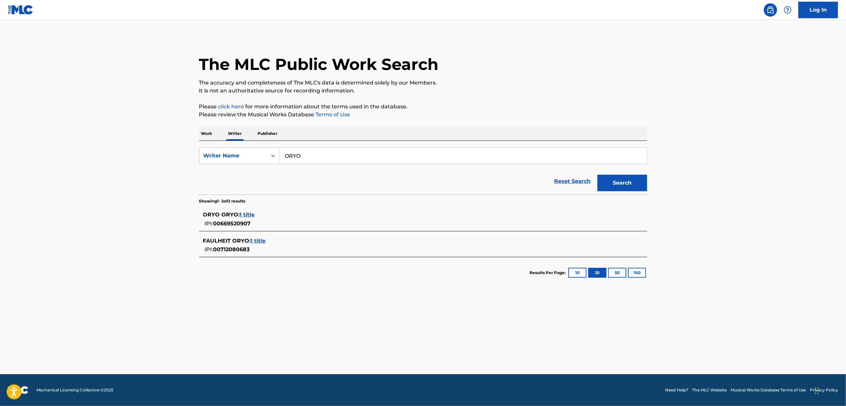
click at [246, 211] on div "ORYO ORYO : 1 title" at bounding box center [414, 215] width 423 height 8
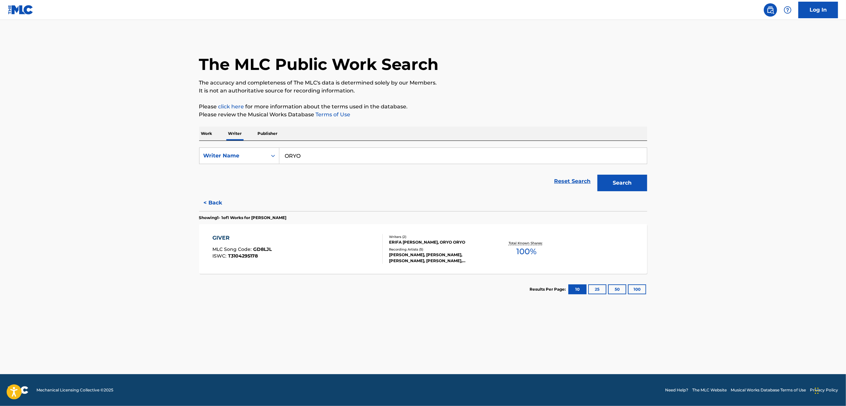
click at [232, 252] on span "MLC Song Code :" at bounding box center [232, 249] width 41 height 6
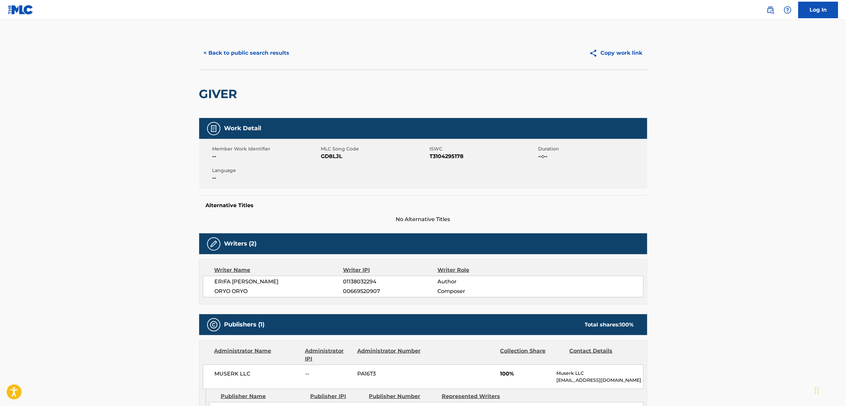
click at [438, 160] on span "T3104295178" at bounding box center [483, 156] width 107 height 8
click at [253, 54] on button "< Back to public search results" at bounding box center [246, 53] width 95 height 17
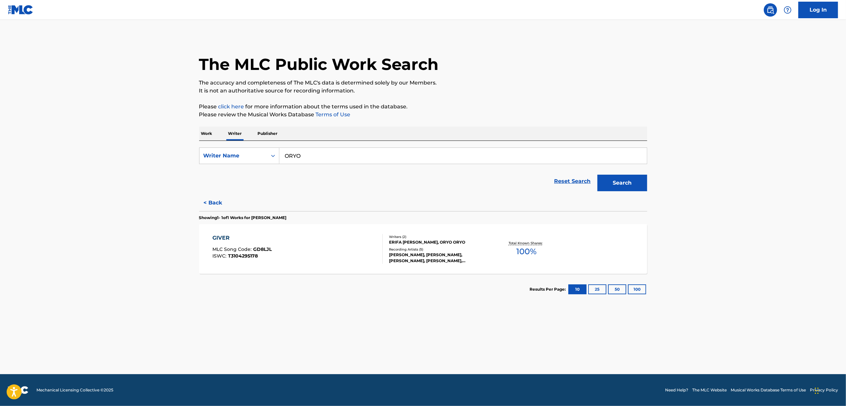
drag, startPoint x: 238, startPoint y: 172, endPoint x: 232, endPoint y: 171, distance: 5.4
click at [232, 171] on form "SearchWithCriteriaa38fcbc3-4a3b-40d7-b373-cc7ada024c76 Writer Name ORYO Reset S…" at bounding box center [423, 170] width 448 height 47
paste input "SHIIKUN"
click at [619, 179] on button "Search" at bounding box center [622, 183] width 50 height 17
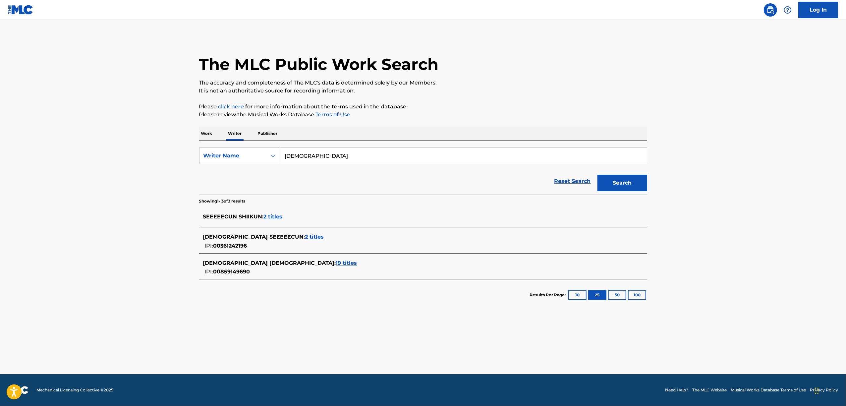
click at [336, 261] on span "19 titles" at bounding box center [346, 263] width 21 height 6
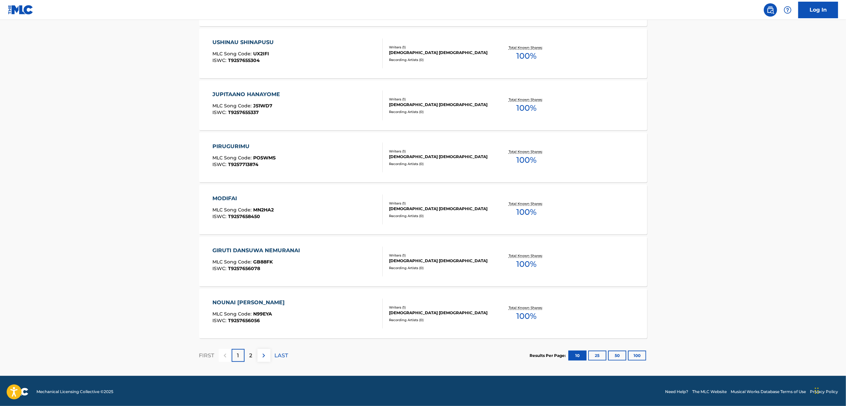
scroll to position [405, 0]
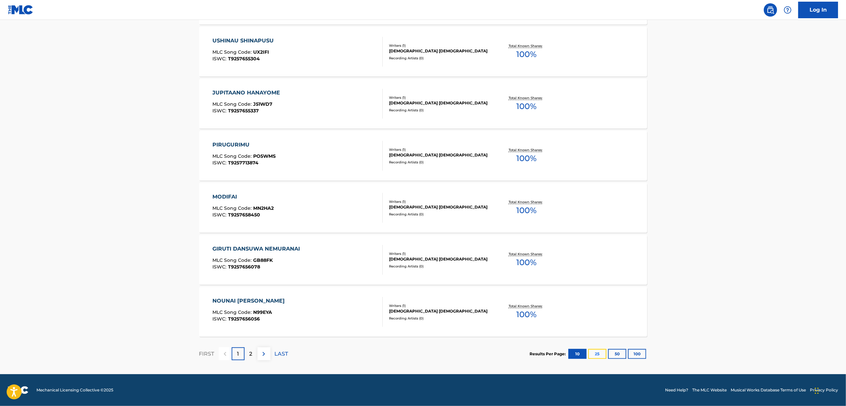
click at [597, 354] on button "25" at bounding box center [597, 354] width 18 height 10
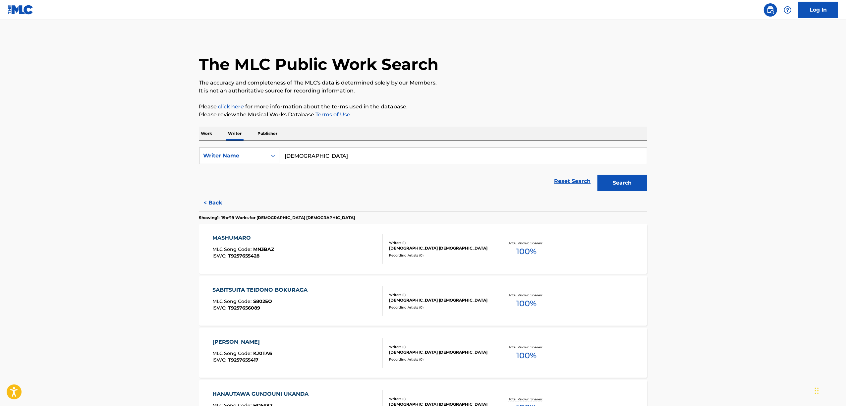
drag, startPoint x: 335, startPoint y: 156, endPoint x: 223, endPoint y: 173, distance: 113.2
click at [223, 172] on form "SearchWithCriteriaa38fcbc3-4a3b-40d7-b373-cc7ada024c76 Writer Name SHIIKUN Rese…" at bounding box center [423, 170] width 448 height 47
drag, startPoint x: 312, startPoint y: 169, endPoint x: 311, endPoint y: 164, distance: 4.7
click at [312, 166] on form "SearchWithCriteriaa38fcbc3-4a3b-40d7-b373-cc7ada024c76 Writer Name SHIIKUN Rese…" at bounding box center [423, 170] width 448 height 47
drag, startPoint x: 311, startPoint y: 153, endPoint x: 260, endPoint y: 154, distance: 51.4
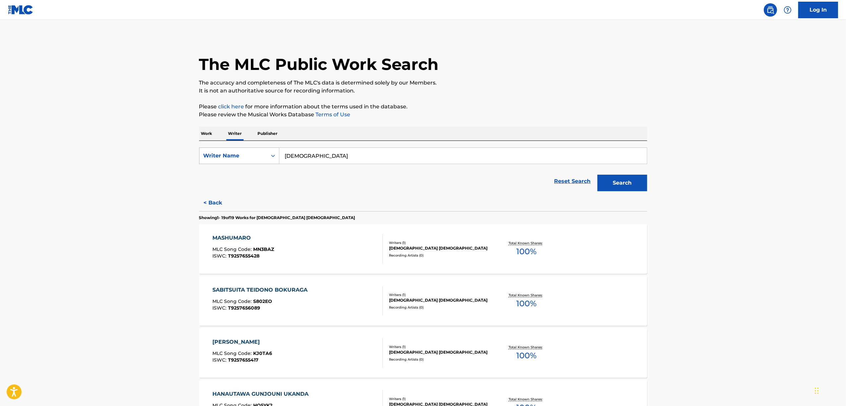
click at [260, 154] on div "SearchWithCriteriaa38fcbc3-4a3b-40d7-b373-cc7ada024c76 Writer Name SHIIKUN" at bounding box center [423, 155] width 448 height 17
paste input "KOGANEMUSHI"
click at [613, 188] on button "Search" at bounding box center [622, 183] width 50 height 17
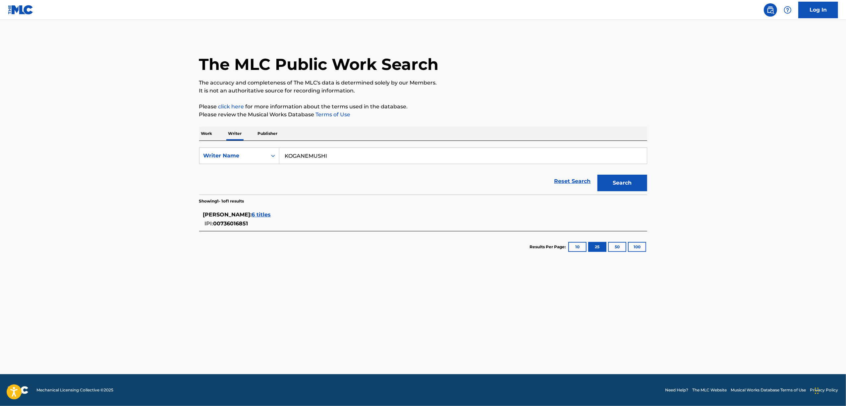
click at [271, 212] on span "6 titles" at bounding box center [261, 214] width 19 height 6
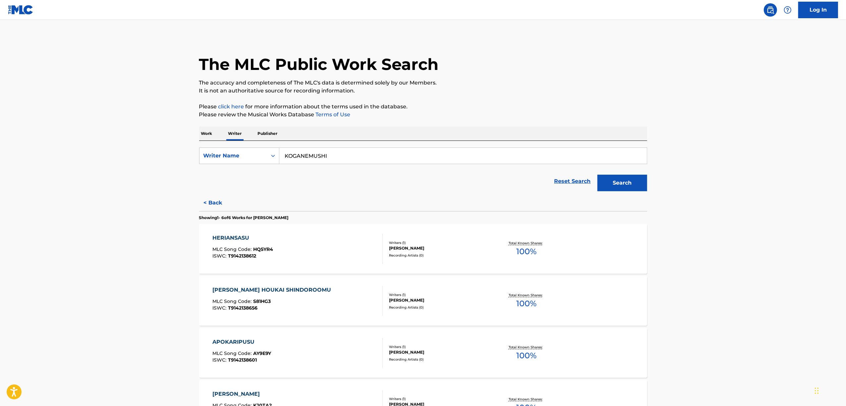
drag, startPoint x: 354, startPoint y: 154, endPoint x: 191, endPoint y: 181, distance: 164.9
click at [192, 181] on div "The MLC Public Work Search The accuracy and completeness of The MLC's data is d…" at bounding box center [423, 300] width 464 height 528
paste input "UMOO TSUKAMU YOUNA HANA"
type input "KUMOO TSUKAMU YOUNA HANASHI"
click at [369, 166] on form "SearchWithCriteriaa38fcbc3-4a3b-40d7-b373-cc7ada024c76 Writer Name KUMOO TSUKAM…" at bounding box center [423, 170] width 448 height 47
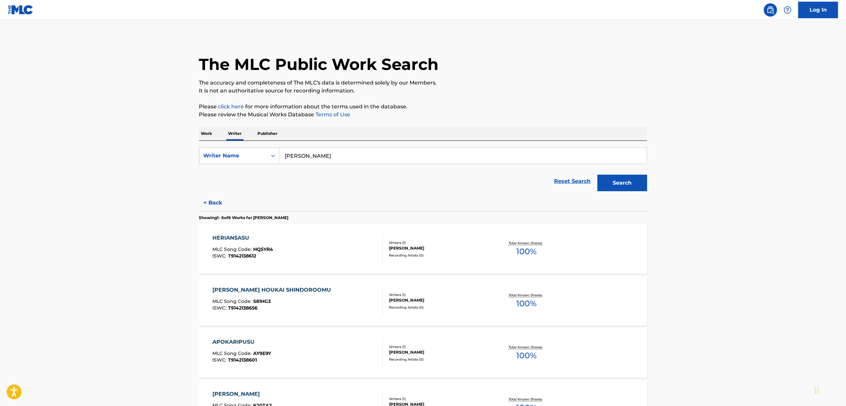
click at [386, 158] on input "KUMOO TSUKAMU YOUNA HANASHI" at bounding box center [462, 156] width 367 height 16
click at [357, 157] on input "KUMOO TSUKAMU YOUNA HANASHI" at bounding box center [462, 156] width 367 height 16
click at [268, 156] on div "Search Form" at bounding box center [273, 156] width 12 height 12
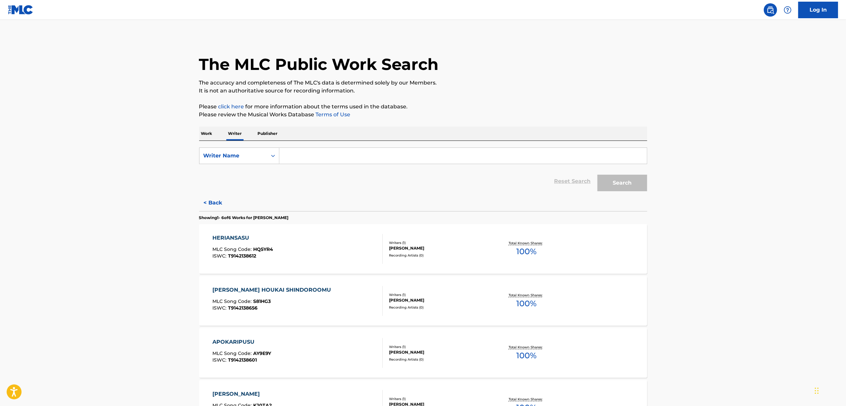
click at [205, 132] on p "Work" at bounding box center [206, 134] width 15 height 14
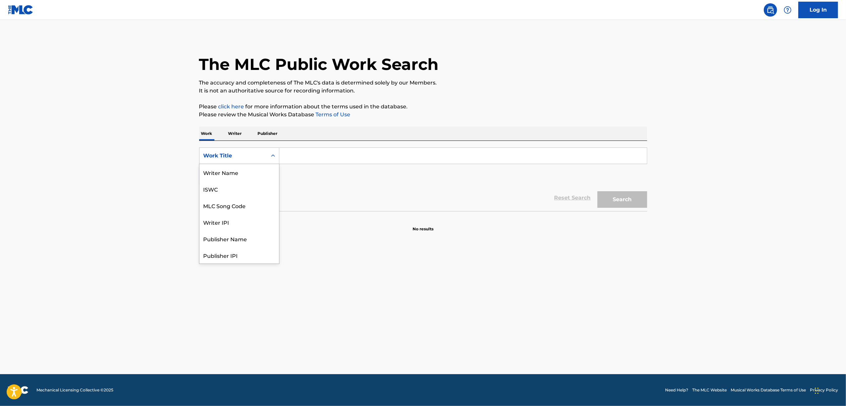
click at [268, 155] on div "Search Form" at bounding box center [273, 156] width 12 height 12
click at [224, 189] on div "ISWC" at bounding box center [239, 189] width 80 height 17
click at [319, 164] on div "Search Form" at bounding box center [463, 155] width 368 height 17
click at [319, 160] on input "Search Form" at bounding box center [462, 156] width 367 height 16
paste input "T3328885974"
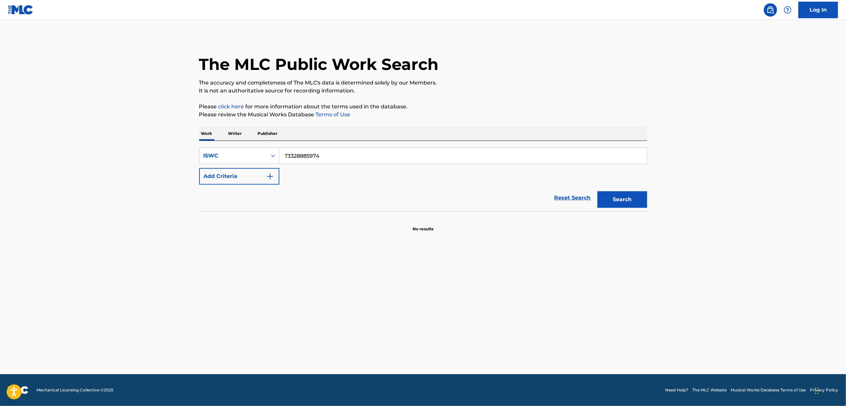
type input "T3328885974"
click at [631, 208] on div "Search" at bounding box center [620, 198] width 53 height 27
click at [635, 188] on div "Search" at bounding box center [620, 198] width 53 height 27
drag, startPoint x: 635, startPoint y: 199, endPoint x: 632, endPoint y: 211, distance: 11.9
click at [635, 199] on button "Search" at bounding box center [622, 199] width 50 height 17
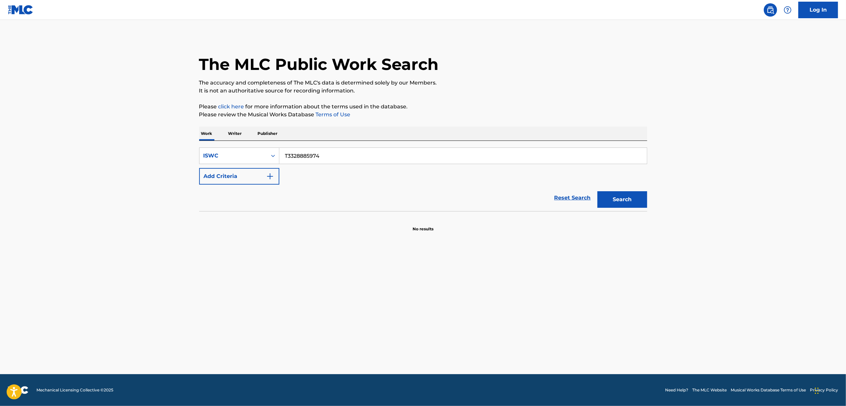
click at [279, 153] on input "T3328885974" at bounding box center [462, 156] width 367 height 16
drag, startPoint x: 269, startPoint y: 155, endPoint x: 268, endPoint y: 195, distance: 39.4
click at [268, 156] on div "Search Form" at bounding box center [273, 156] width 12 height 12
click at [244, 177] on div "Work Title" at bounding box center [239, 172] width 80 height 17
click at [301, 161] on input "Search Form" at bounding box center [462, 156] width 367 height 16
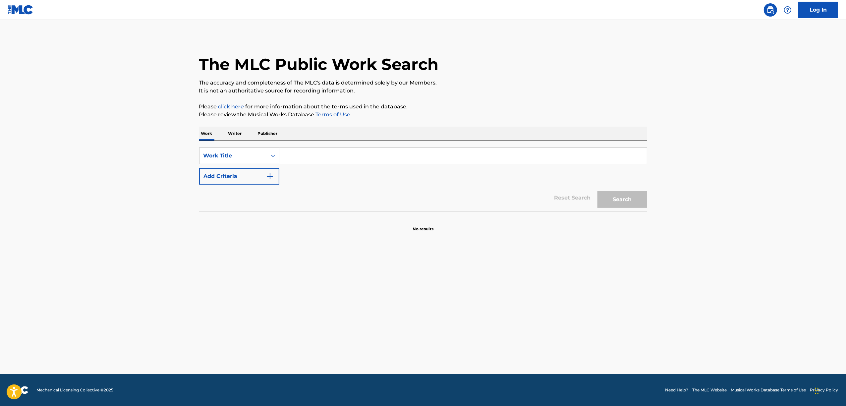
paste input "YUMETO HAZAKURA"
click at [631, 203] on button "Search" at bounding box center [622, 199] width 50 height 17
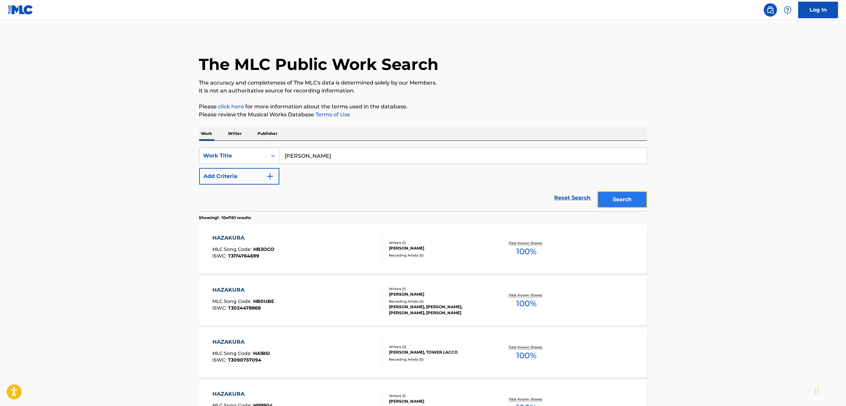
click at [622, 201] on button "Search" at bounding box center [622, 199] width 50 height 17
drag, startPoint x: 363, startPoint y: 148, endPoint x: 174, endPoint y: 171, distance: 191.2
click at [174, 171] on main "The MLC Public Work Search The accuracy and completeness of The MLC's data is d…" at bounding box center [423, 399] width 846 height 759
paste input "夢と葉桜"
type input "夢と葉桜"
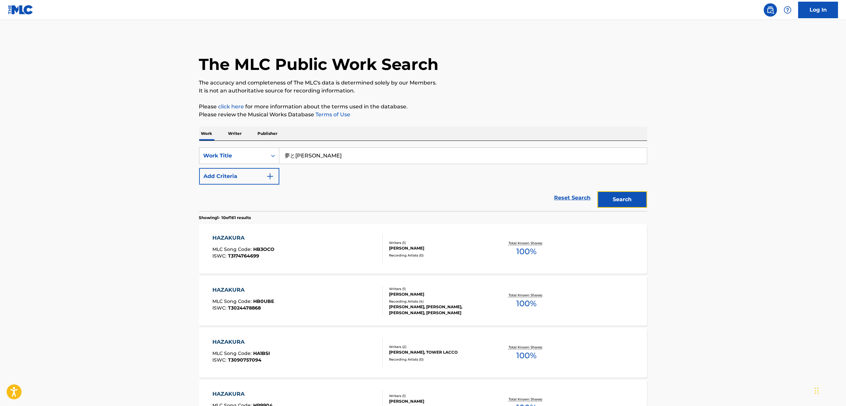
click at [625, 200] on button "Search" at bounding box center [622, 199] width 50 height 17
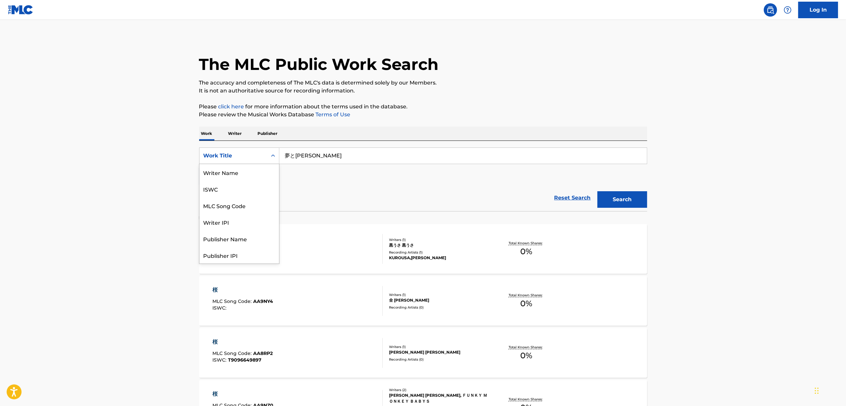
drag, startPoint x: 259, startPoint y: 156, endPoint x: 276, endPoint y: 156, distance: 16.6
click at [260, 157] on div "Work Title" at bounding box center [233, 156] width 60 height 8
click at [239, 176] on div "Writer Name" at bounding box center [239, 172] width 80 height 17
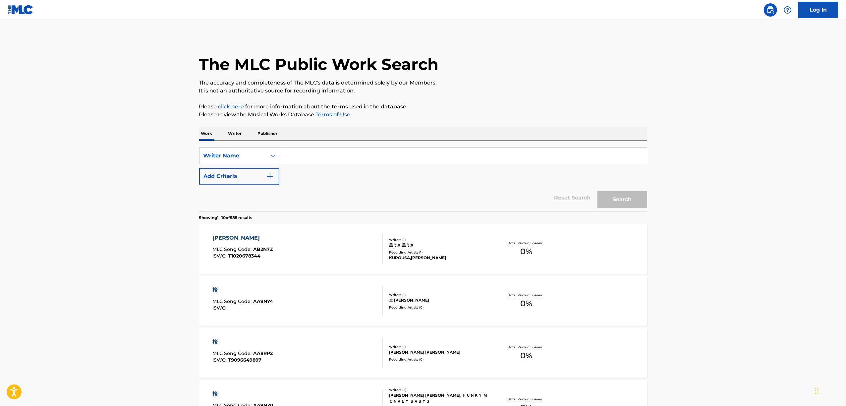
click at [317, 154] on input "Search Form" at bounding box center [462, 156] width 367 height 16
paste input "T9243904236"
type input "T9243904236"
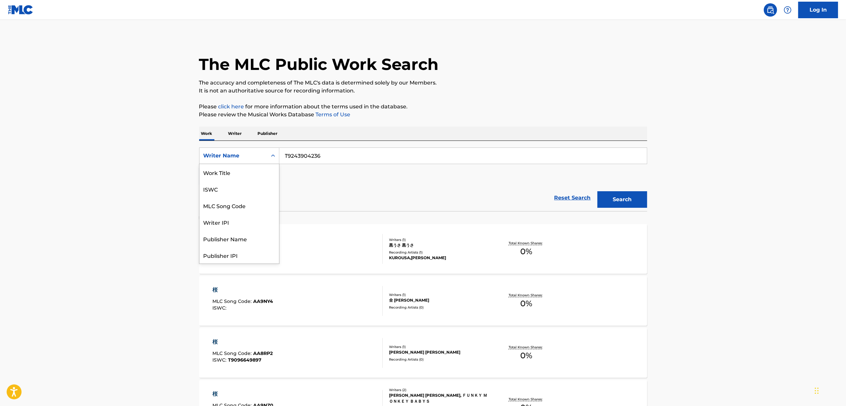
click at [272, 157] on icon "Search Form" at bounding box center [273, 155] width 7 height 7
click at [227, 188] on div "ISWC" at bounding box center [239, 189] width 80 height 17
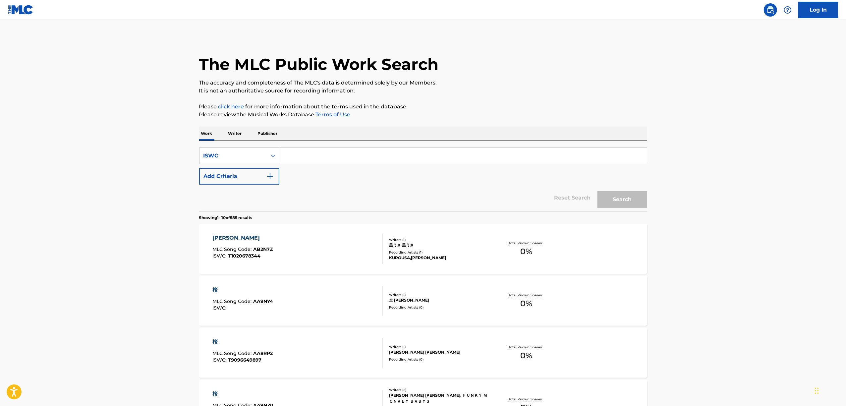
click at [309, 151] on input "Search Form" at bounding box center [462, 156] width 367 height 16
paste input "T9243904236"
type input "T9243904236"
click at [630, 203] on button "Search" at bounding box center [622, 199] width 50 height 17
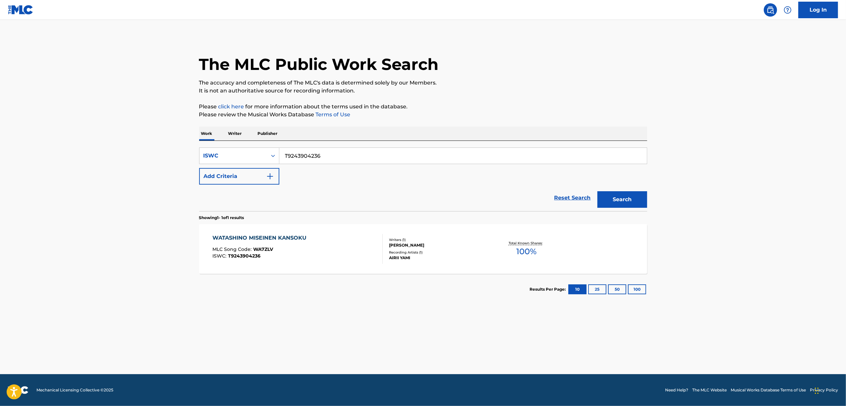
click at [243, 236] on div "WATASHINO MISEINEN KANSOKU" at bounding box center [260, 238] width 97 height 8
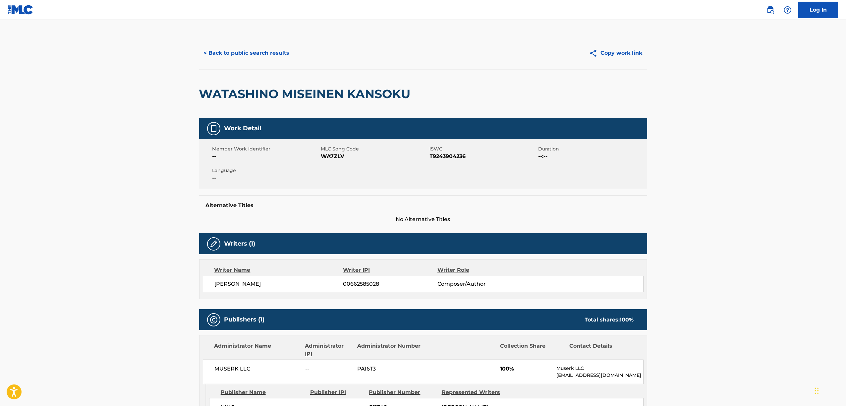
click at [325, 156] on span "WA7ZLV" at bounding box center [374, 156] width 107 height 8
click at [232, 52] on button "< Back to public search results" at bounding box center [246, 53] width 95 height 17
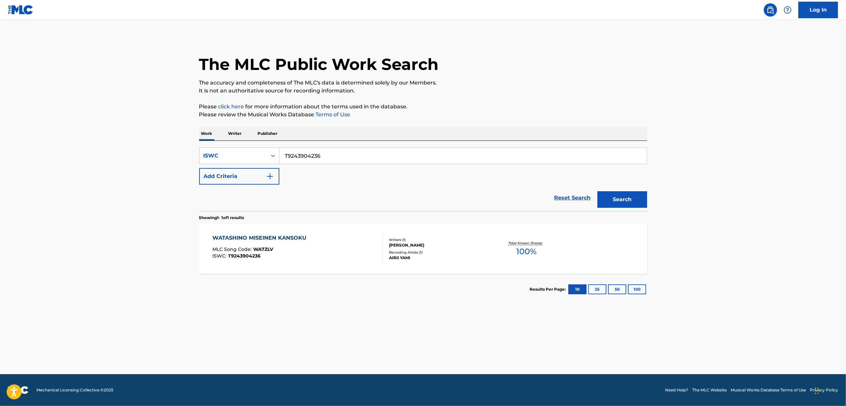
drag, startPoint x: 319, startPoint y: 161, endPoint x: 323, endPoint y: 154, distance: 8.1
click at [255, 170] on div "SearchWithCriteria3a218f00-3a76-408c-8216-f4153ff123b0 ISWC T9243904236 Add Cri…" at bounding box center [423, 165] width 448 height 37
paste input "890133"
type input "T9243890133"
click at [621, 200] on button "Search" at bounding box center [622, 199] width 50 height 17
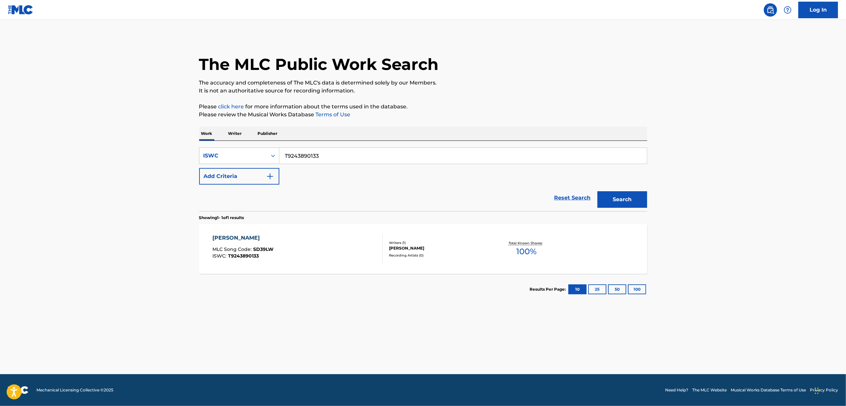
click at [249, 236] on div "SOREWA IIKOTODAYO" at bounding box center [242, 238] width 61 height 8
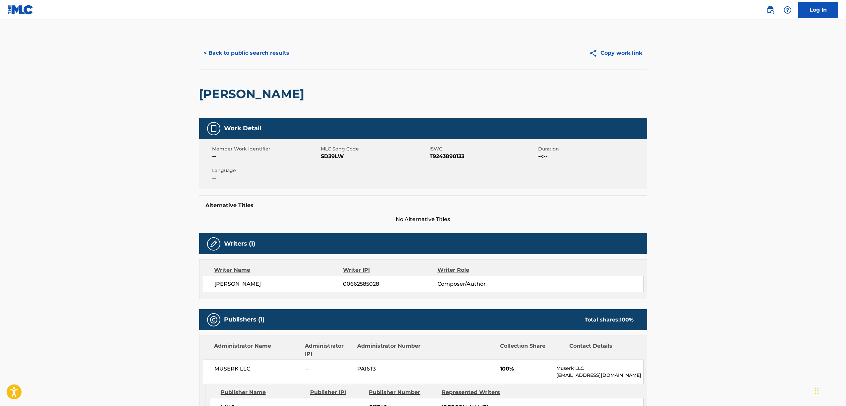
click at [336, 157] on span "SD39LW" at bounding box center [374, 156] width 107 height 8
click at [264, 56] on button "< Back to public search results" at bounding box center [246, 53] width 95 height 17
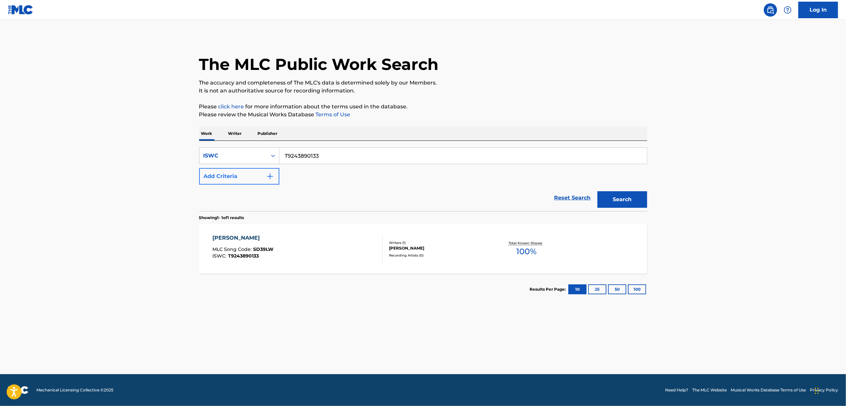
drag, startPoint x: 235, startPoint y: 180, endPoint x: 213, endPoint y: 180, distance: 22.2
click at [213, 180] on div "SearchWithCriteria3a218f00-3a76-408c-8216-f4153ff123b0 ISWC T9243890133 Add Cri…" at bounding box center [423, 165] width 448 height 37
paste input "901759"
type input "T9243901759"
click at [617, 192] on button "Search" at bounding box center [622, 199] width 50 height 17
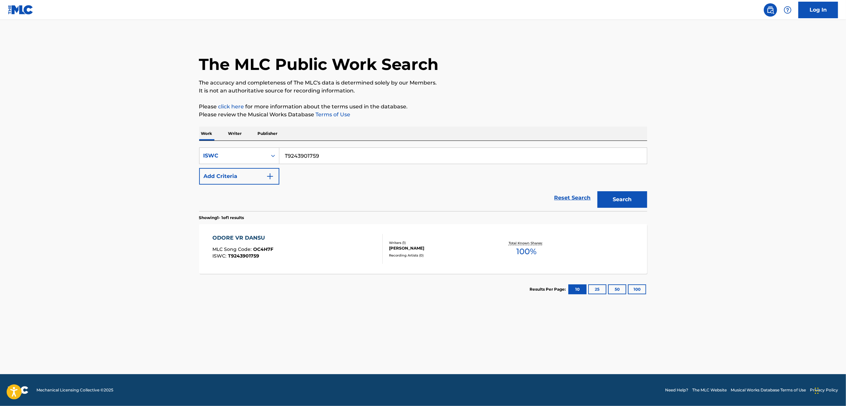
click at [242, 237] on div "ODORE VR DANSU" at bounding box center [242, 238] width 61 height 8
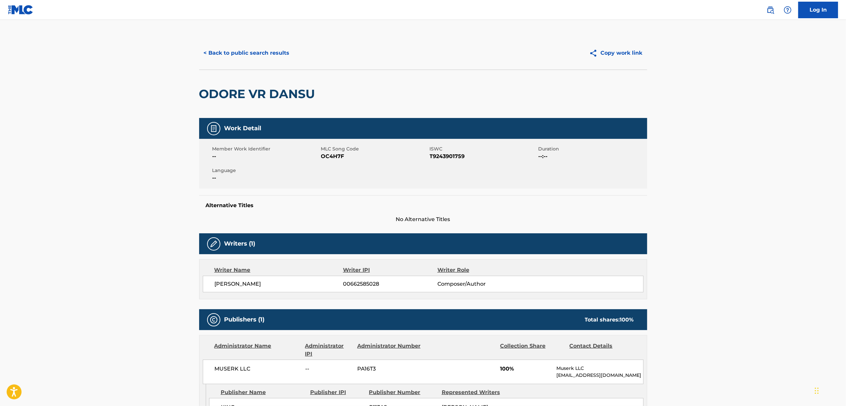
click at [334, 151] on span "MLC Song Code" at bounding box center [374, 148] width 107 height 7
click at [336, 157] on span "OC4H7F" at bounding box center [374, 156] width 107 height 8
click at [272, 54] on button "< Back to public search results" at bounding box center [246, 53] width 95 height 17
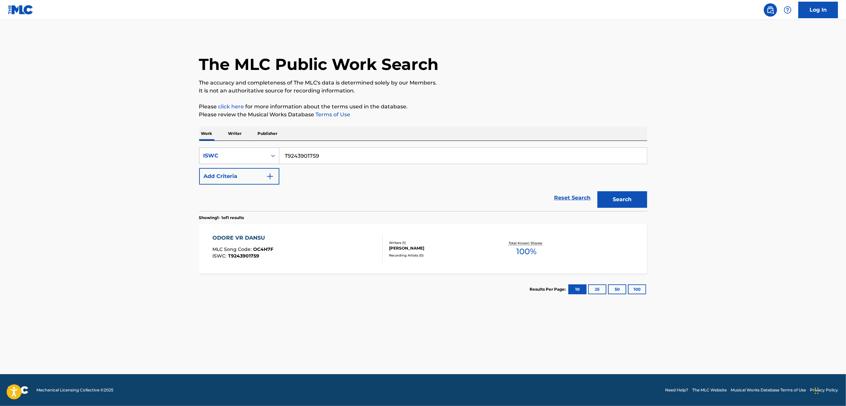
drag, startPoint x: 337, startPoint y: 162, endPoint x: 241, endPoint y: 162, distance: 96.1
click at [242, 162] on div "SearchWithCriteria3a218f00-3a76-408c-8216-f4153ff123b0 ISWC T9243901759" at bounding box center [423, 155] width 448 height 17
paste input "890735"
type input "T9243890735"
click at [623, 204] on button "Search" at bounding box center [622, 199] width 50 height 17
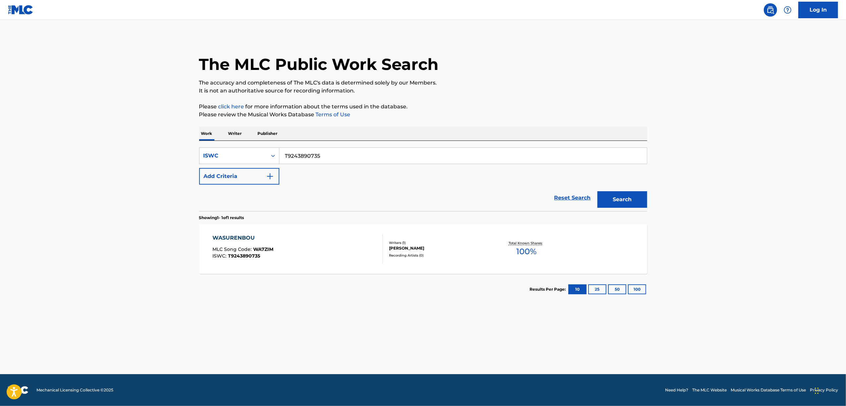
click at [232, 234] on div "WASURENBOU MLC Song Code : WA7ZIM ISWC : T9243890735 Writers ( 1 ) TAKEAKI WADA…" at bounding box center [423, 249] width 448 height 50
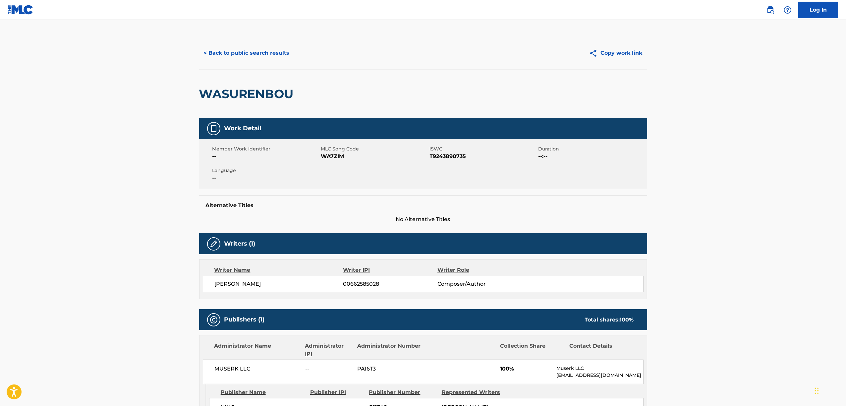
click at [330, 155] on span "WA7ZIM" at bounding box center [374, 156] width 107 height 8
click at [254, 45] on button "< Back to public search results" at bounding box center [246, 53] width 95 height 17
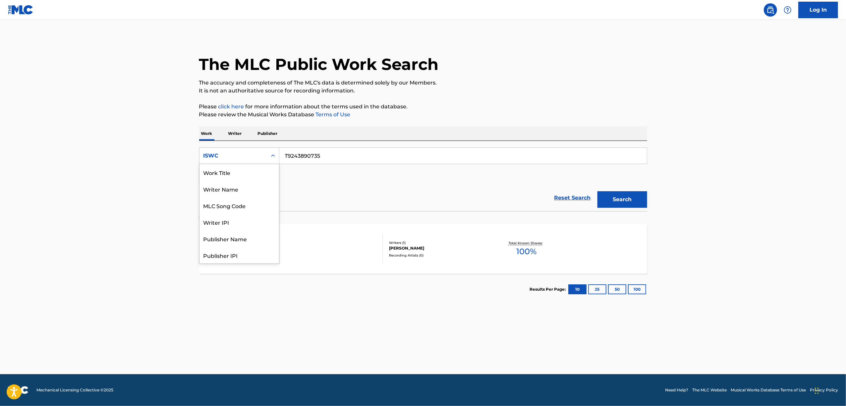
click at [268, 156] on div "Search Form" at bounding box center [273, 156] width 12 height 12
click at [236, 171] on div "Work Title" at bounding box center [239, 172] width 80 height 17
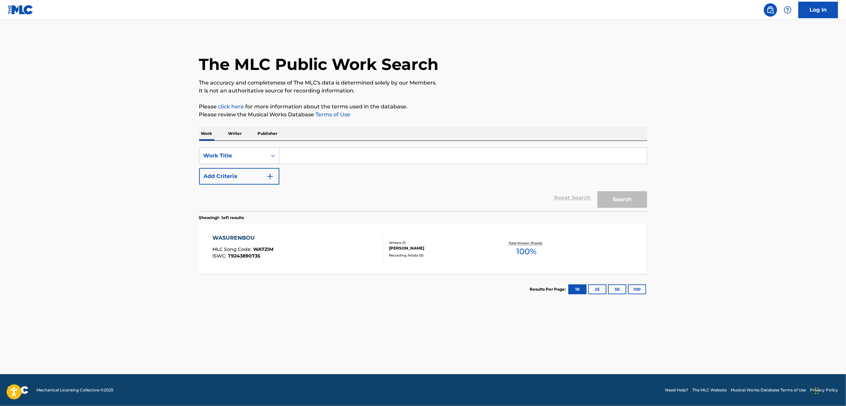
click at [335, 146] on div "SearchWithCriteria4e9f8a30-ae7b-450b-993c-3e53786f3043 Work Title Add Criteria …" at bounding box center [423, 176] width 448 height 70
click at [334, 151] on input "Search Form" at bounding box center [462, 156] width 367 height 16
paste input "BONJIN PAREEDO"
type input "BONJIN PAREEDO"
click at [627, 196] on button "Search" at bounding box center [622, 199] width 50 height 17
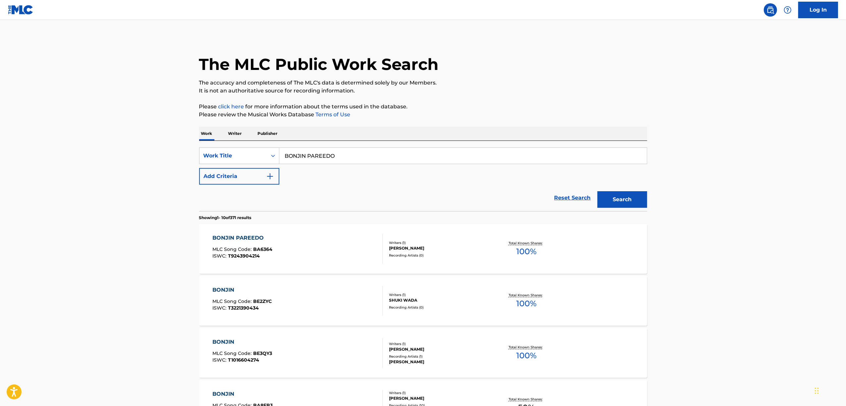
click at [239, 236] on div "BONJIN PAREEDO" at bounding box center [242, 238] width 60 height 8
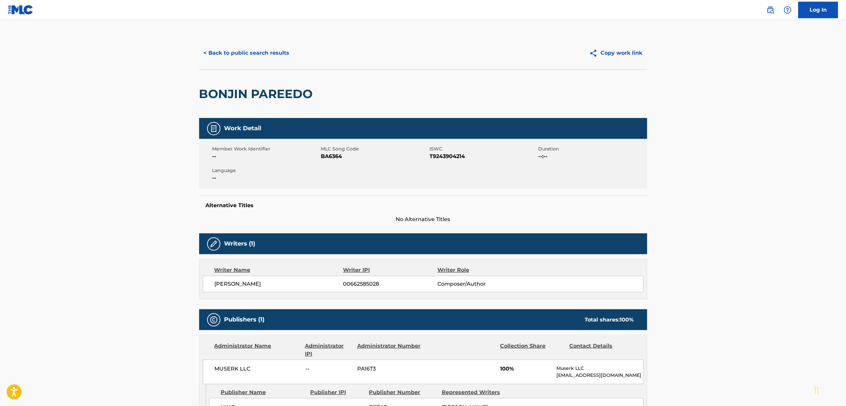
click at [323, 164] on div "Member Work Identifier -- MLC Song Code BA6364 ISWC T9243904214 Duration --:-- …" at bounding box center [423, 164] width 448 height 50
click at [325, 159] on span "BA6364" at bounding box center [374, 156] width 107 height 8
click at [455, 161] on div "Member Work Identifier -- MLC Song Code BA6364 ISWC T9243904214 Duration --:-- …" at bounding box center [423, 164] width 448 height 50
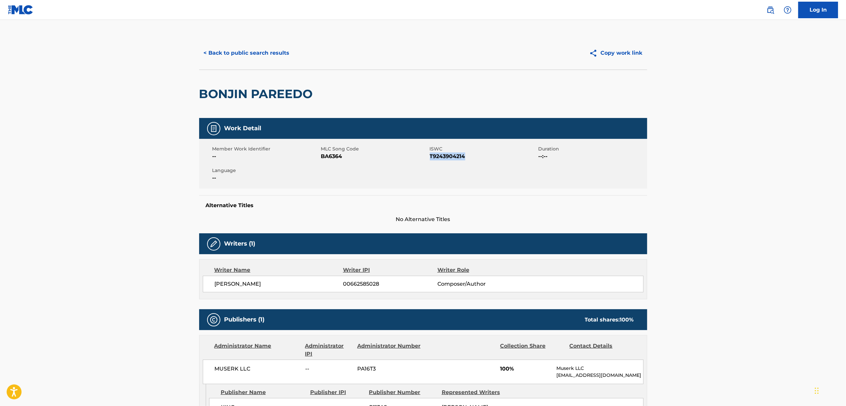
click at [454, 161] on div "Member Work Identifier -- MLC Song Code BA6364 ISWC T9243904214 Duration --:-- …" at bounding box center [423, 164] width 448 height 50
click at [235, 49] on button "< Back to public search results" at bounding box center [246, 53] width 95 height 17
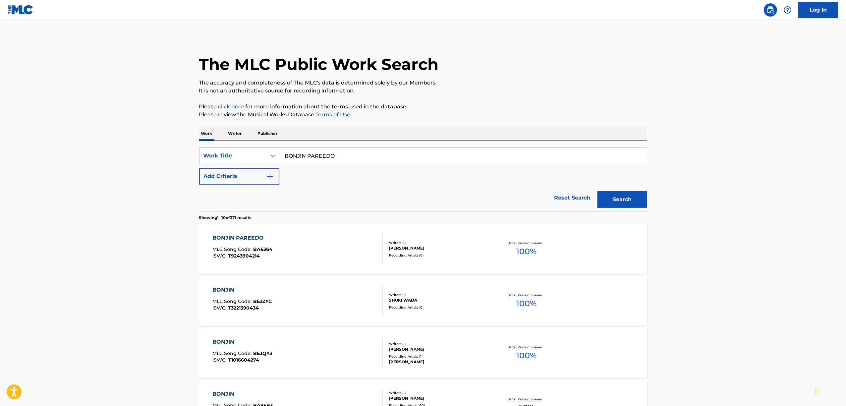
click at [274, 156] on icon "Search Form" at bounding box center [273, 156] width 4 height 2
drag, startPoint x: 226, startPoint y: 191, endPoint x: 252, endPoint y: 182, distance: 27.7
click at [226, 191] on div "ISWC" at bounding box center [239, 189] width 80 height 17
click at [321, 158] on input "Search Form" at bounding box center [462, 156] width 367 height 16
paste input "T9243909060"
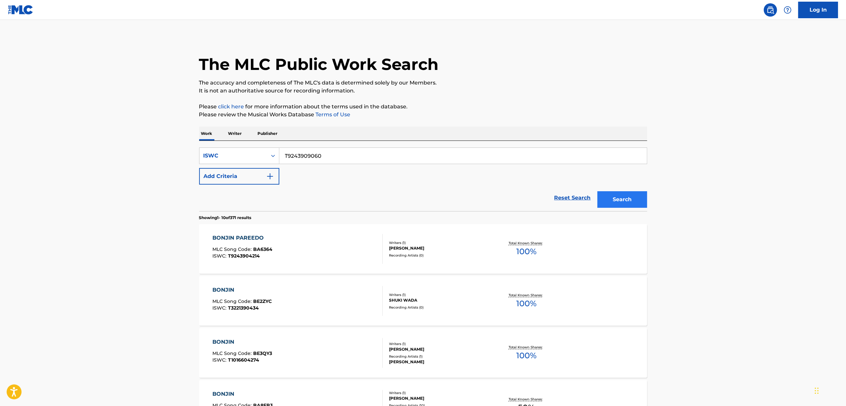
type input "T9243909060"
click at [625, 200] on button "Search" at bounding box center [622, 199] width 50 height 17
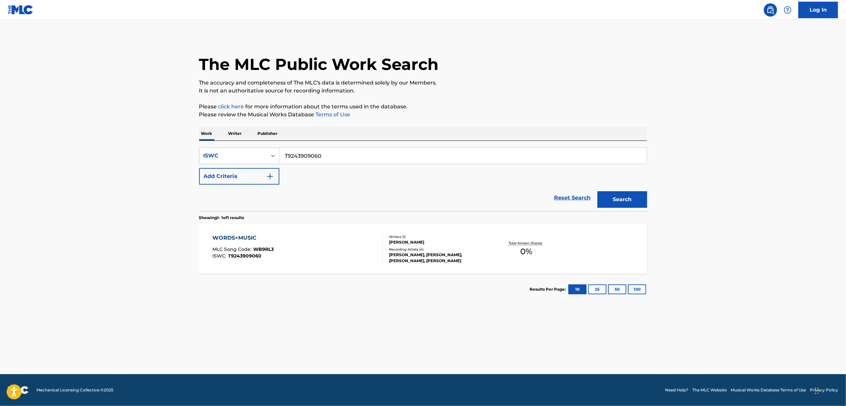
click at [235, 241] on div "WORDS×MUSIC" at bounding box center [242, 238] width 61 height 8
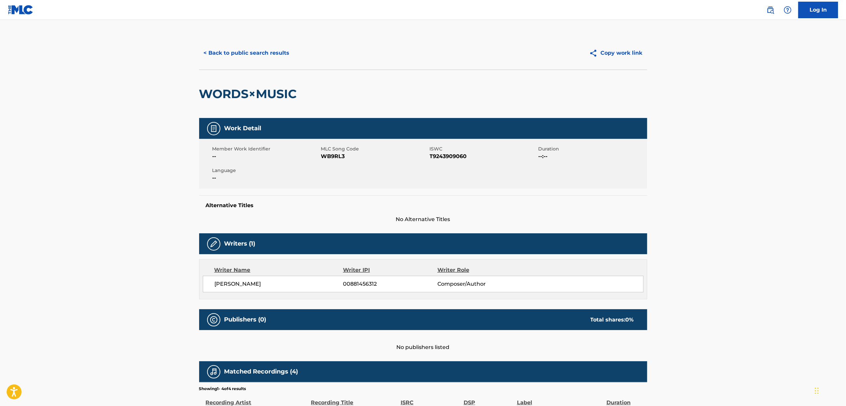
click at [336, 162] on div "Member Work Identifier -- MLC Song Code WB9RL3 ISWC T9243909060 Duration --:-- …" at bounding box center [423, 164] width 448 height 50
click at [260, 50] on button "< Back to public search results" at bounding box center [246, 53] width 95 height 17
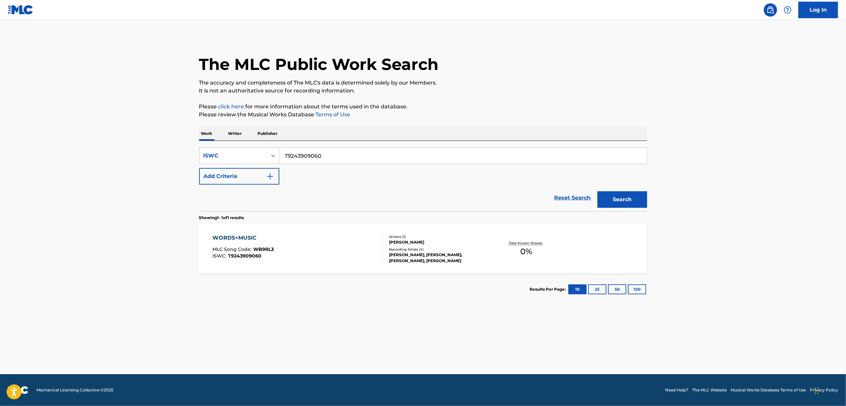
drag, startPoint x: 331, startPoint y: 158, endPoint x: 244, endPoint y: 165, distance: 87.0
click at [245, 166] on div "SearchWithCriteriaeaef8949-788d-4268-b2a8-c20fd853e55e ISWC T9243909060 Add Cri…" at bounding box center [423, 165] width 448 height 37
paste input "8909"
type input "T9243908909"
click at [624, 203] on button "Search" at bounding box center [622, 199] width 50 height 17
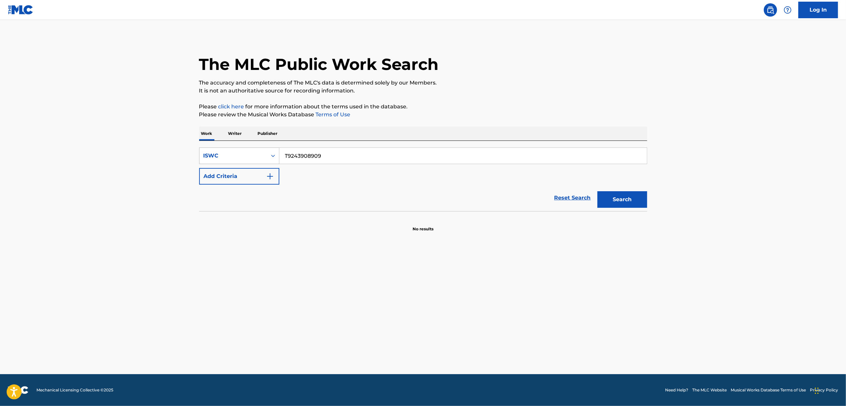
click at [275, 154] on icon "Search Form" at bounding box center [273, 155] width 7 height 7
click at [269, 170] on div "Work Title" at bounding box center [239, 172] width 80 height 17
click at [309, 160] on input "Search Form" at bounding box center [462, 156] width 367 height 16
type input "F.O.F"
click at [623, 205] on button "Search" at bounding box center [622, 199] width 50 height 17
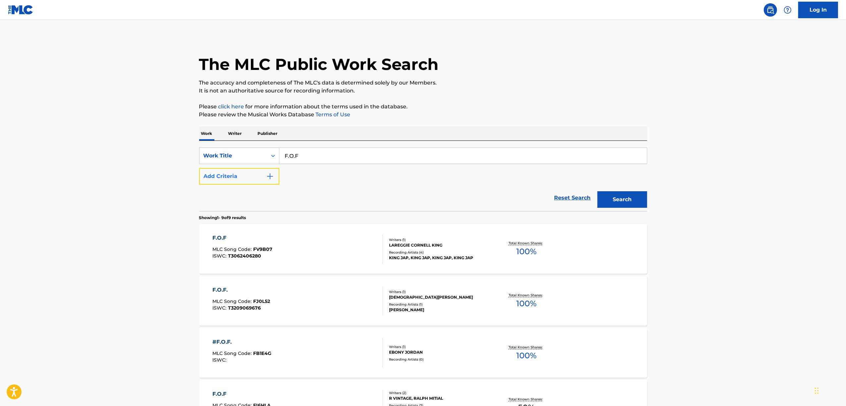
click at [270, 175] on img "Search Form" at bounding box center [270, 176] width 8 height 8
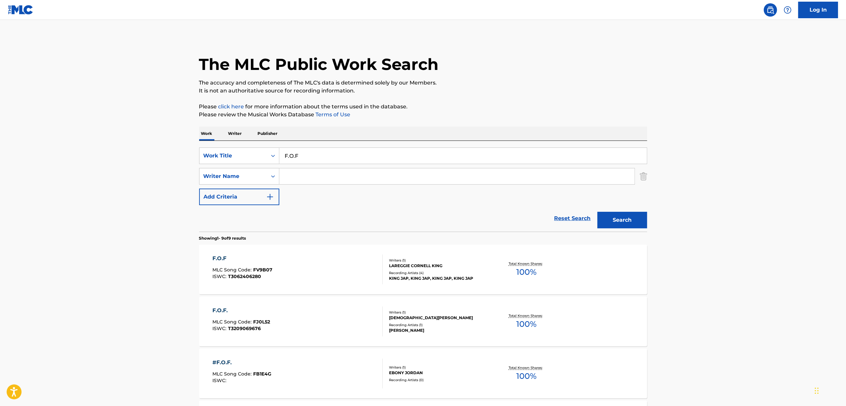
click at [305, 182] on input "Search Form" at bounding box center [456, 176] width 355 height 16
paste input "Ichita"
type input "Ichita"
click at [635, 212] on button "Search" at bounding box center [622, 220] width 50 height 17
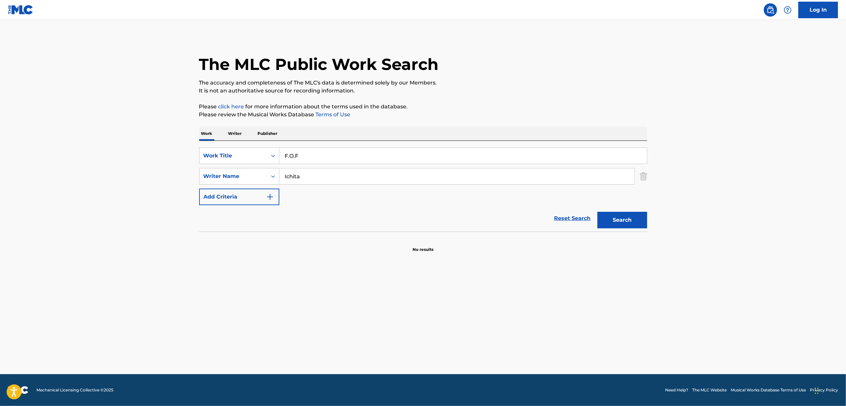
drag, startPoint x: 300, startPoint y: 152, endPoint x: 187, endPoint y: 189, distance: 119.1
click at [202, 186] on div "SearchWithCriteriaa69dd67a-8526-42d3-a8a5-7bd2ee8a5a20 Work Title F.O.F SearchW…" at bounding box center [423, 176] width 448 height 58
click at [288, 157] on input "FOF" at bounding box center [462, 156] width 367 height 16
click at [294, 155] on input "F OF" at bounding box center [462, 156] width 367 height 16
type input "F O F"
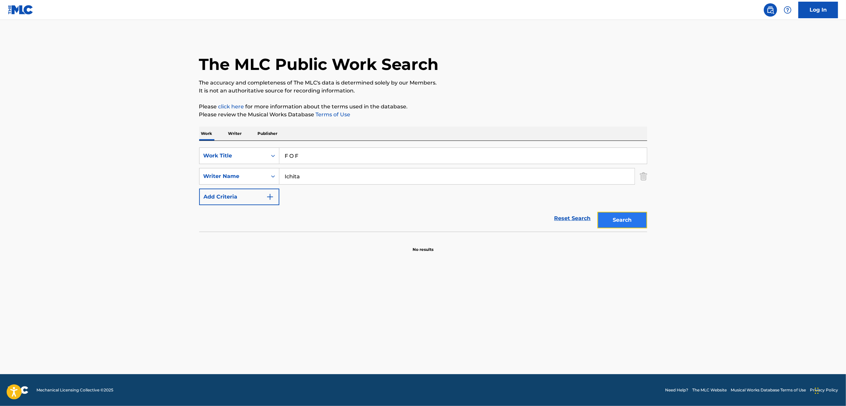
click at [613, 225] on button "Search" at bounding box center [622, 220] width 50 height 17
click at [268, 157] on div "Search Form" at bounding box center [273, 156] width 12 height 12
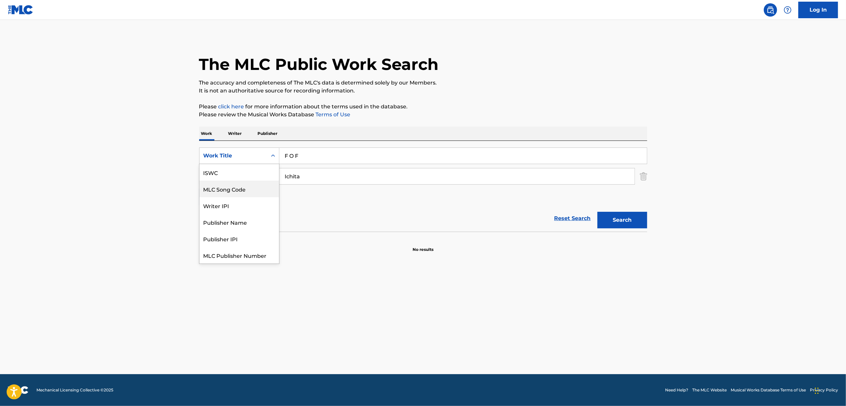
click at [232, 181] on div "MLC Song Code" at bounding box center [239, 189] width 80 height 17
click at [267, 158] on div "Search Form" at bounding box center [273, 156] width 12 height 12
click at [261, 172] on div "Work Title" at bounding box center [239, 172] width 80 height 17
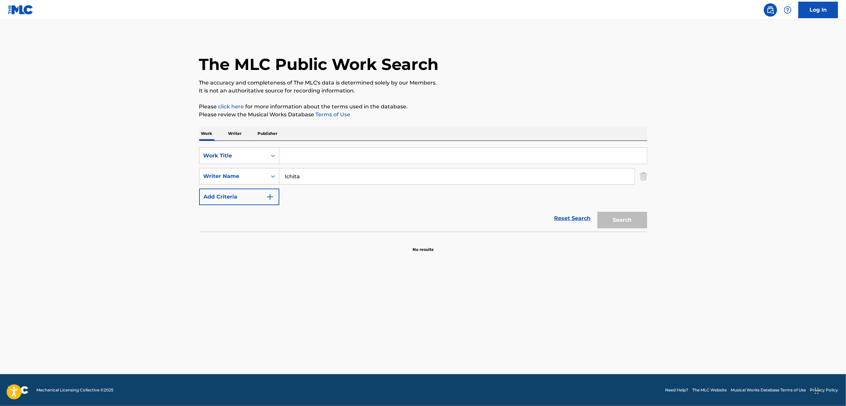
click at [321, 148] on input "Search Form" at bounding box center [462, 156] width 367 height 16
click at [273, 158] on icon "Search Form" at bounding box center [273, 155] width 7 height 7
click at [228, 175] on div "ISWC" at bounding box center [239, 172] width 80 height 17
click at [303, 145] on div "SearchWithCriteria89404e75-494c-436b-8ca3-4b590a25039e ISWC SearchWithCriteria6…" at bounding box center [423, 186] width 448 height 91
click at [310, 161] on input "Search Form" at bounding box center [462, 156] width 367 height 16
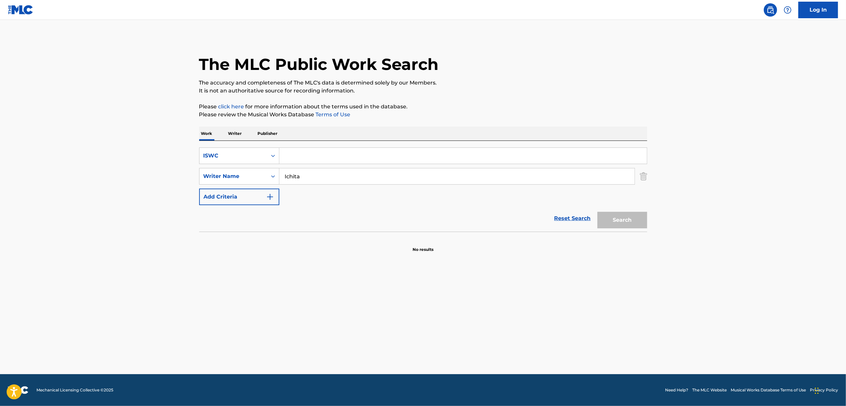
paste input "T9243908896"
type input "T9243908896"
drag, startPoint x: 269, startPoint y: 186, endPoint x: 174, endPoint y: 204, distance: 97.3
click at [189, 203] on main "The MLC Public Work Search The accuracy and completeness of The MLC's data is d…" at bounding box center [423, 197] width 846 height 354
click at [597, 212] on button "Search" at bounding box center [622, 220] width 50 height 17
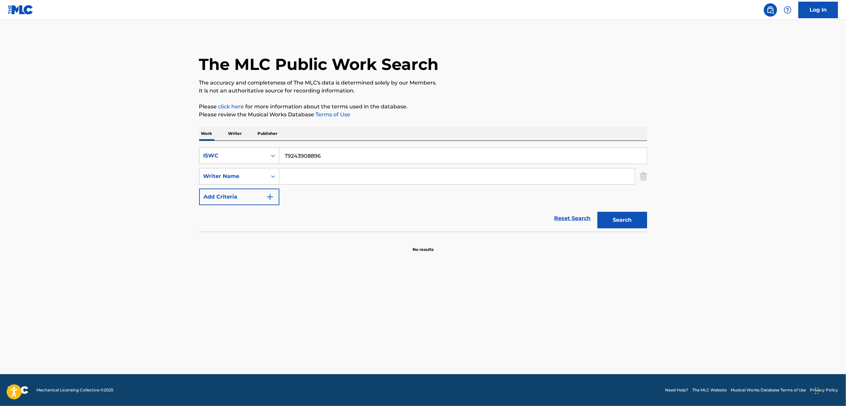
click at [270, 150] on div "Search Form" at bounding box center [273, 156] width 12 height 12
click at [260, 169] on div "Work Title" at bounding box center [239, 172] width 80 height 17
click at [305, 158] on input "Search Form" at bounding box center [462, 156] width 367 height 16
type input "99 GATSU 99 NICHI"
click at [631, 219] on button "Search" at bounding box center [622, 220] width 50 height 17
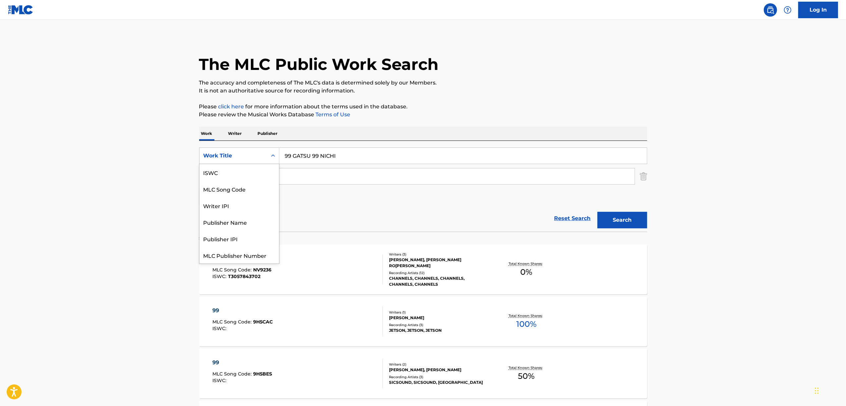
drag, startPoint x: 270, startPoint y: 153, endPoint x: 262, endPoint y: 213, distance: 61.1
click at [270, 153] on icon "Search Form" at bounding box center [273, 155] width 7 height 7
drag, startPoint x: 248, startPoint y: 178, endPoint x: 273, endPoint y: 168, distance: 27.6
click at [248, 179] on div "ISWC" at bounding box center [239, 172] width 80 height 17
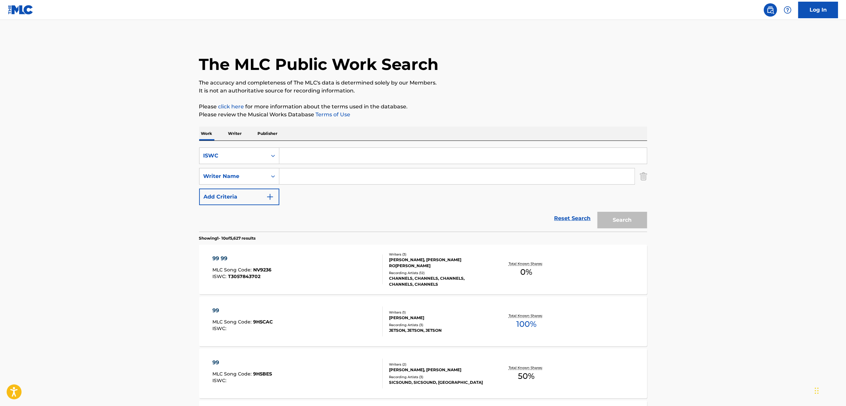
click at [297, 155] on input "Search Form" at bounding box center [462, 156] width 367 height 16
paste input "T9243765368"
type input "T9243765368"
drag, startPoint x: 632, startPoint y: 220, endPoint x: 643, endPoint y: 200, distance: 23.0
click at [643, 200] on form "SearchWithCriteriab133619e-97de-4969-9b39-a5d633981e8b ISWC T9243765368 SearchW…" at bounding box center [423, 189] width 448 height 84
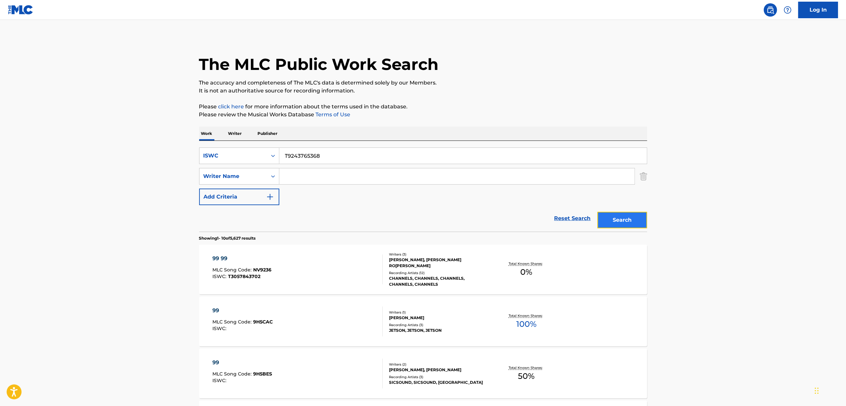
click at [634, 215] on button "Search" at bounding box center [622, 220] width 50 height 17
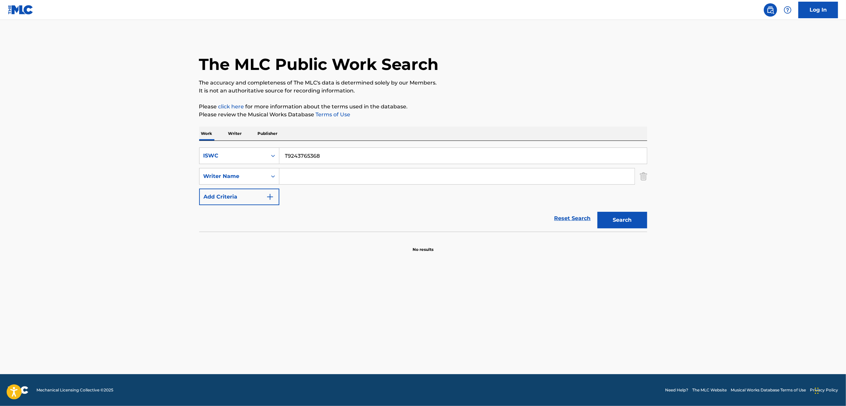
click at [243, 137] on p "Writer" at bounding box center [235, 134] width 18 height 14
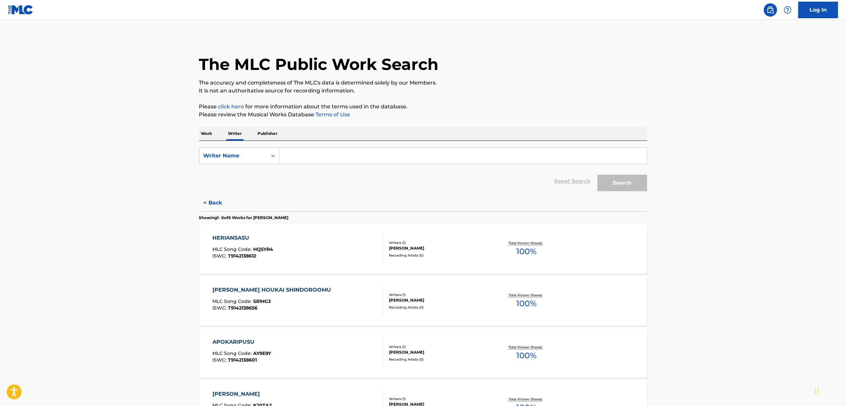
click at [197, 135] on div "The MLC Public Work Search The accuracy and completeness of The MLC's data is d…" at bounding box center [423, 300] width 464 height 528
click at [205, 132] on p "Work" at bounding box center [206, 134] width 15 height 14
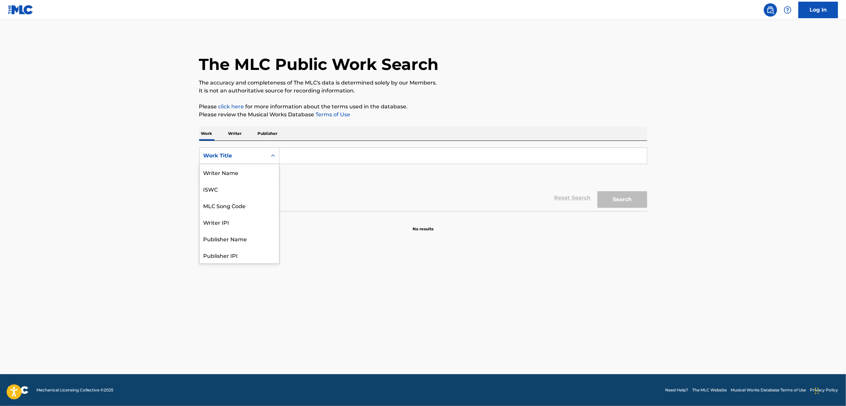
click at [274, 153] on icon "Search Form" at bounding box center [273, 155] width 7 height 7
click at [300, 156] on input "Search Form" at bounding box center [462, 156] width 367 height 16
paste input "KANARIA"
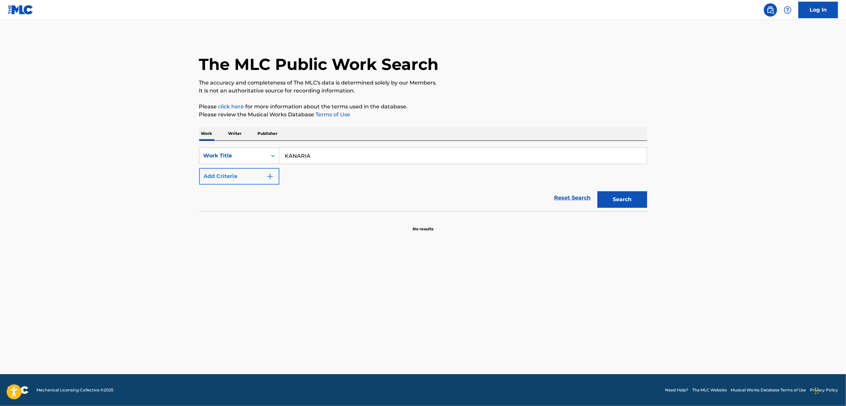
type input "KANARIA"
click at [272, 179] on img "Search Form" at bounding box center [270, 176] width 8 height 8
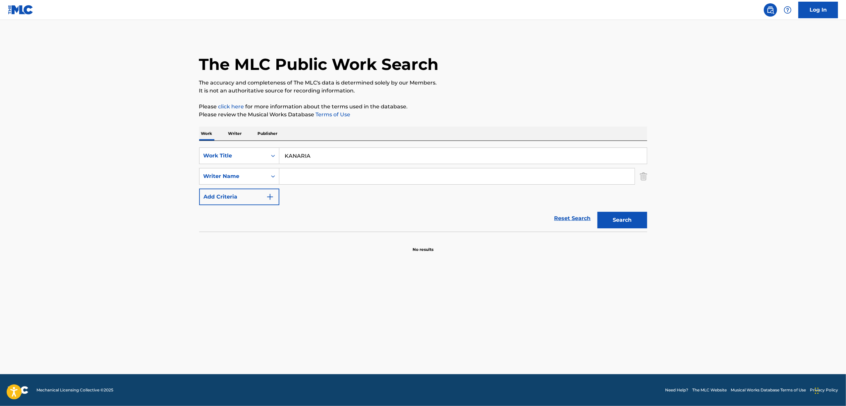
click at [287, 173] on input "Search Form" at bounding box center [456, 176] width 355 height 16
type input "Tiara"
click at [623, 222] on button "Search" at bounding box center [622, 220] width 50 height 17
drag, startPoint x: 322, startPoint y: 158, endPoint x: 259, endPoint y: 149, distance: 63.6
click at [257, 154] on div "SearchWithCriteria65e839c2-7971-4fdf-8340-d7060da3ebf1 Work Title KANARIA" at bounding box center [423, 155] width 448 height 17
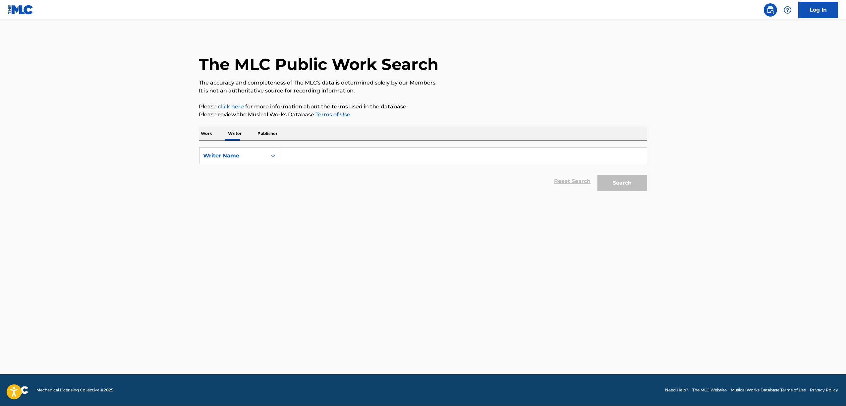
click at [211, 132] on p "Work" at bounding box center [206, 134] width 15 height 14
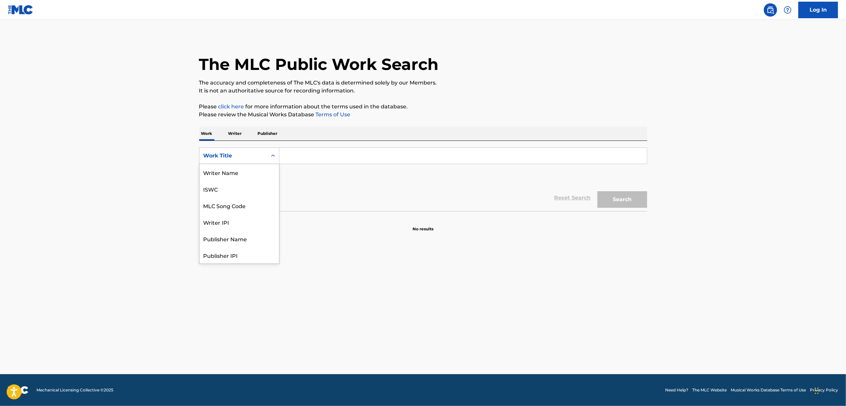
drag, startPoint x: 271, startPoint y: 154, endPoint x: 288, endPoint y: 243, distance: 90.4
click at [271, 154] on icon "Search Form" at bounding box center [273, 155] width 7 height 7
click at [277, 238] on div "Writer Name ISWC MLC Song Code Writer IPI Publisher Name Publisher IPI MLC Publ…" at bounding box center [239, 214] width 80 height 100
drag, startPoint x: 272, startPoint y: 239, endPoint x: 292, endPoint y: 193, distance: 49.8
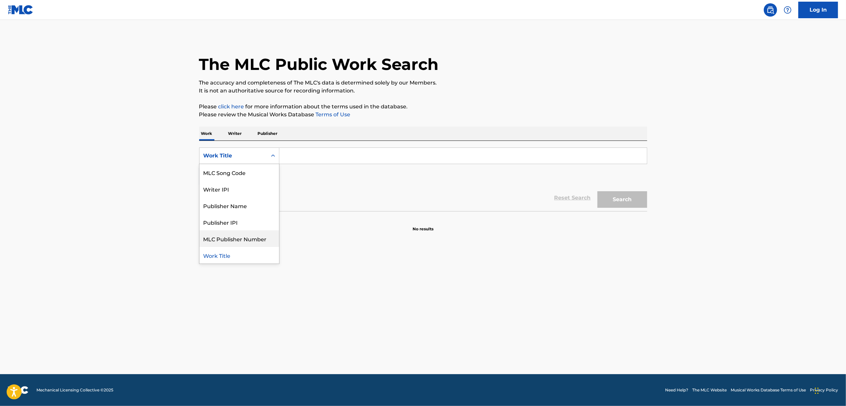
click at [292, 193] on form "SearchWithCriteria4ef2ff75-7f1b-412d-b0c9-55fee23a7b23 8 results available. Use…" at bounding box center [423, 179] width 448 height 64
click at [230, 193] on div "ISWC" at bounding box center [239, 189] width 80 height 17
click at [261, 170] on button "Add Criteria" at bounding box center [239, 176] width 80 height 17
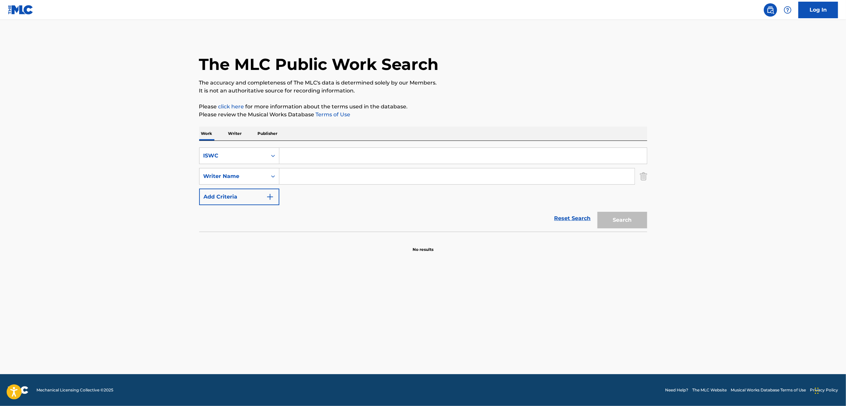
click at [281, 160] on input "Search Form" at bounding box center [462, 156] width 367 height 16
paste input "T9269618862"
type input "T9269618862"
drag, startPoint x: 635, startPoint y: 219, endPoint x: 590, endPoint y: 209, distance: 46.1
click at [614, 217] on button "Search" at bounding box center [622, 220] width 50 height 17
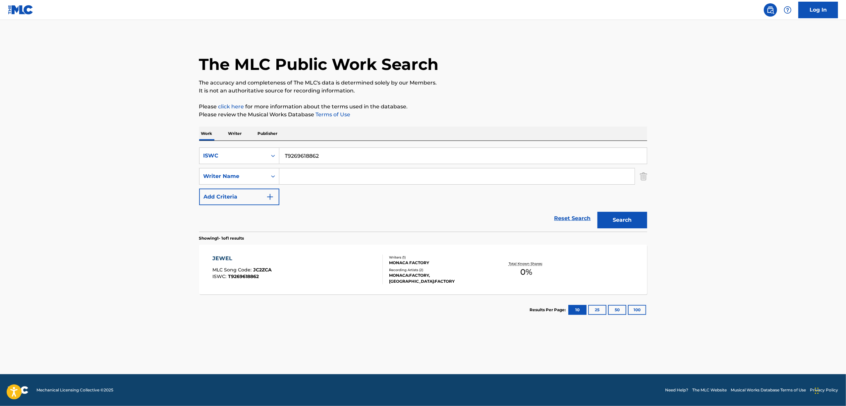
click at [222, 258] on div "JEWEL" at bounding box center [241, 258] width 59 height 8
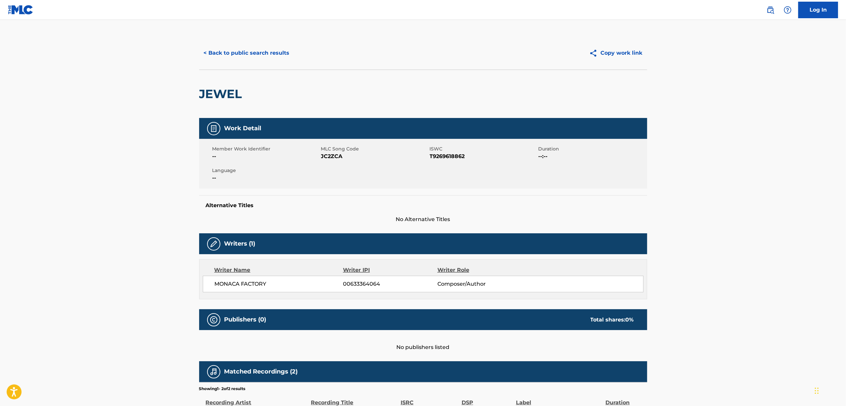
click at [329, 155] on span "JC2ZCA" at bounding box center [374, 156] width 107 height 8
copy span "JC2ZCA"
click at [245, 57] on button "< Back to public search results" at bounding box center [246, 53] width 95 height 17
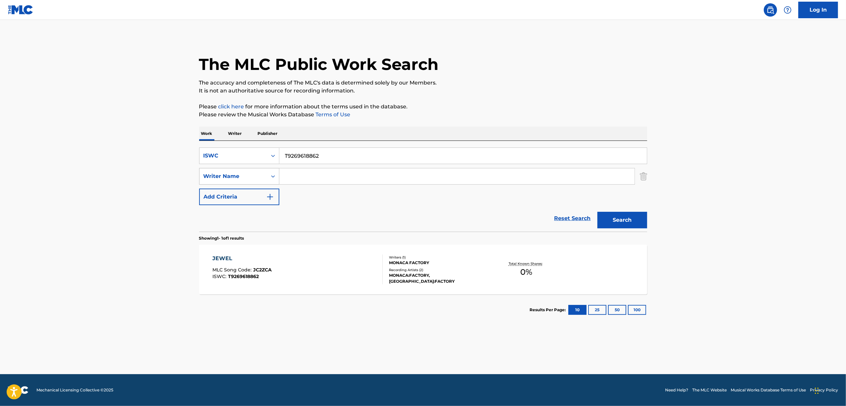
drag, startPoint x: 324, startPoint y: 154, endPoint x: 212, endPoint y: 184, distance: 115.4
click at [213, 184] on div "SearchWithCriteria56da1cd4-cae8-490f-9ce5-070f9eae0a35 ISWC T9269618862 SearchW…" at bounding box center [423, 176] width 448 height 58
paste input "61781"
type input "T9269661781"
click at [613, 219] on button "Search" at bounding box center [622, 220] width 50 height 17
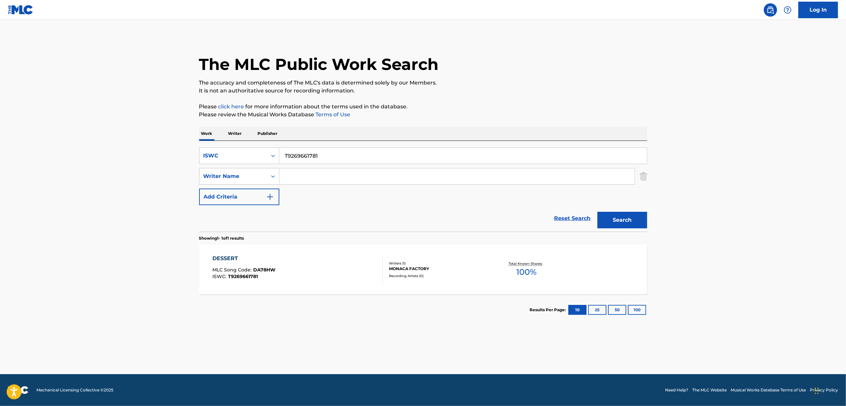
click at [228, 256] on div "DESSERT" at bounding box center [243, 258] width 63 height 8
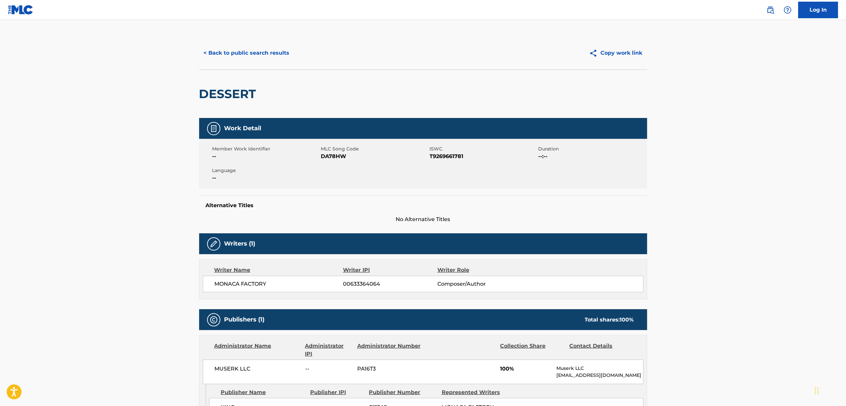
drag, startPoint x: 448, startPoint y: 147, endPoint x: 432, endPoint y: 155, distance: 17.8
click at [448, 148] on span "ISWC" at bounding box center [483, 148] width 107 height 7
click at [325, 154] on span "DA78HW" at bounding box center [374, 156] width 107 height 8
copy span "DA78HW"
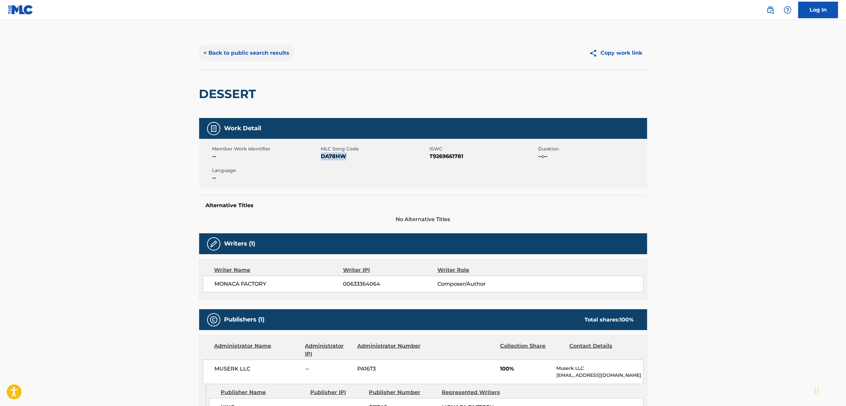
click at [234, 51] on button "< Back to public search results" at bounding box center [246, 53] width 95 height 17
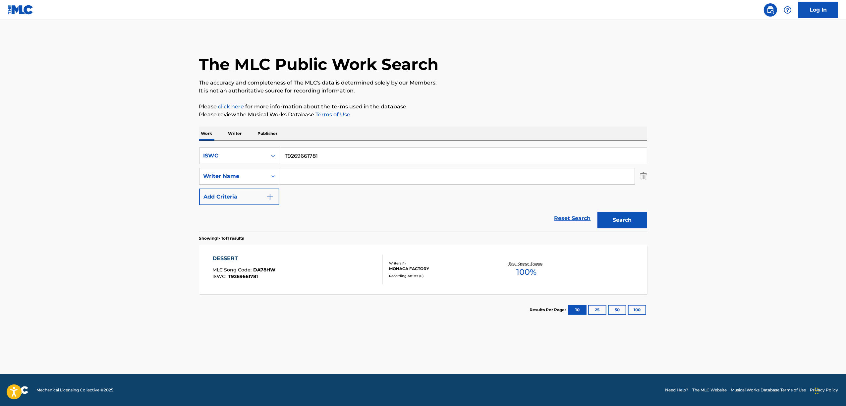
click at [210, 134] on p "Work" at bounding box center [206, 134] width 15 height 14
click at [271, 155] on icon "Search Form" at bounding box center [273, 155] width 7 height 7
click at [249, 175] on div "Work Title" at bounding box center [239, 172] width 80 height 17
click at [296, 154] on input "Search Form" at bounding box center [462, 156] width 367 height 16
paste input "WAKUSEI AIRONII"
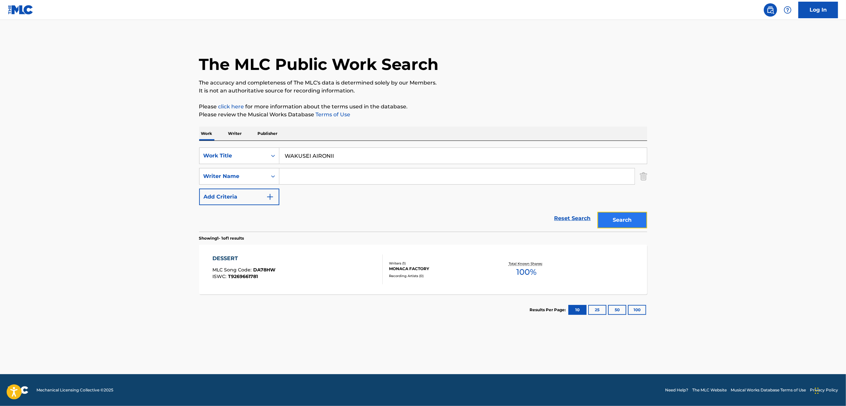
click at [639, 213] on button "Search" at bounding box center [622, 220] width 50 height 17
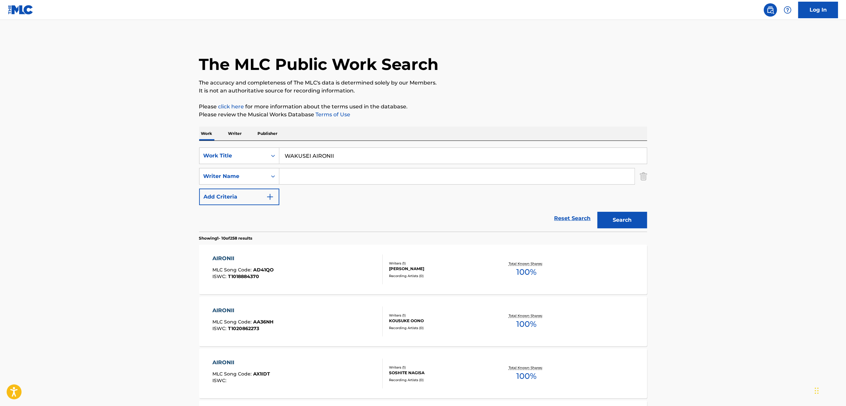
drag, startPoint x: 363, startPoint y: 155, endPoint x: 63, endPoint y: 204, distance: 304.4
click at [63, 204] on main "The MLC Public Work Search The accuracy and completeness of The MLC's data is d…" at bounding box center [423, 410] width 846 height 780
paste input "惑星アイロニー"
type input "惑星アイロニー"
click at [631, 217] on button "Search" at bounding box center [622, 220] width 50 height 17
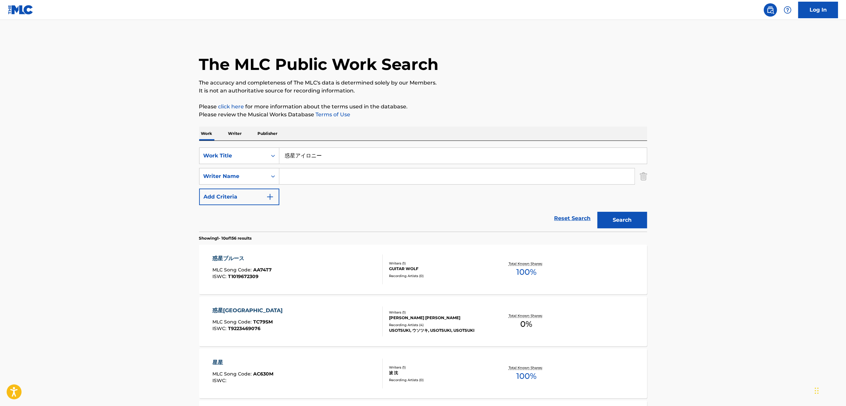
click at [268, 166] on div "SearchWithCriteria496c3908-f12b-4311-8349-b30a3f10169a Work Title 惑星アイロニー Searc…" at bounding box center [423, 176] width 448 height 58
click at [270, 160] on div "Search Form" at bounding box center [273, 156] width 12 height 12
click at [242, 177] on div "ISWC" at bounding box center [239, 172] width 80 height 17
click at [316, 144] on div "SearchWithCriteria2be11083-b5cf-4b9c-80af-45db0e874c86 ISWC SearchWithCriteria8…" at bounding box center [423, 186] width 448 height 91
click at [338, 158] on input "Search Form" at bounding box center [462, 156] width 367 height 16
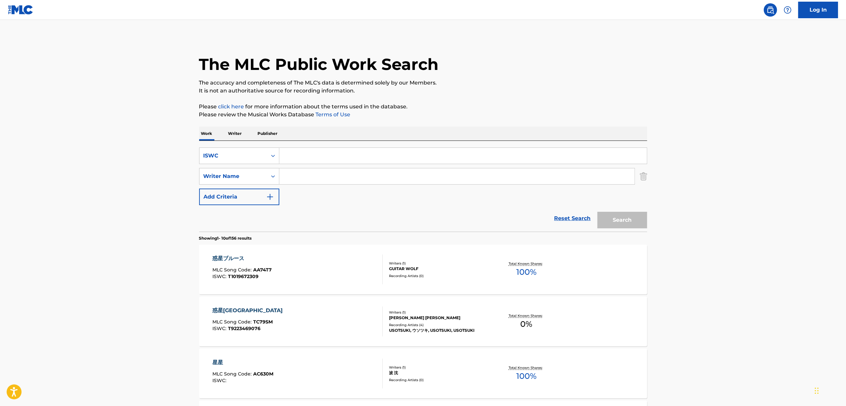
paste input "T9257549749"
type input "T9257549749"
click at [613, 216] on button "Search" at bounding box center [622, 220] width 50 height 17
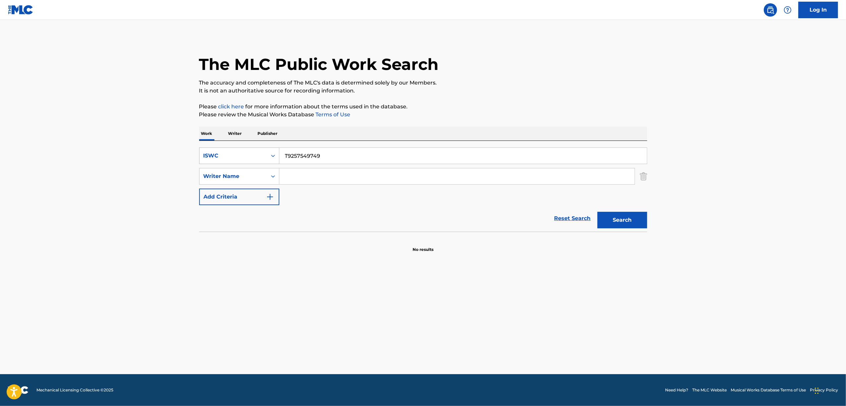
drag, startPoint x: 272, startPoint y: 156, endPoint x: 268, endPoint y: 163, distance: 8.4
click at [271, 156] on icon "Search Form" at bounding box center [273, 156] width 4 height 2
drag, startPoint x: 272, startPoint y: 194, endPoint x: 274, endPoint y: 179, distance: 14.7
click at [274, 179] on div "Work Title MLC Song Code Writer IPI Publisher Name Publisher IPI MLC Publisher …" at bounding box center [239, 213] width 80 height 99
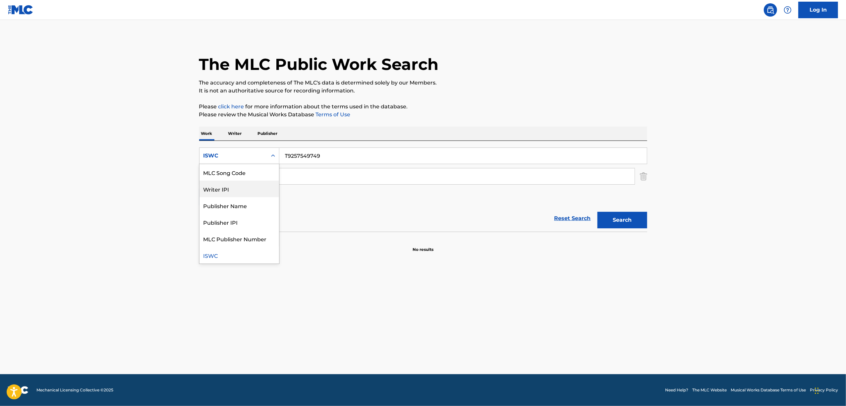
scroll to position [0, 0]
click at [243, 178] on div "Work Title" at bounding box center [239, 172] width 80 height 17
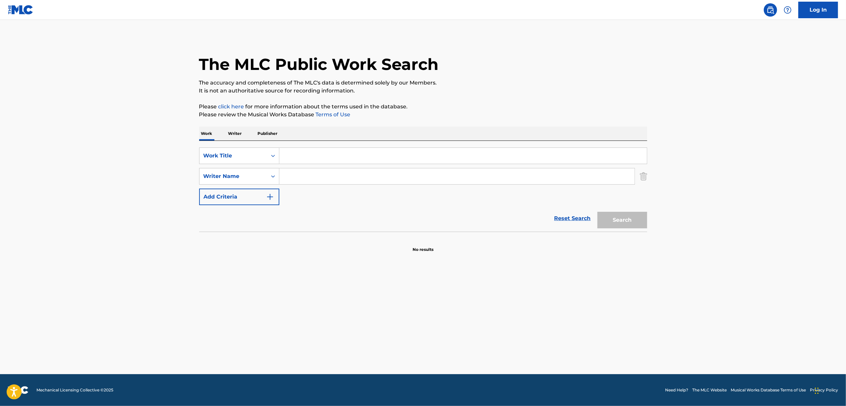
drag, startPoint x: 290, startPoint y: 157, endPoint x: 356, endPoint y: 141, distance: 68.2
click at [297, 155] on input "Search Form" at bounding box center [462, 156] width 367 height 16
paste input "YUMEMIDORI"
type input "YUMEMIDORI"
click at [609, 220] on button "Search" at bounding box center [622, 220] width 50 height 17
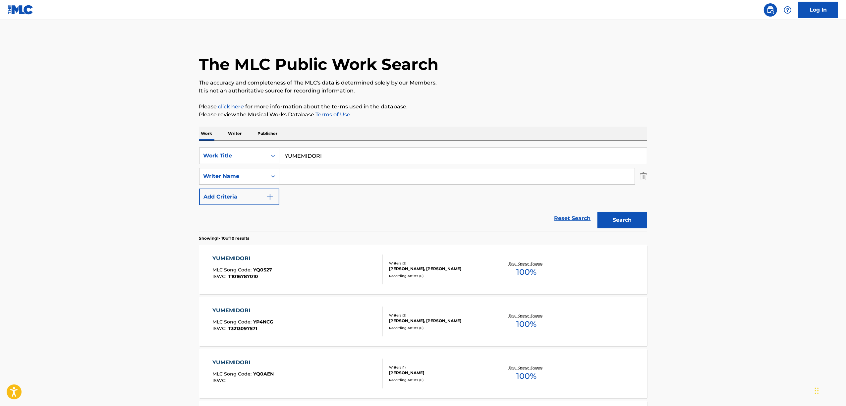
click at [292, 187] on div "SearchWithCriteria073d1223-7c5b-4dbf-9af6-e2a8920107fd Work Title YUMEMIDORI Se…" at bounding box center [423, 176] width 448 height 58
click at [295, 180] on input "Search Form" at bounding box center [456, 176] width 355 height 16
paste input "Azuma"
type input "Azuma"
click at [626, 224] on button "Search" at bounding box center [622, 220] width 50 height 17
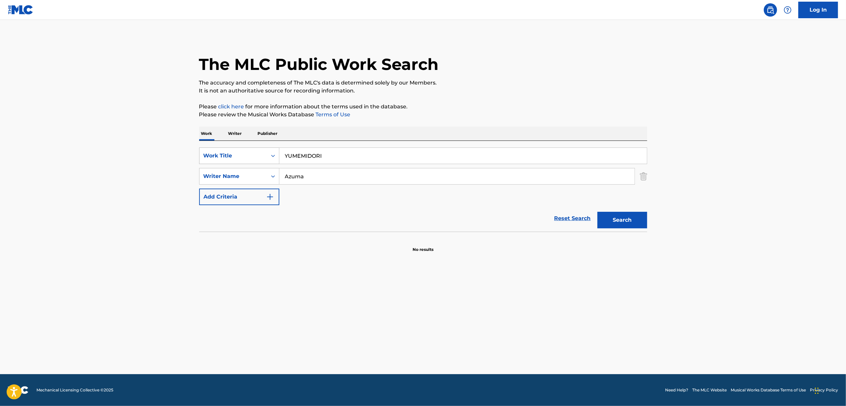
click at [273, 152] on div "Search Form" at bounding box center [273, 156] width 12 height 12
drag, startPoint x: 244, startPoint y: 172, endPoint x: 284, endPoint y: 164, distance: 40.9
click at [246, 172] on div "ISWC" at bounding box center [239, 172] width 80 height 17
click at [298, 162] on input "Search Form" at bounding box center [462, 156] width 367 height 16
paste input "T9257665193"
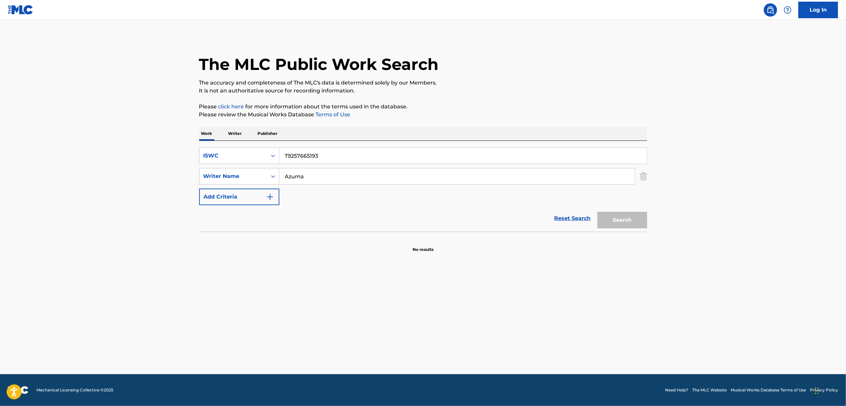
type input "T9257665193"
drag, startPoint x: 315, startPoint y: 184, endPoint x: 245, endPoint y: 178, distance: 70.1
click at [245, 178] on div "SearchWithCriteria8f07ed4e-5d18-49bb-91c4-033145faedd2 Writer Name Azuma" at bounding box center [423, 176] width 448 height 17
click at [597, 212] on button "Search" at bounding box center [622, 220] width 50 height 17
drag, startPoint x: 272, startPoint y: 158, endPoint x: 236, endPoint y: 160, distance: 36.2
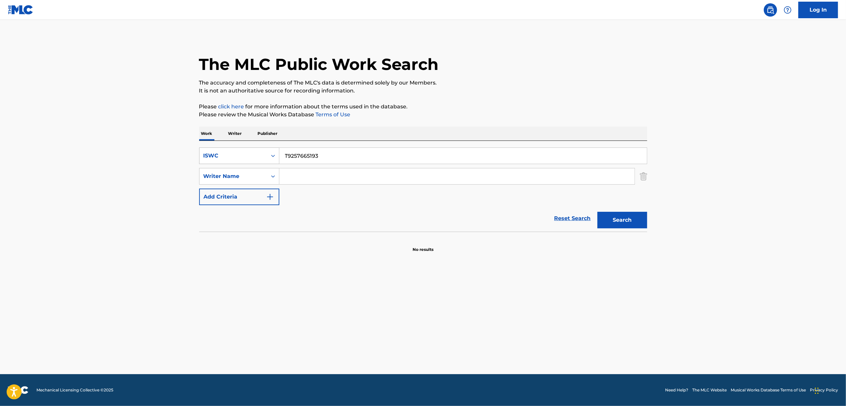
click at [237, 160] on div "SearchWithCriteria53bdd9f2-6728-44b3-88ac-cf5c2940d595 ISWC T9257665193" at bounding box center [423, 155] width 448 height 17
paste input "724111"
type input "T9257724111"
click at [634, 222] on button "Search" at bounding box center [622, 220] width 50 height 17
drag, startPoint x: 335, startPoint y: 158, endPoint x: 330, endPoint y: 156, distance: 4.8
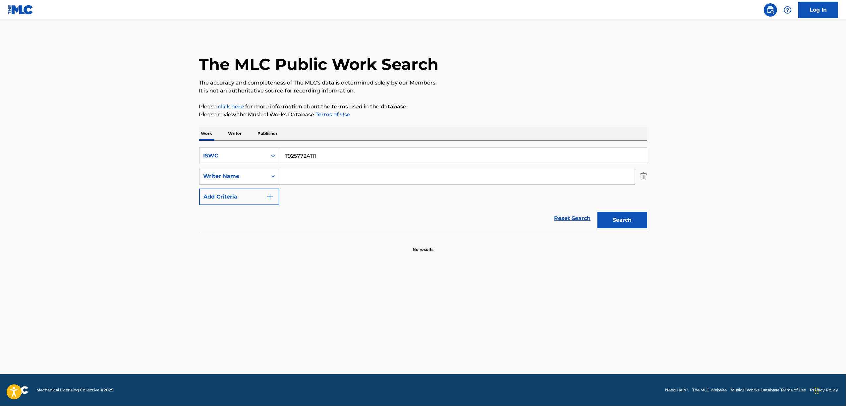
click at [332, 157] on input "T9257724111" at bounding box center [462, 156] width 367 height 16
click at [273, 157] on icon "Search Form" at bounding box center [273, 155] width 7 height 7
click at [245, 170] on div "Work Title" at bounding box center [239, 172] width 80 height 17
click at [292, 157] on input "Search Form" at bounding box center [462, 156] width 367 height 16
paste input "POPPU APPU SUTAKKU"
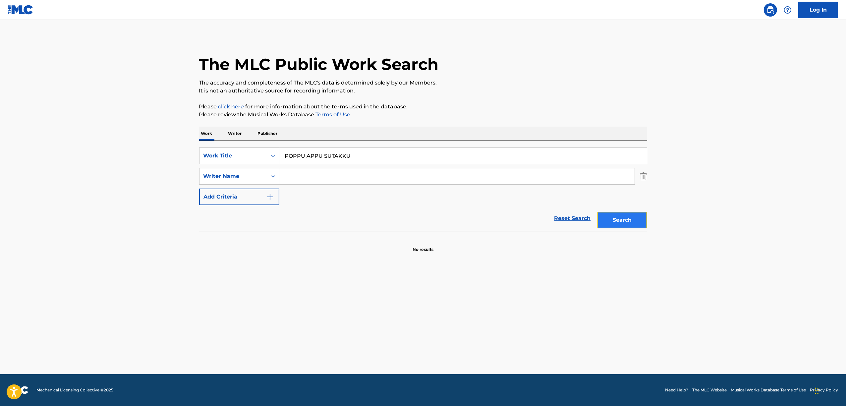
click at [627, 216] on button "Search" at bounding box center [622, 220] width 50 height 17
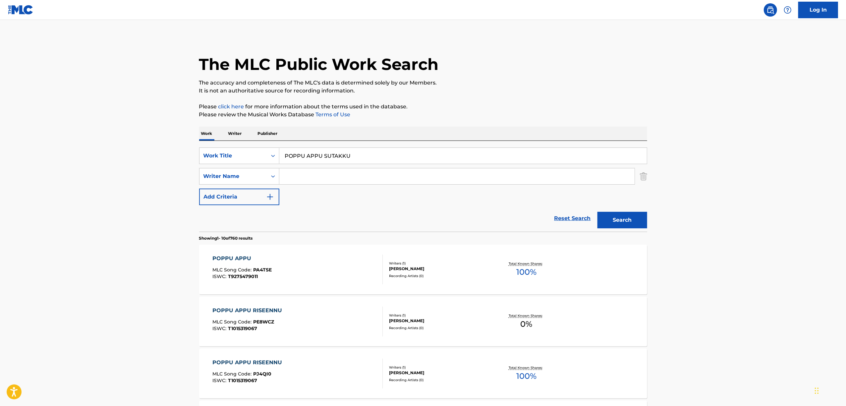
click at [335, 168] on div "Search Form" at bounding box center [456, 176] width 355 height 17
click at [305, 201] on div "SearchWithCriteriab19c23d8-37a9-423f-9a44-4b0acc24ad65 Work Title POPPU APPU SU…" at bounding box center [423, 176] width 448 height 58
click at [340, 169] on input "Search Form" at bounding box center [456, 176] width 355 height 16
click at [334, 157] on input "POPPU APPU SUTAKKU" at bounding box center [462, 156] width 367 height 16
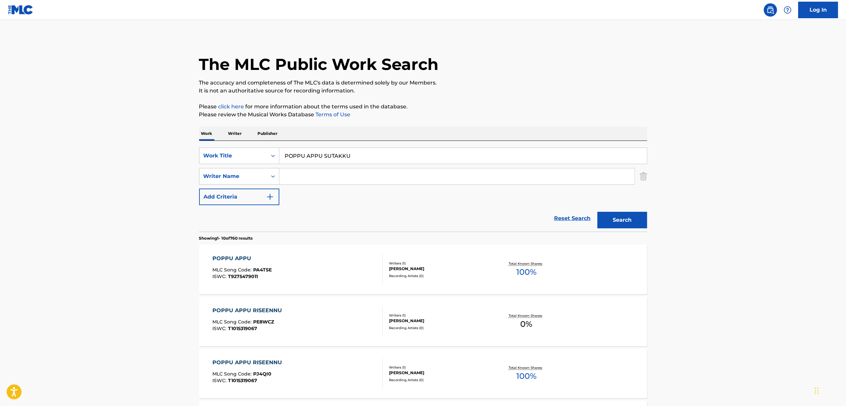
click at [334, 157] on input "POPPU APPU SUTAKKU" at bounding box center [462, 156] width 367 height 16
paste input "ポップ・アップ・スタック"
type input "ポップ・アップ・スタック"
drag, startPoint x: 606, startPoint y: 222, endPoint x: 350, endPoint y: 195, distance: 256.7
click at [606, 221] on button "Search" at bounding box center [622, 220] width 50 height 17
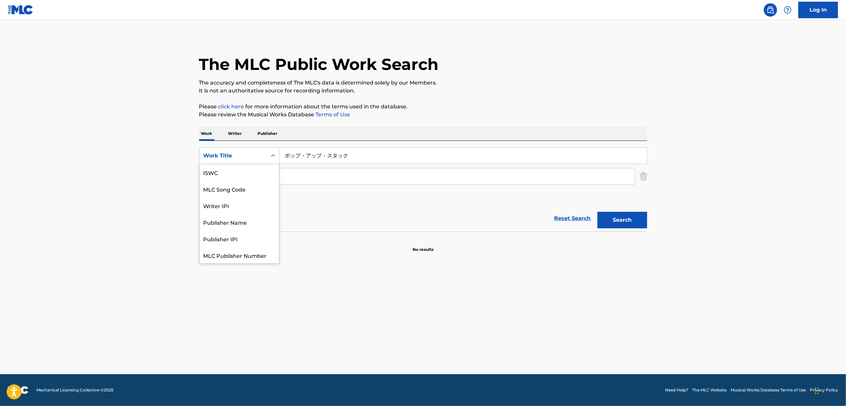
click at [275, 156] on icon "Search Form" at bounding box center [273, 155] width 7 height 7
click at [217, 179] on div "ISWC" at bounding box center [239, 172] width 80 height 17
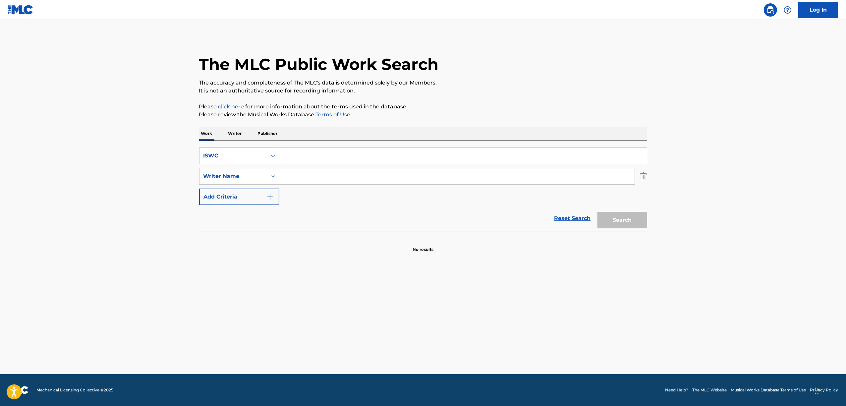
click at [315, 150] on input "Search Form" at bounding box center [462, 156] width 367 height 16
paste input "T9257724086"
type input "T9257724086"
click at [618, 221] on button "Search" at bounding box center [622, 220] width 50 height 17
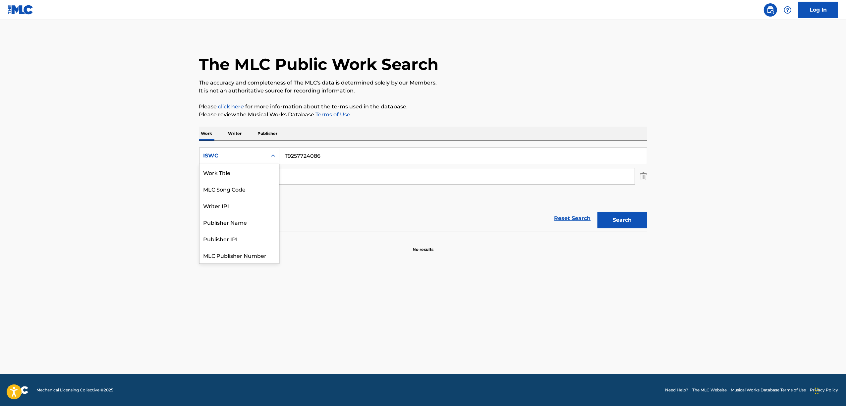
click at [274, 156] on icon "Search Form" at bounding box center [273, 155] width 7 height 7
click at [252, 174] on div "Work Title" at bounding box center [239, 172] width 80 height 17
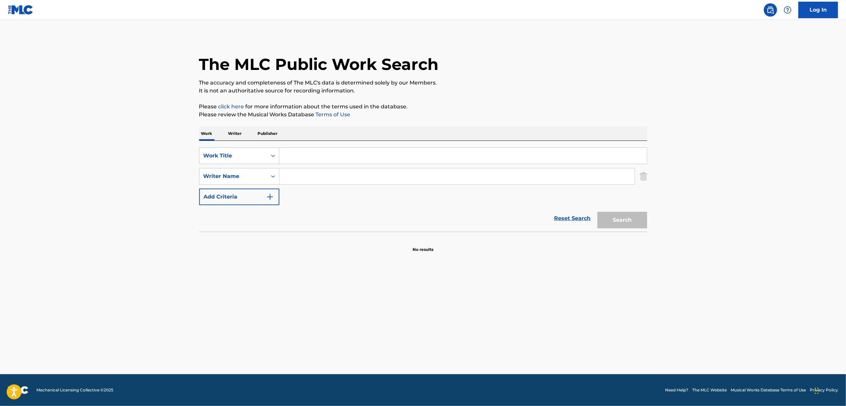
click at [293, 163] on input "Search Form" at bounding box center [462, 156] width 367 height 16
paste input "MAGUMERU"
type input "MAGUMERU"
drag, startPoint x: 614, startPoint y: 234, endPoint x: 620, endPoint y: 219, distance: 16.5
click at [614, 234] on section at bounding box center [423, 234] width 448 height 4
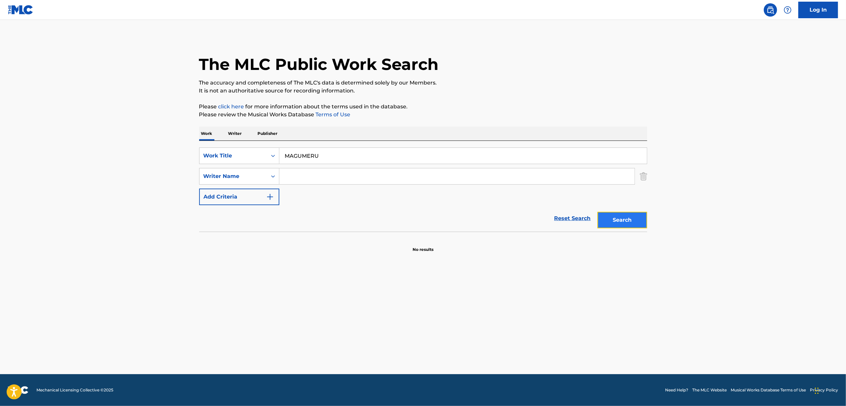
click at [620, 219] on button "Search" at bounding box center [622, 220] width 50 height 17
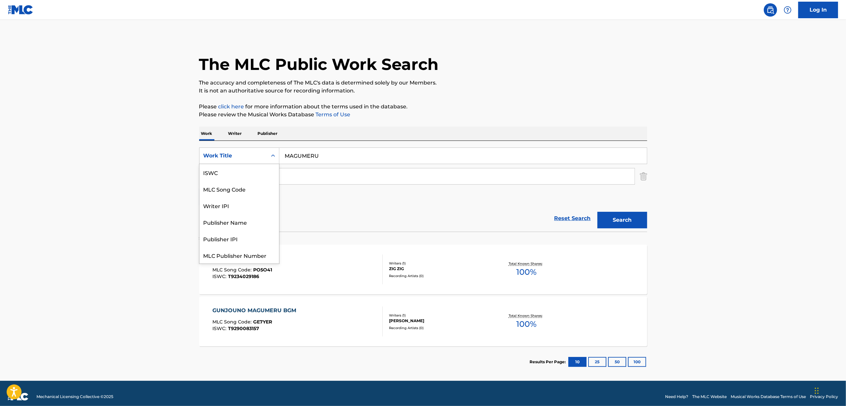
click at [270, 156] on icon "Search Form" at bounding box center [273, 155] width 7 height 7
click at [219, 178] on div "ISWC" at bounding box center [239, 172] width 80 height 17
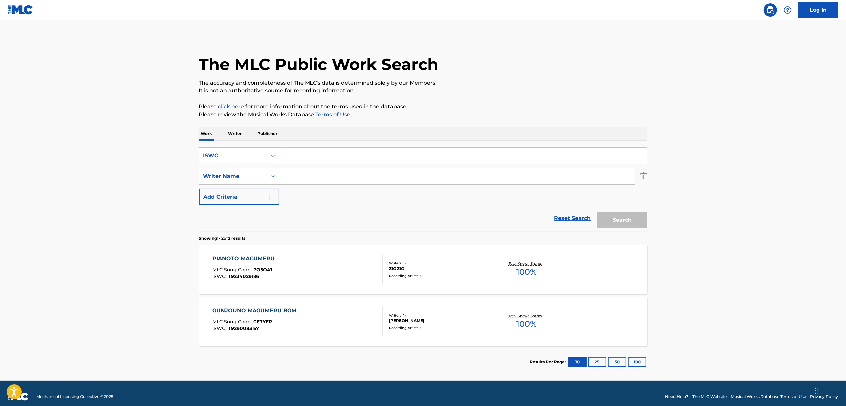
click at [309, 161] on input "Search Form" at bounding box center [462, 156] width 367 height 16
paste input "T9257665046"
type input "T9257665046"
click at [625, 218] on button "Search" at bounding box center [622, 220] width 50 height 17
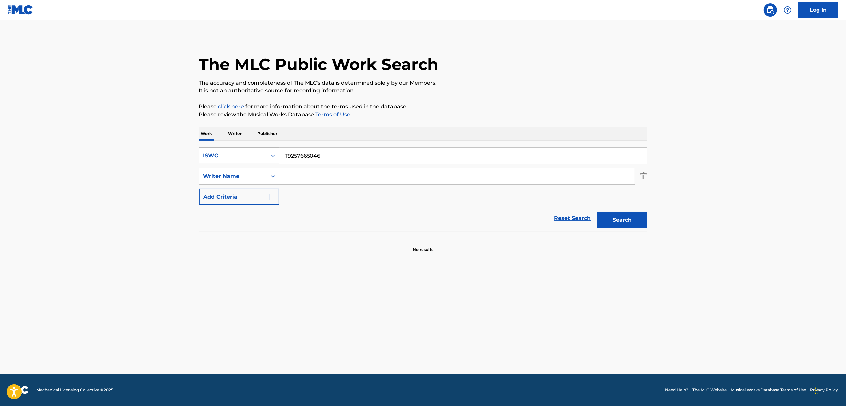
drag, startPoint x: 272, startPoint y: 152, endPoint x: 270, endPoint y: 163, distance: 11.2
click at [272, 153] on icon "Search Form" at bounding box center [273, 155] width 7 height 7
click at [245, 176] on div "Work Title" at bounding box center [239, 172] width 80 height 17
click at [298, 156] on input "Search Form" at bounding box center [462, 156] width 367 height 16
paste input "SUITEI KONPYUUTA"
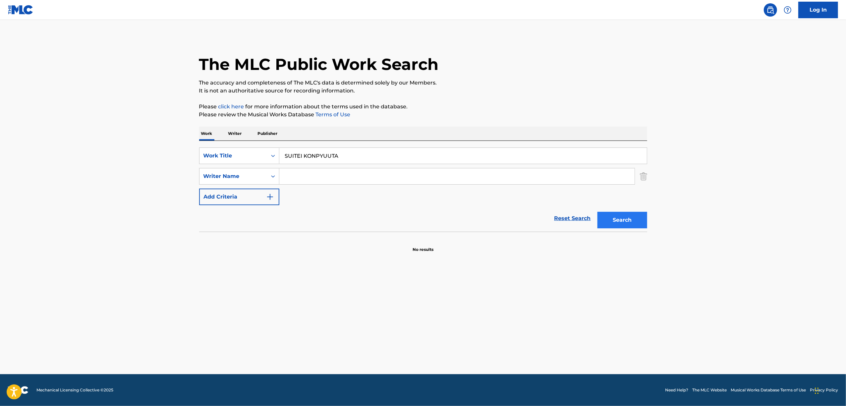
type input "SUITEI KONPYUUTA"
click at [606, 221] on button "Search" at bounding box center [622, 220] width 50 height 17
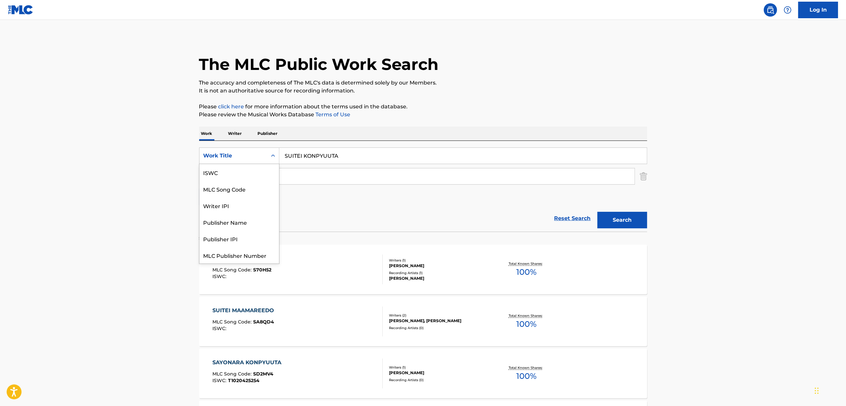
drag, startPoint x: 274, startPoint y: 154, endPoint x: 263, endPoint y: 197, distance: 44.7
click at [273, 156] on icon "Search Form" at bounding box center [273, 155] width 7 height 7
click at [218, 174] on div "ISWC" at bounding box center [239, 172] width 80 height 17
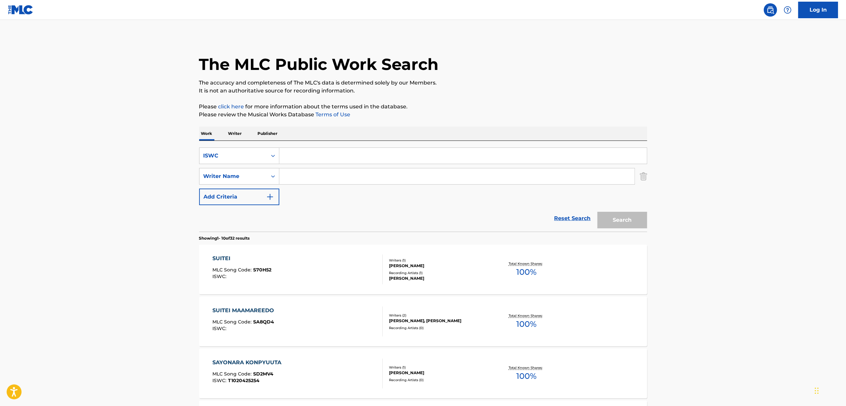
click at [314, 144] on div "SearchWithCriteria4cec4340-19a9-470b-b077-72db9cb9adf5 ISWC SearchWithCriteria8…" at bounding box center [423, 186] width 448 height 91
click at [313, 149] on input "Search Form" at bounding box center [462, 156] width 367 height 16
paste input "T9257550804"
drag, startPoint x: 618, startPoint y: 209, endPoint x: 616, endPoint y: 218, distance: 9.6
click at [618, 210] on div "Search" at bounding box center [620, 218] width 53 height 27
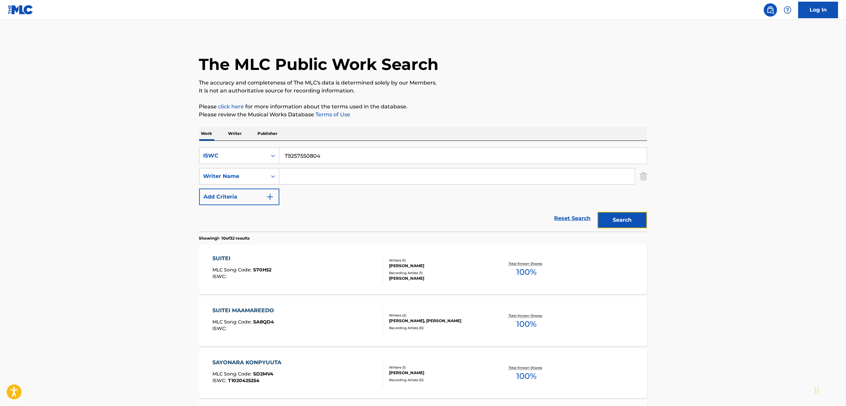
drag, startPoint x: 616, startPoint y: 219, endPoint x: 610, endPoint y: 216, distance: 5.8
click at [615, 219] on button "Search" at bounding box center [622, 220] width 50 height 17
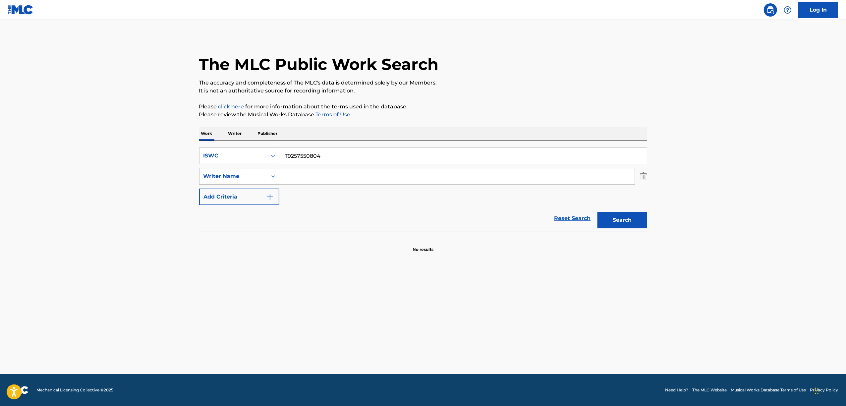
drag, startPoint x: 330, startPoint y: 152, endPoint x: 221, endPoint y: 178, distance: 112.6
click at [222, 178] on div "SearchWithCriteria4cec4340-19a9-470b-b077-72db9cb9adf5 ISWC T9257550804 SearchW…" at bounding box center [423, 176] width 448 height 58
paste input "49976"
click at [623, 218] on button "Search" at bounding box center [622, 220] width 50 height 17
drag, startPoint x: 349, startPoint y: 148, endPoint x: 214, endPoint y: 167, distance: 136.1
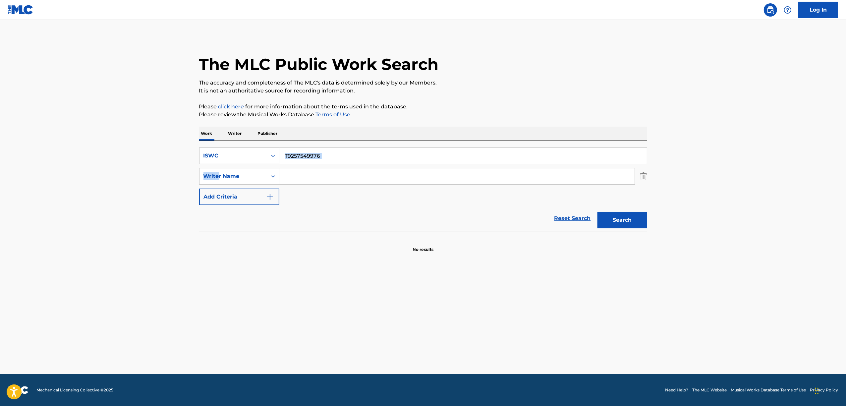
click at [216, 167] on div "SearchWithCriteria4cec4340-19a9-470b-b077-72db9cb9adf5 ISWC T9257549976 SearchW…" at bounding box center [423, 186] width 448 height 91
drag, startPoint x: 365, startPoint y: 186, endPoint x: 326, endPoint y: 169, distance: 42.2
click at [356, 177] on div "SearchWithCriteria4cec4340-19a9-470b-b077-72db9cb9adf5 ISWC T9257549976 SearchW…" at bounding box center [423, 176] width 448 height 58
drag, startPoint x: 325, startPoint y: 150, endPoint x: 218, endPoint y: 174, distance: 110.3
click at [219, 173] on div "SearchWithCriteria4cec4340-19a9-470b-b077-72db9cb9adf5 ISWC T9257549976 SearchW…" at bounding box center [423, 176] width 448 height 58
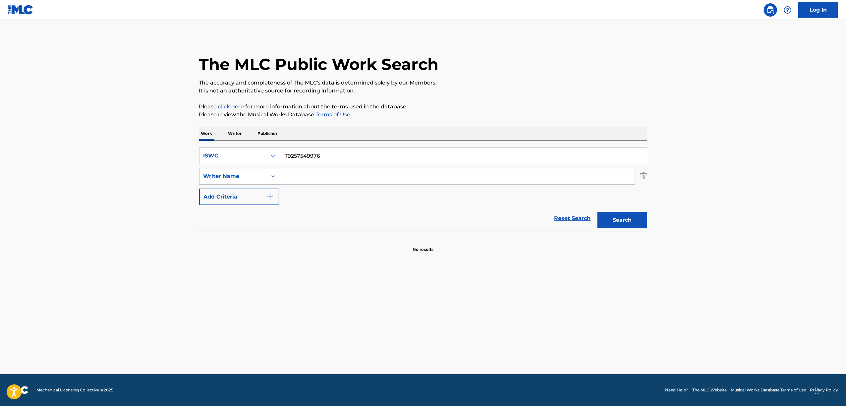
paste input "703278"
type input "T9257703278"
click at [614, 217] on button "Search" at bounding box center [622, 220] width 50 height 17
click at [614, 216] on button "Search" at bounding box center [622, 220] width 50 height 17
click at [272, 153] on icon "Search Form" at bounding box center [273, 155] width 7 height 7
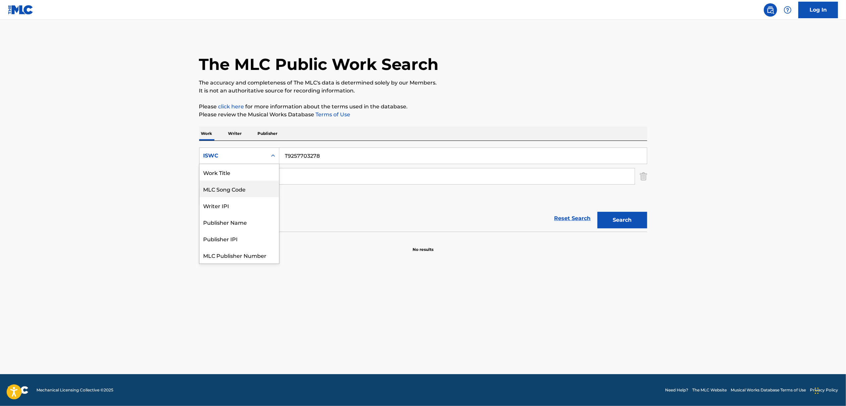
click at [257, 162] on div "ISWC" at bounding box center [239, 155] width 80 height 17
click at [272, 157] on icon "Search Form" at bounding box center [273, 155] width 7 height 7
click at [243, 174] on div "Work Title" at bounding box center [239, 172] width 80 height 17
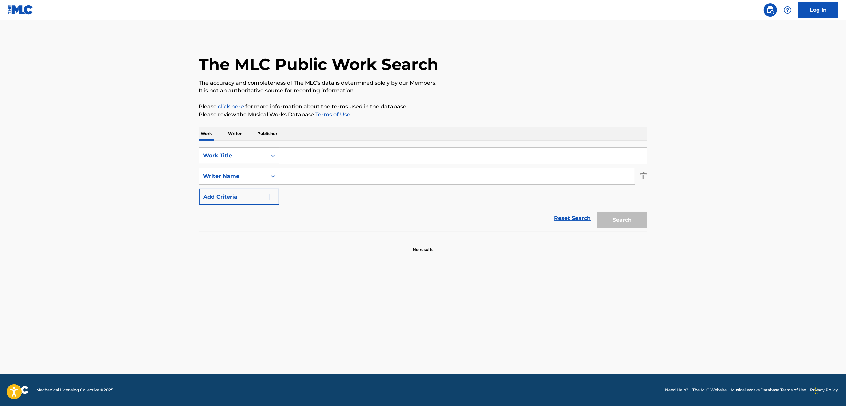
click at [309, 158] on input "Search Form" at bounding box center [462, 156] width 367 height 16
type input "KEIJIJOUGAKU SHINSHOURON"
click at [617, 218] on button "Search" at bounding box center [622, 220] width 50 height 17
click at [273, 153] on icon "Search Form" at bounding box center [273, 155] width 7 height 7
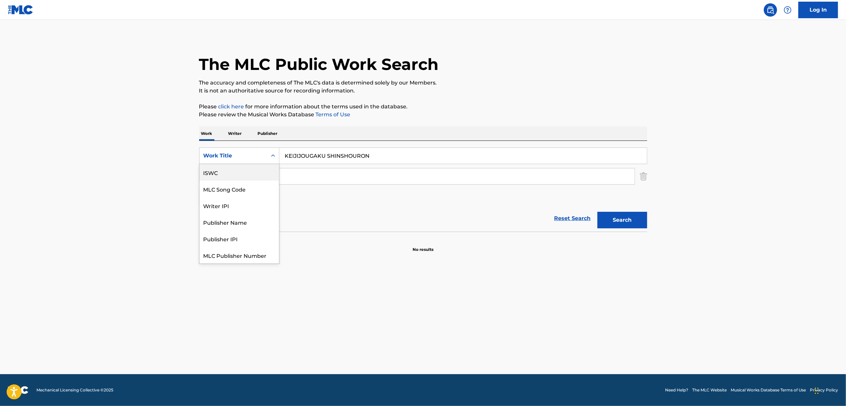
drag, startPoint x: 233, startPoint y: 178, endPoint x: 244, endPoint y: 173, distance: 11.7
click at [233, 178] on div "ISWC" at bounding box center [239, 172] width 80 height 17
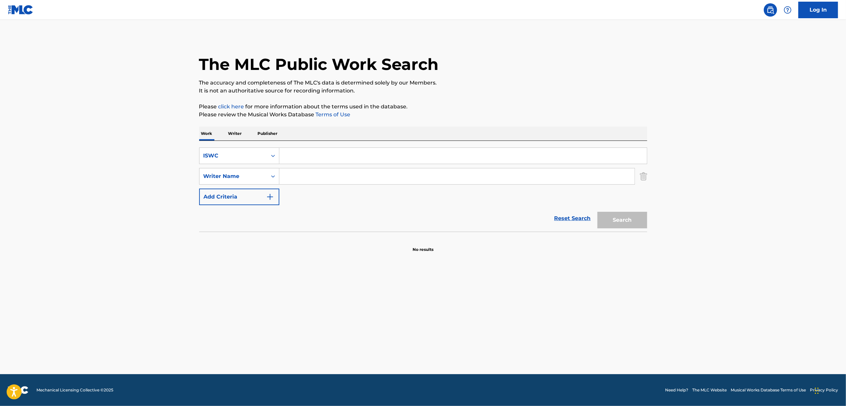
click at [324, 158] on input "Search Form" at bounding box center [462, 156] width 367 height 16
paste input "T3328885974"
type input "T3328885974"
click at [634, 214] on button "Search" at bounding box center [622, 220] width 50 height 17
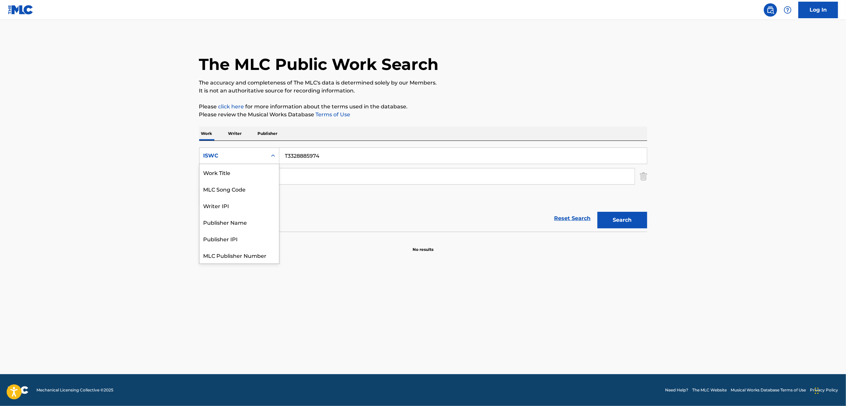
click at [277, 153] on div "Search Form" at bounding box center [273, 156] width 12 height 12
click at [247, 174] on div "Work Title" at bounding box center [239, 172] width 80 height 17
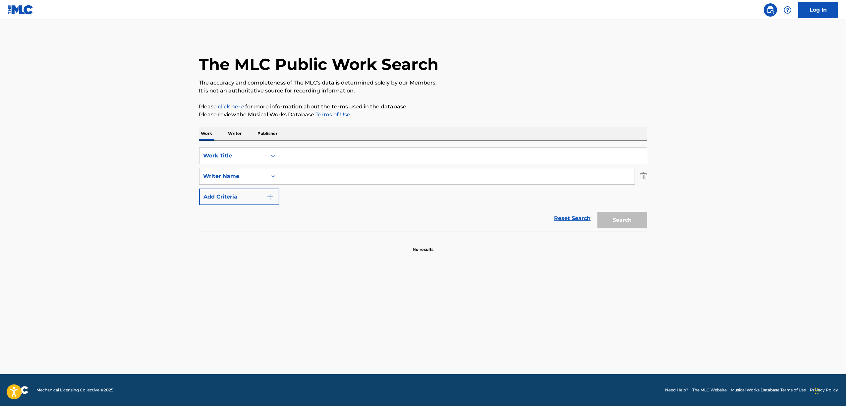
click at [308, 159] on input "Search Form" at bounding box center [462, 156] width 367 height 16
paste input "YUMETO HAZAKURA"
click at [639, 221] on button "Search" at bounding box center [622, 220] width 50 height 17
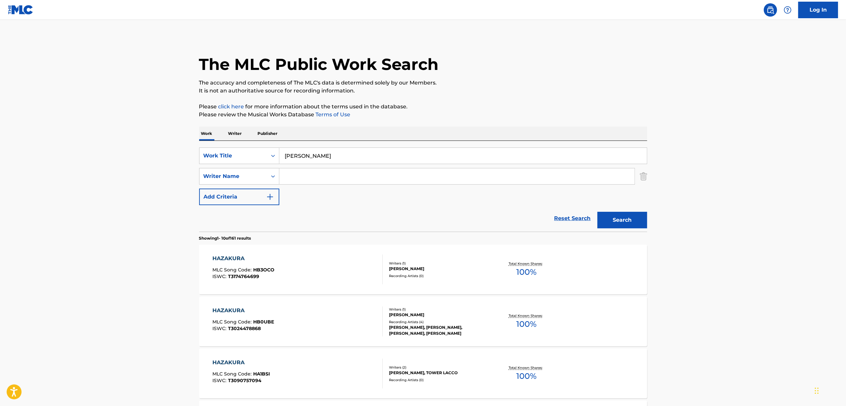
click at [303, 175] on input "Search Form" at bounding box center [456, 176] width 355 height 16
click at [349, 157] on input "YUMETO HAZAKURA" at bounding box center [462, 156] width 367 height 16
drag, startPoint x: 288, startPoint y: 166, endPoint x: 248, endPoint y: 174, distance: 40.5
click at [248, 174] on div "SearchWithCriteriab38e84b7-498b-47e4-a307-d62b56017fb8 Work Title YUMETO HAZAKU…" at bounding box center [423, 176] width 448 height 58
paste input "夢と葉桜"
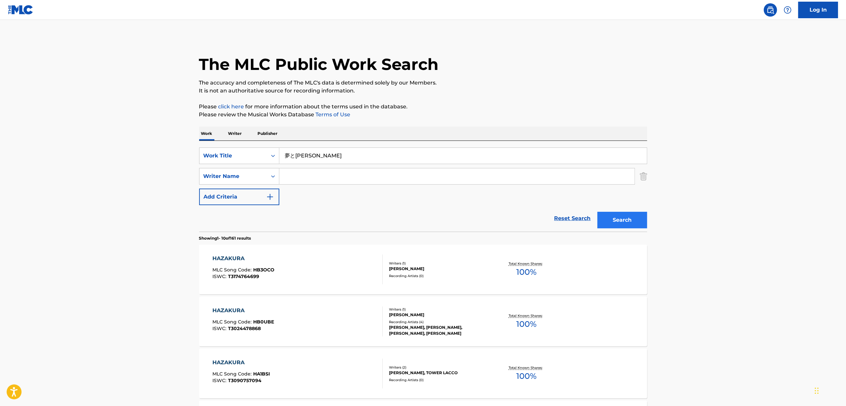
type input "夢と葉桜"
click at [606, 224] on button "Search" at bounding box center [622, 220] width 50 height 17
